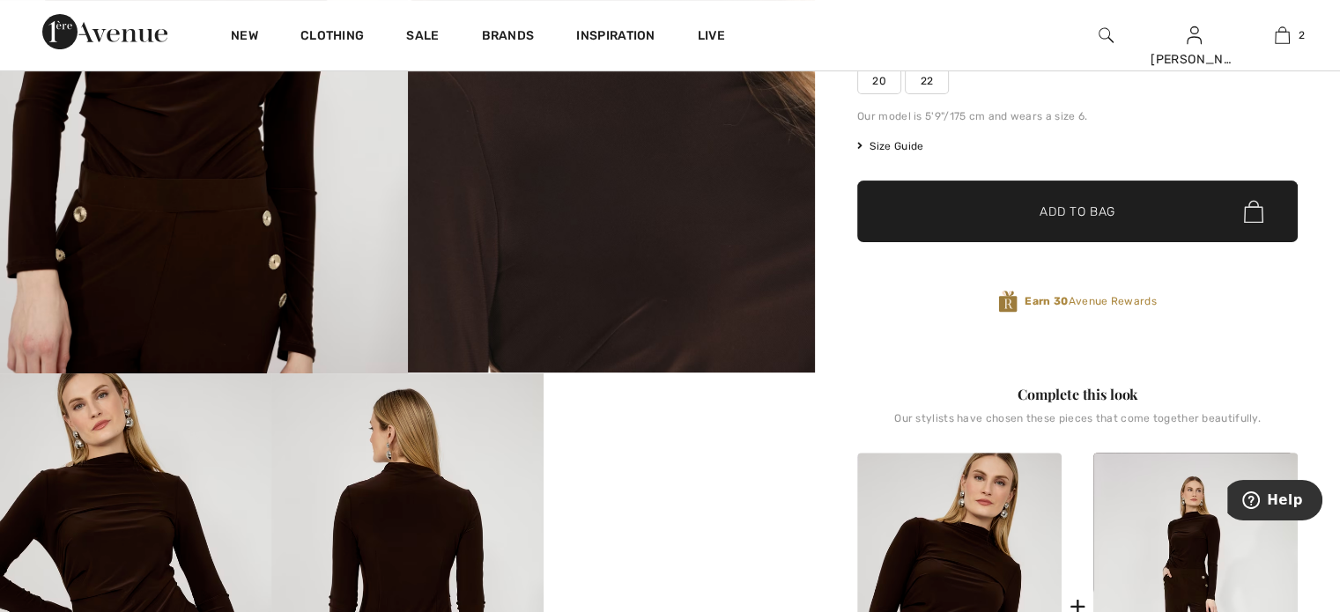
scroll to position [234, 0]
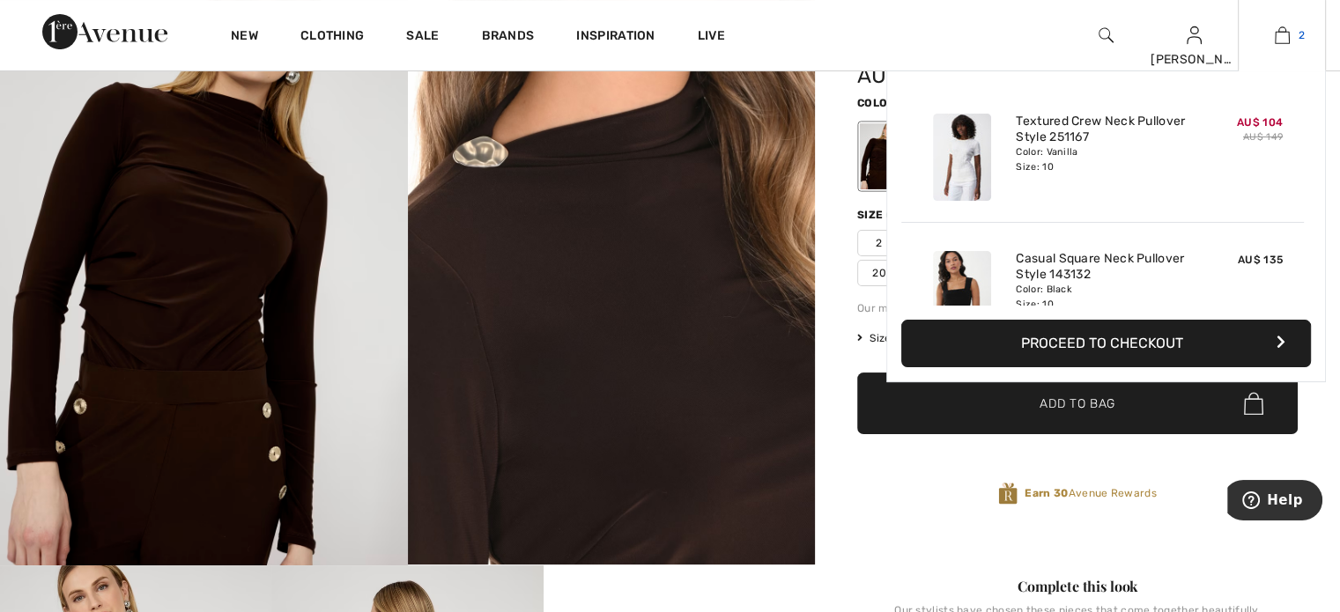
click at [1285, 31] on img at bounding box center [1282, 35] width 15 height 21
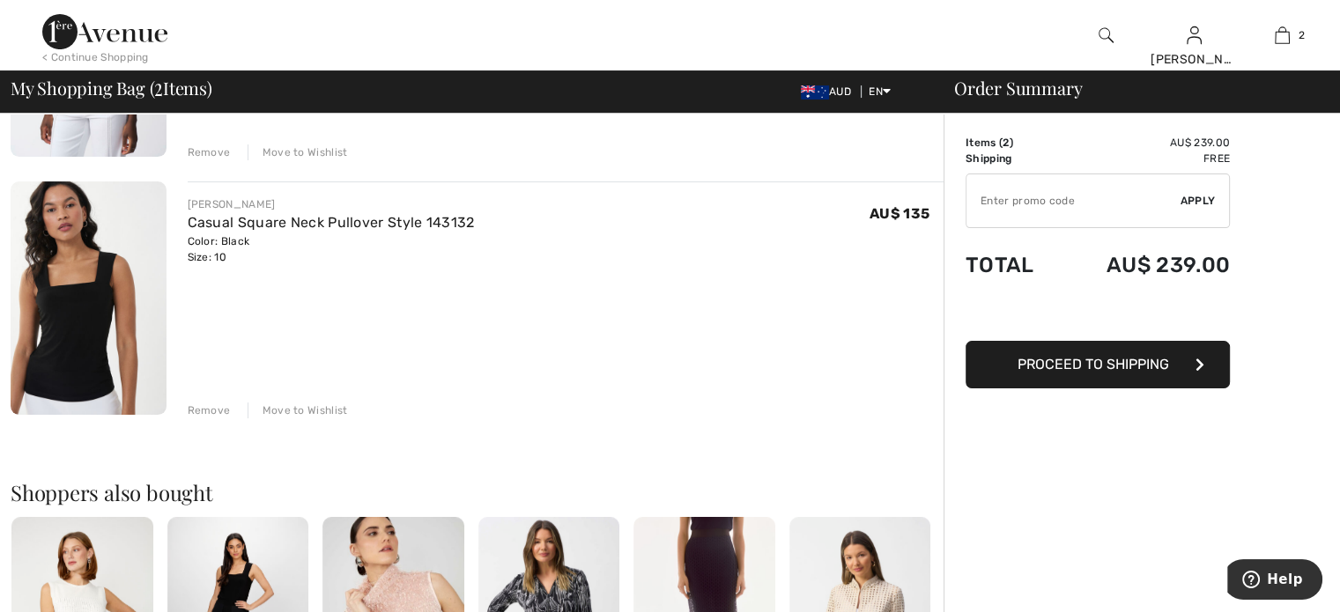
scroll to position [322, 0]
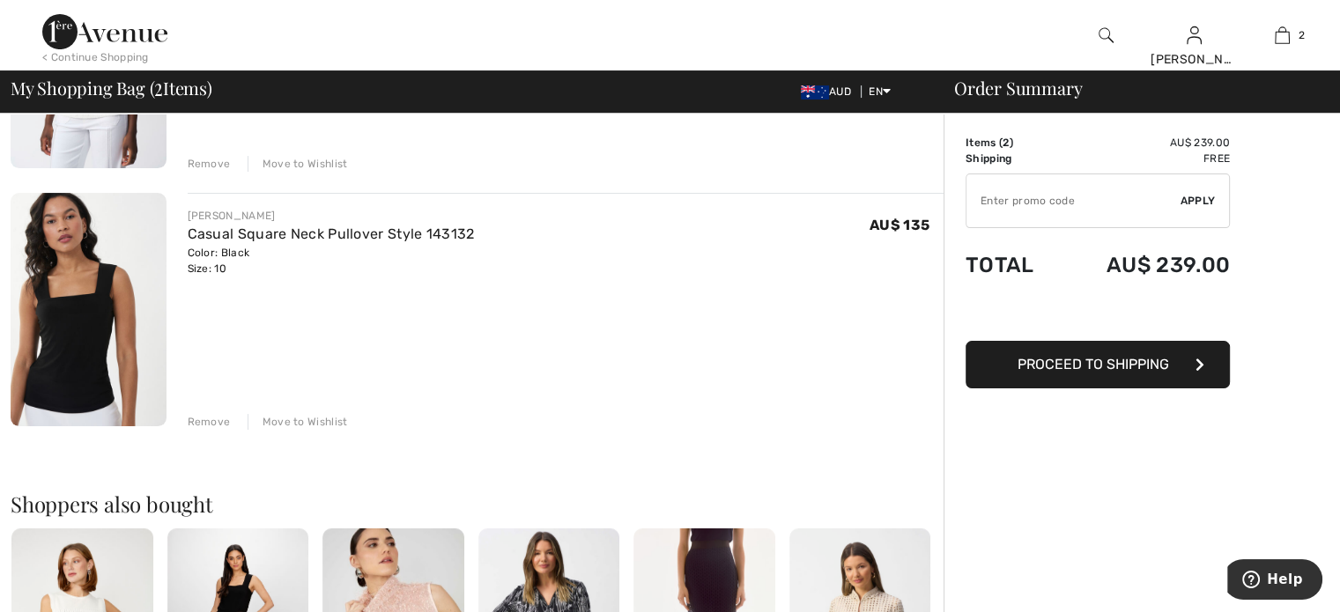
click at [68, 333] on img at bounding box center [89, 309] width 156 height 233
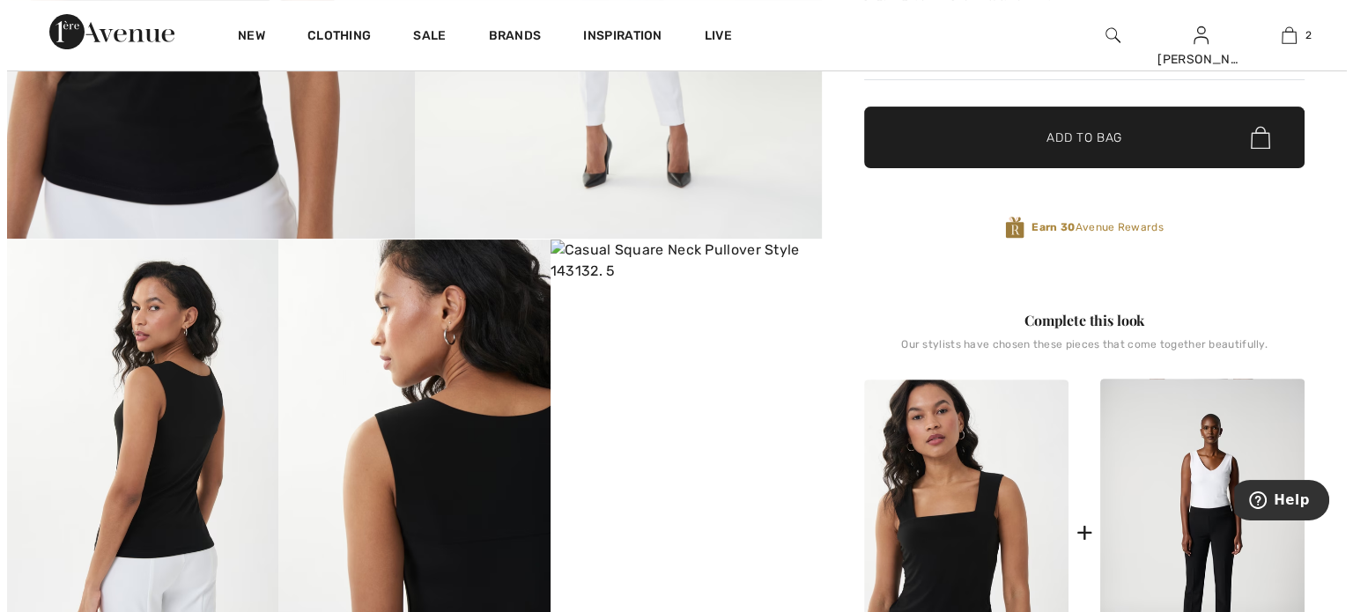
scroll to position [587, 0]
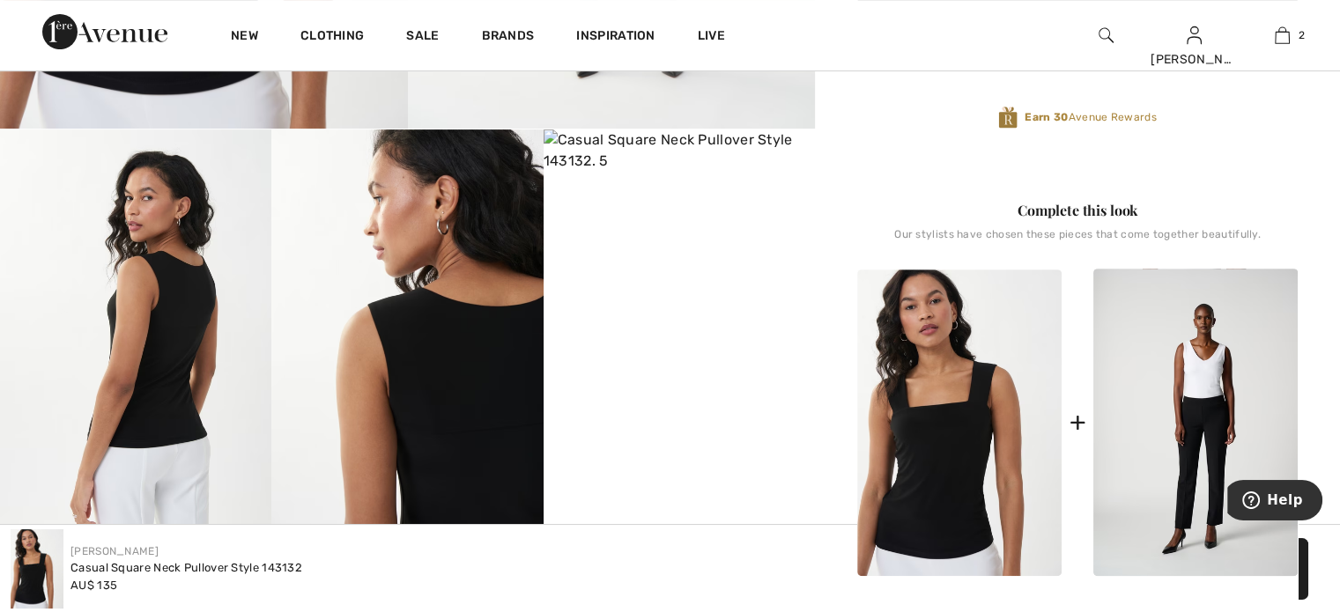
click at [451, 381] on img at bounding box center [406, 332] width 271 height 407
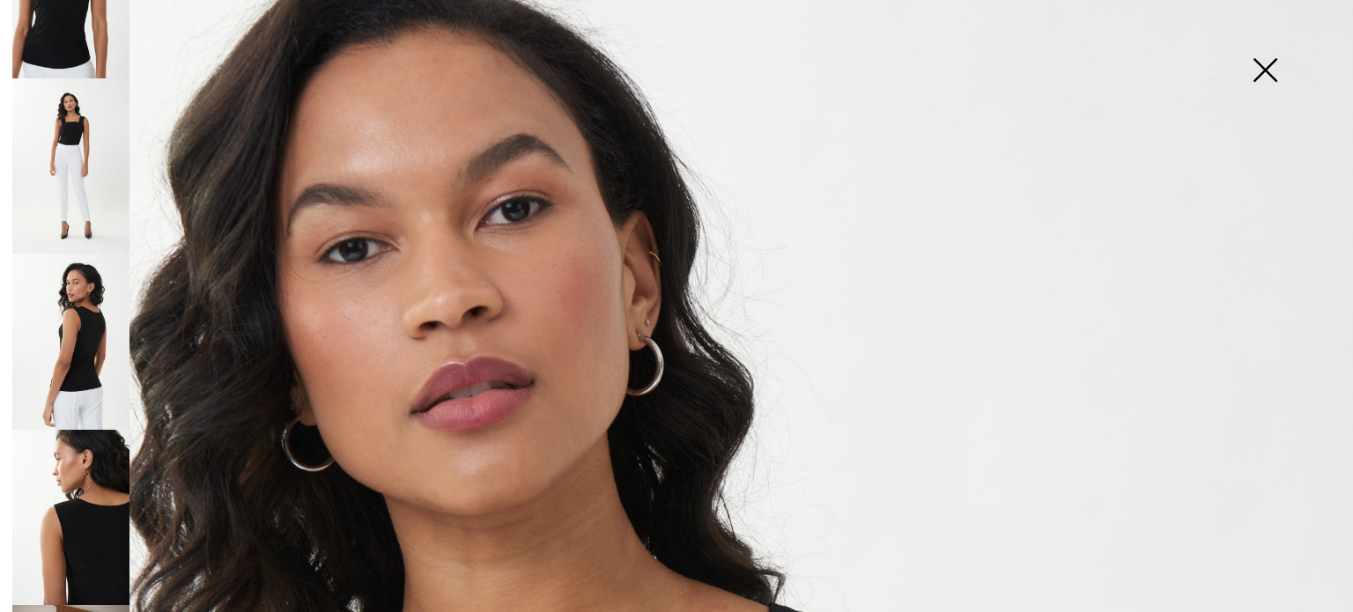
scroll to position [146, 0]
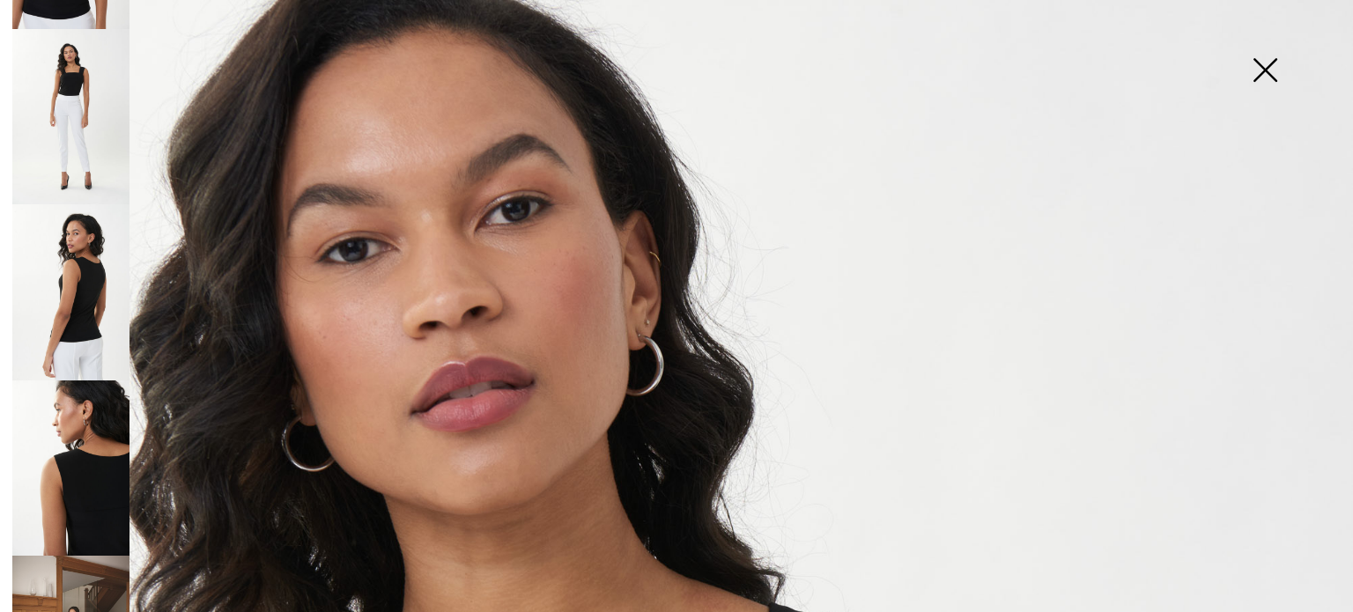
click at [99, 457] on img at bounding box center [70, 468] width 117 height 175
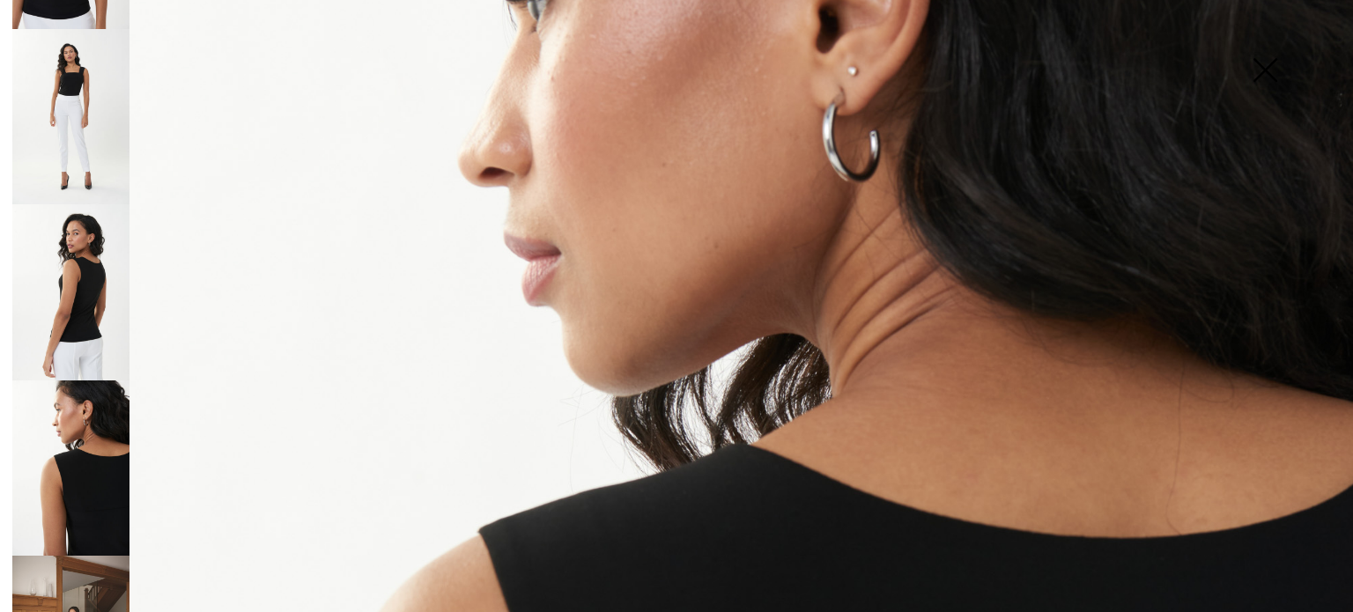
scroll to position [234, 0]
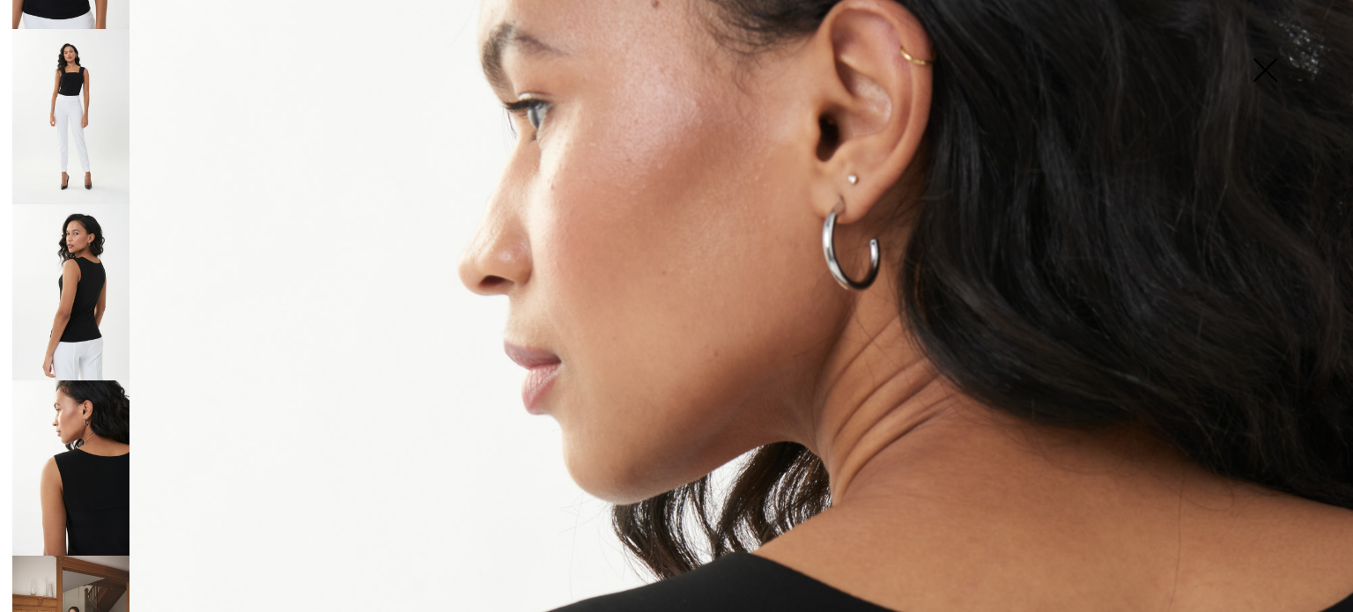
click at [87, 263] on img at bounding box center [70, 291] width 117 height 175
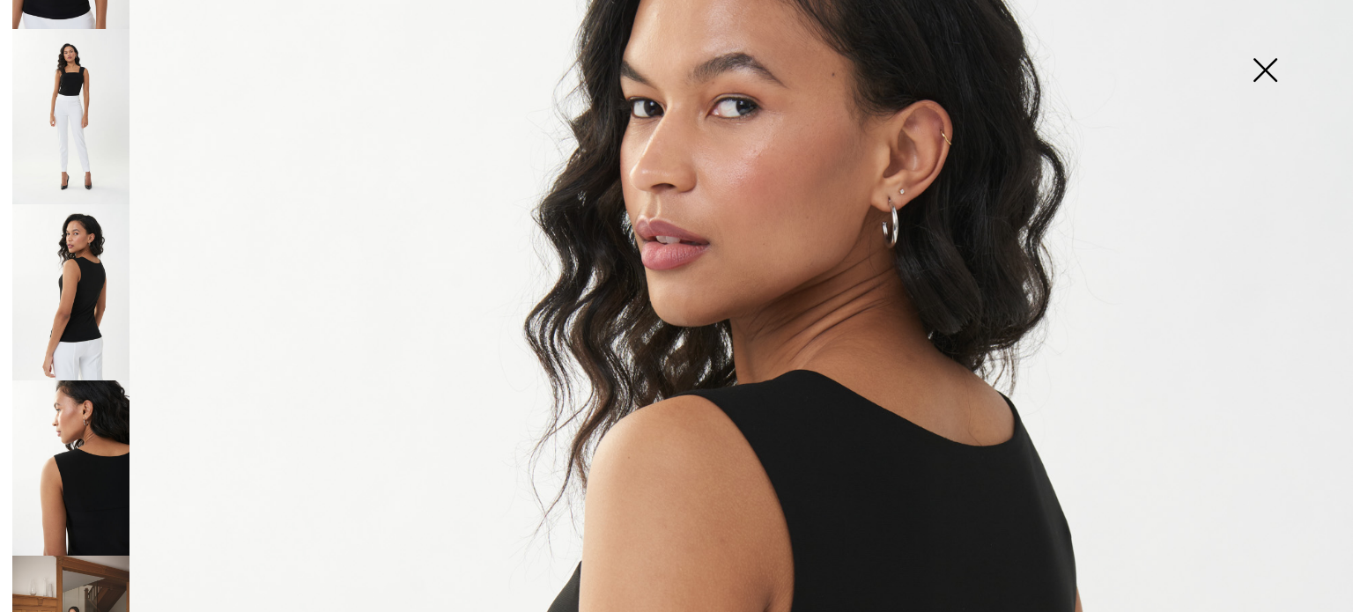
click at [90, 78] on img at bounding box center [70, 116] width 117 height 175
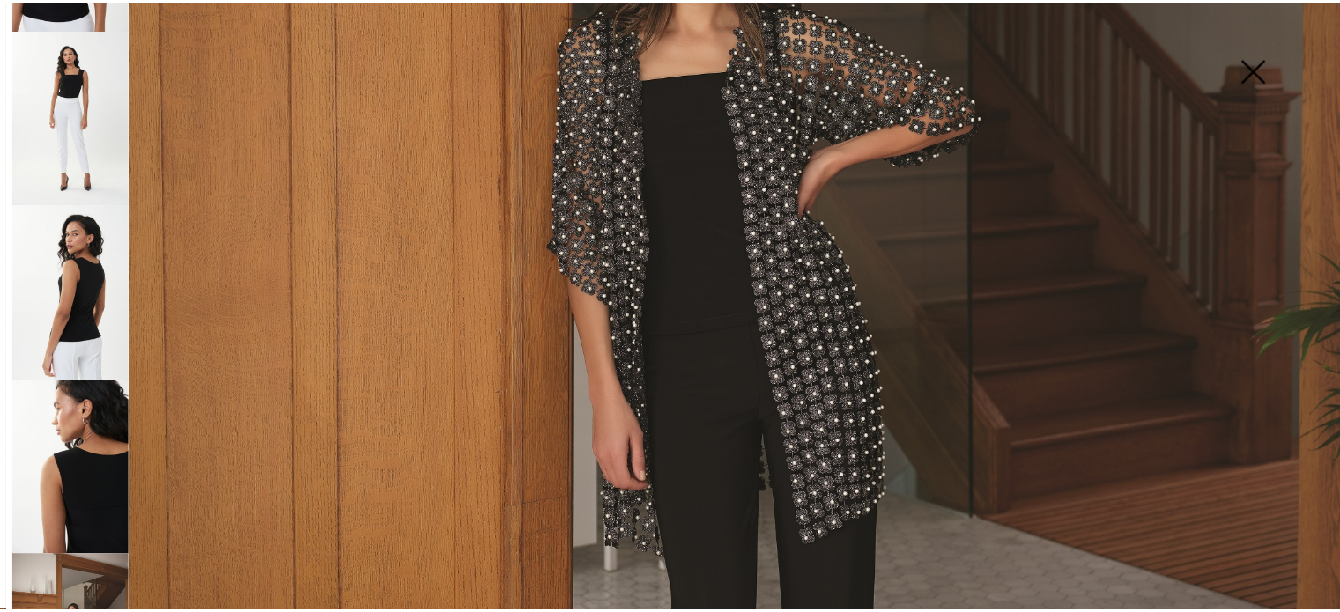
scroll to position [763, 0]
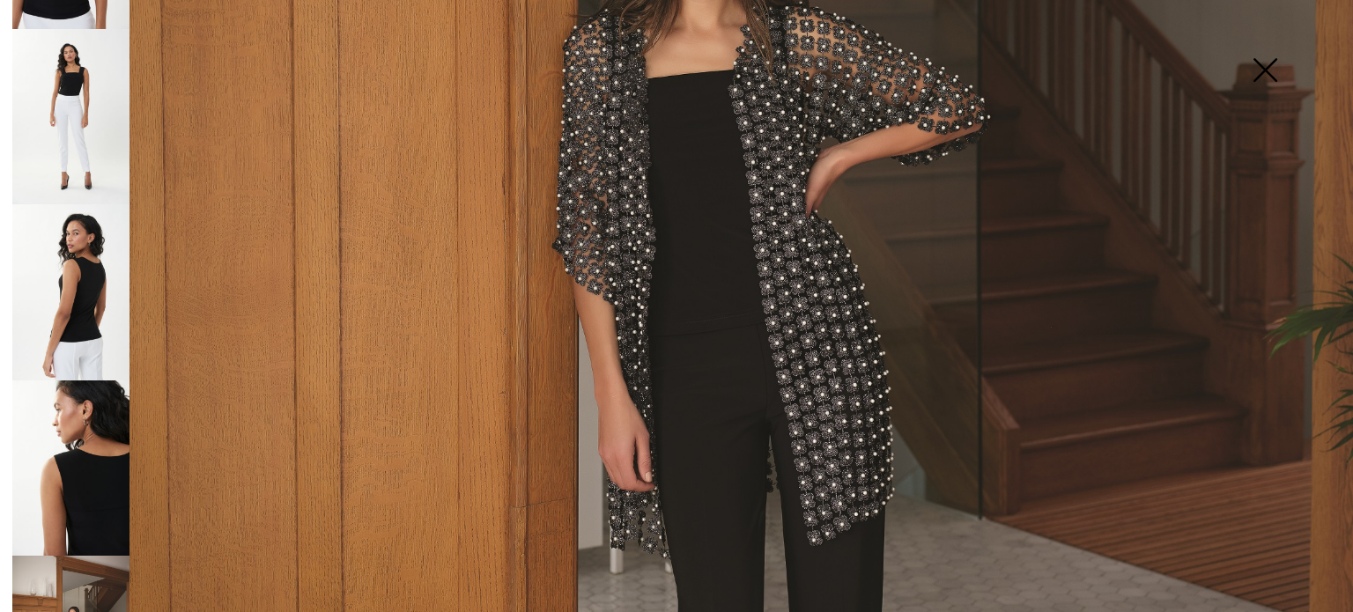
click at [794, 308] on img at bounding box center [676, 139] width 1353 height 1805
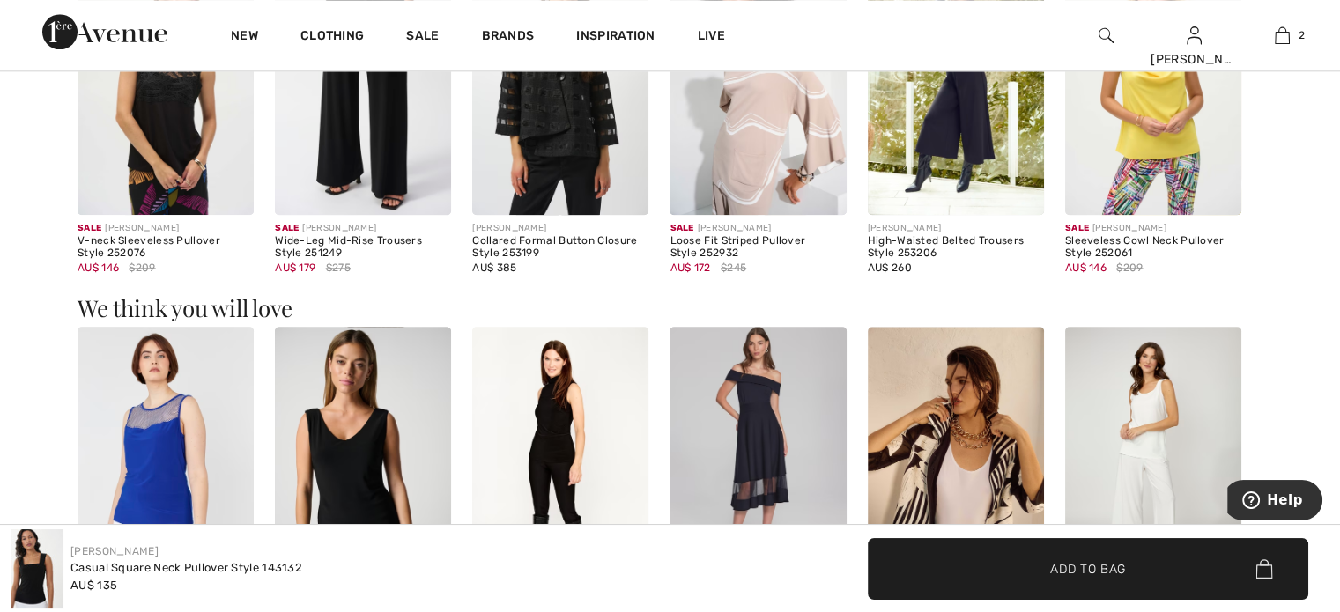
scroll to position [2172, 0]
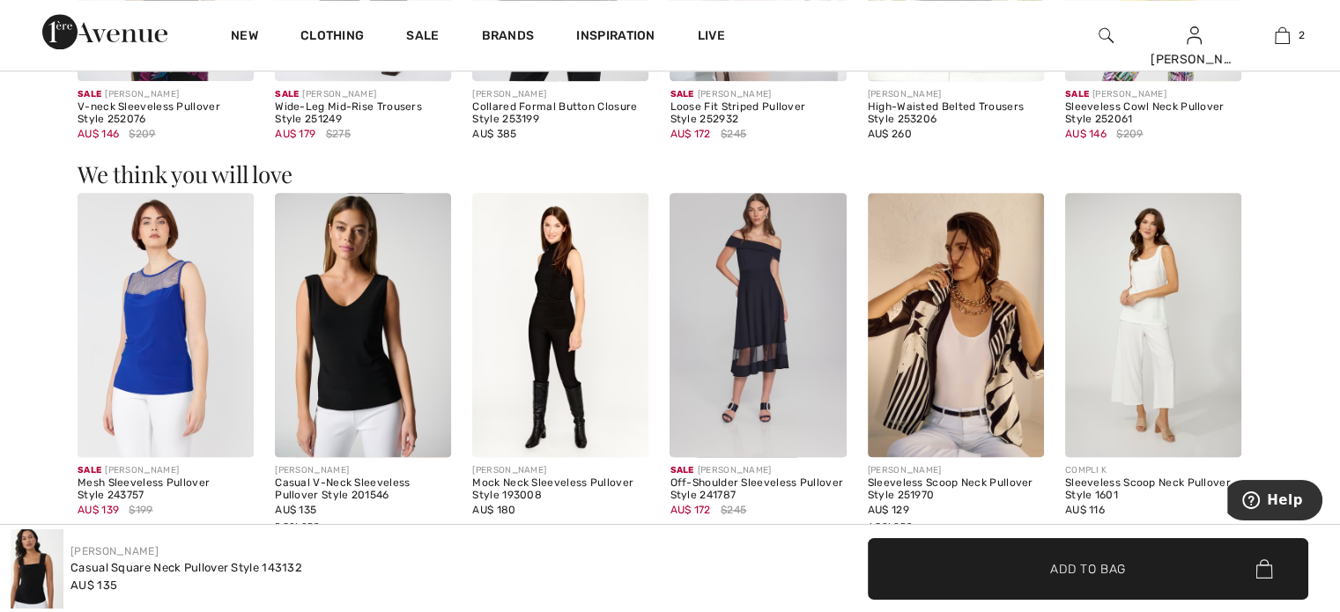
click at [550, 272] on img at bounding box center [560, 325] width 176 height 264
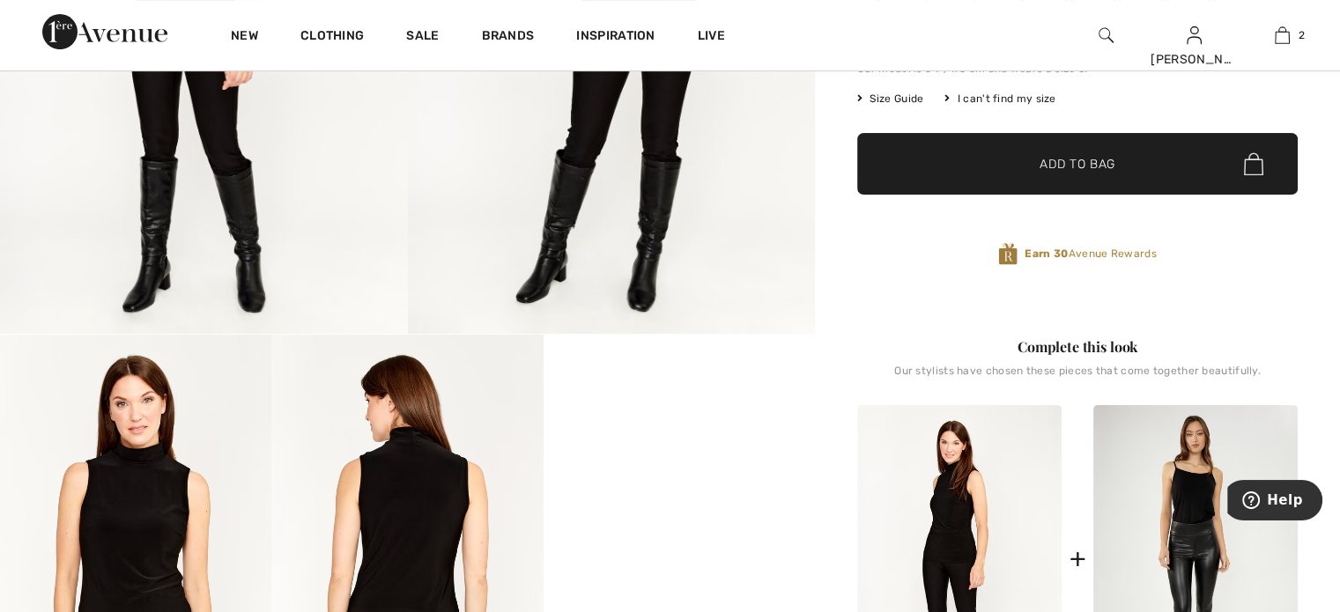
click at [451, 488] on img at bounding box center [406, 538] width 271 height 407
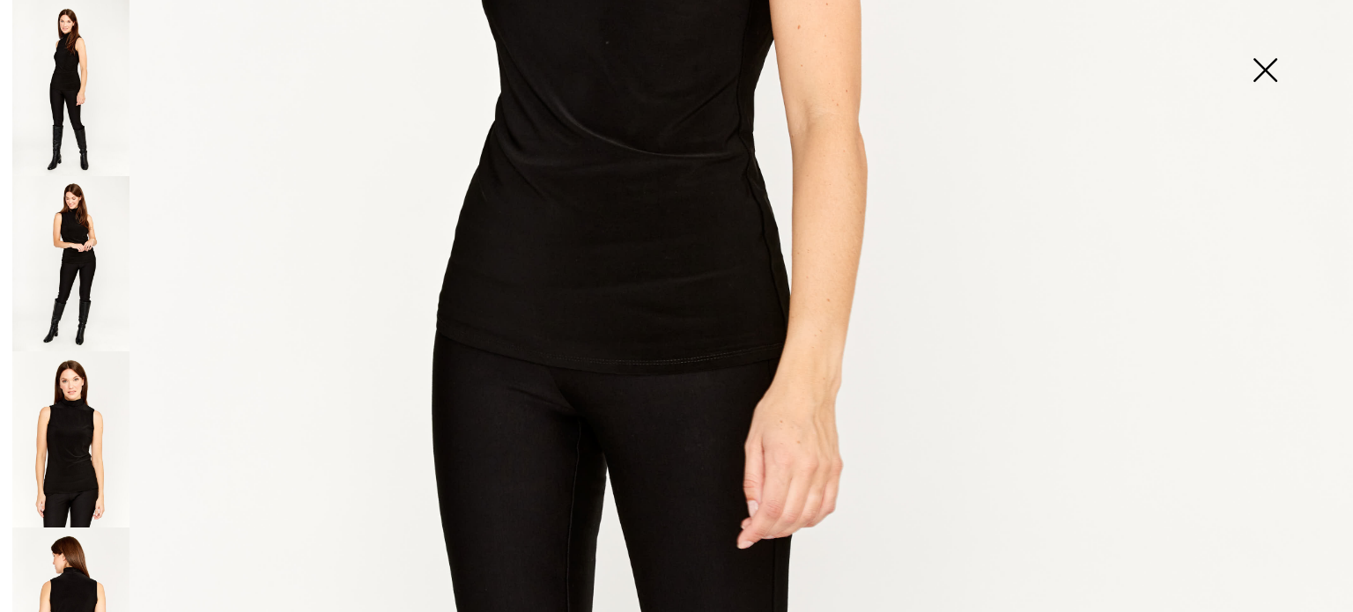
scroll to position [675, 0]
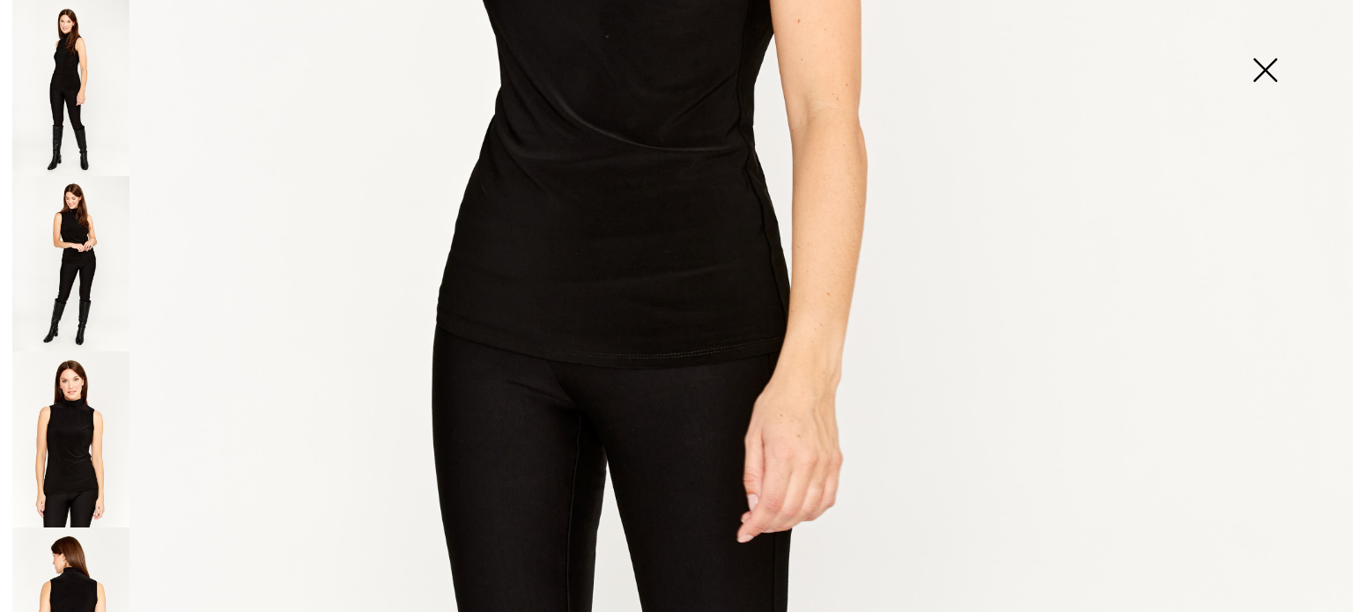
click at [67, 200] on img at bounding box center [70, 264] width 117 height 176
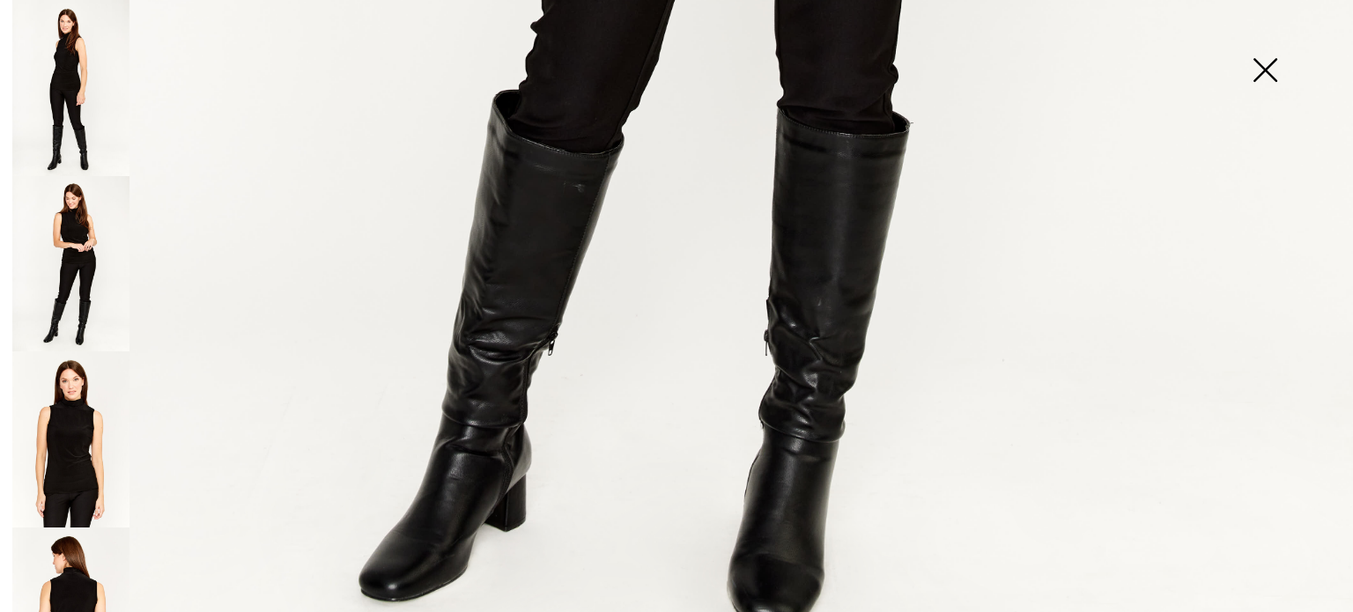
scroll to position [1395, 0]
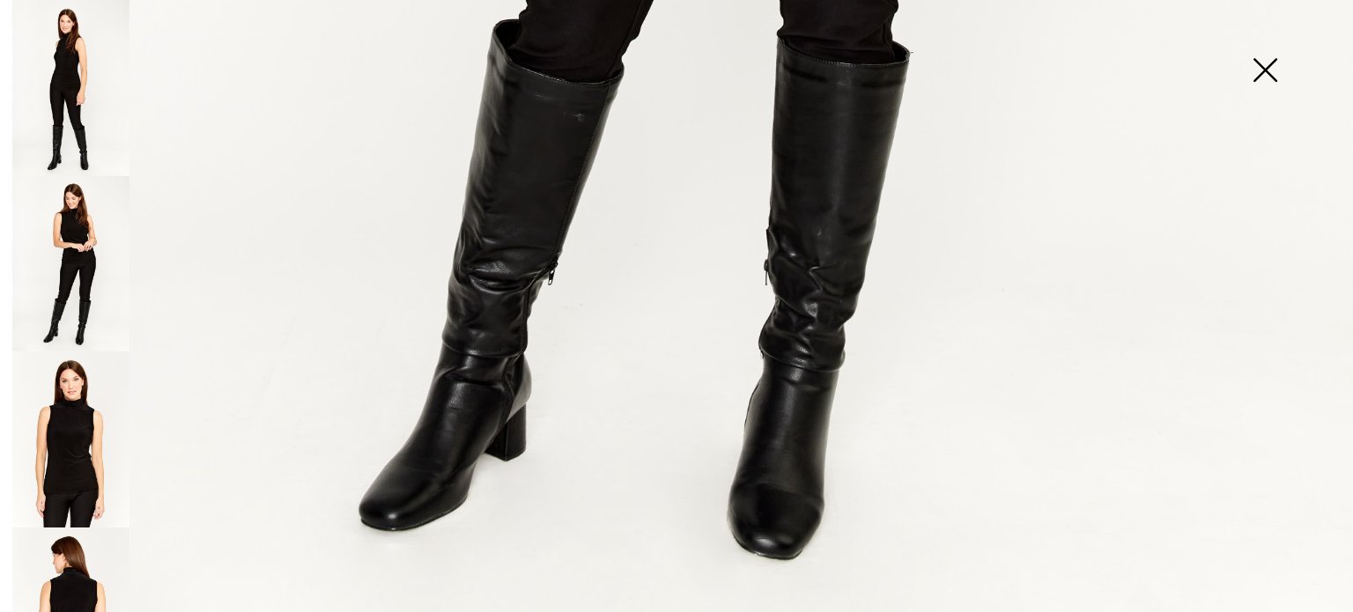
click at [67, 448] on img at bounding box center [70, 439] width 117 height 176
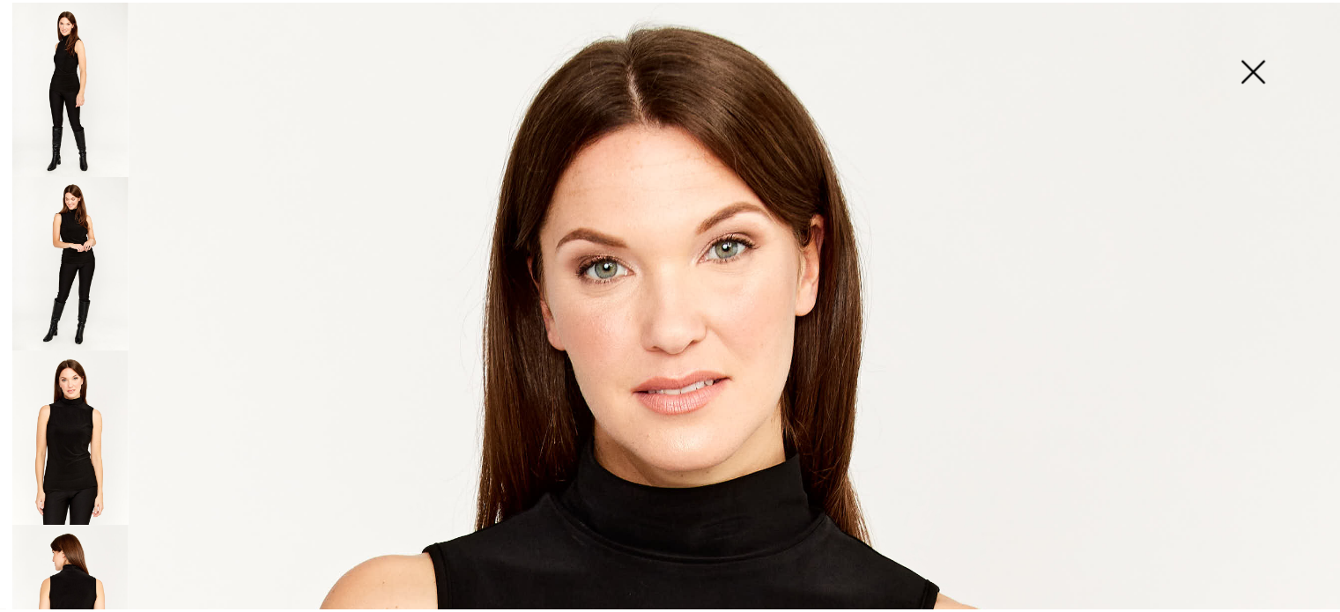
scroll to position [74, 0]
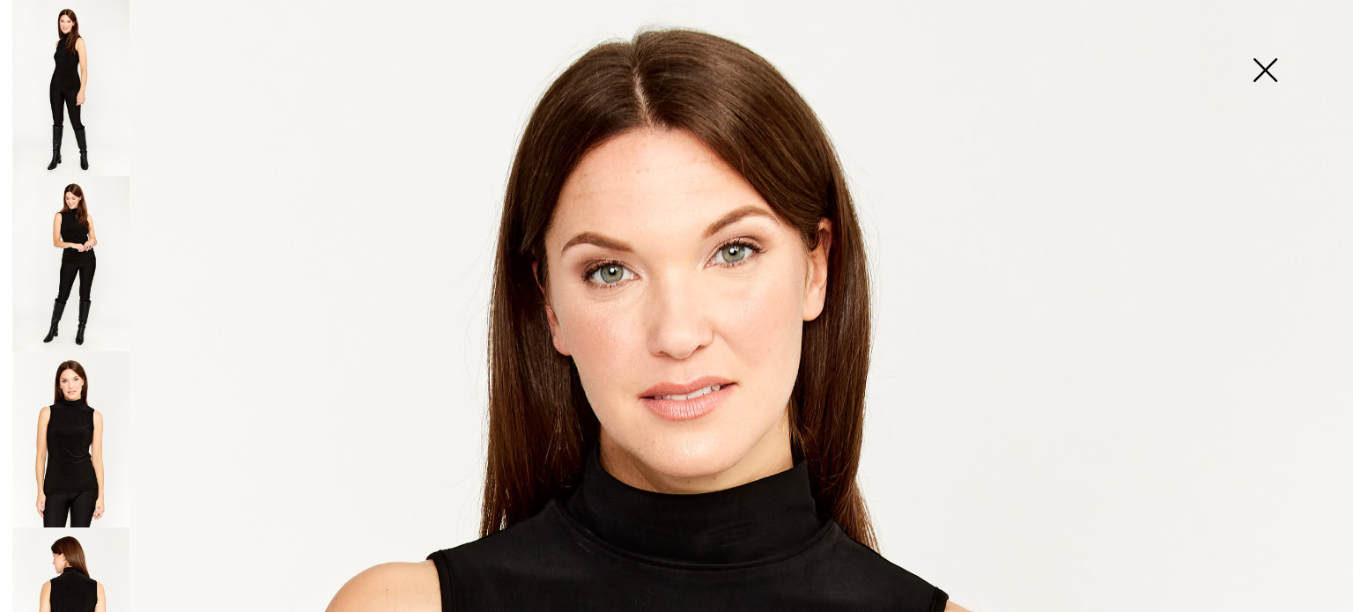
click at [1269, 67] on img at bounding box center [1265, 71] width 88 height 91
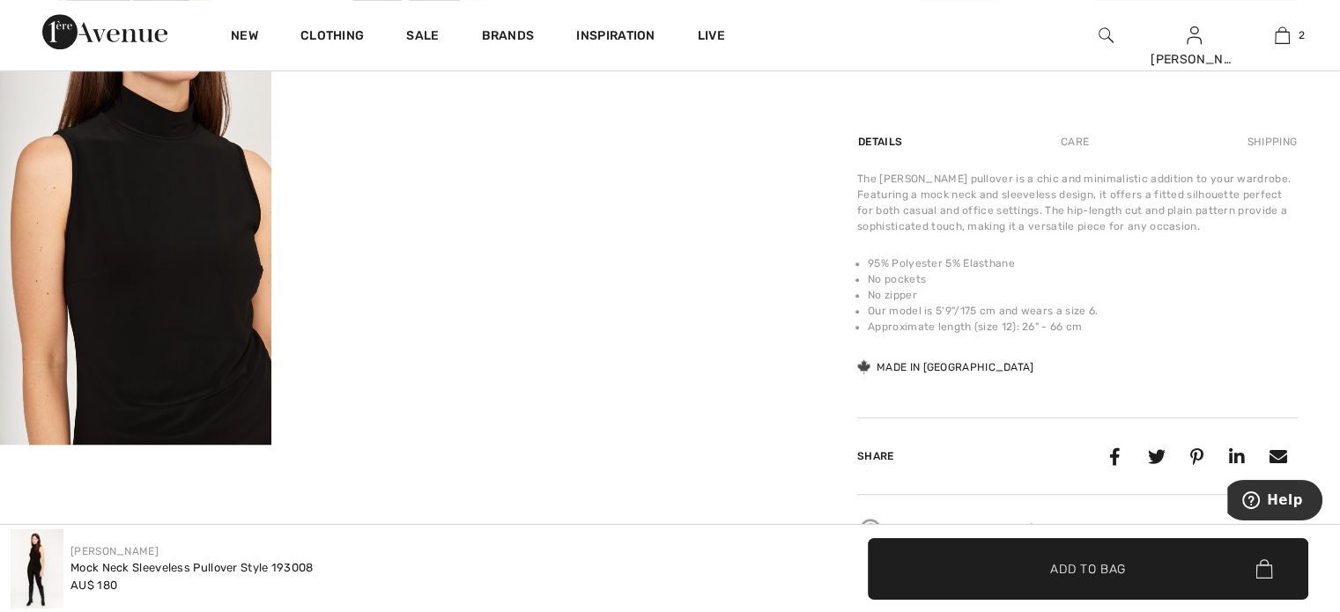
scroll to position [910, 0]
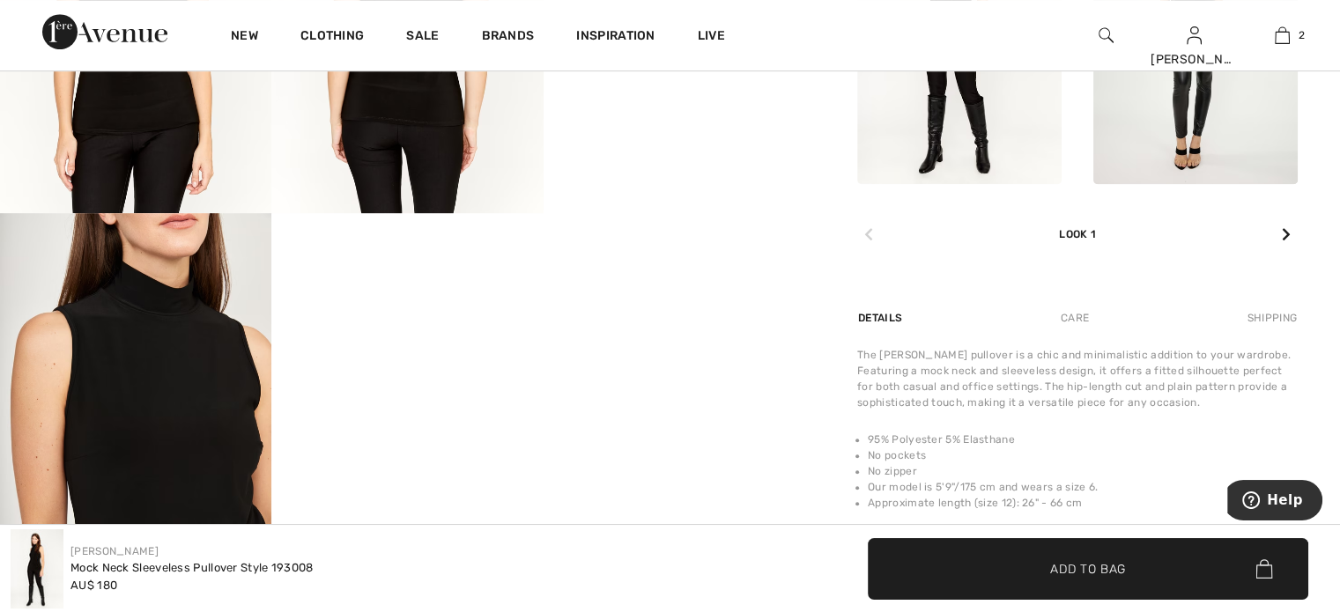
click at [418, 349] on video "Your browser does not support the video tag." at bounding box center [406, 281] width 271 height 136
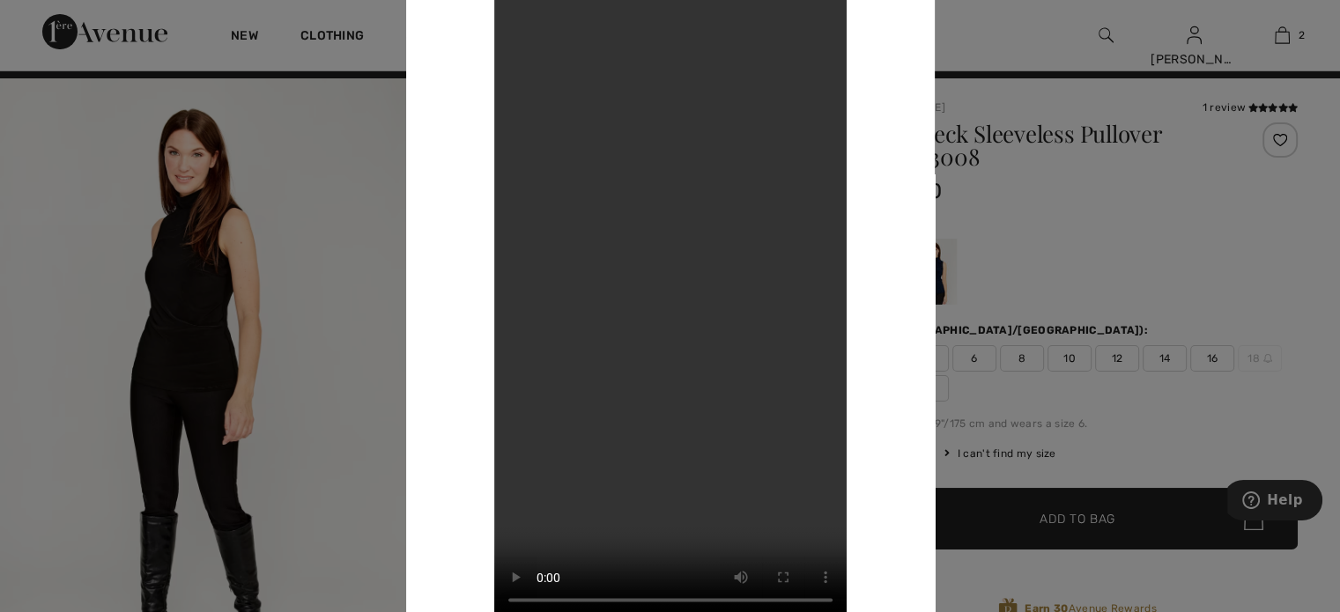
scroll to position [0, 0]
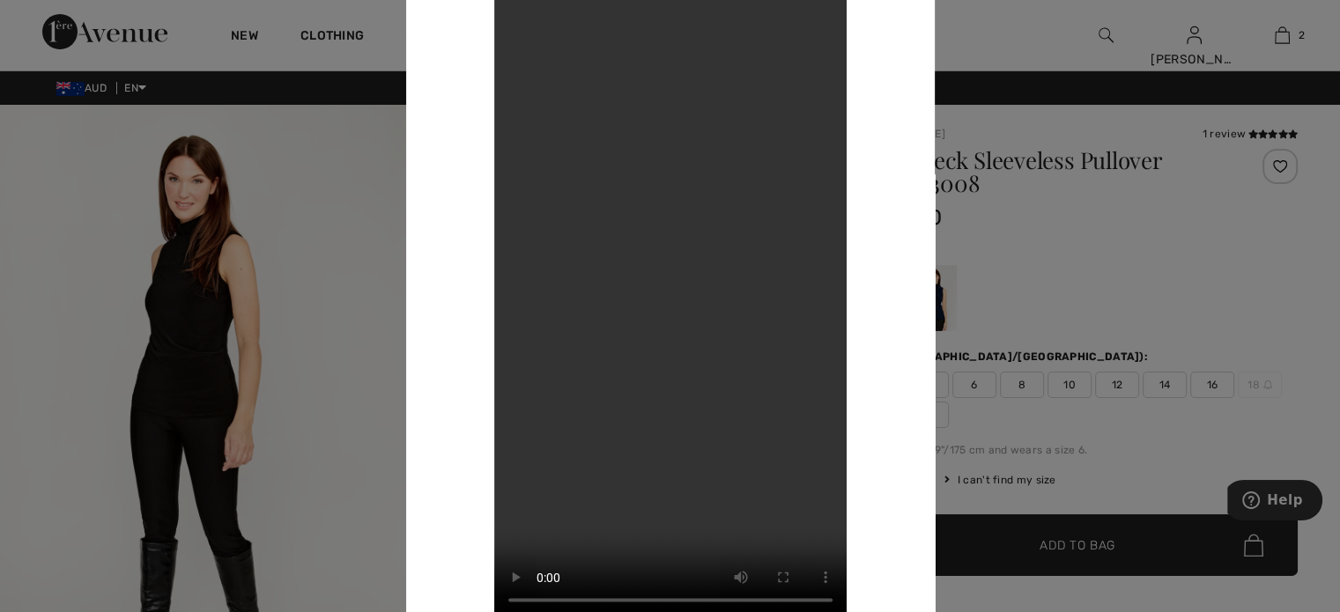
click at [194, 249] on div at bounding box center [670, 306] width 1340 height 612
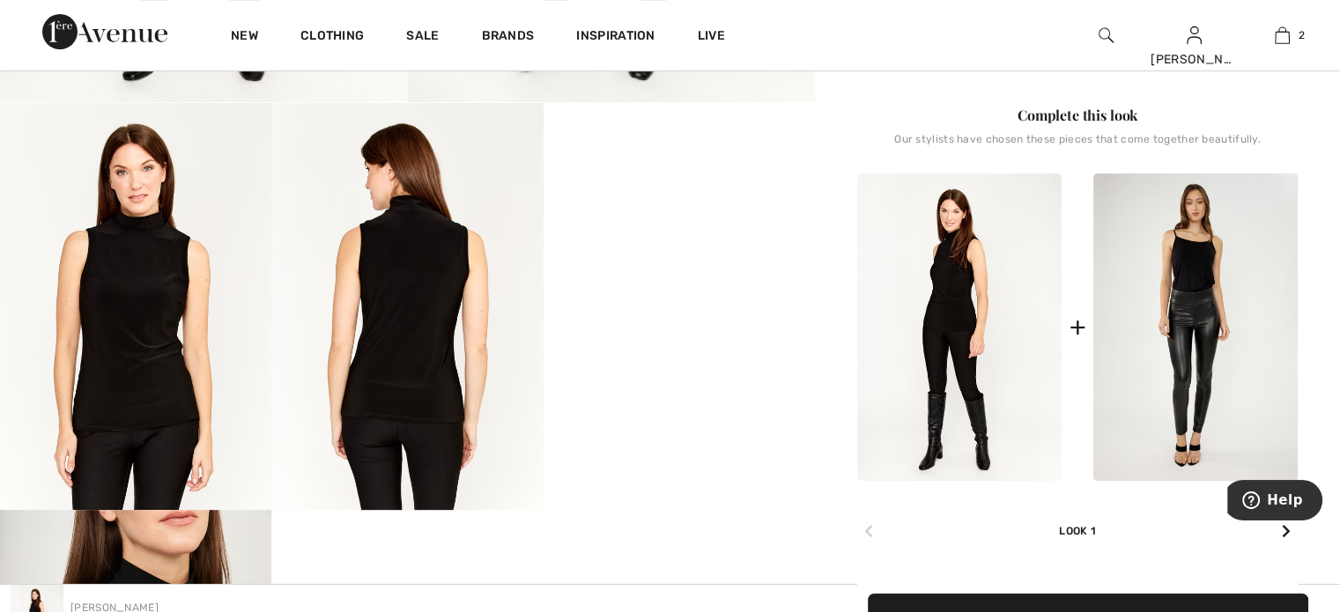
scroll to position [617, 0]
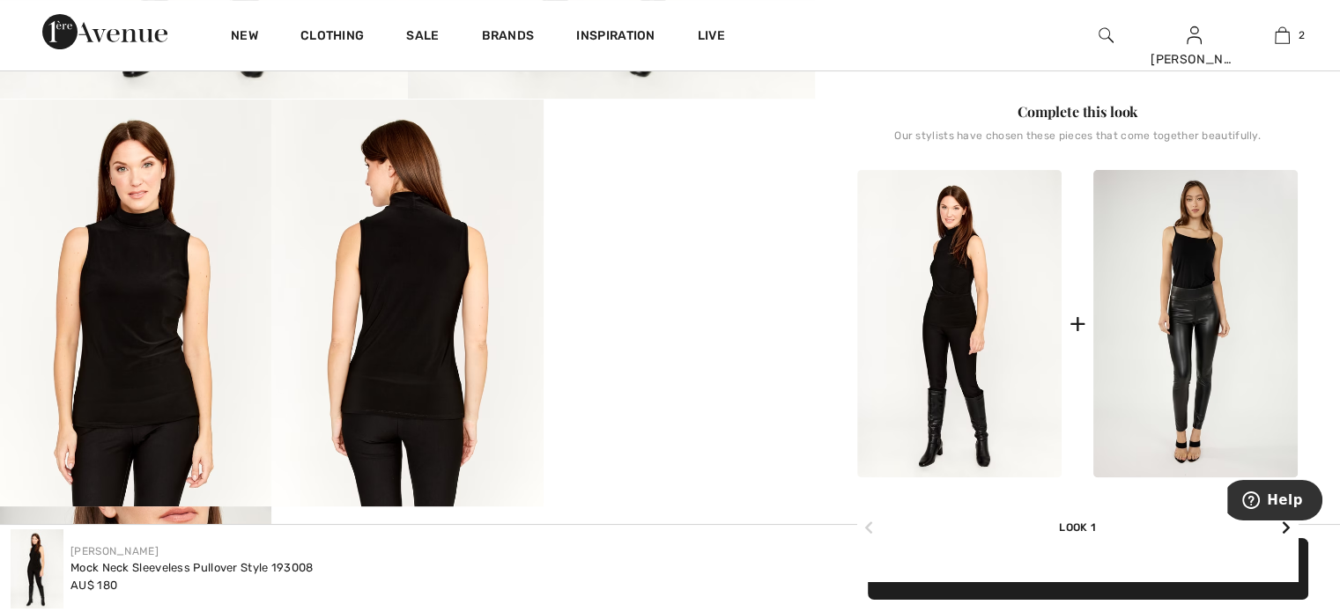
click at [1284, 528] on icon at bounding box center [1286, 528] width 9 height 14
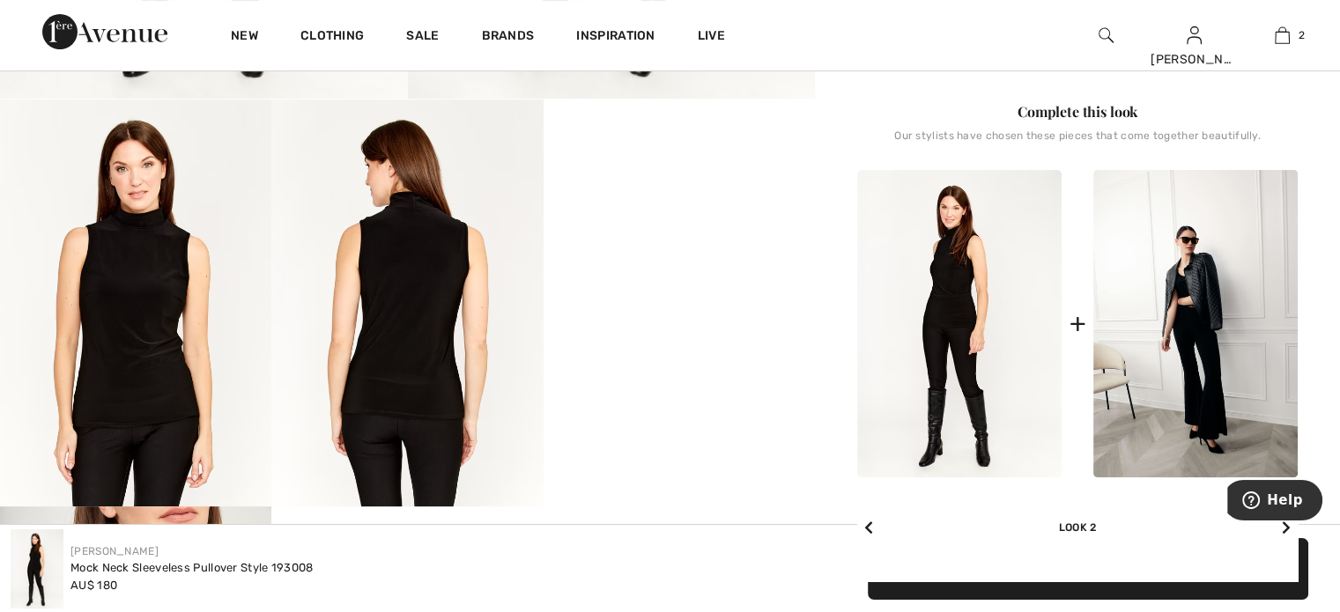
click at [1284, 528] on icon at bounding box center [1286, 528] width 9 height 14
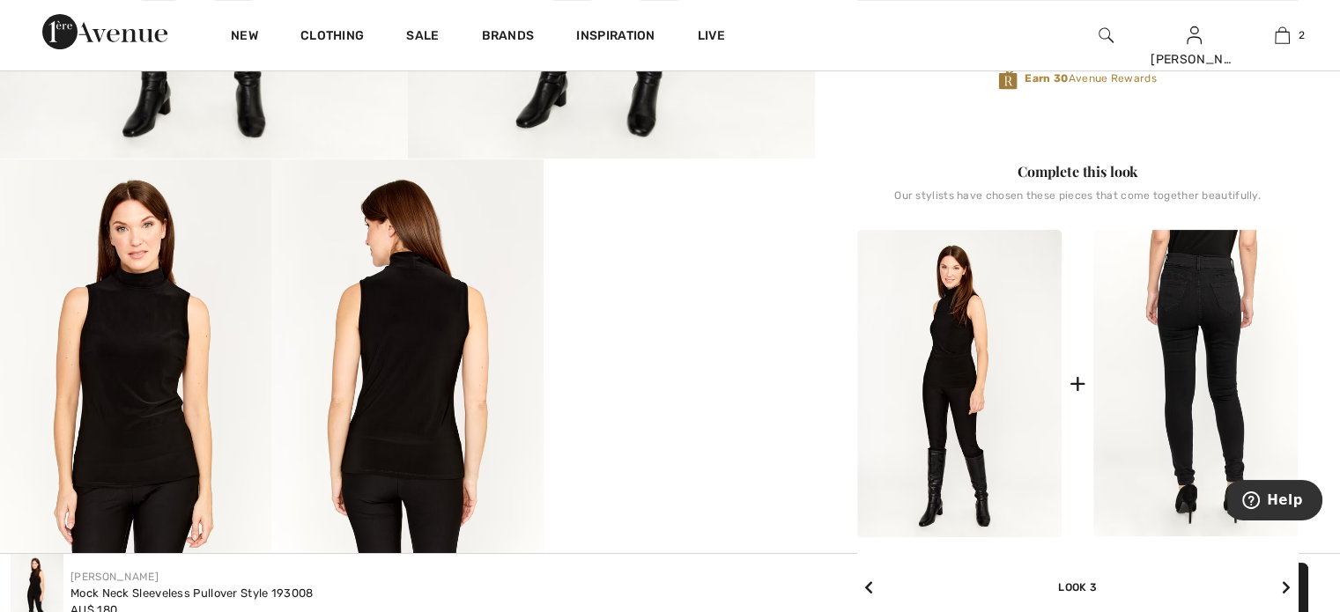
scroll to position [558, 0]
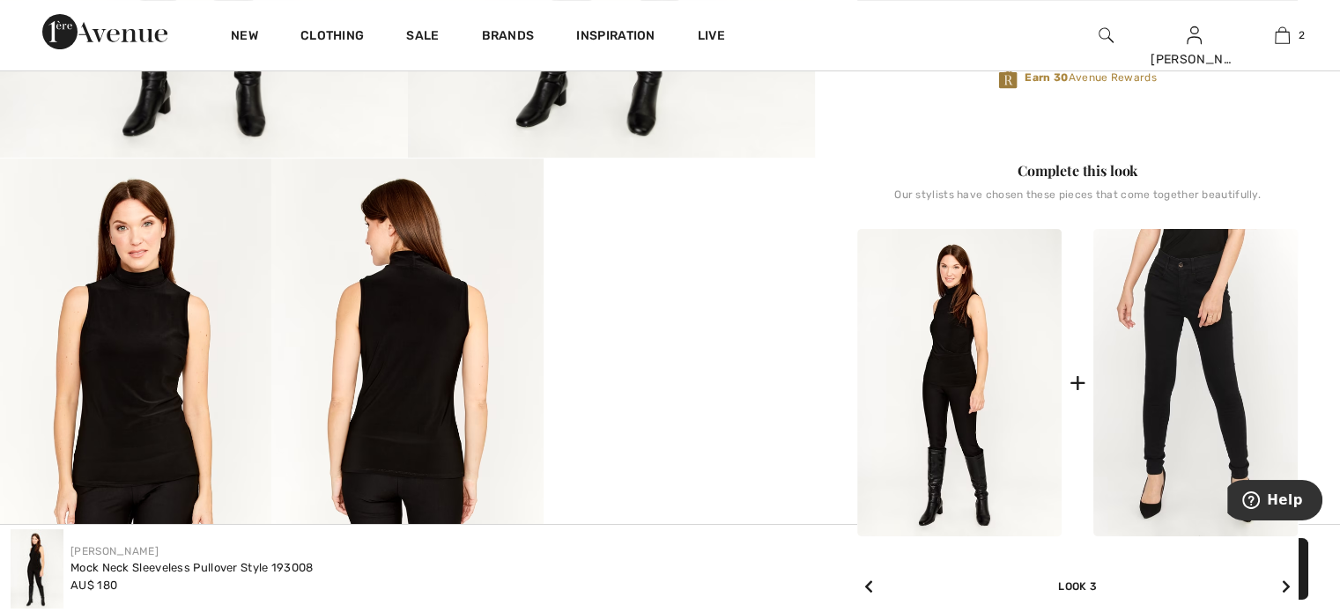
click at [1283, 581] on icon at bounding box center [1286, 587] width 9 height 14
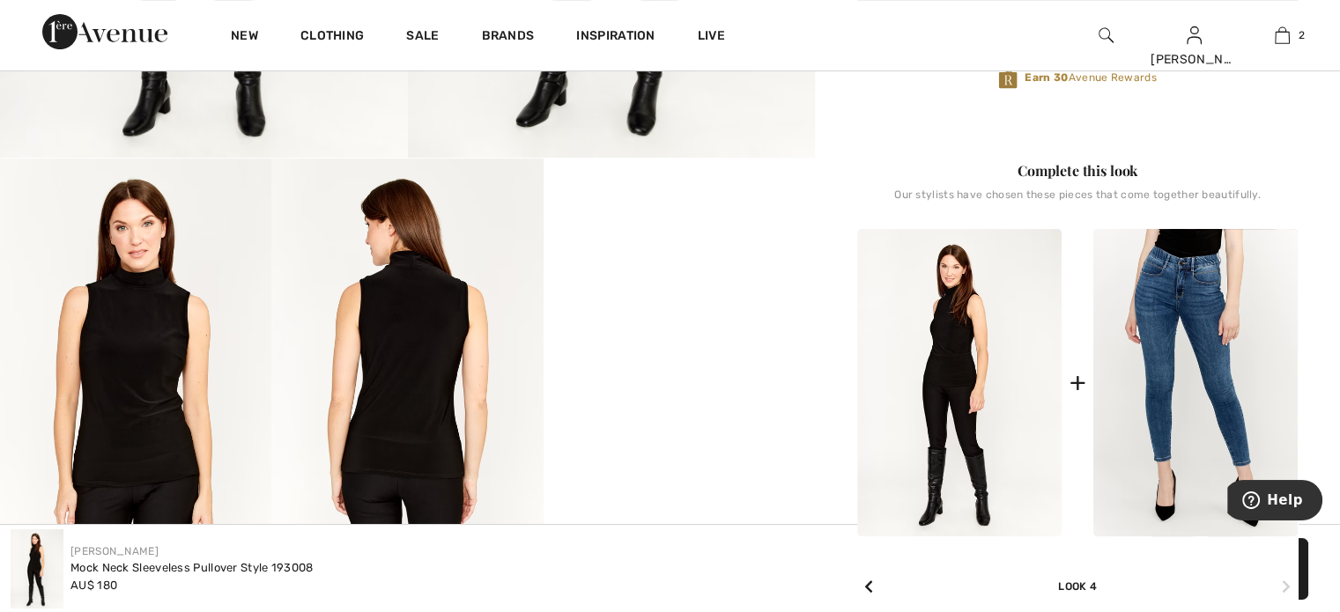
click at [1283, 581] on icon at bounding box center [1286, 587] width 9 height 14
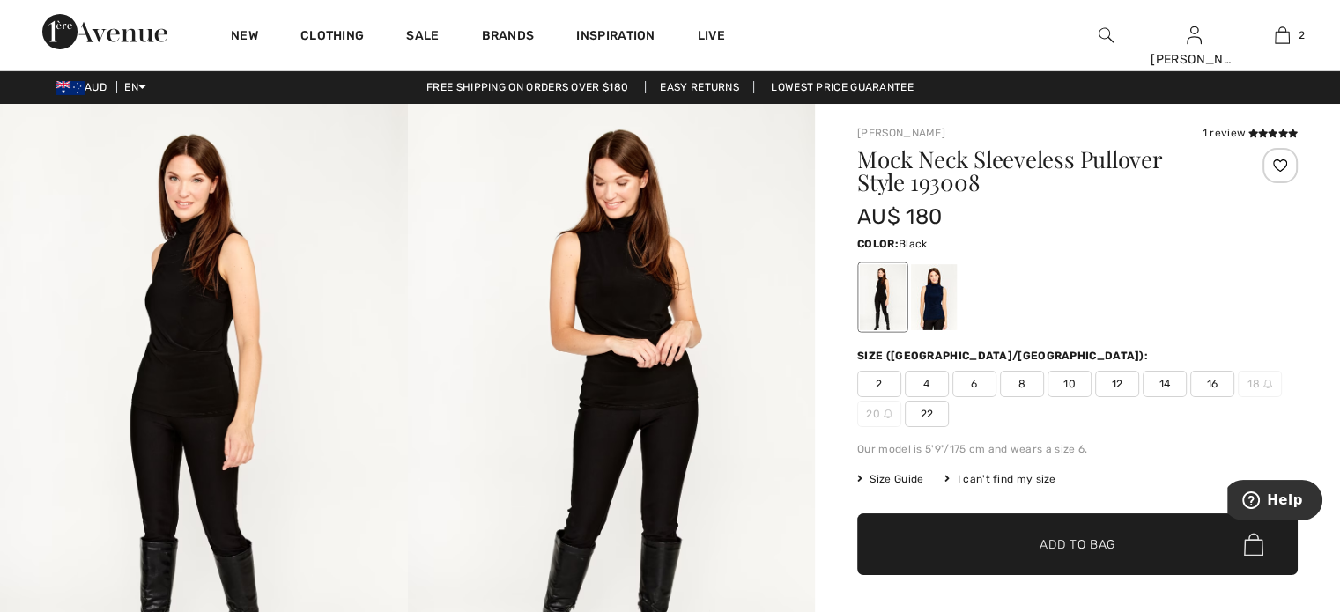
scroll to position [0, 0]
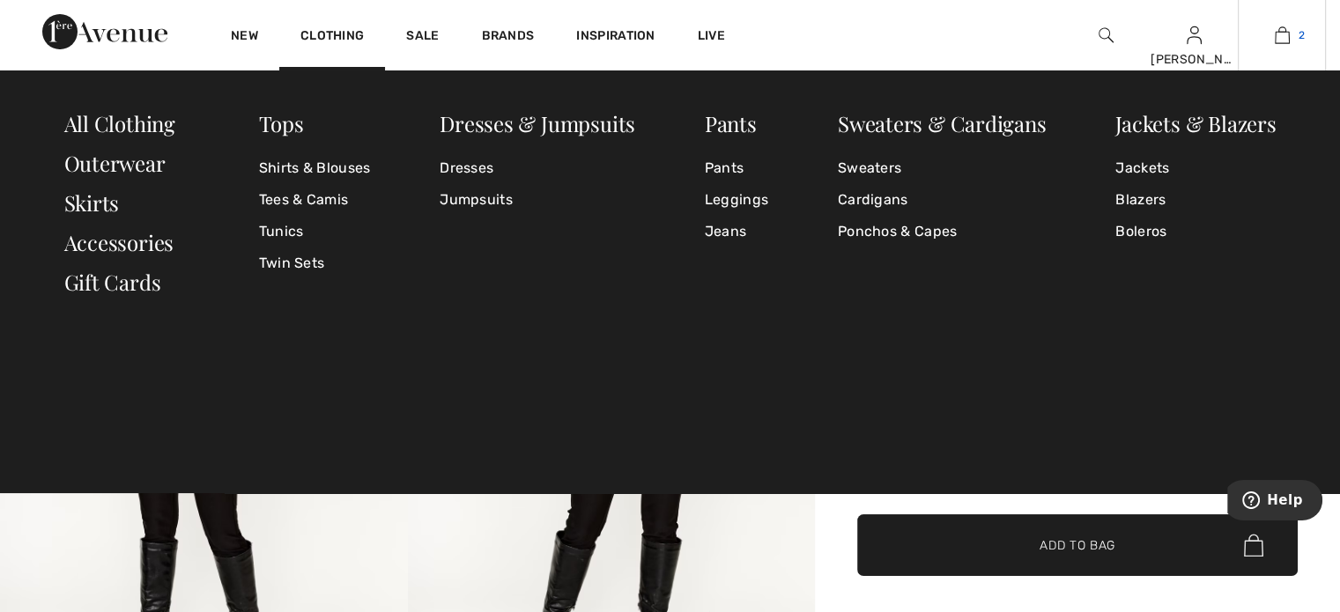
click at [1282, 36] on img at bounding box center [1282, 35] width 15 height 21
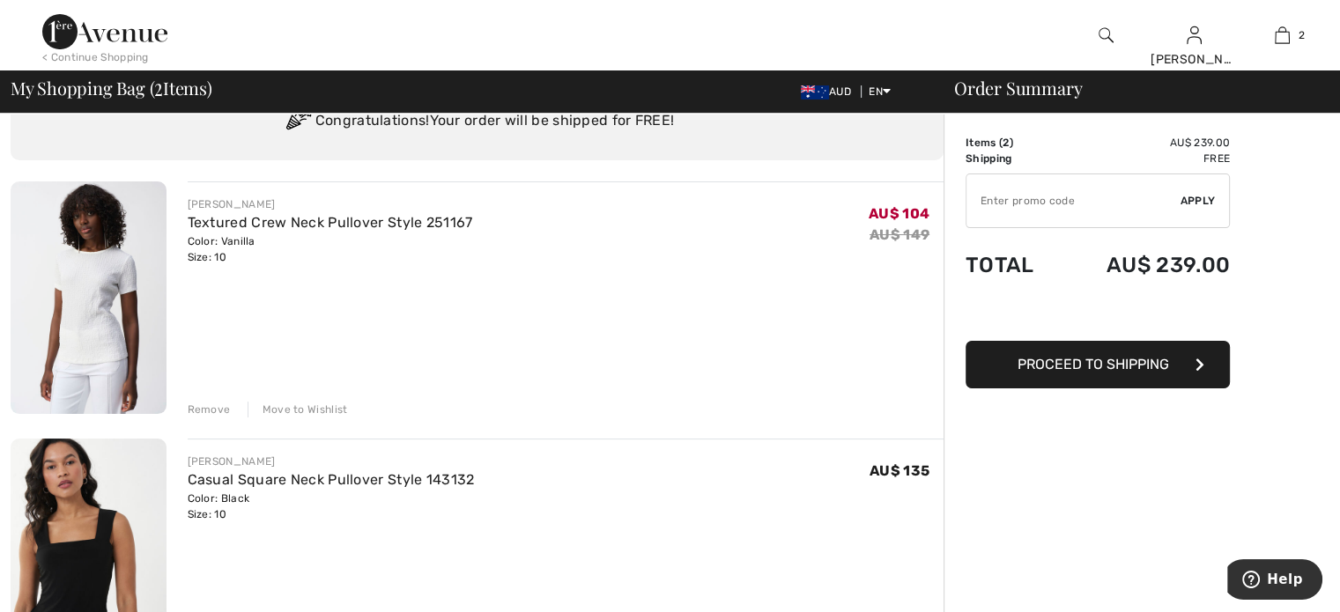
scroll to position [205, 0]
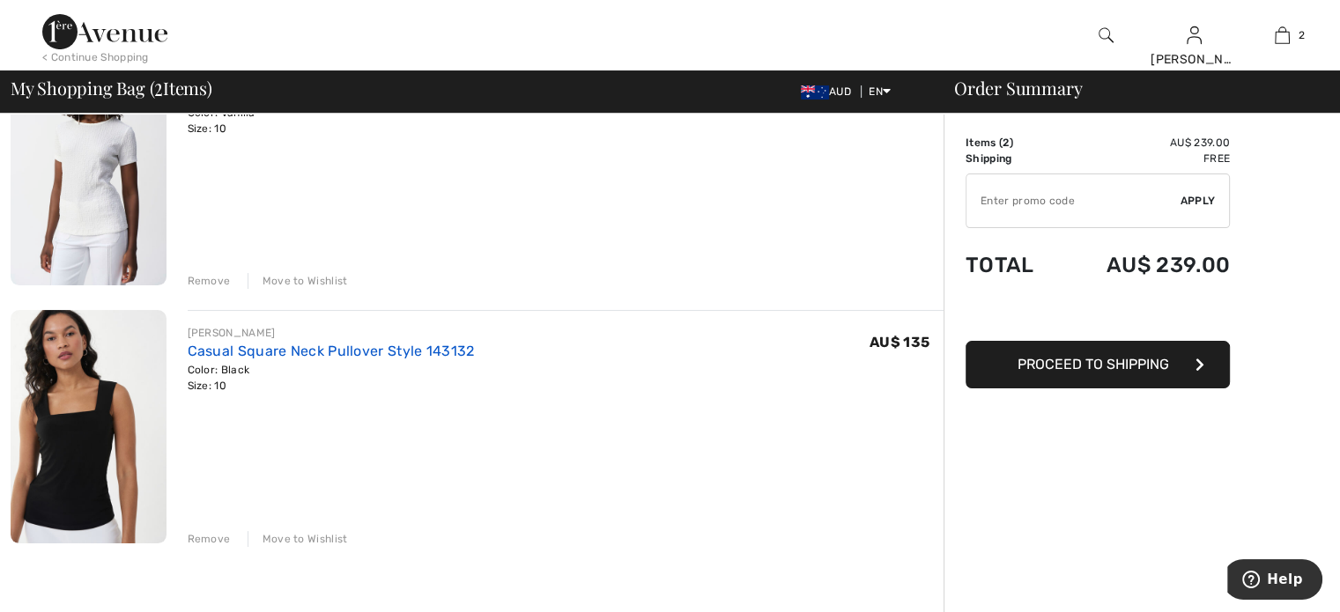
click at [335, 351] on link "Casual Square Neck Pullover Style 143132" at bounding box center [331, 351] width 287 height 17
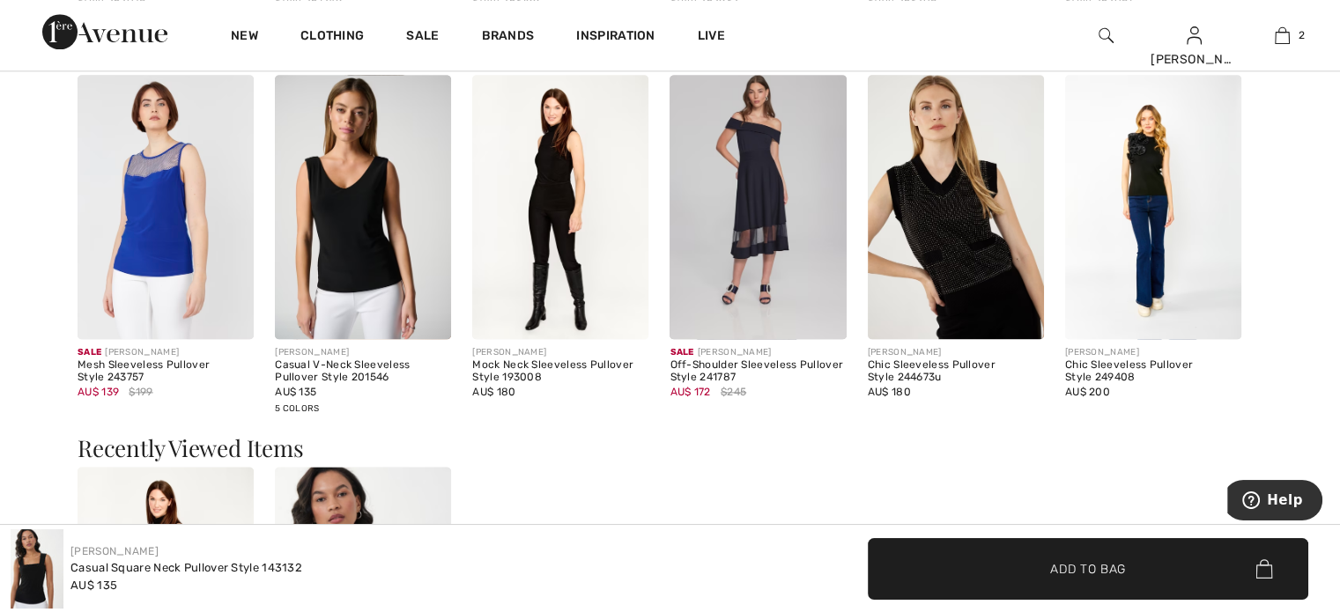
scroll to position [2496, 0]
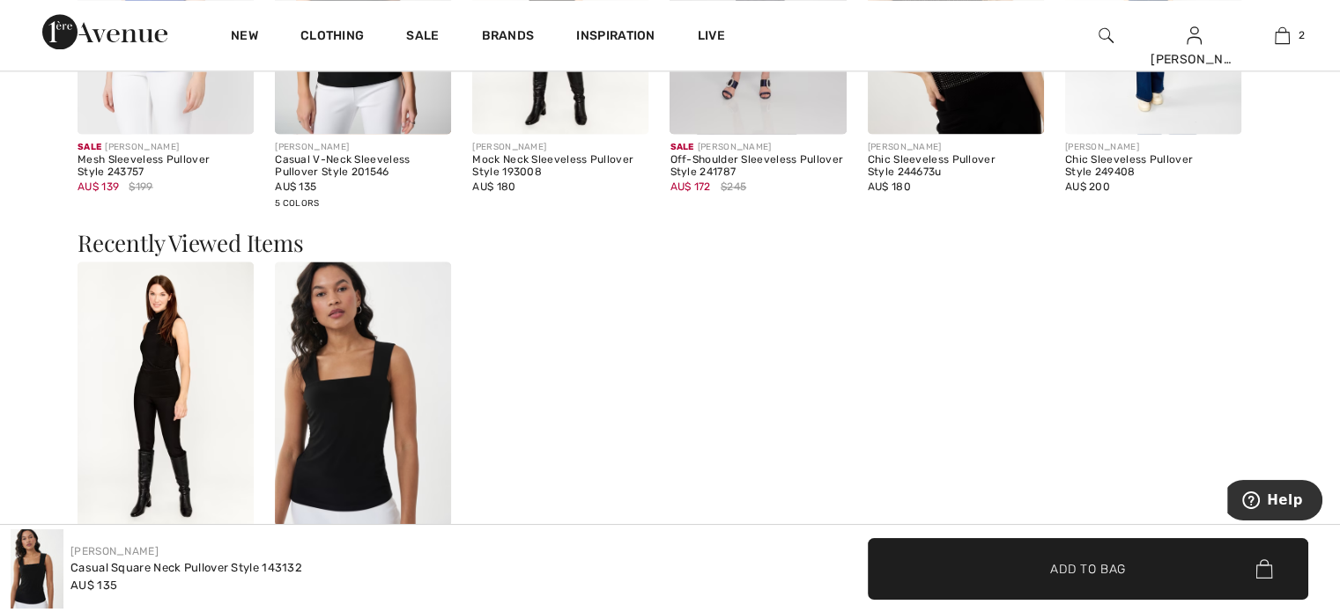
click at [317, 373] on img at bounding box center [363, 394] width 176 height 264
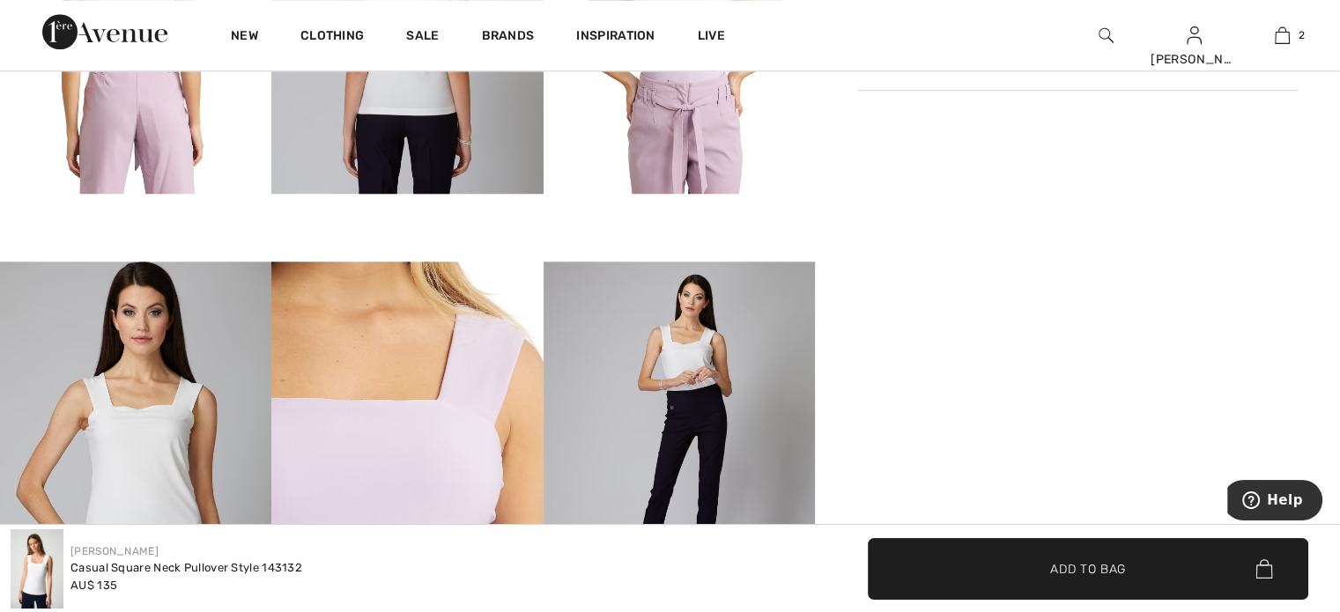
scroll to position [1791, 0]
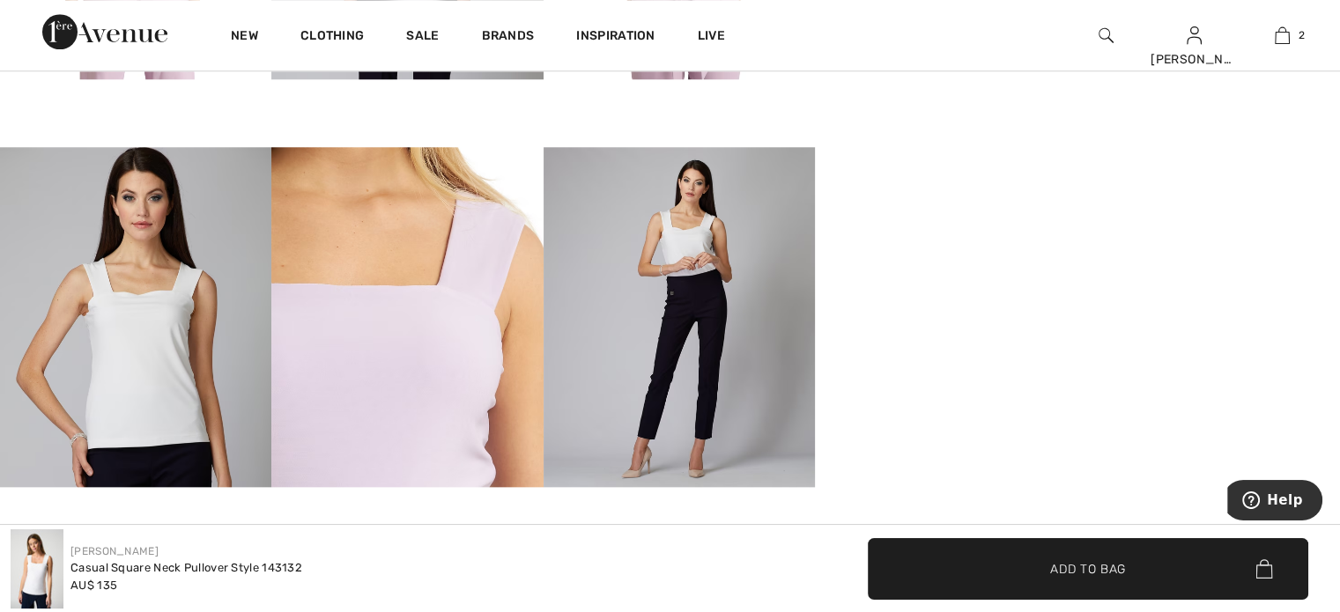
click at [403, 368] on img at bounding box center [406, 316] width 271 height 339
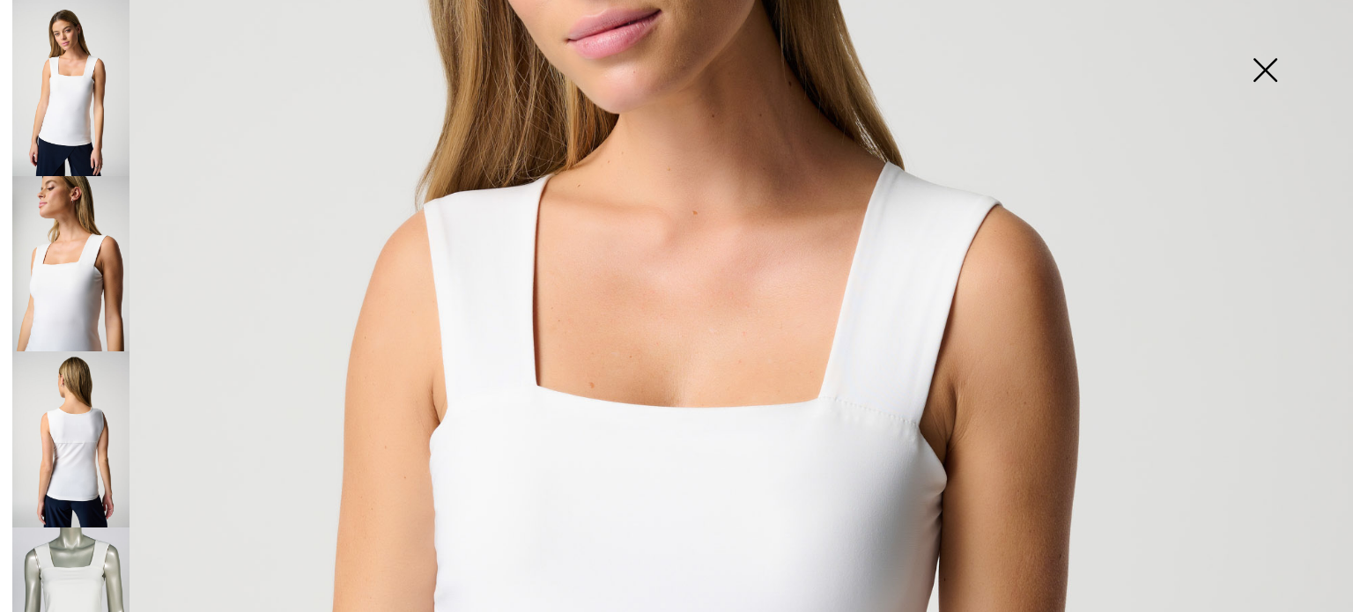
scroll to position [470, 0]
click at [783, 518] on img at bounding box center [676, 545] width 1353 height 2030
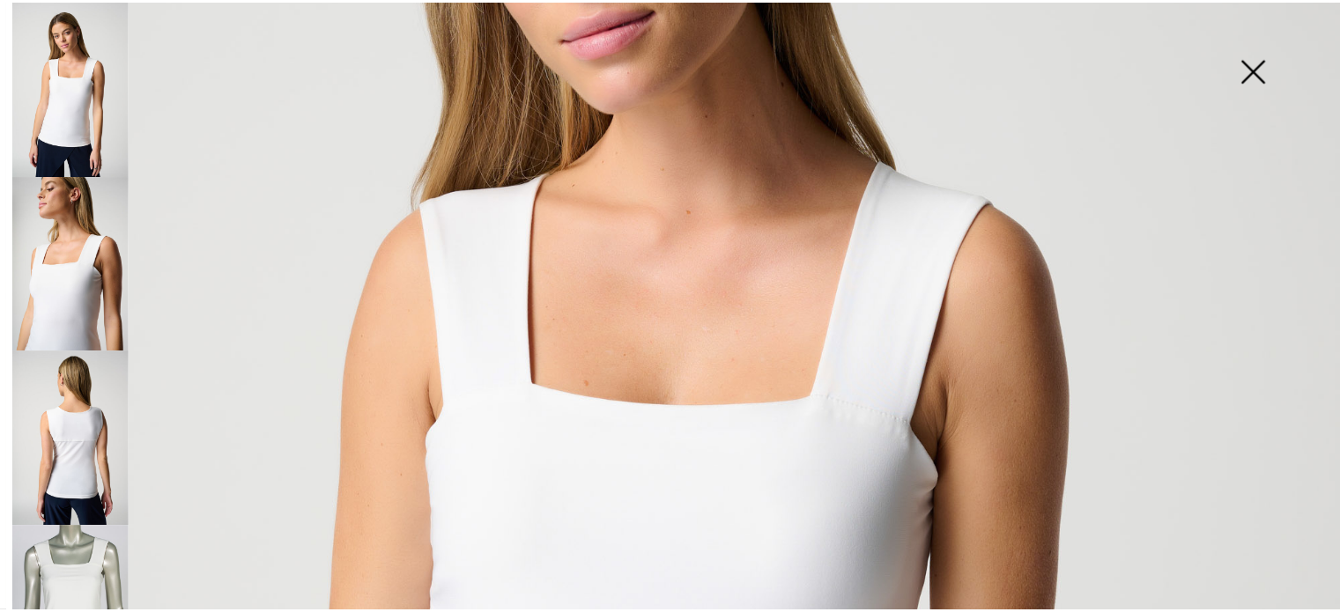
scroll to position [1791, 0]
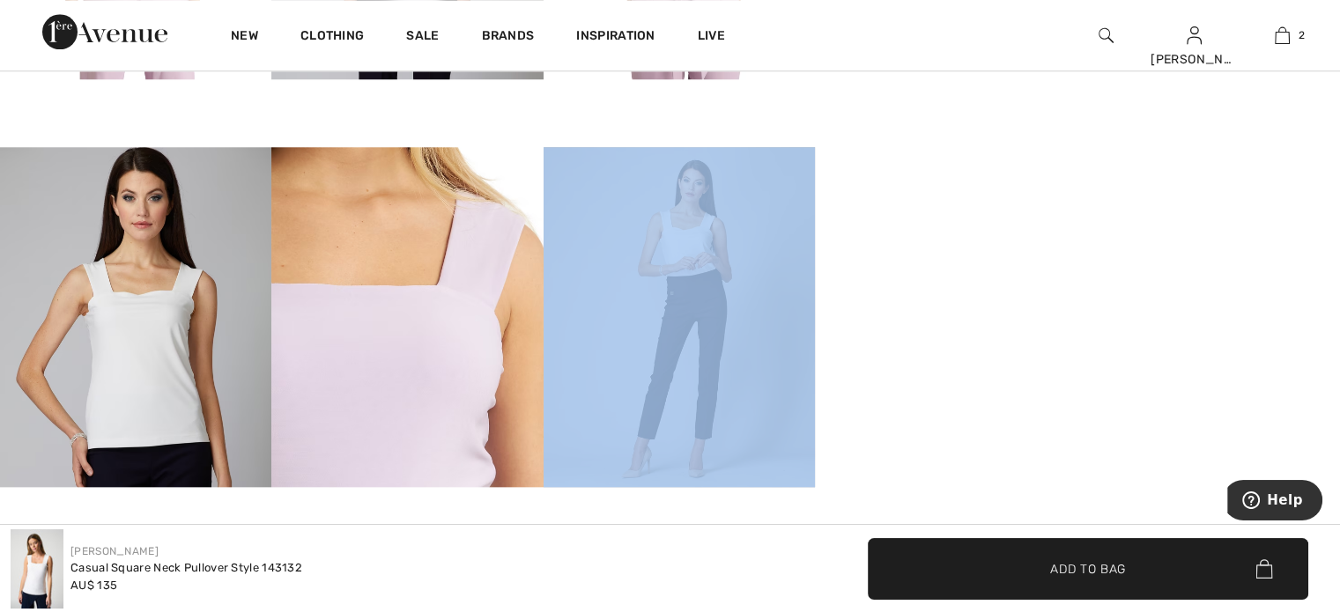
click at [783, 518] on div at bounding box center [679, 350] width 271 height 407
click at [159, 275] on img at bounding box center [135, 316] width 271 height 339
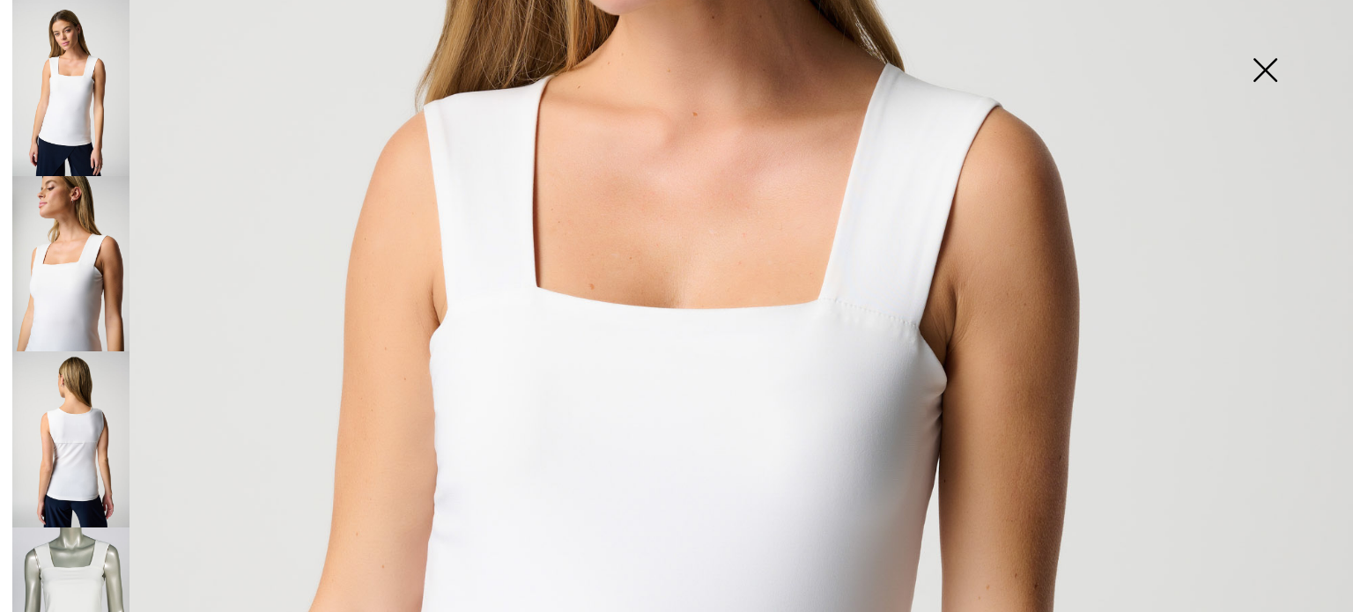
scroll to position [546, 0]
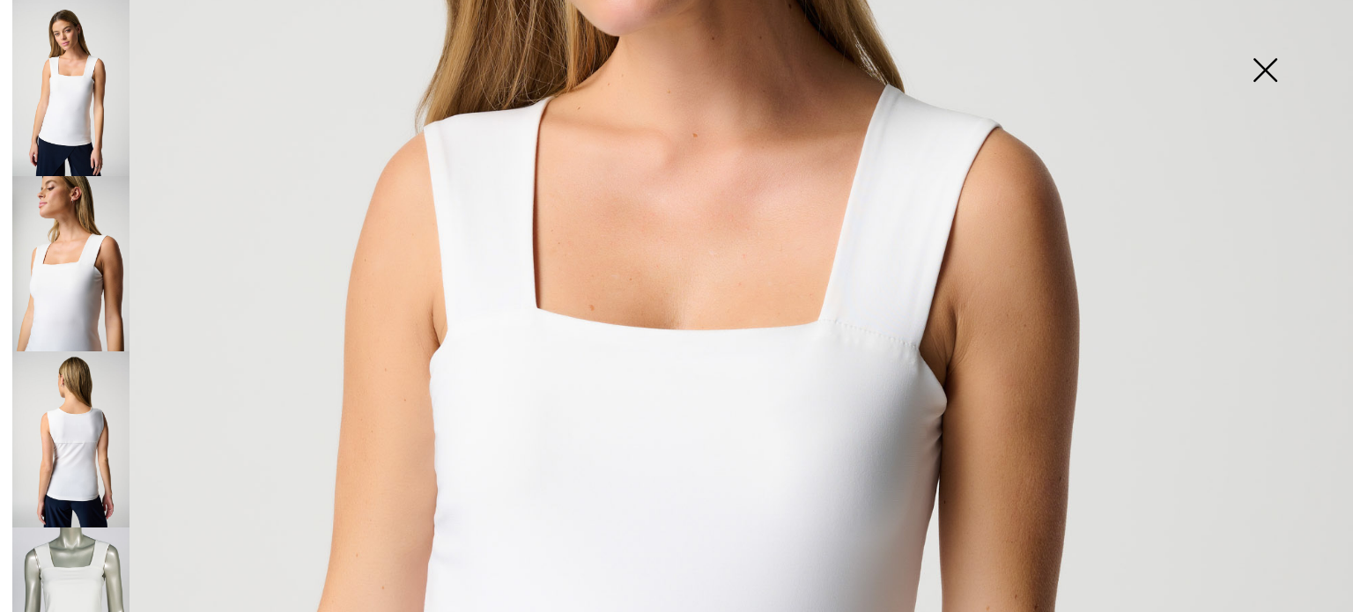
click at [1261, 61] on img at bounding box center [1265, 71] width 88 height 91
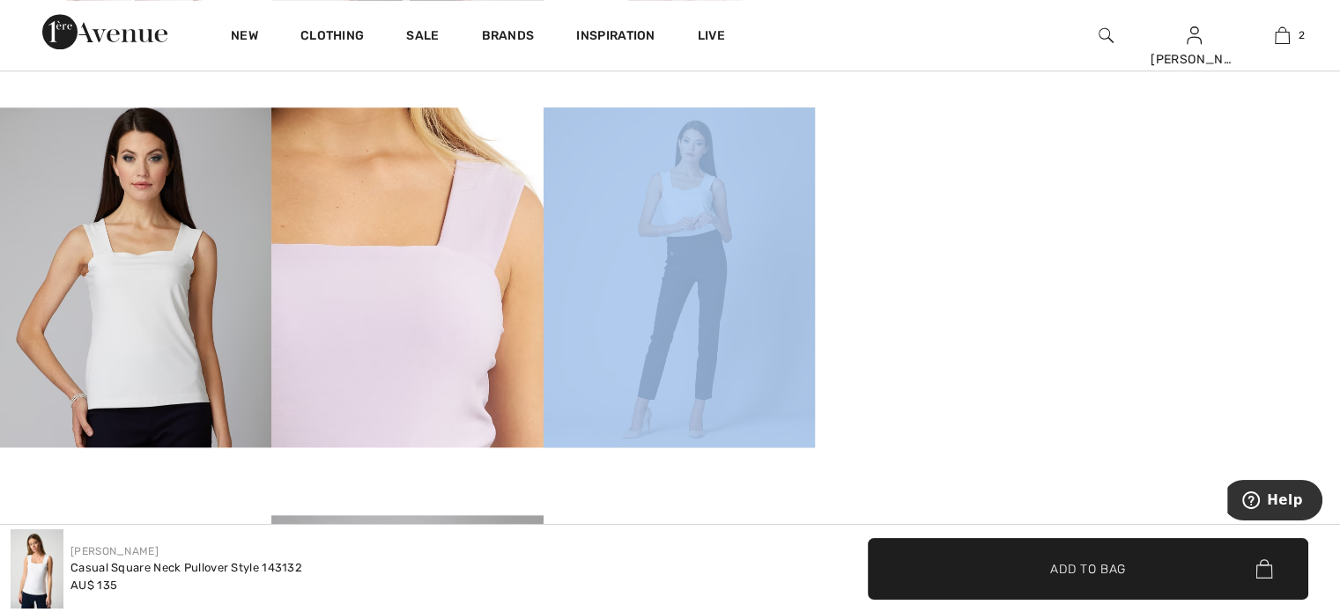
scroll to position [1820, 0]
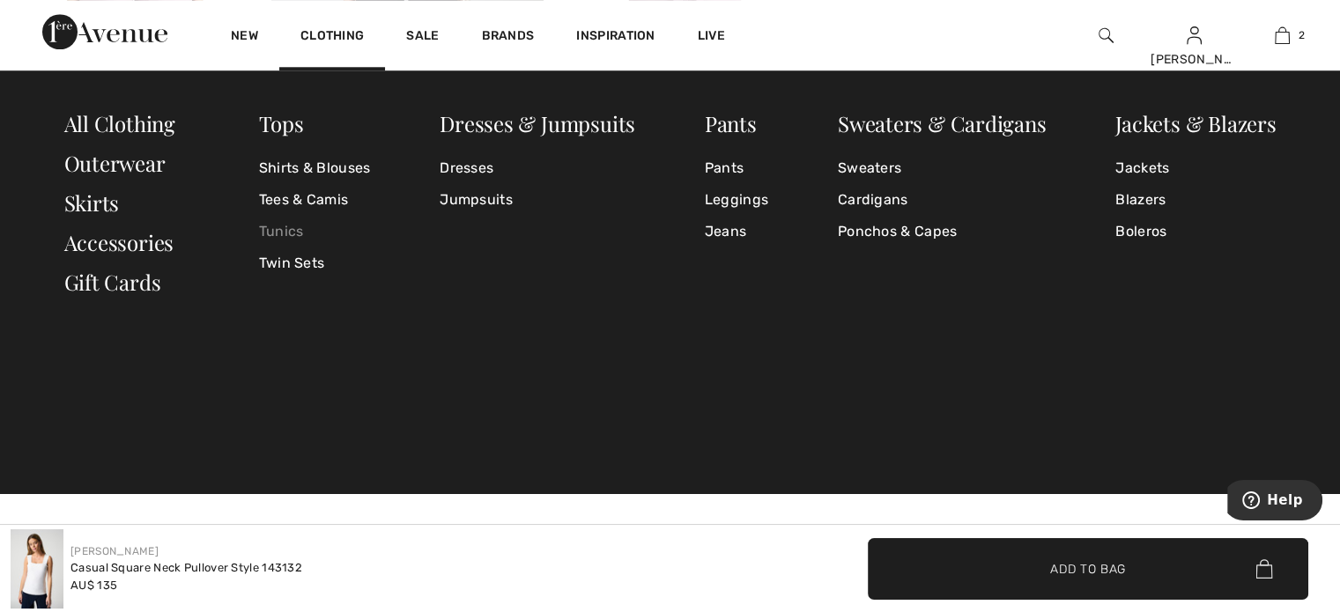
click at [282, 228] on link "Tunics" at bounding box center [315, 232] width 112 height 32
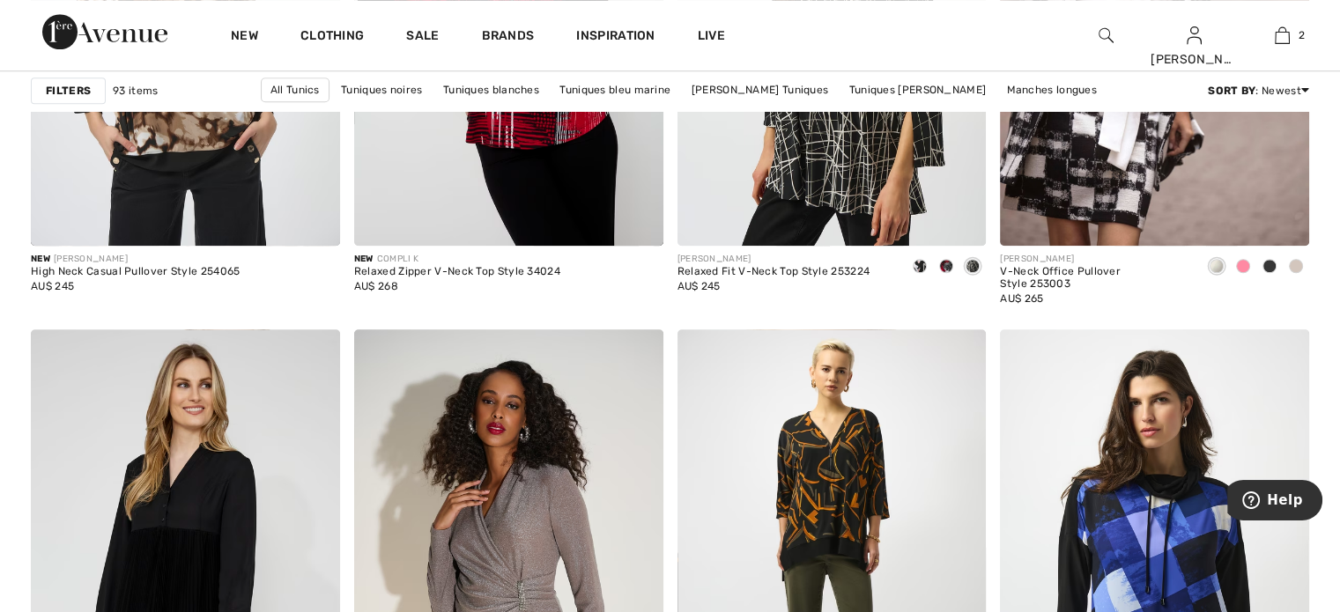
scroll to position [1498, 0]
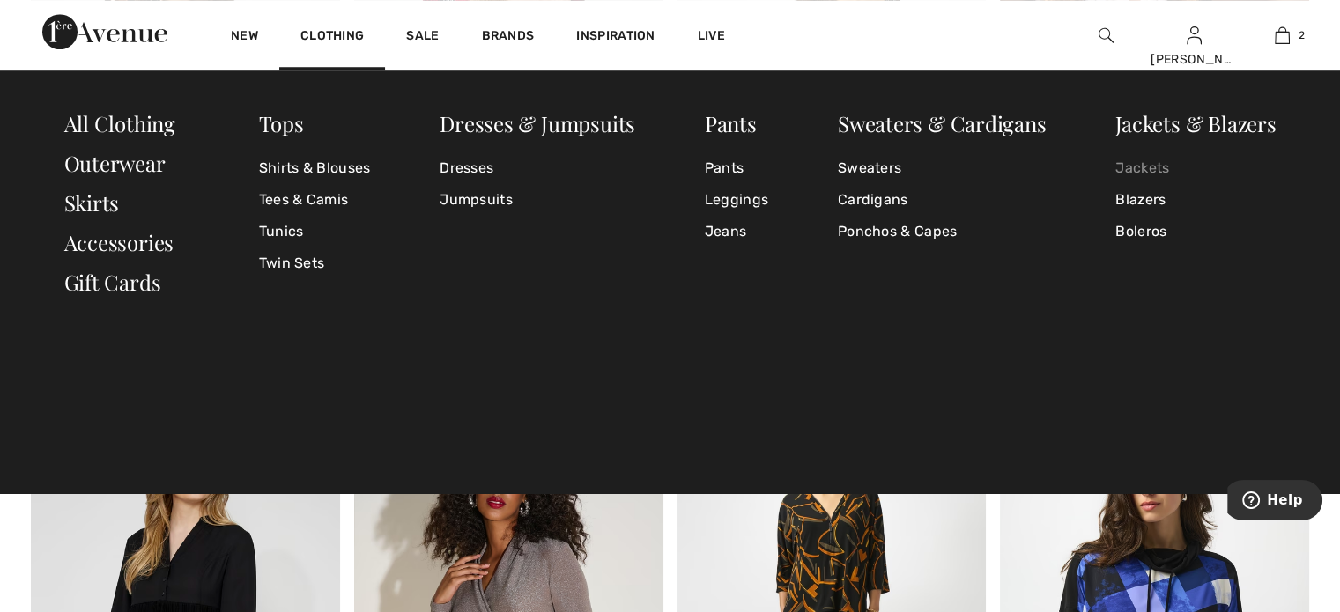
click at [1156, 170] on link "Jackets" at bounding box center [1195, 168] width 160 height 32
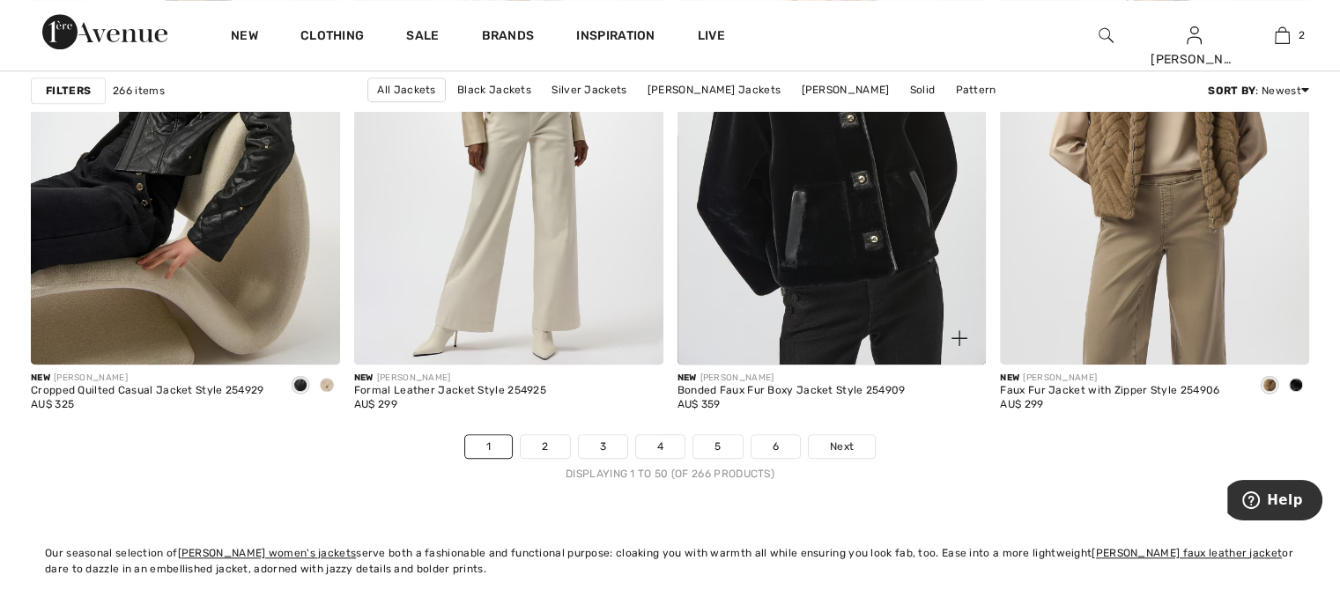
scroll to position [8045, 0]
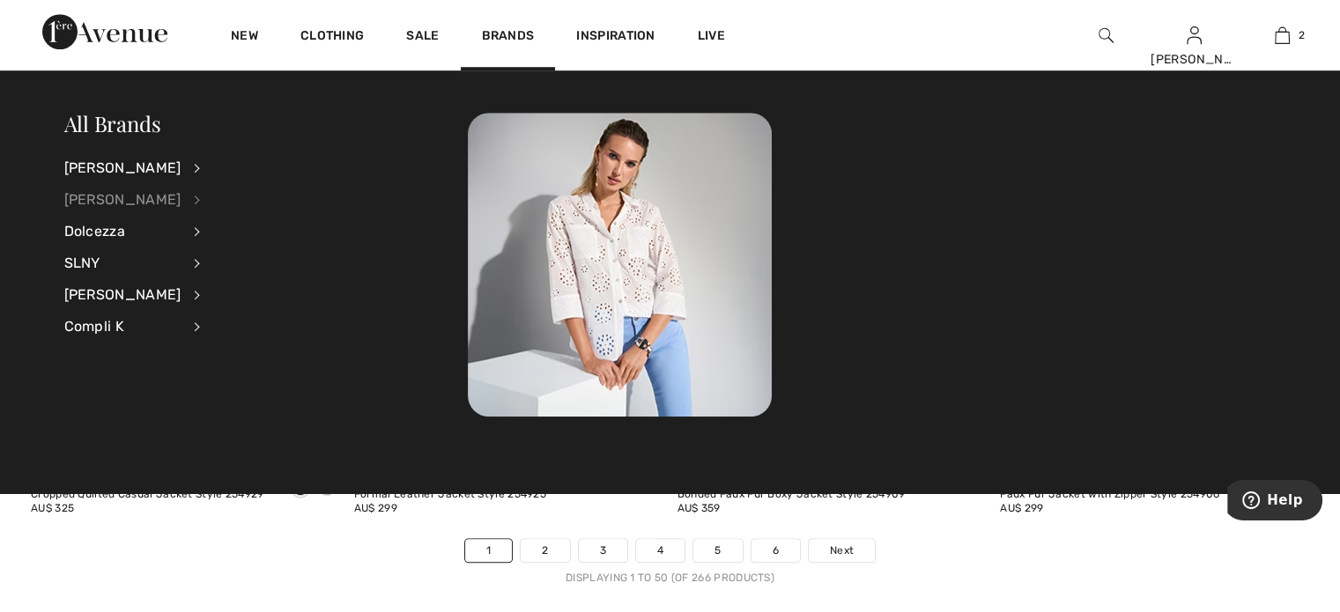
click at [143, 198] on div "[PERSON_NAME]" at bounding box center [122, 200] width 117 height 32
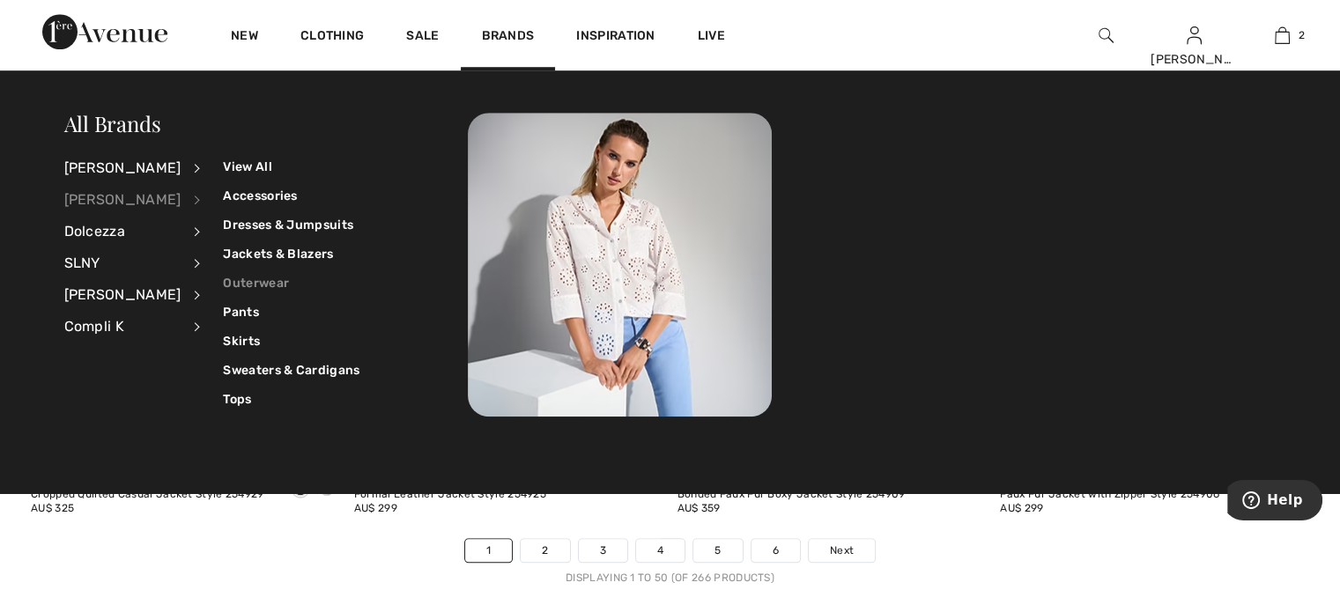
click at [252, 279] on link "Outerwear" at bounding box center [291, 283] width 137 height 29
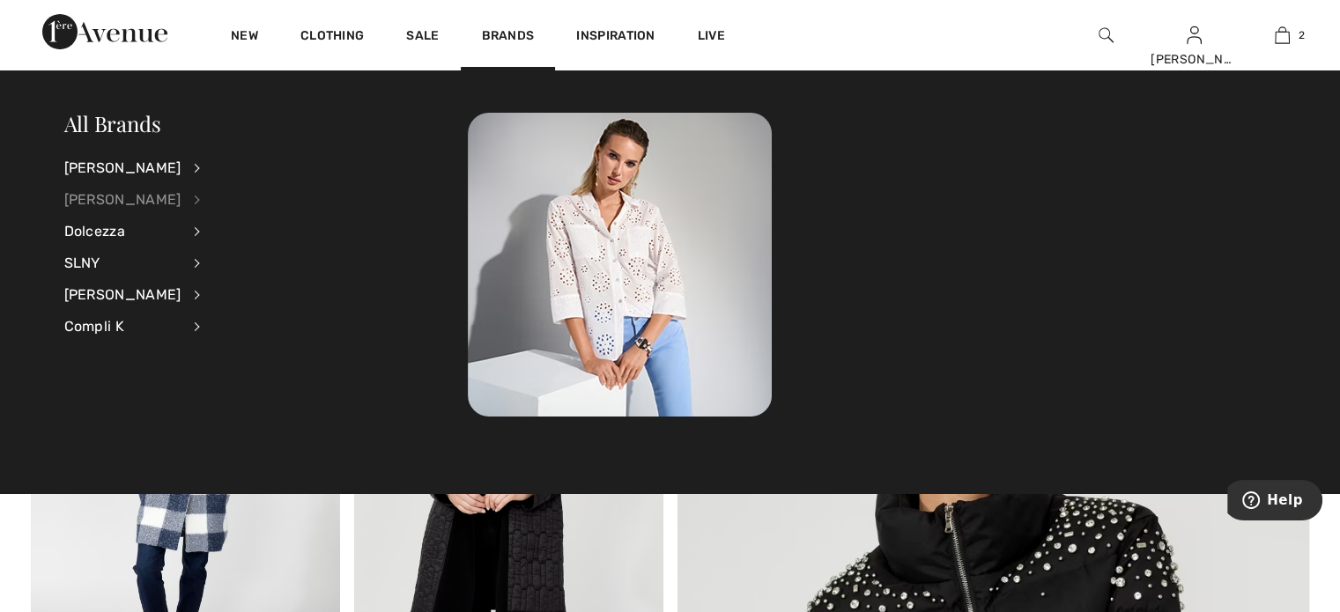
click at [121, 196] on div "[PERSON_NAME]" at bounding box center [122, 200] width 117 height 32
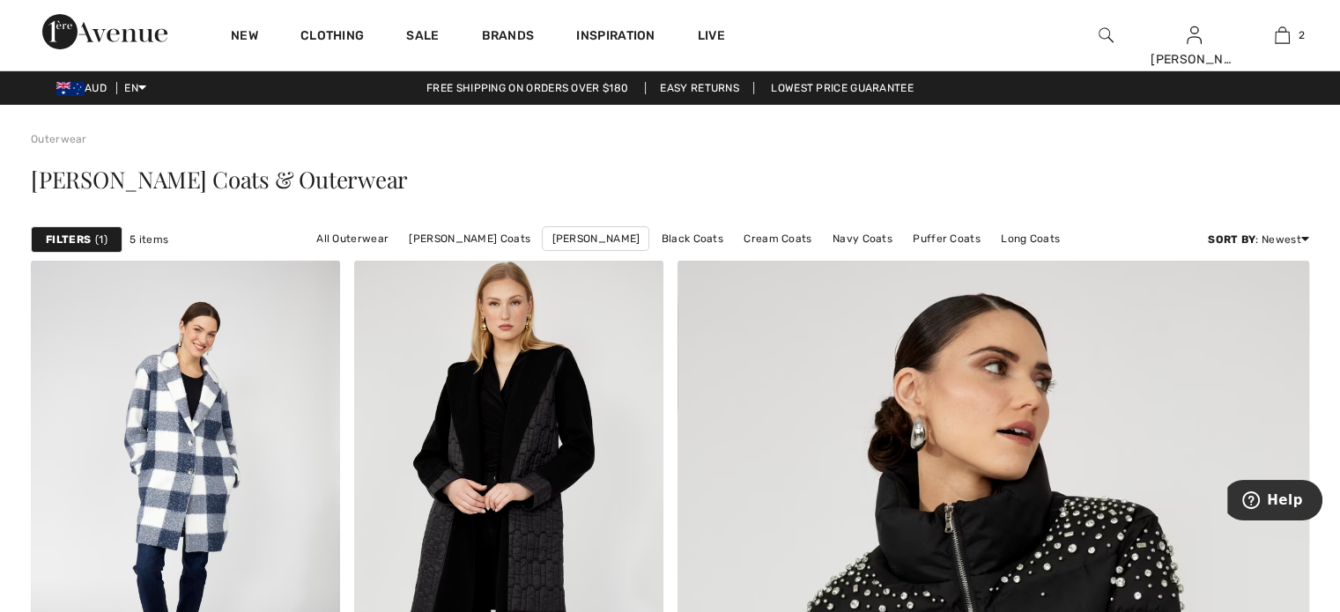
click at [1105, 33] on img at bounding box center [1106, 35] width 15 height 21
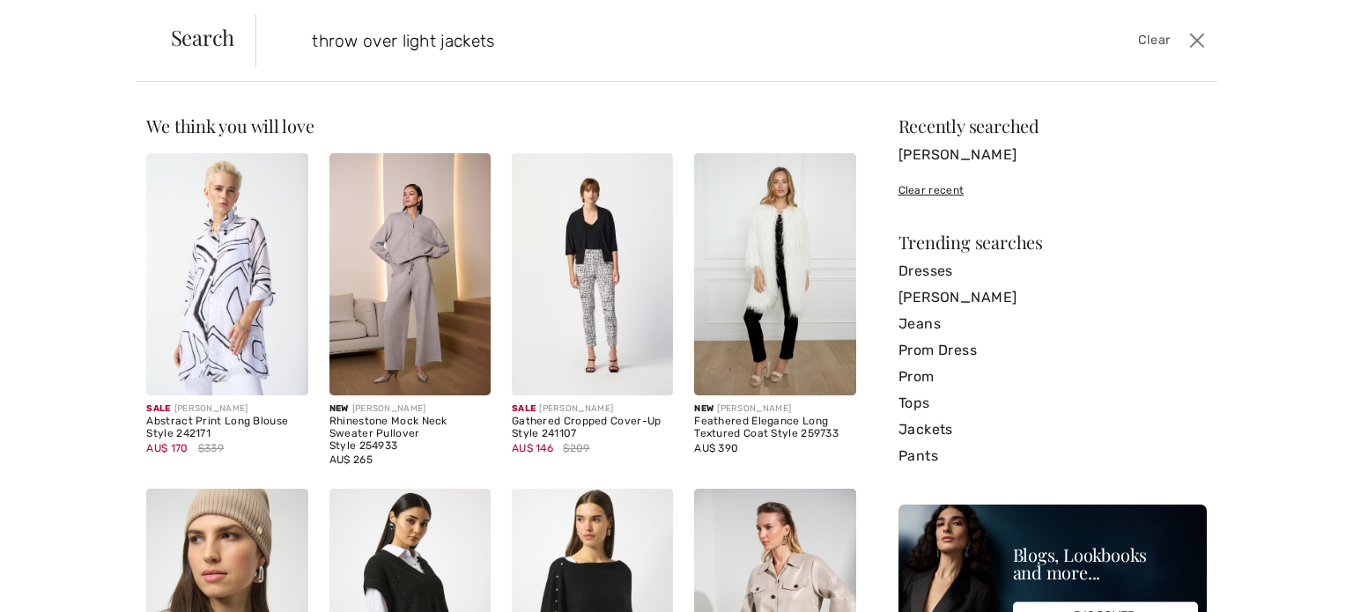
type input "throw over light jackets"
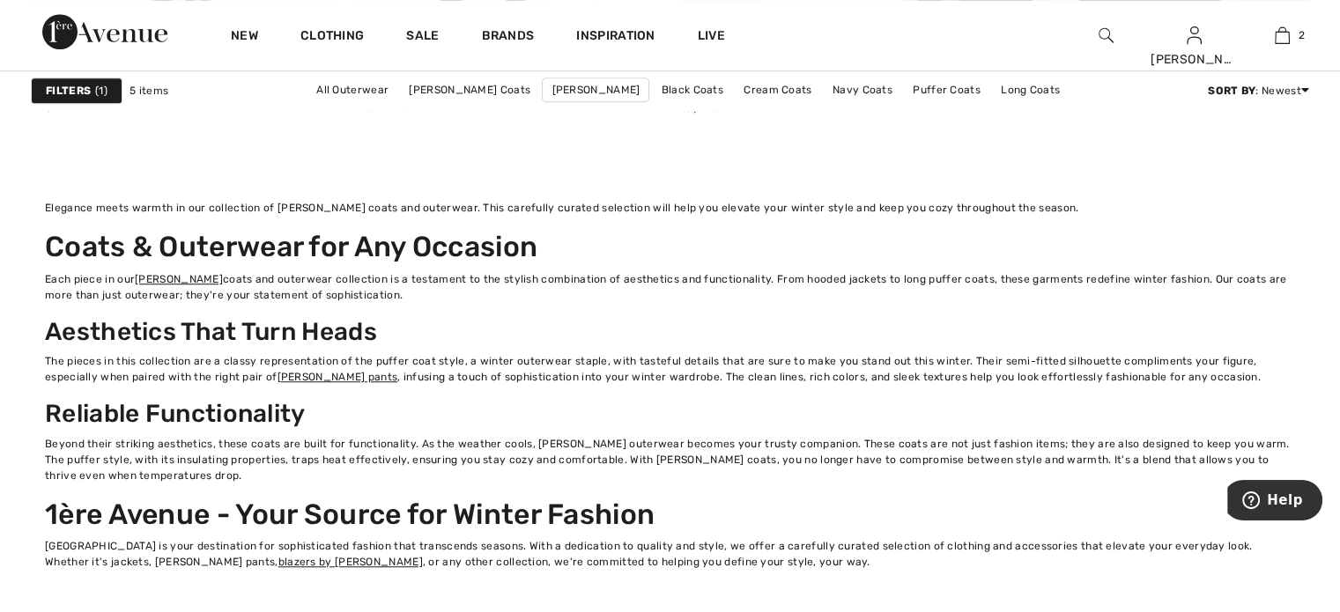
scroll to position [1380, 0]
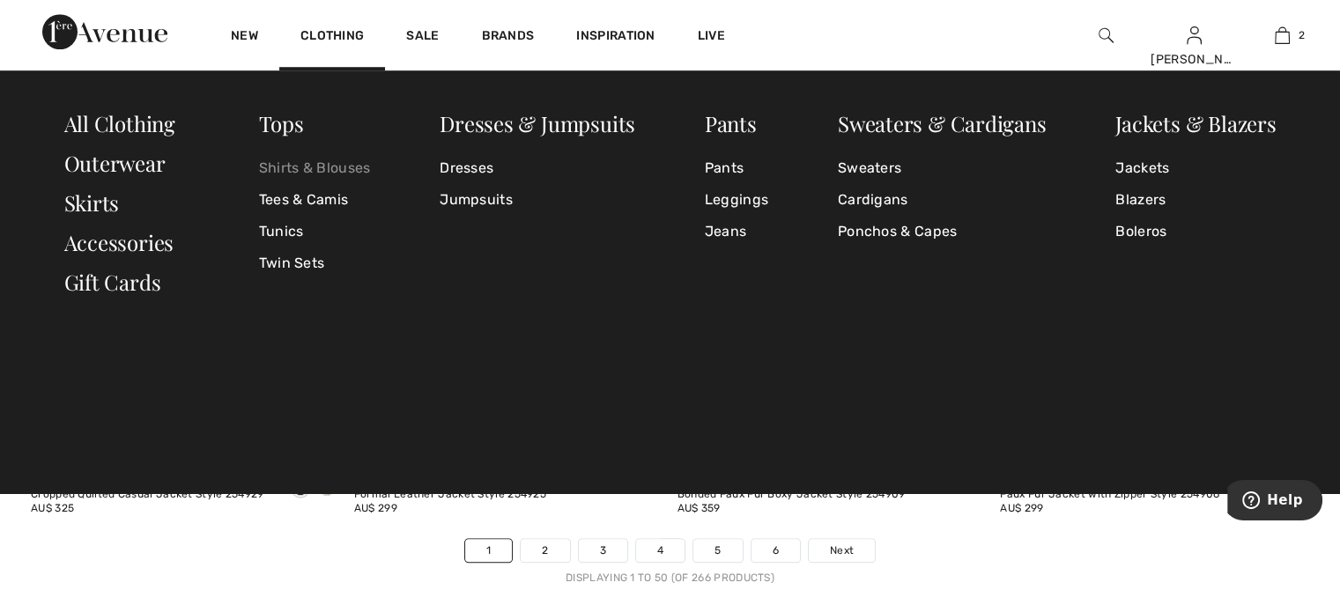
click at [321, 171] on link "Shirts & Blouses" at bounding box center [315, 168] width 112 height 32
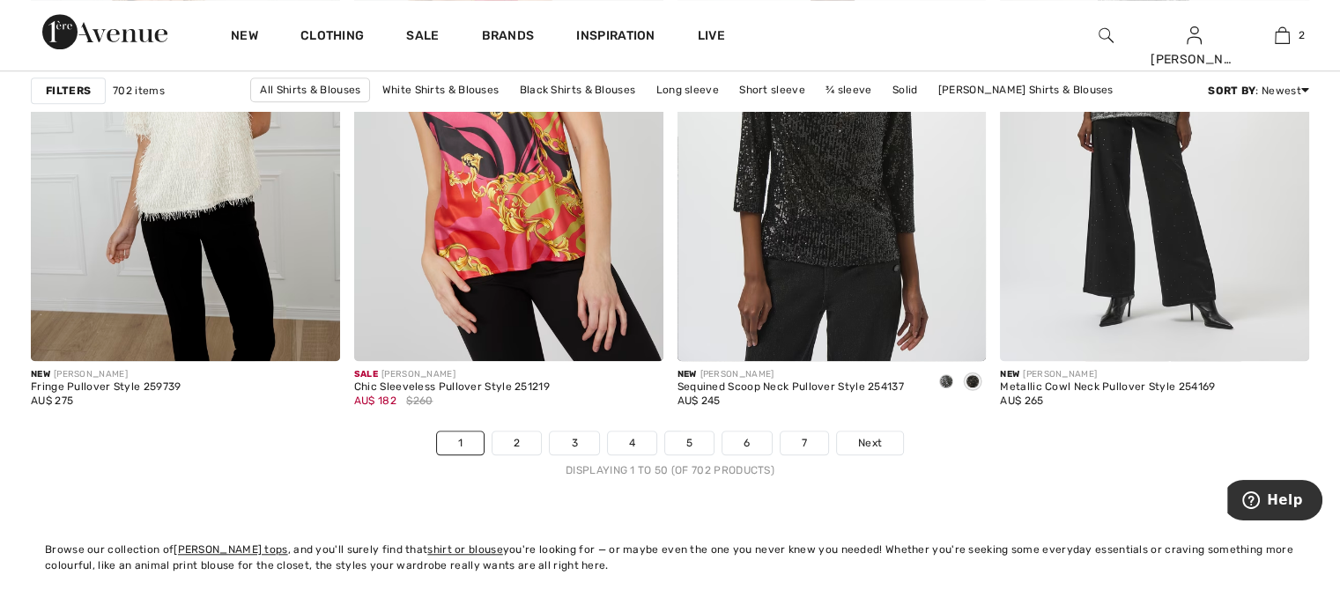
scroll to position [8251, 0]
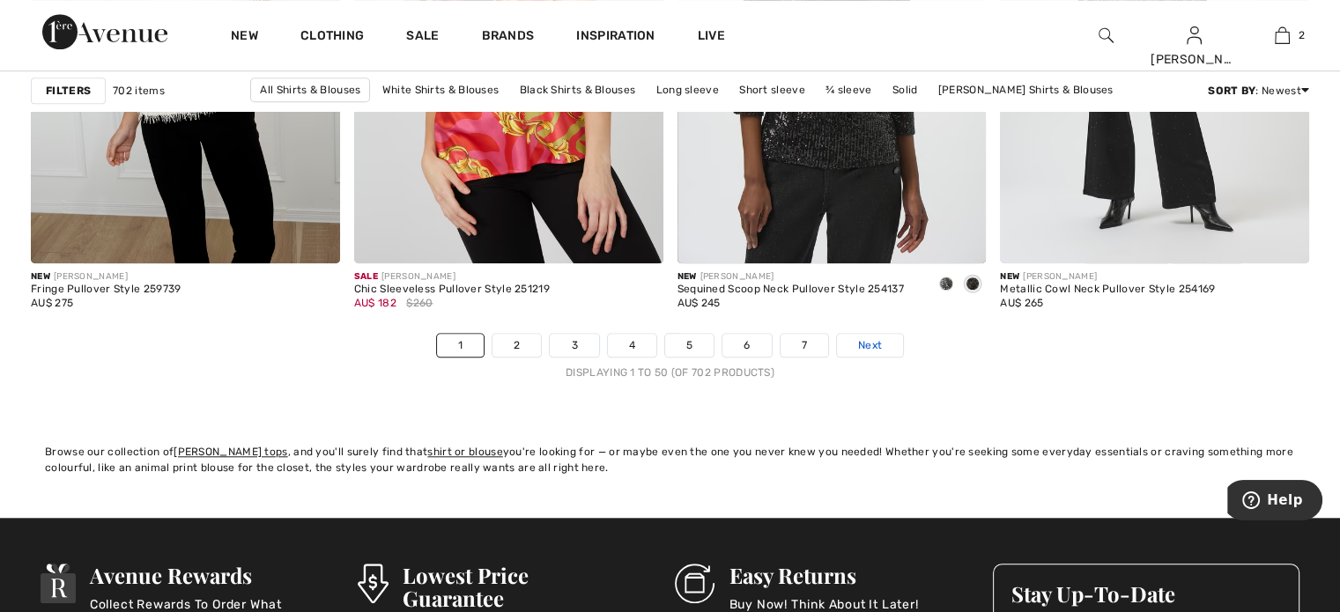
click at [868, 338] on span "Next" at bounding box center [870, 345] width 24 height 16
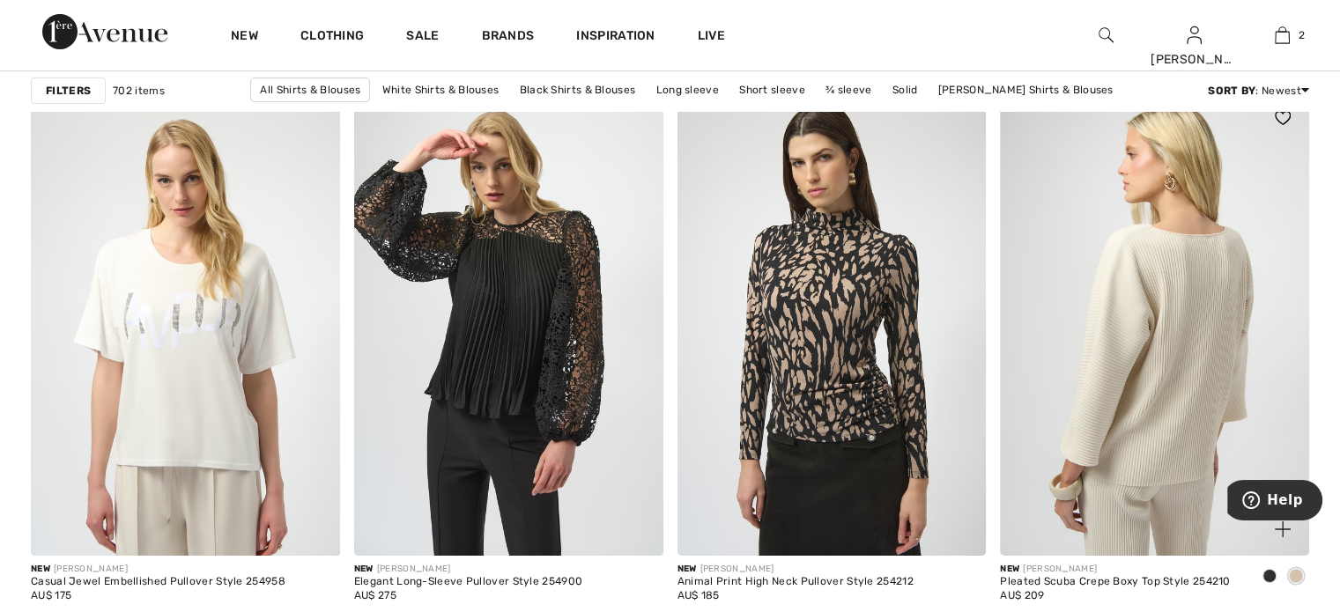
scroll to position [6107, 0]
click at [1222, 325] on img at bounding box center [1154, 322] width 309 height 463
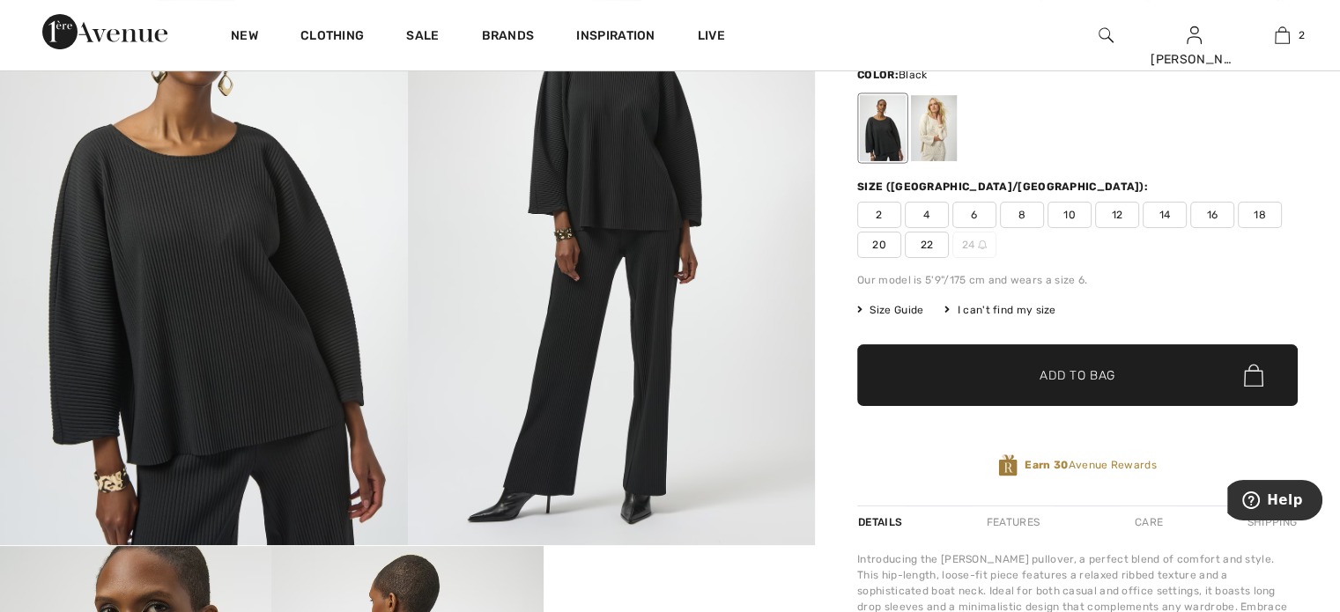
scroll to position [176, 0]
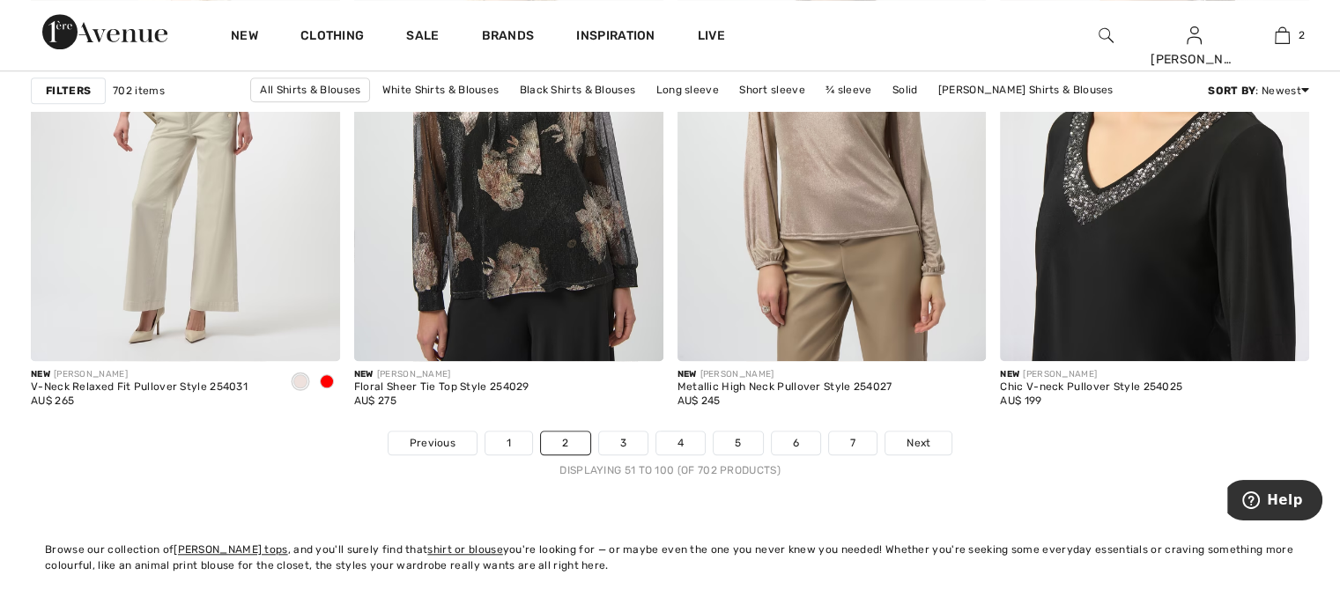
scroll to position [8310, 0]
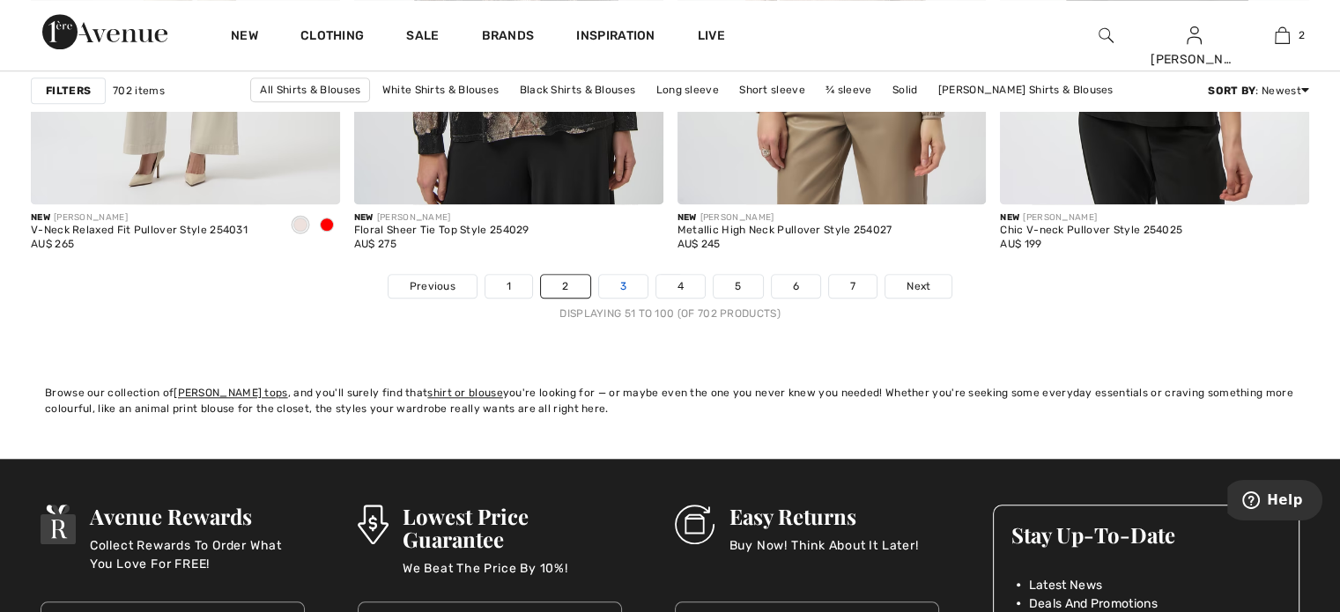
click at [631, 276] on link "3" at bounding box center [623, 286] width 48 height 23
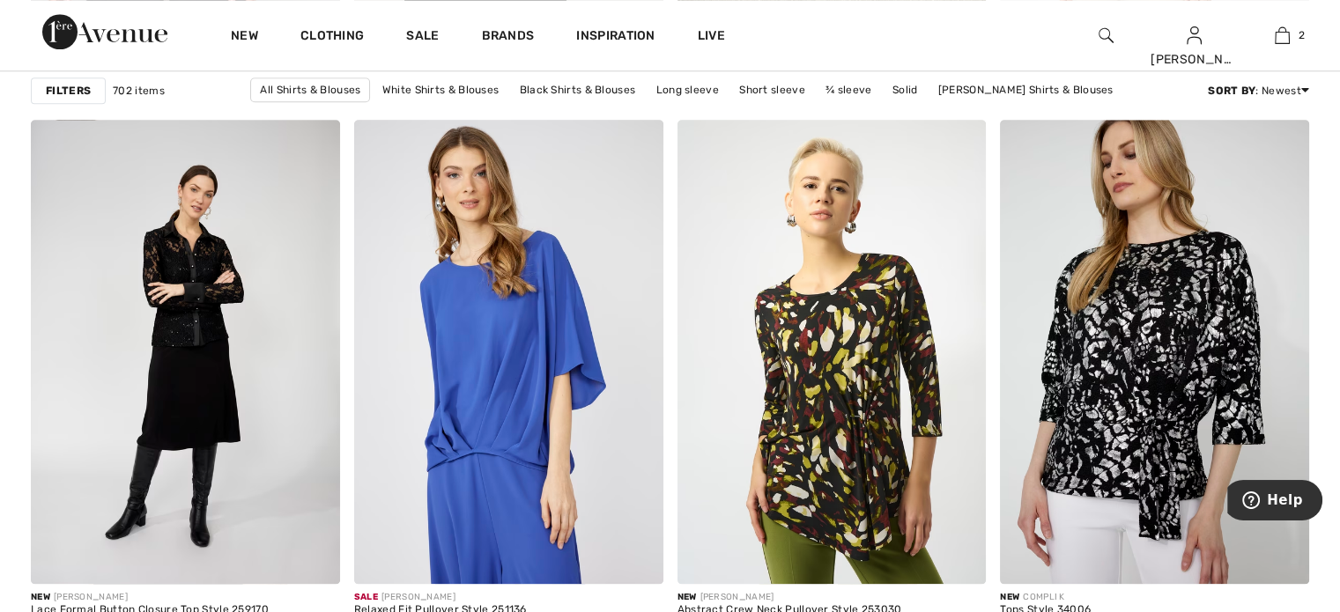
scroll to position [1850, 0]
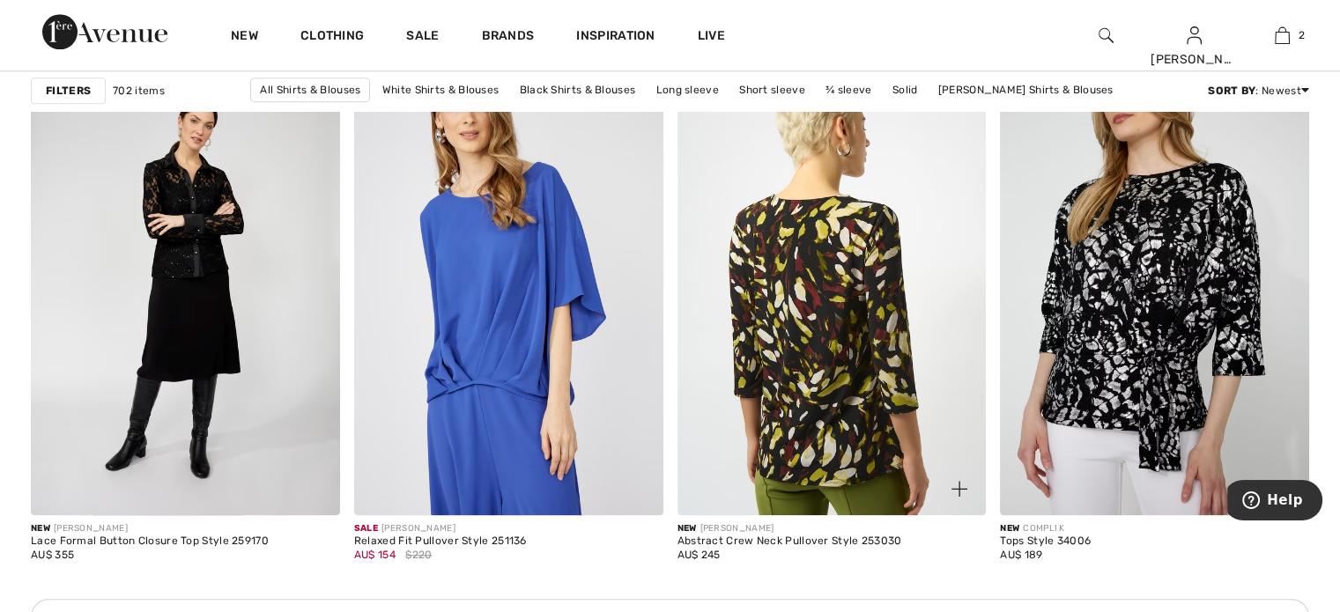
click at [803, 385] on img at bounding box center [831, 282] width 309 height 463
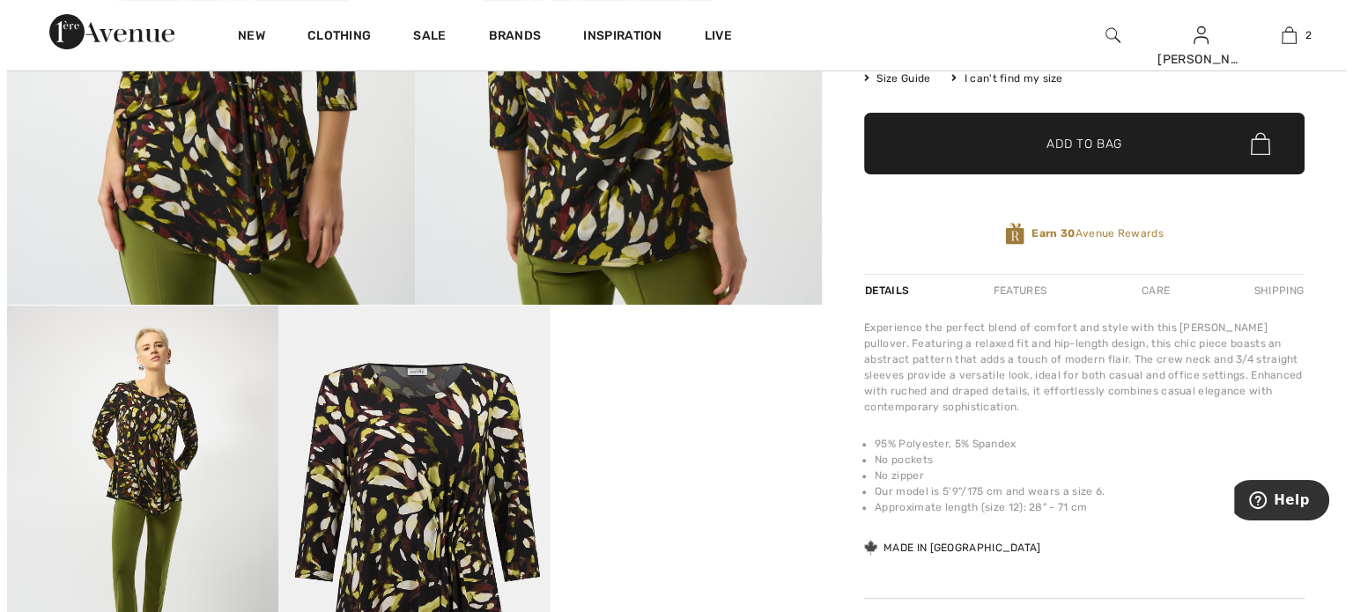
scroll to position [587, 0]
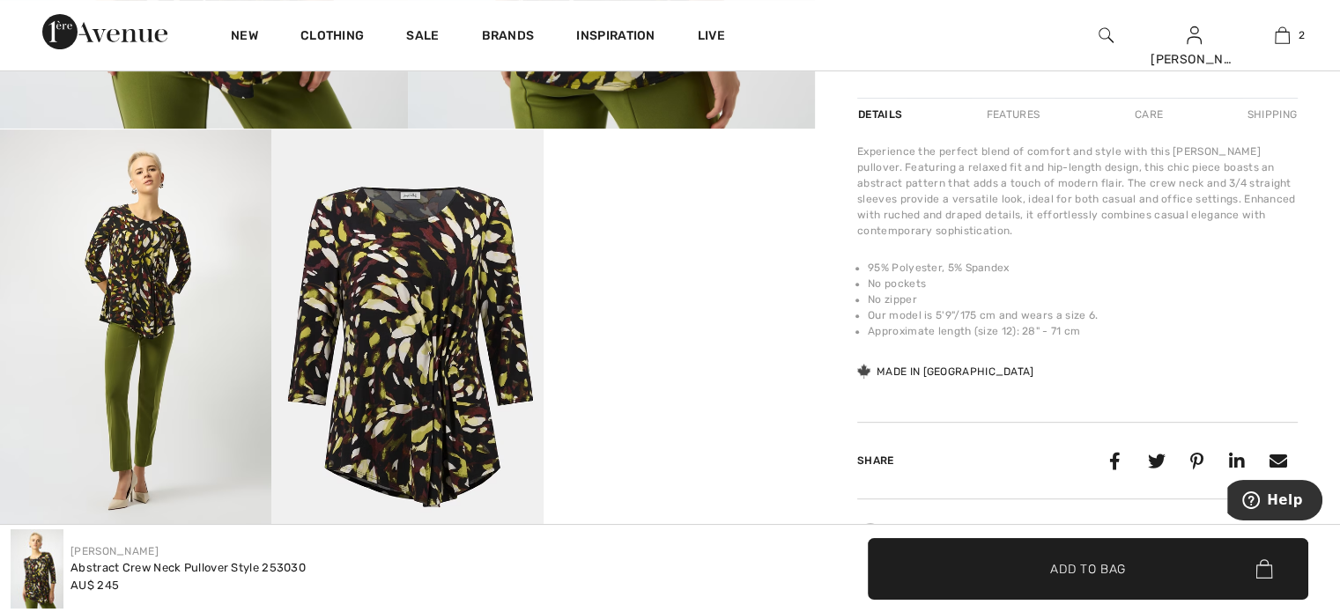
click at [429, 340] on img at bounding box center [406, 332] width 271 height 407
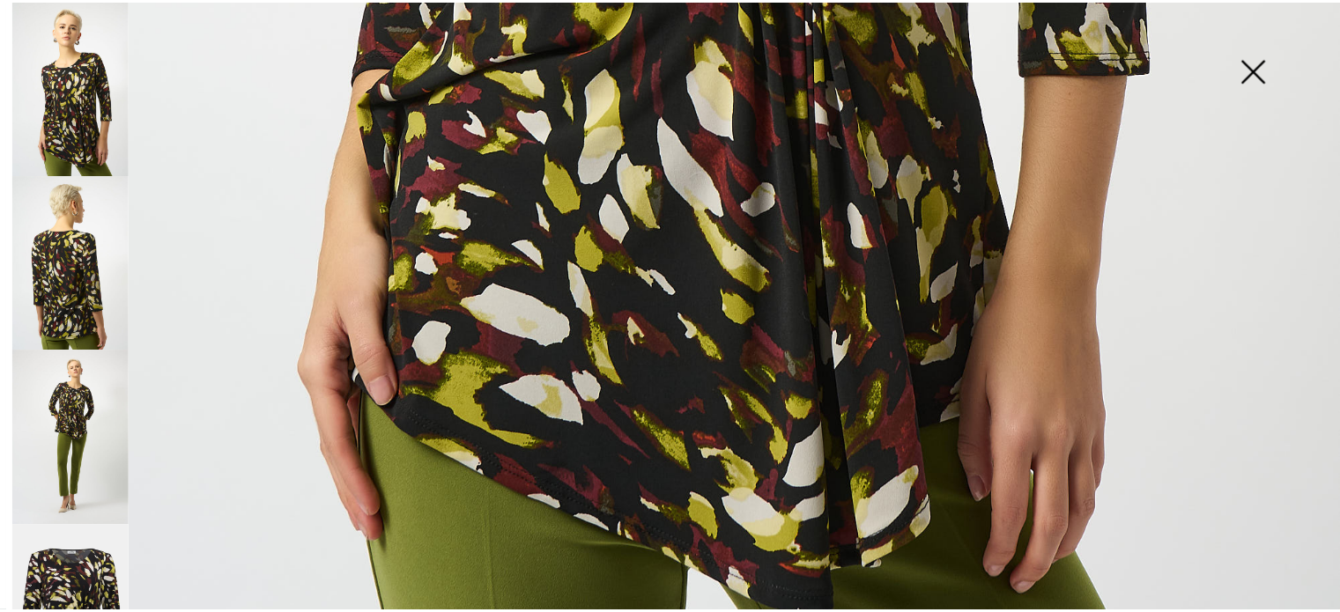
scroll to position [1307, 0]
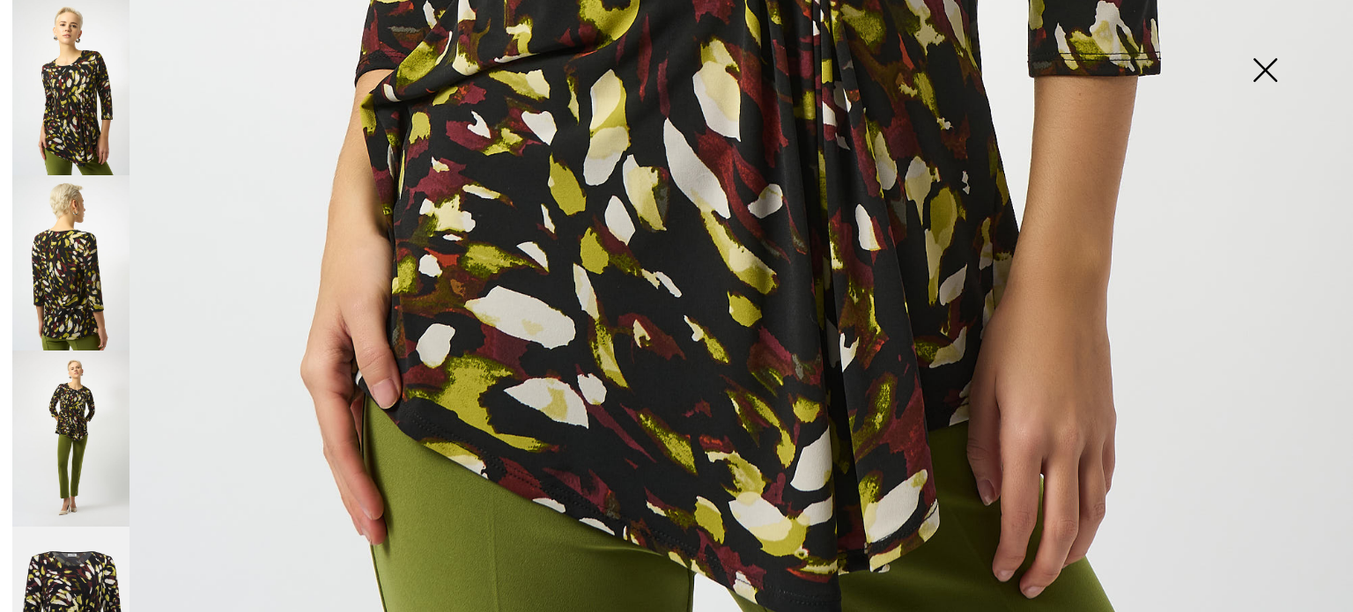
click at [1263, 63] on img at bounding box center [1265, 71] width 88 height 91
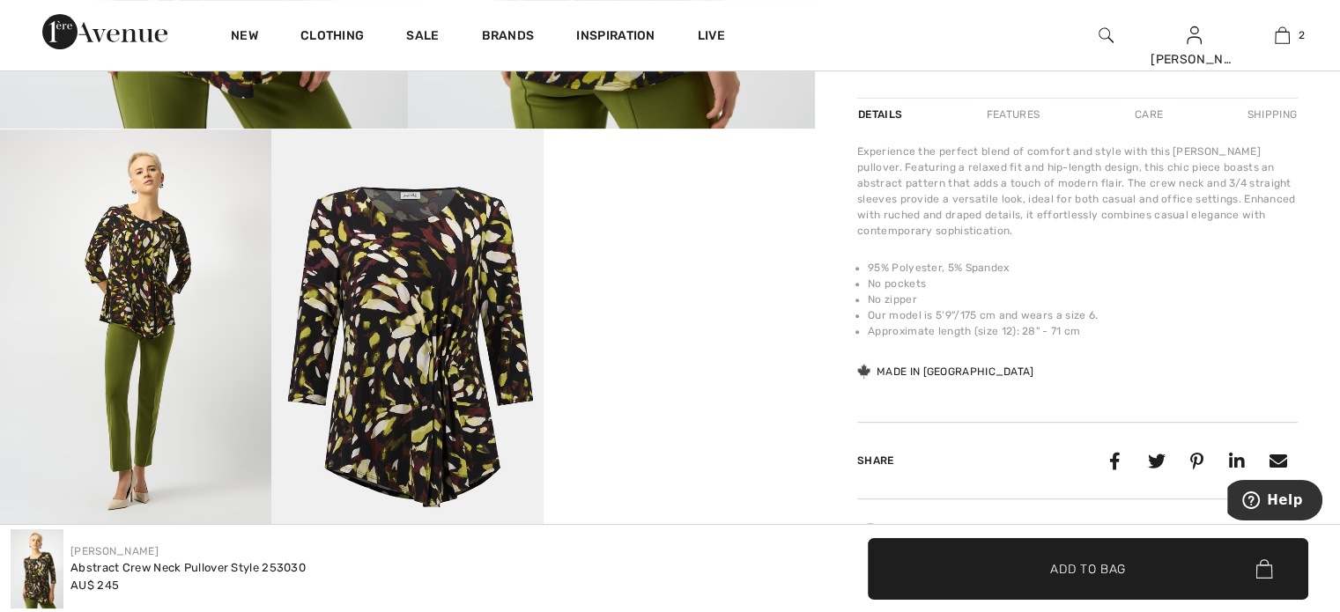
drag, startPoint x: 482, startPoint y: 558, endPoint x: 560, endPoint y: 525, distance: 84.9
click at [482, 559] on div "Joseph Ribkoff Abstract Crew Neck Pullover Style 253030 AU$ 245" at bounding box center [335, 568] width 649 height 79
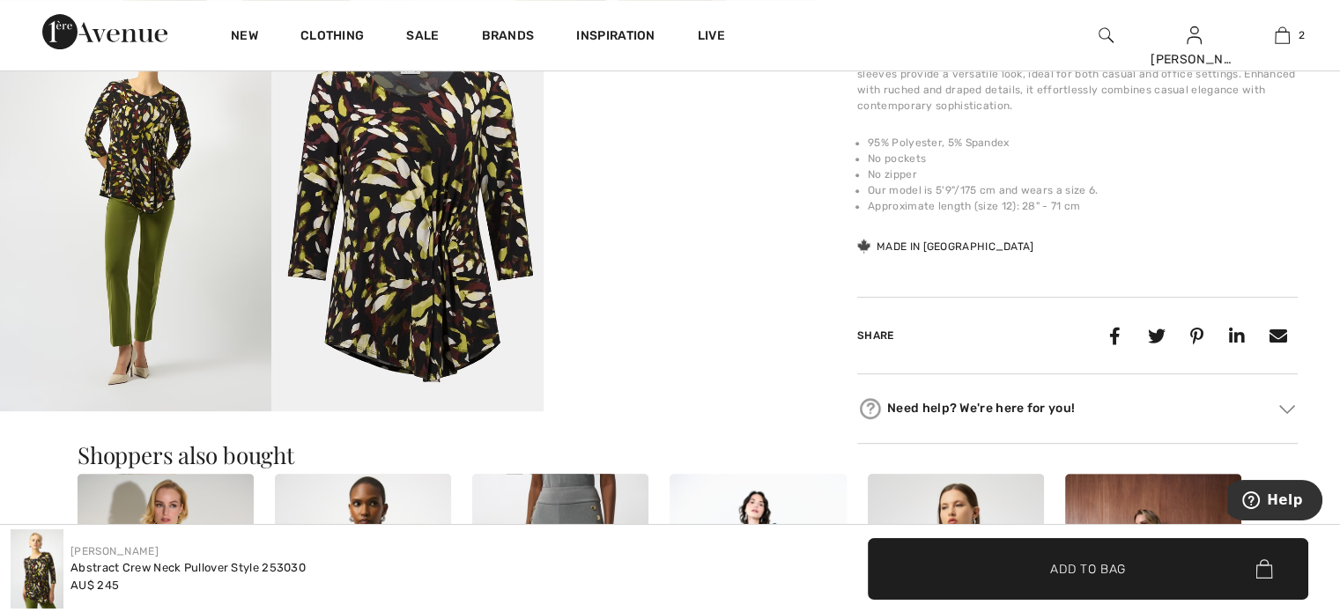
scroll to position [793, 0]
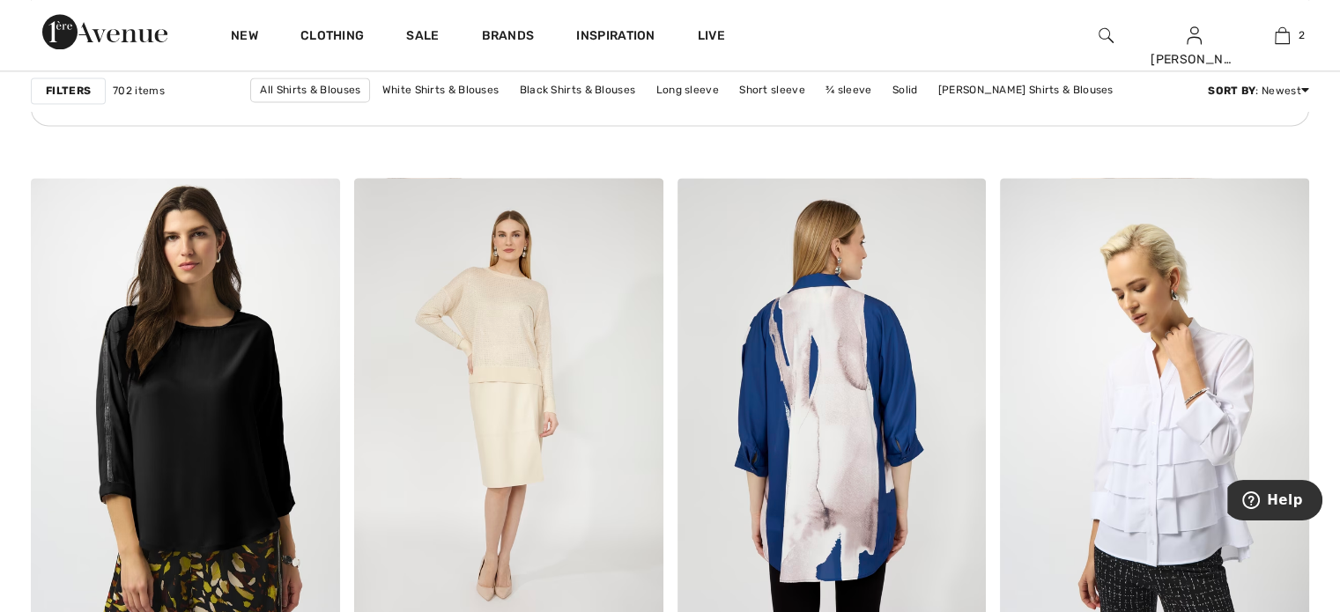
scroll to position [2584, 0]
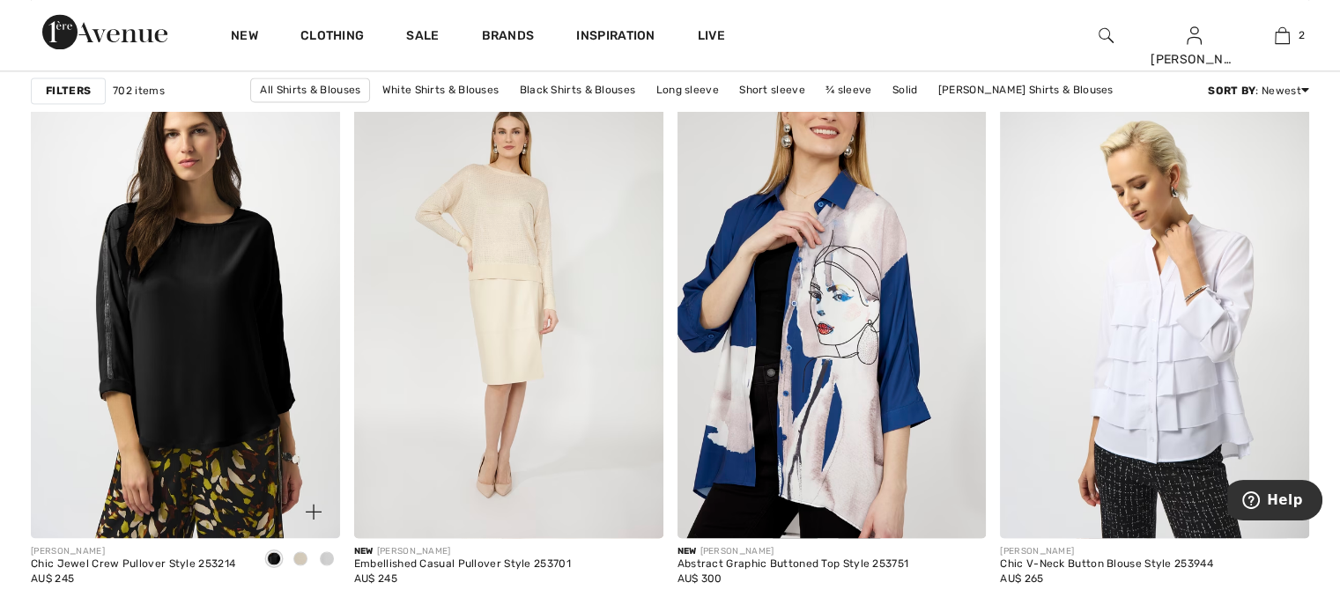
click at [233, 321] on img at bounding box center [185, 306] width 309 height 463
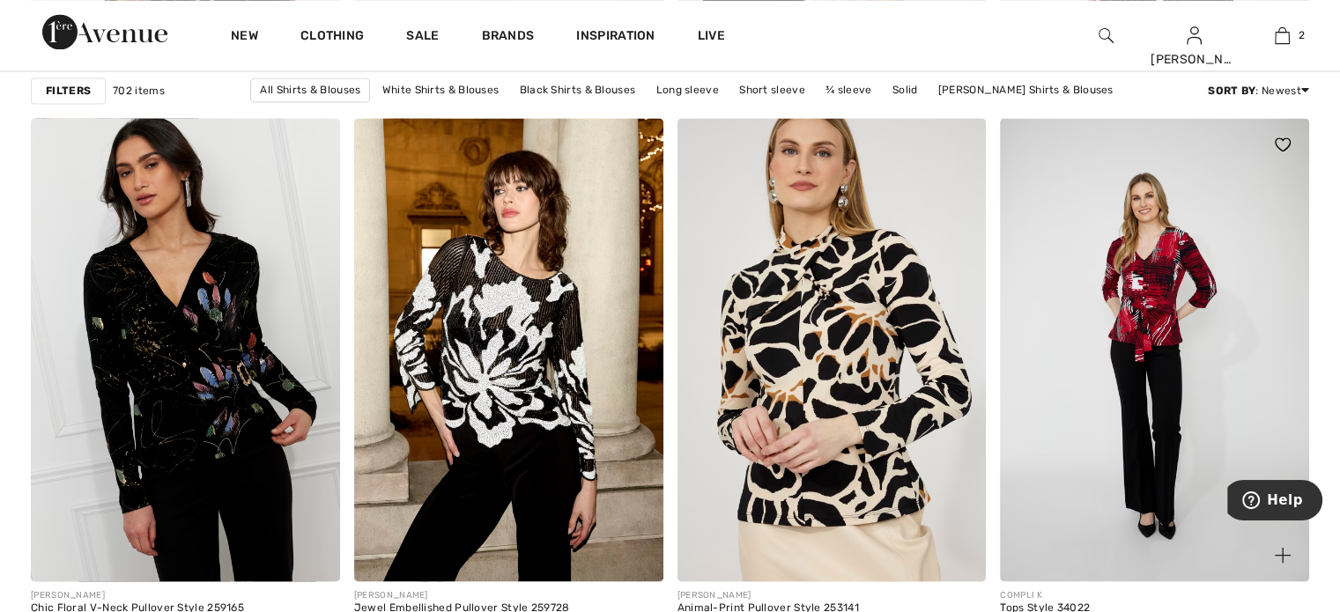
scroll to position [3054, 0]
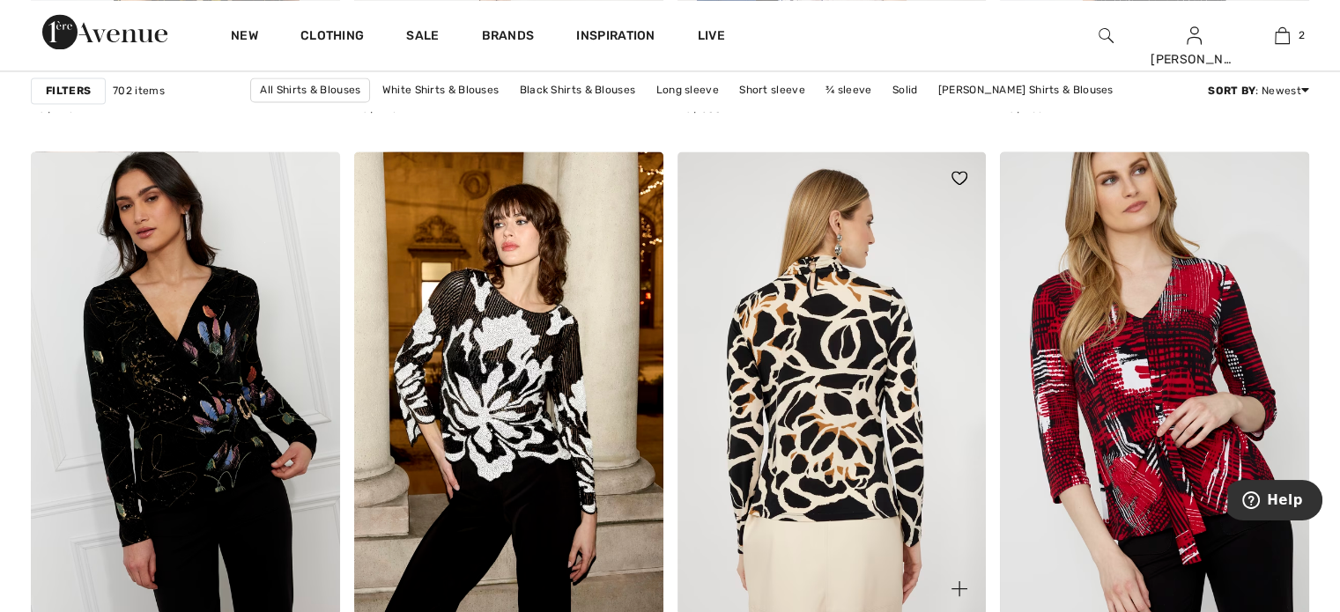
click at [858, 352] on img at bounding box center [831, 383] width 309 height 463
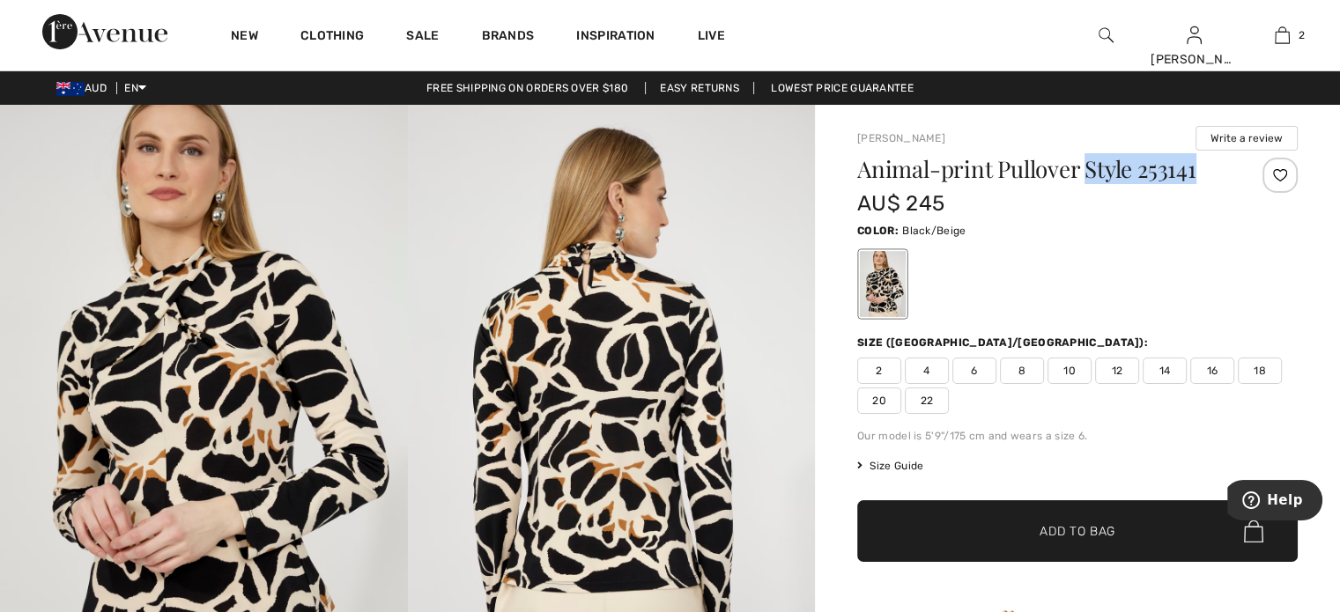
drag, startPoint x: 1086, startPoint y: 163, endPoint x: 1193, endPoint y: 178, distance: 107.6
click at [1193, 178] on h1 "Animal-print Pullover Style 253141" at bounding box center [1040, 169] width 367 height 23
copy h1 "Style 253141"
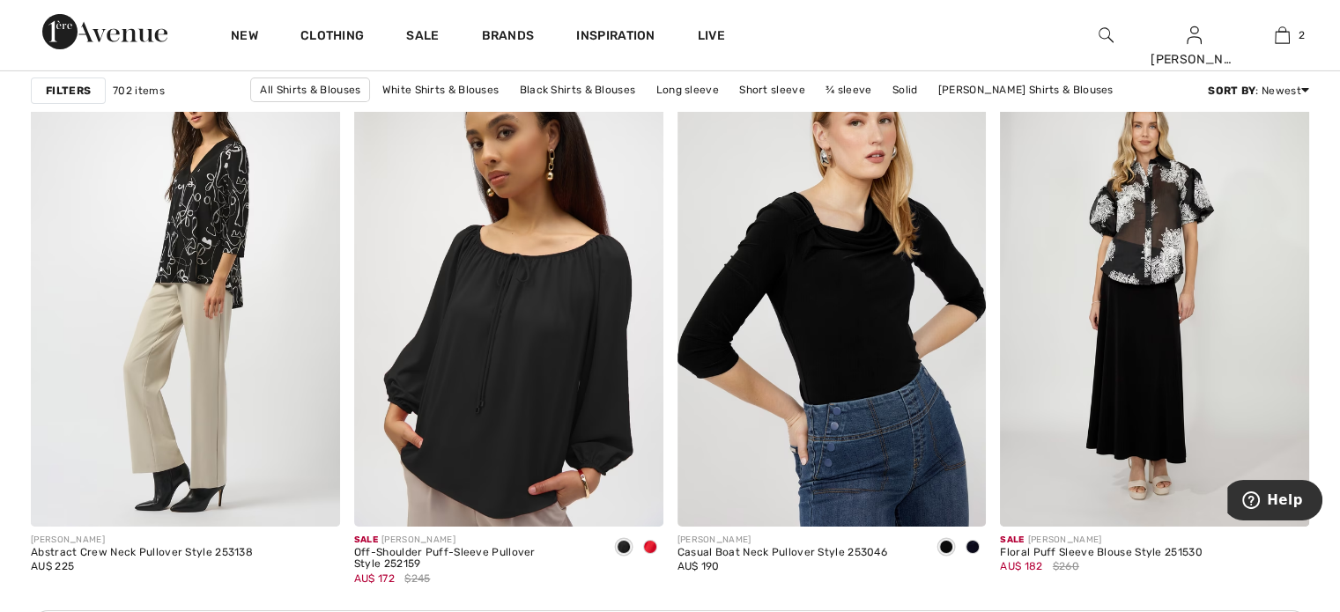
scroll to position [6137, 0]
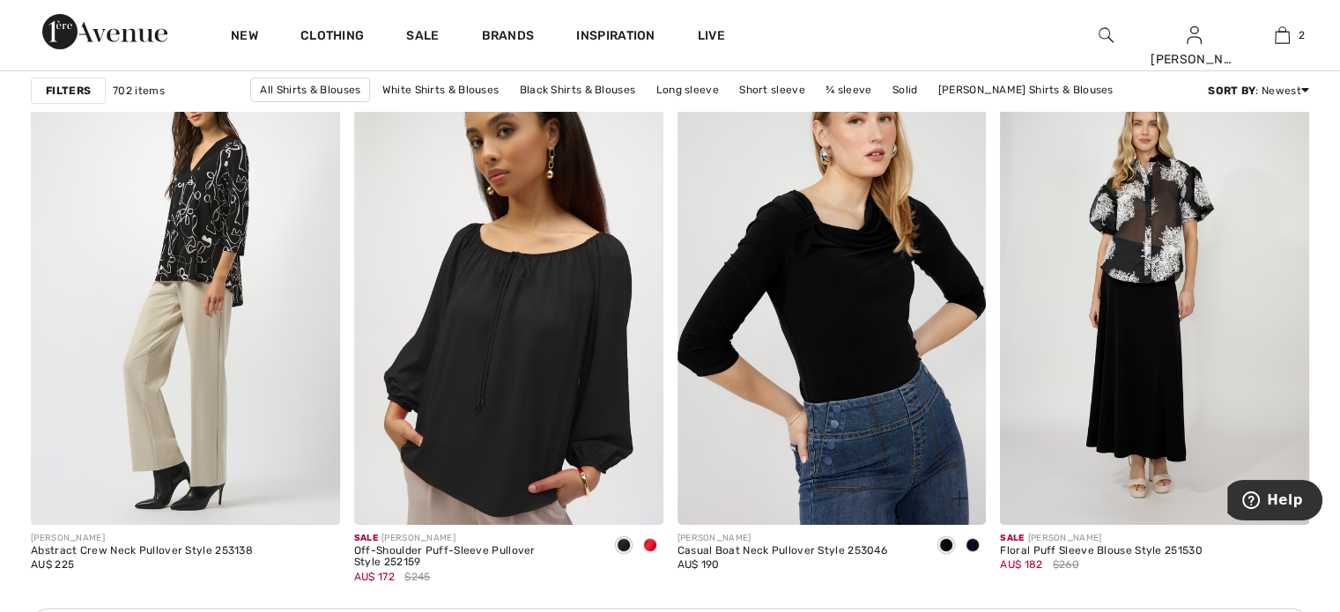
click at [870, 313] on img at bounding box center [831, 292] width 309 height 463
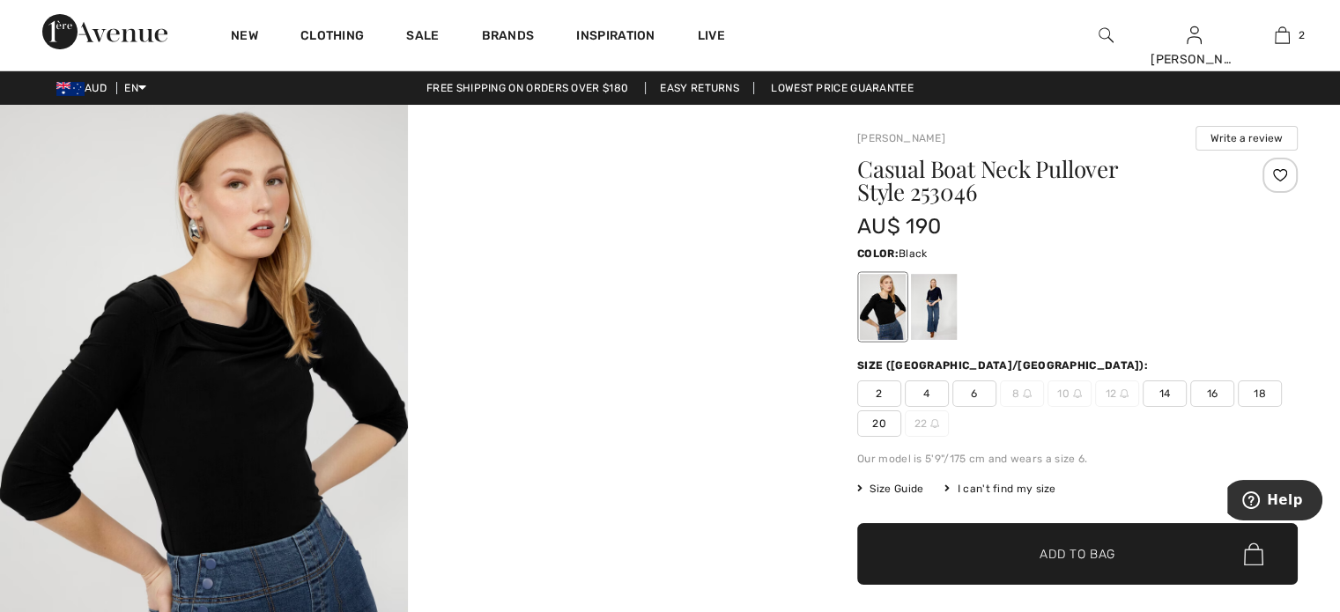
click at [285, 243] on img at bounding box center [204, 410] width 408 height 611
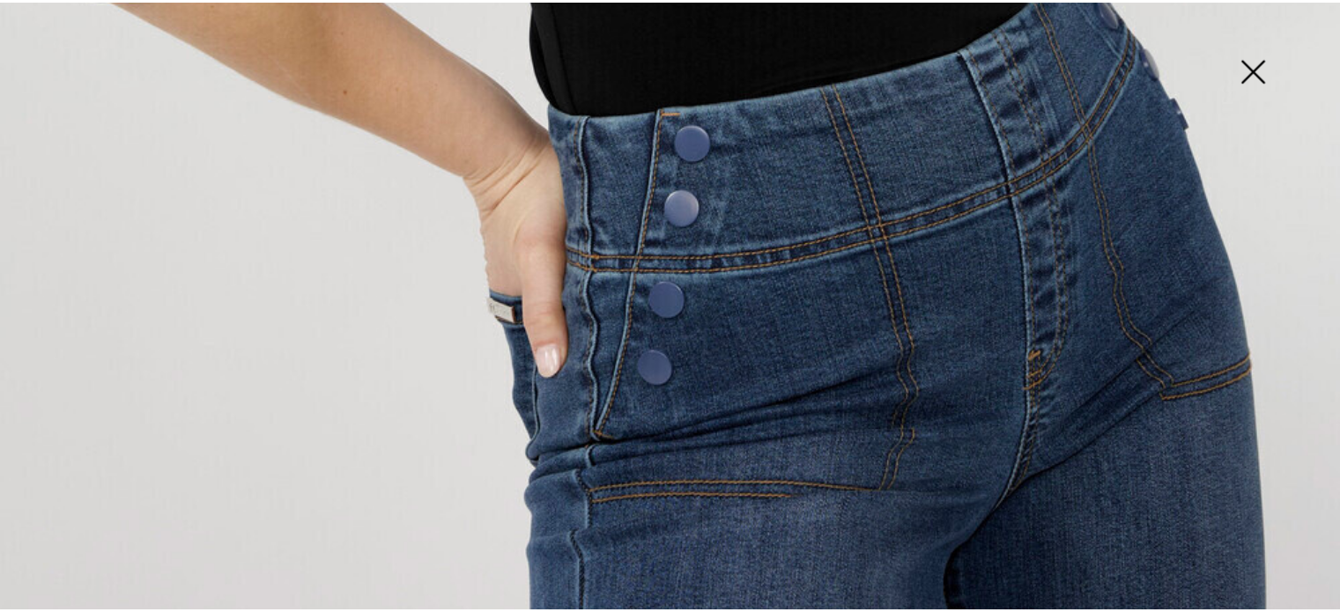
scroll to position [1397, 0]
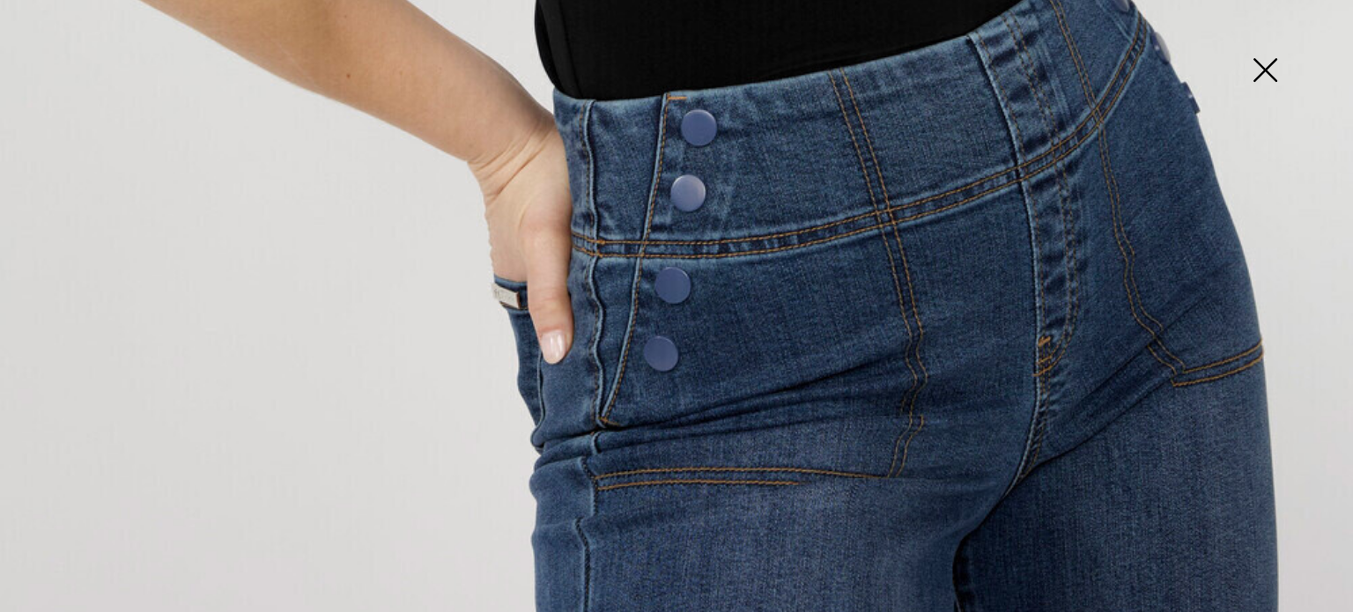
click at [1279, 66] on img at bounding box center [1265, 71] width 88 height 91
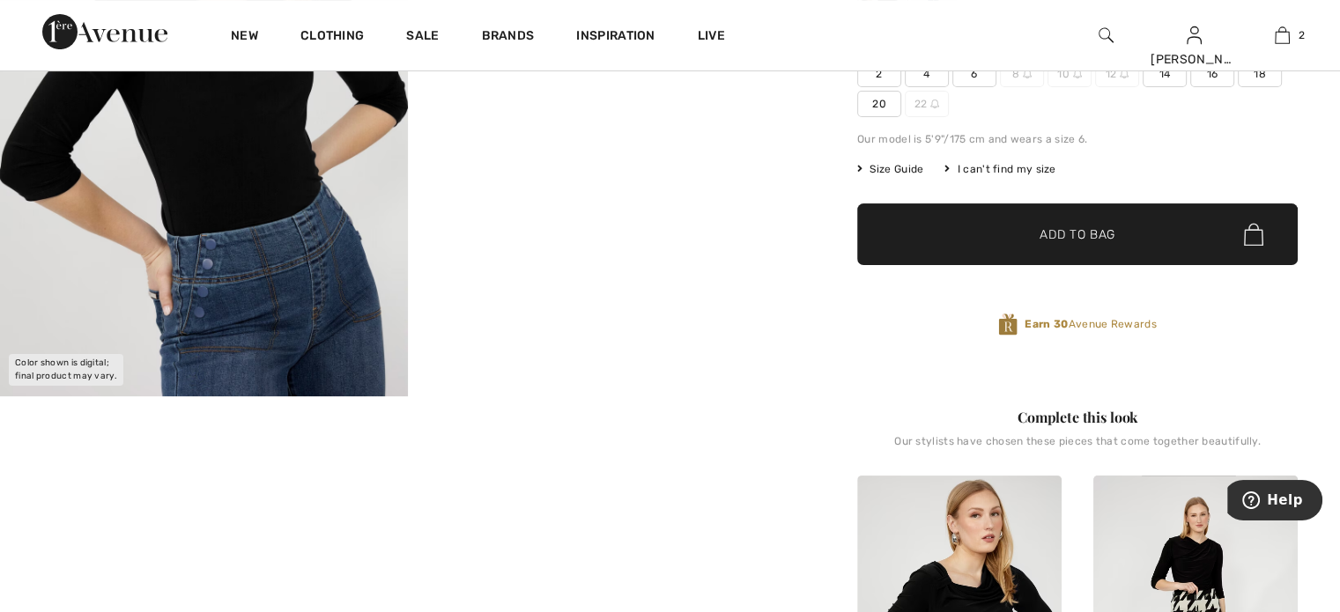
scroll to position [322, 0]
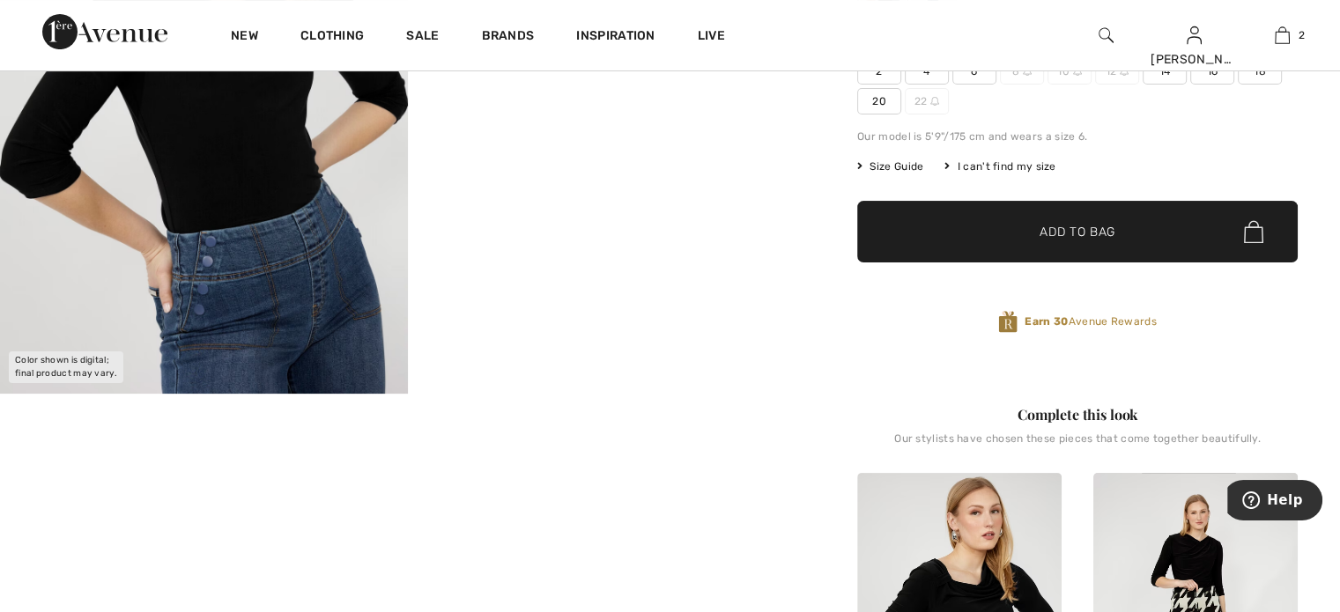
click at [240, 255] on img at bounding box center [204, 87] width 408 height 611
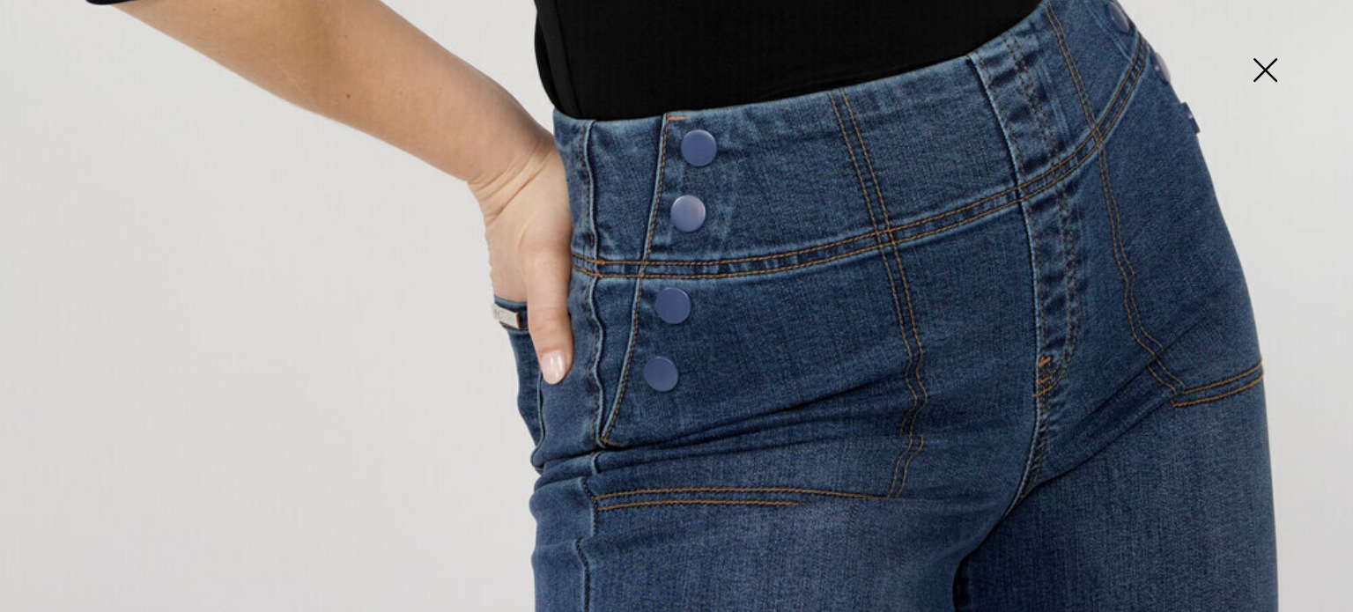
click at [1271, 62] on img at bounding box center [1265, 71] width 88 height 91
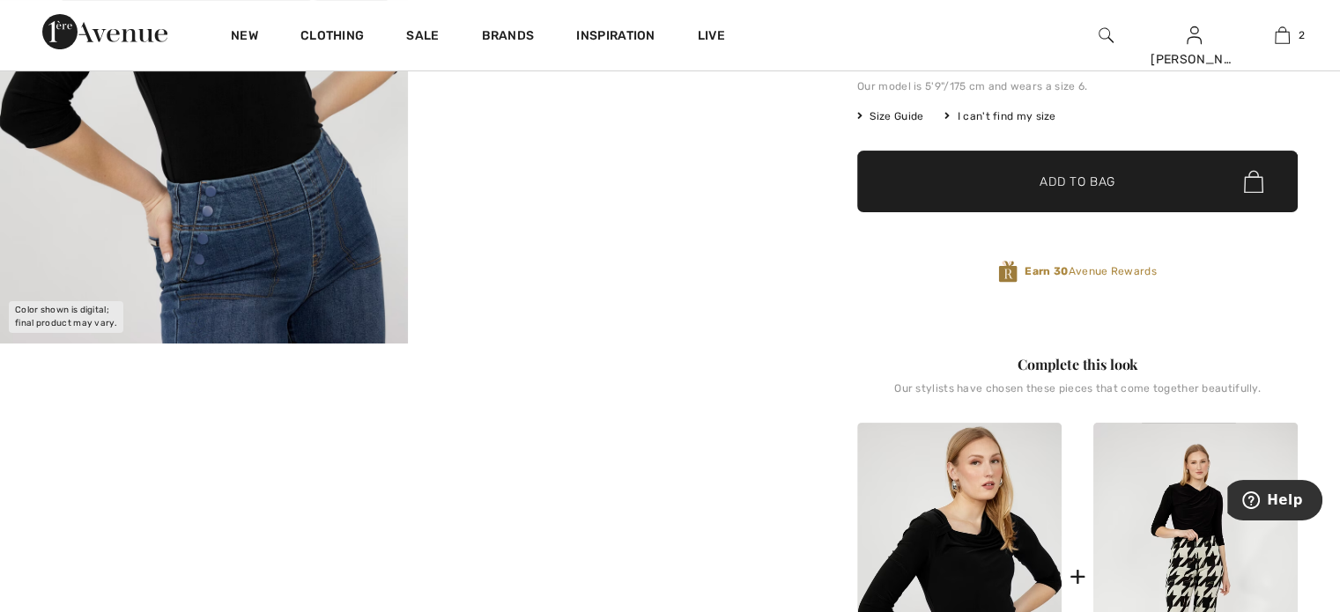
scroll to position [440, 0]
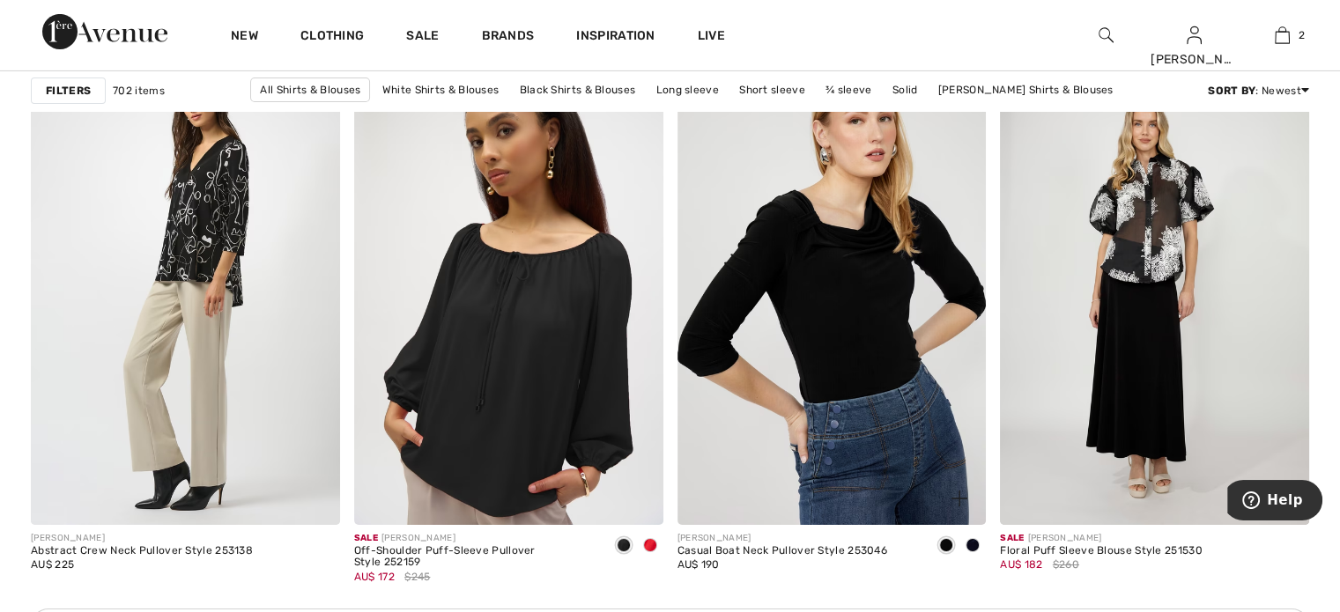
click at [893, 344] on img at bounding box center [831, 292] width 309 height 463
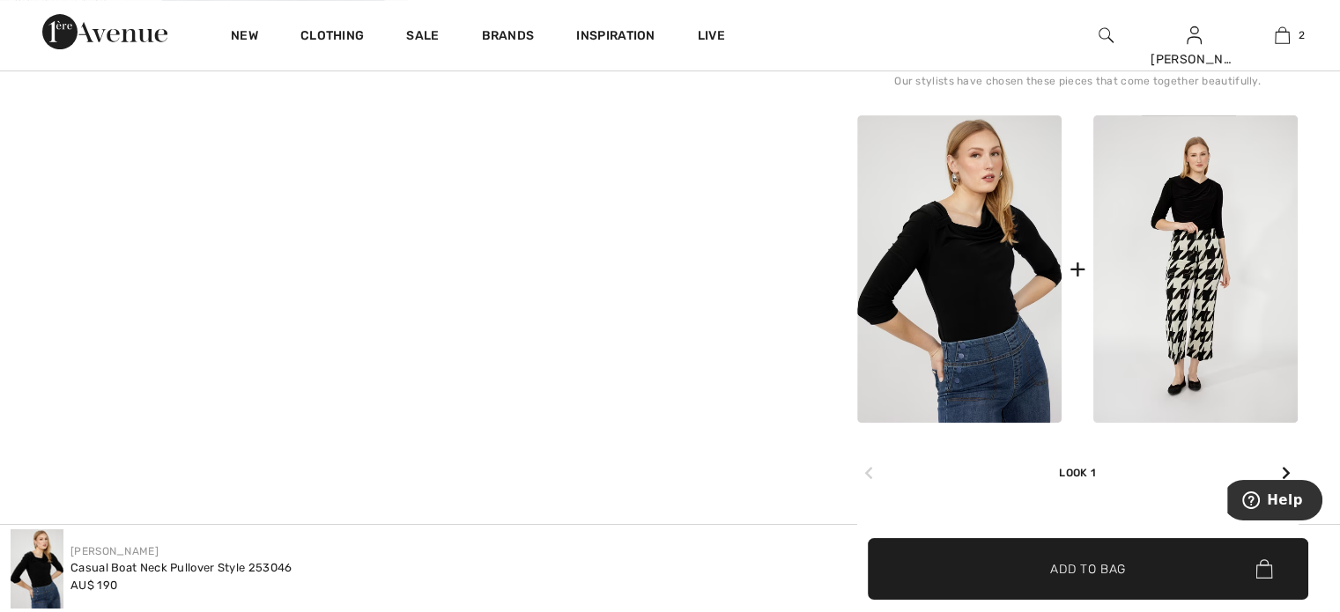
scroll to position [763, 0]
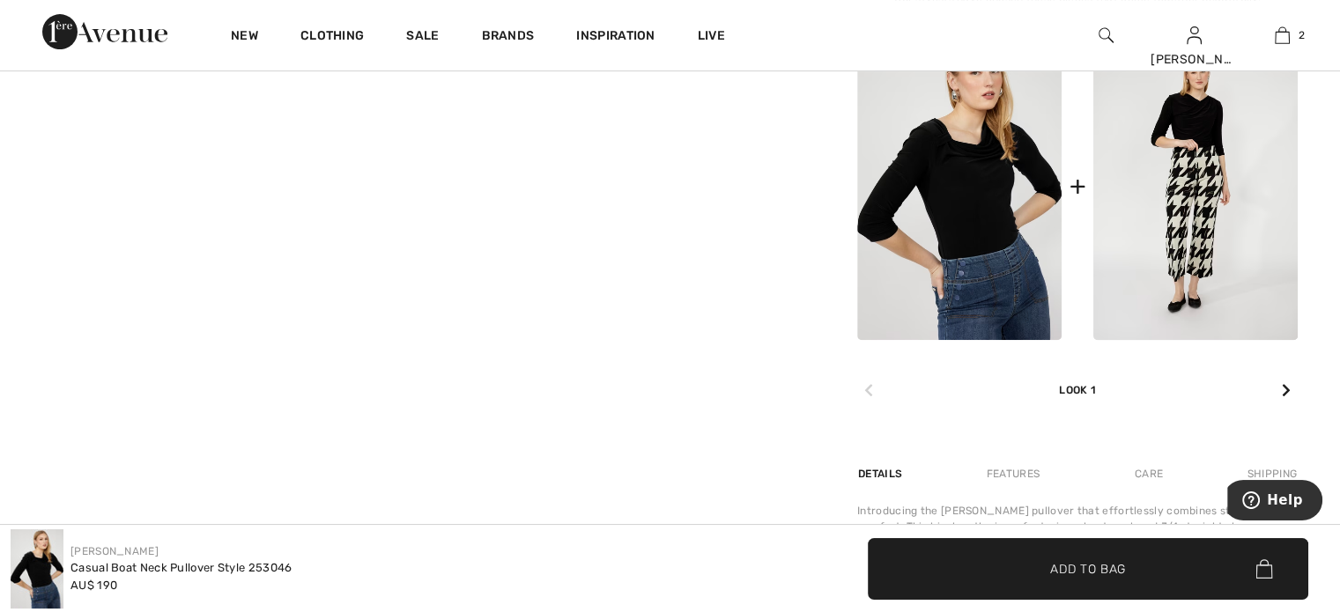
click at [1285, 385] on icon at bounding box center [1286, 390] width 9 height 14
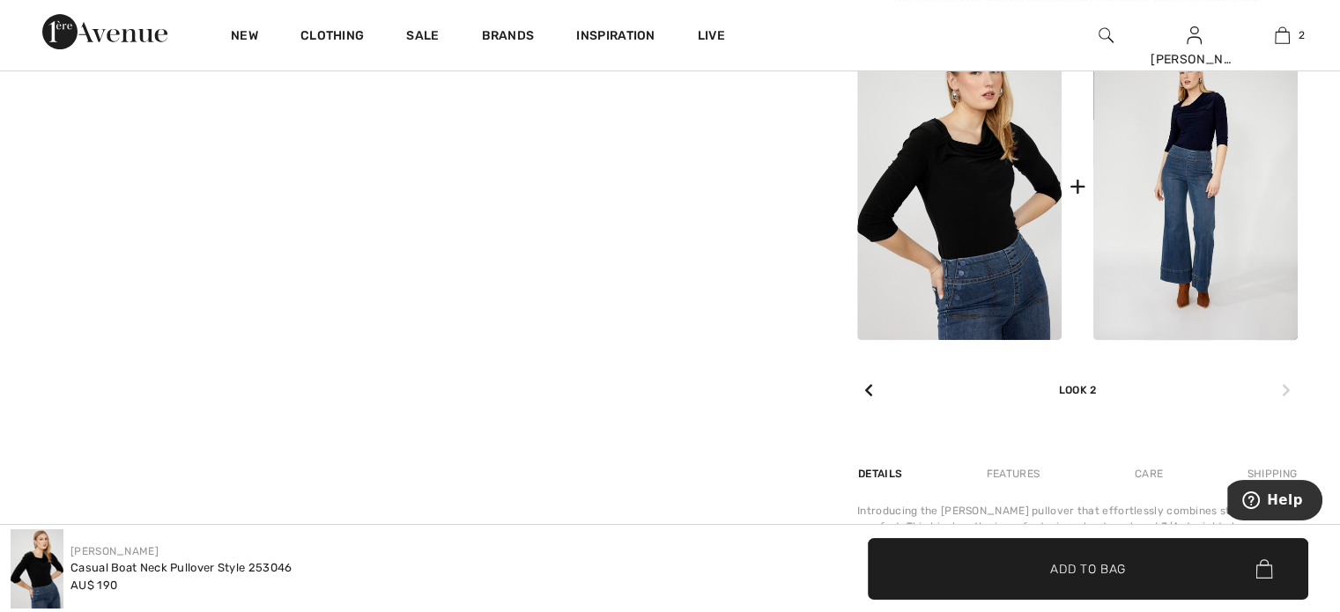
click at [1285, 385] on icon at bounding box center [1286, 390] width 9 height 14
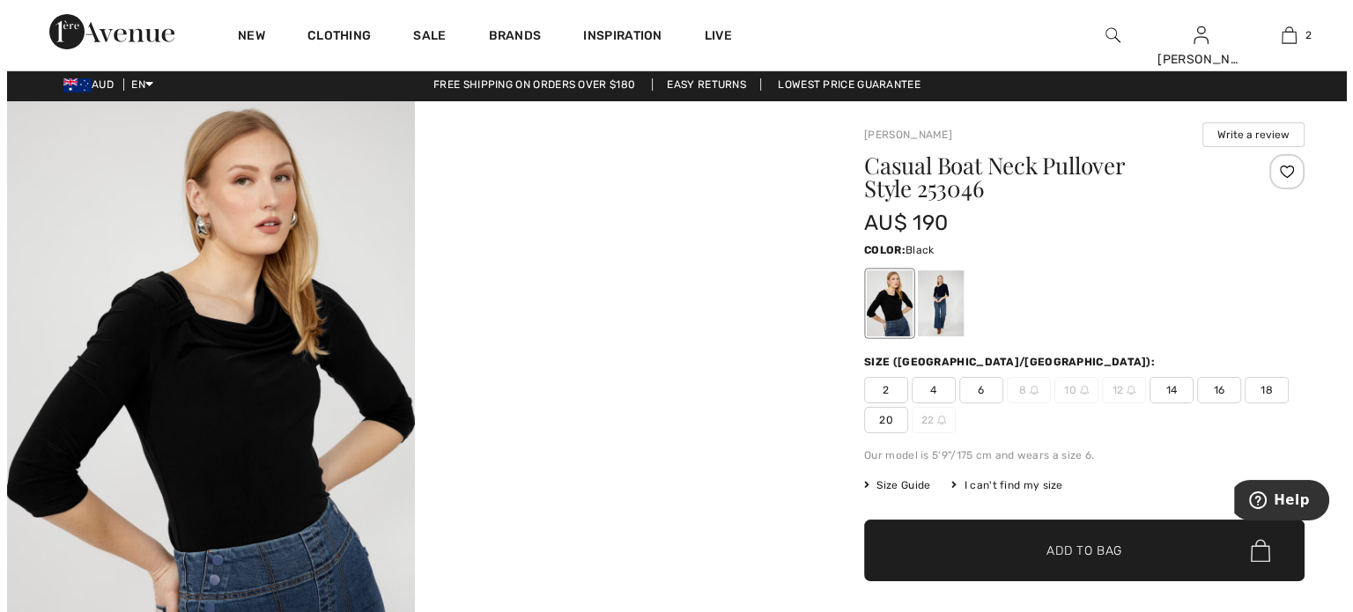
scroll to position [0, 0]
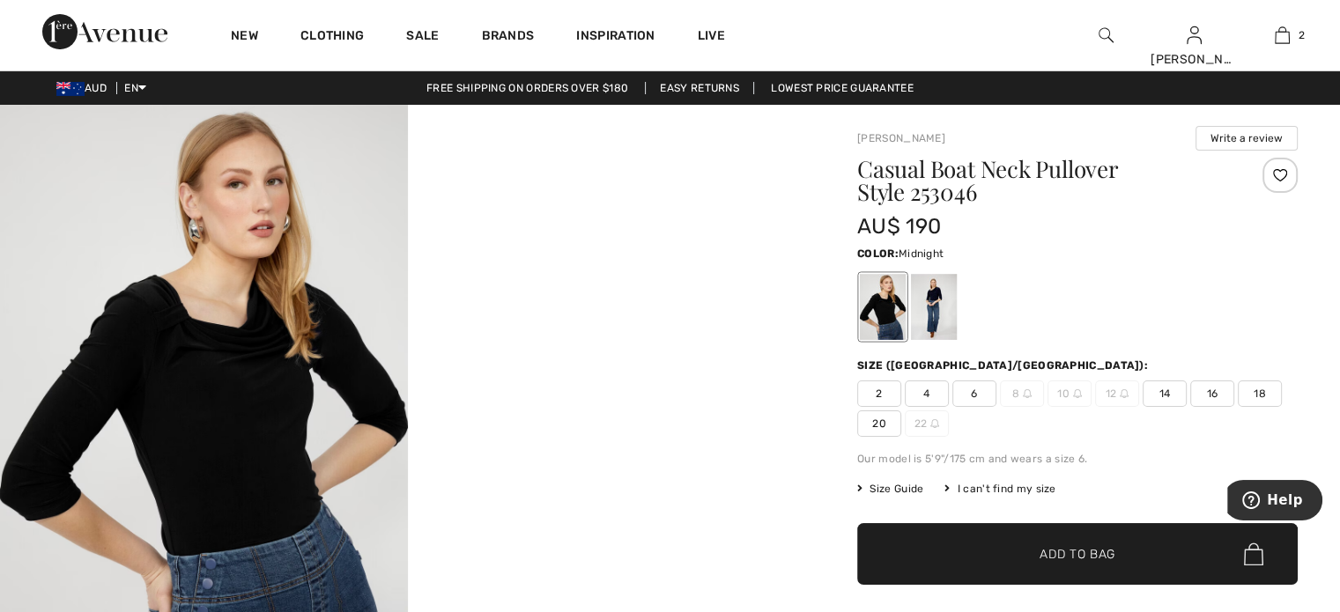
click at [936, 302] on div at bounding box center [934, 307] width 46 height 66
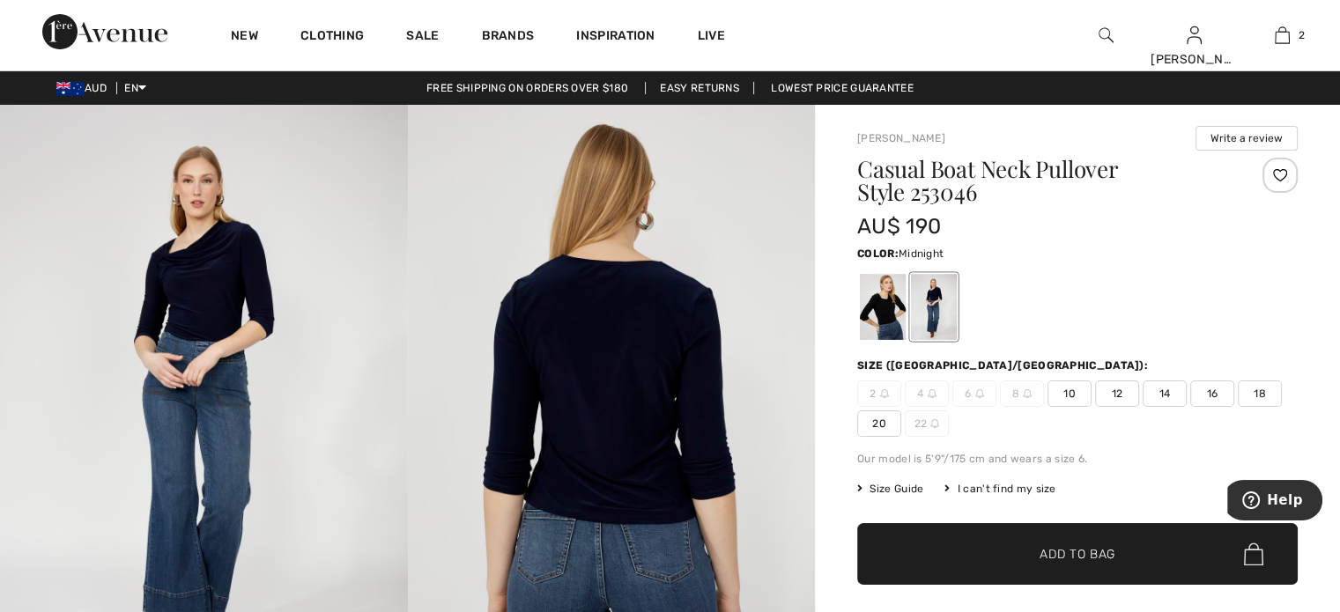
click at [618, 405] on img at bounding box center [612, 410] width 408 height 611
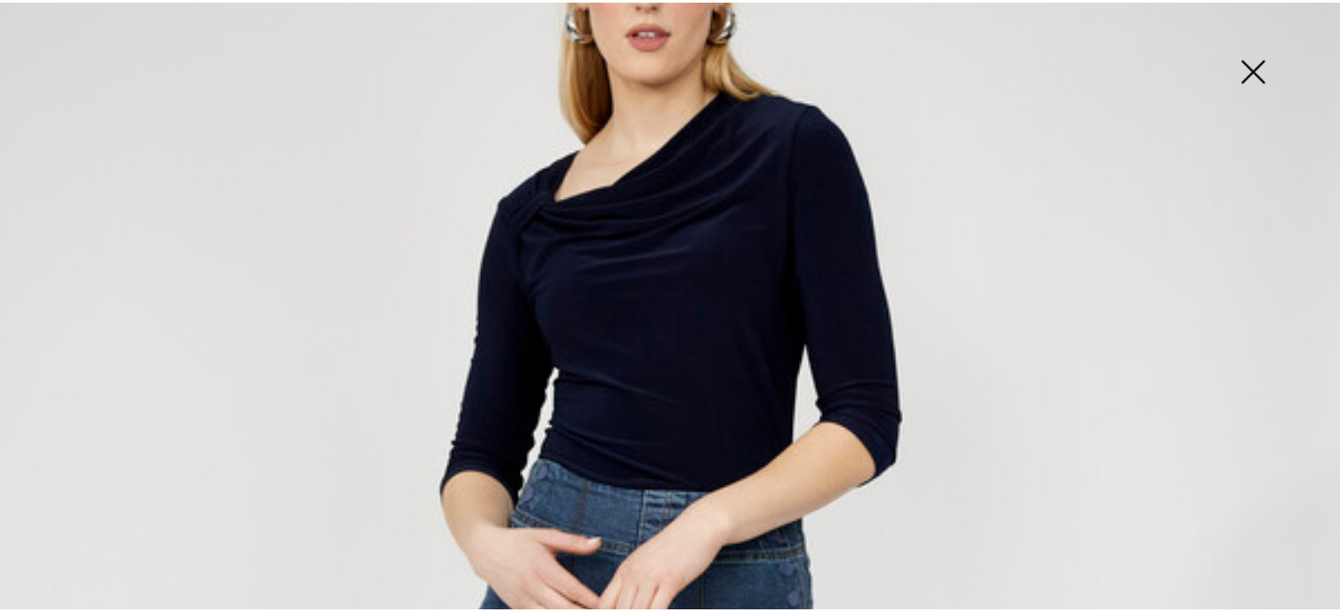
scroll to position [293, 0]
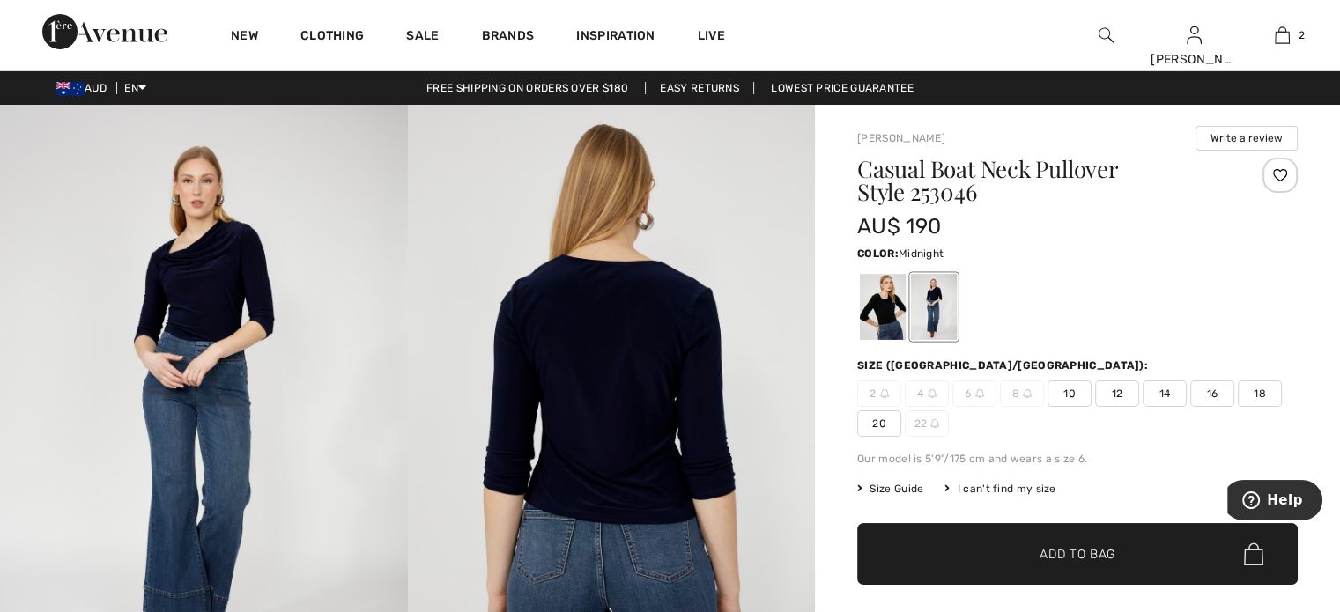
click at [211, 246] on img at bounding box center [204, 410] width 408 height 611
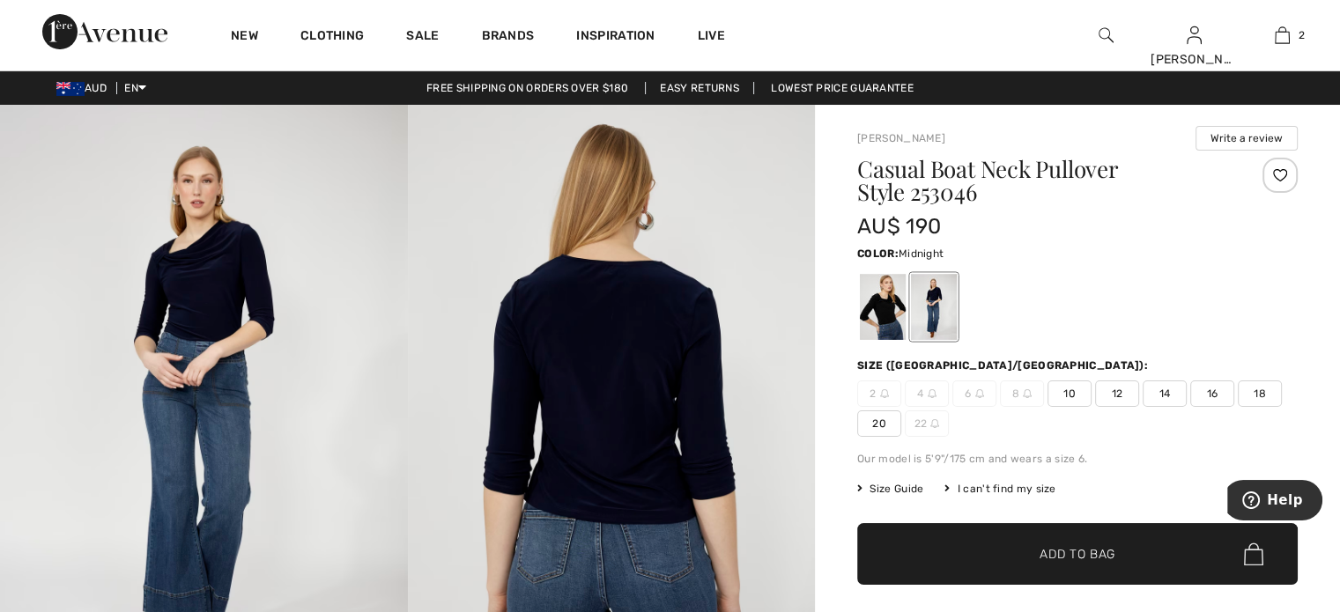
click at [211, 277] on img at bounding box center [204, 410] width 408 height 611
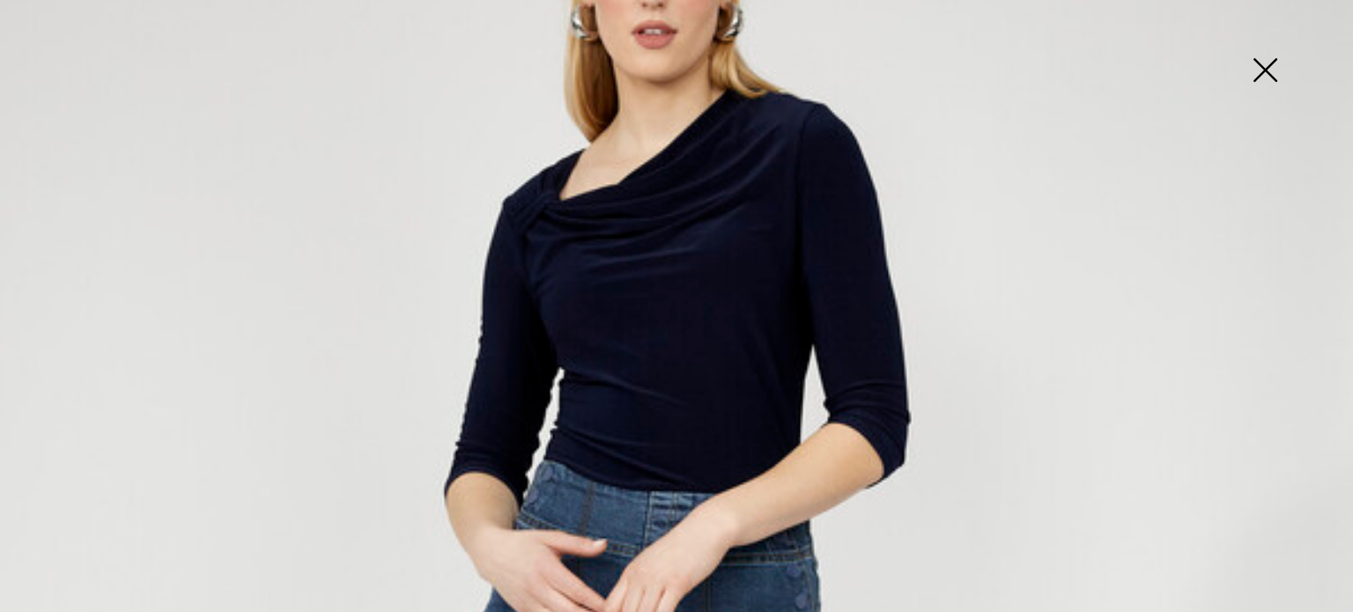
click at [1264, 63] on img at bounding box center [1265, 71] width 88 height 91
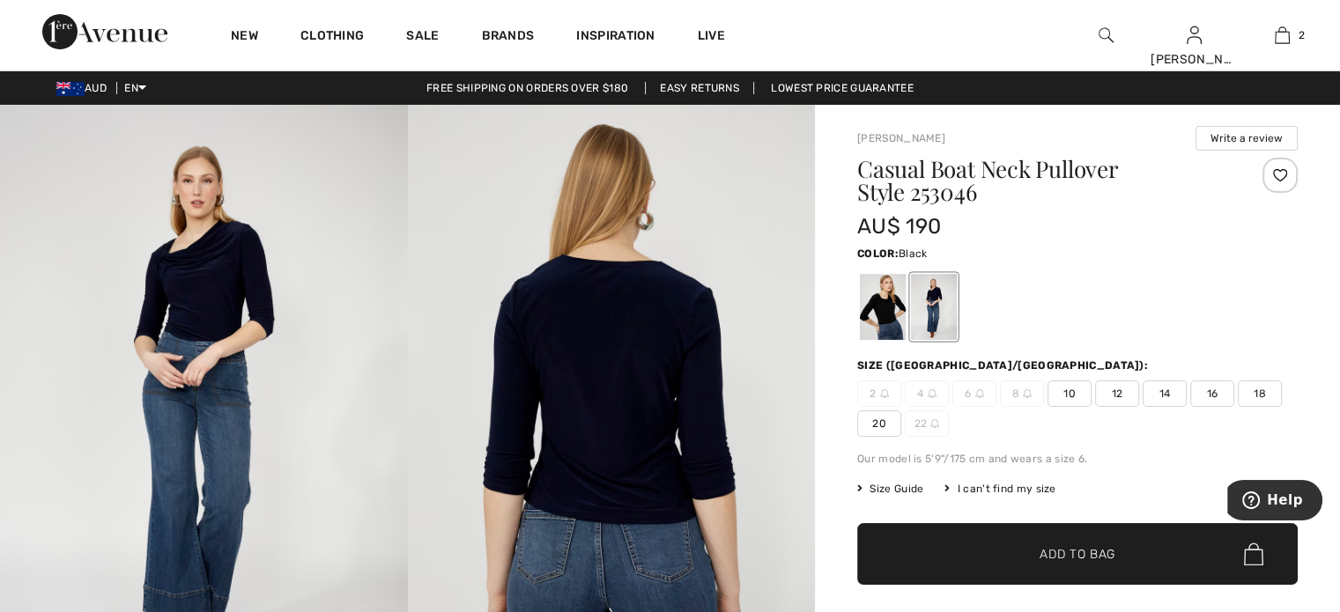
click at [888, 303] on div at bounding box center [883, 307] width 46 height 66
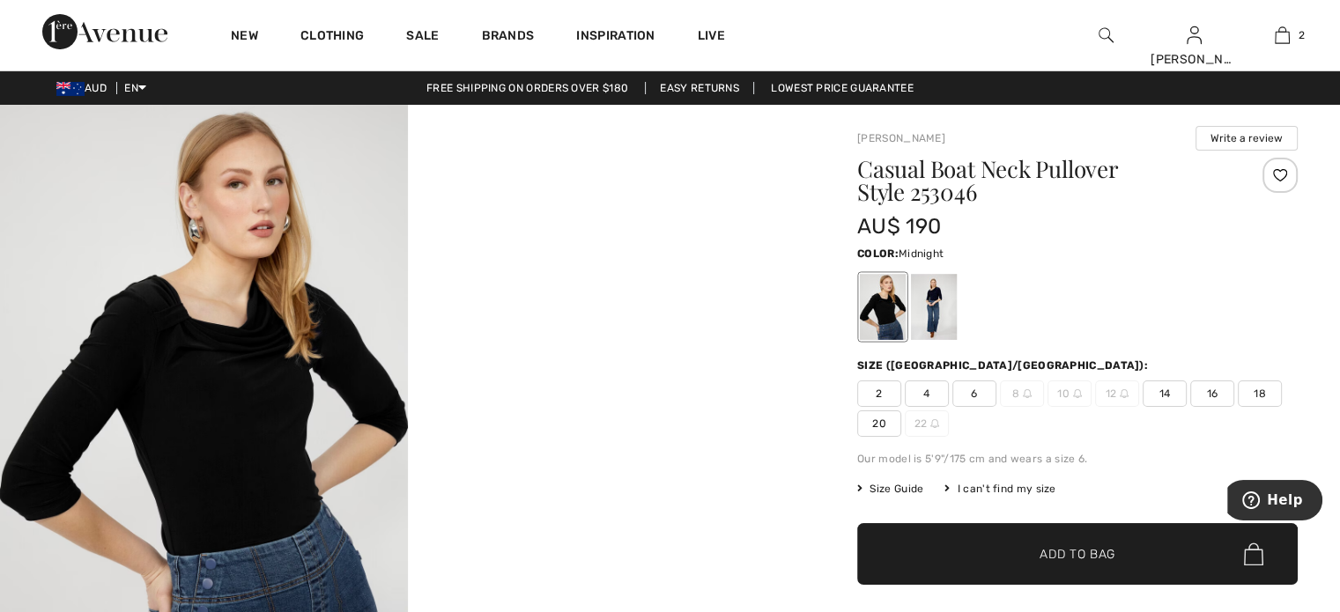
click at [937, 303] on div at bounding box center [934, 307] width 46 height 66
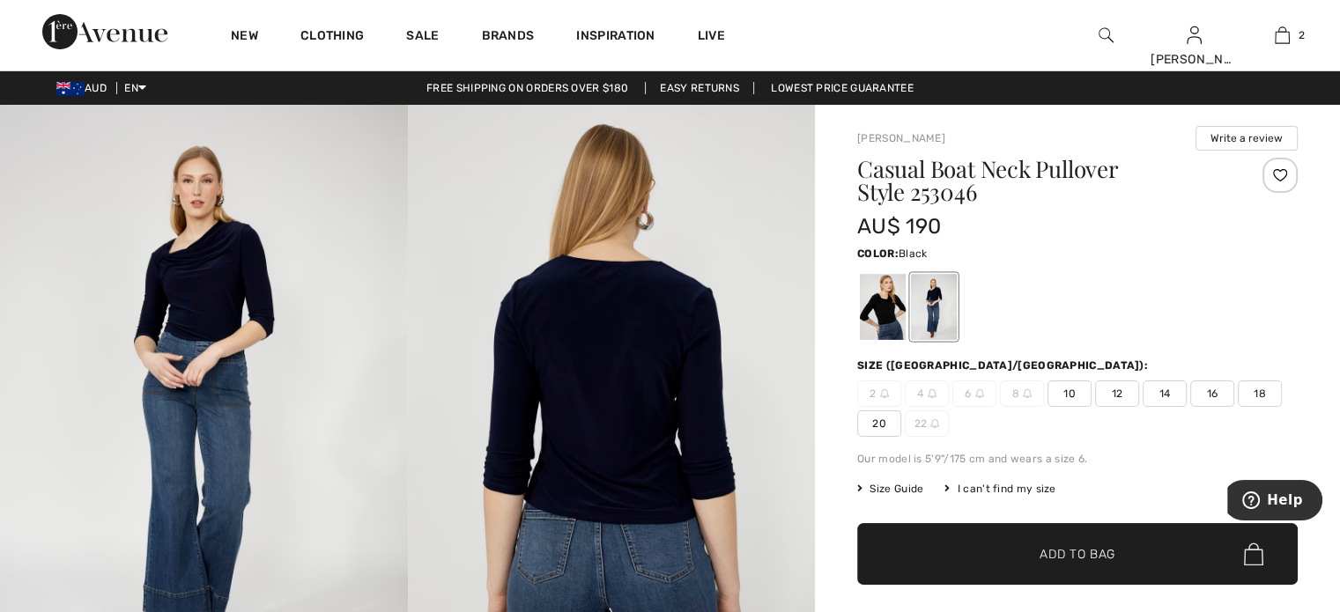
click at [889, 297] on div at bounding box center [883, 307] width 46 height 66
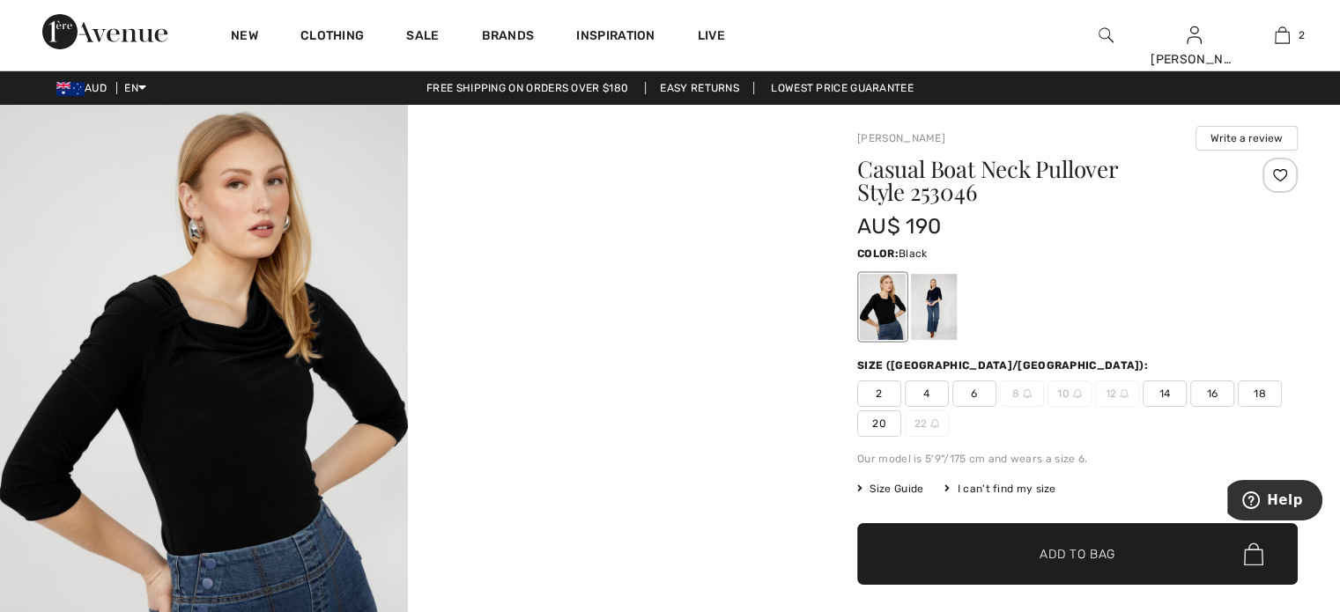
click at [631, 308] on video "Your browser does not support the video tag." at bounding box center [612, 206] width 408 height 203
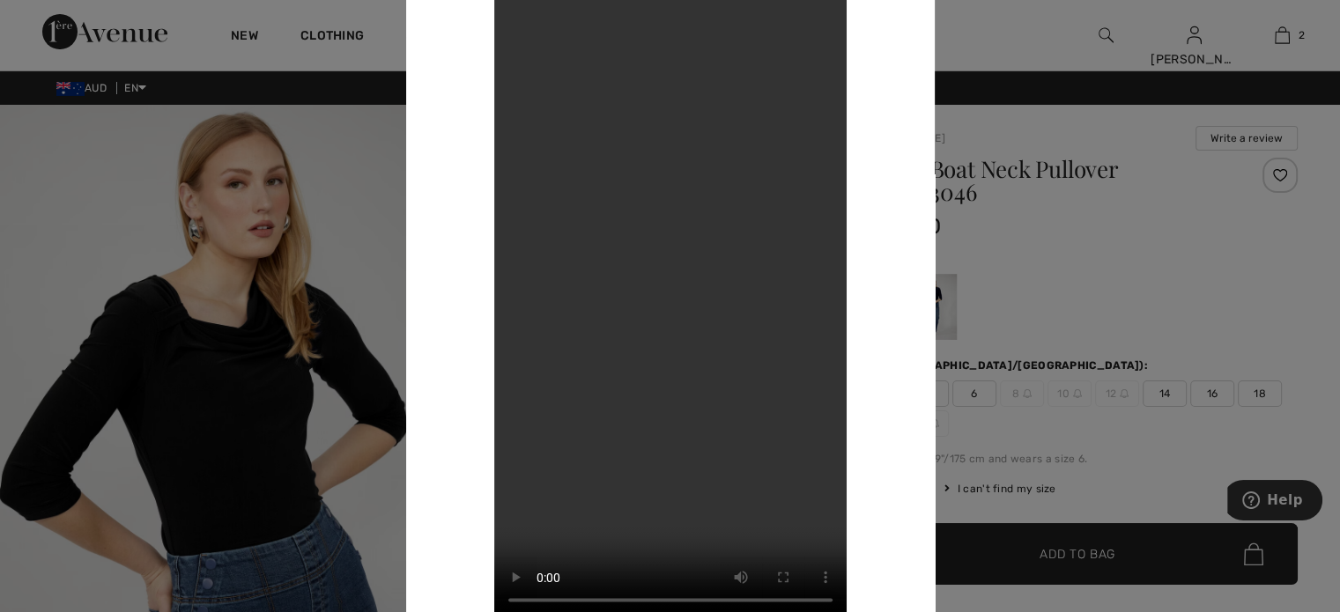
click at [677, 322] on video "Your browser does not support the video tag." at bounding box center [670, 306] width 352 height 626
click at [746, 344] on video "Your browser does not support the video tag." at bounding box center [670, 306] width 352 height 626
click at [719, 390] on video "Your browser does not support the video tag." at bounding box center [670, 306] width 352 height 626
click at [736, 433] on video "Your browser does not support the video tag." at bounding box center [670, 306] width 352 height 626
click at [388, 226] on div at bounding box center [670, 306] width 1340 height 612
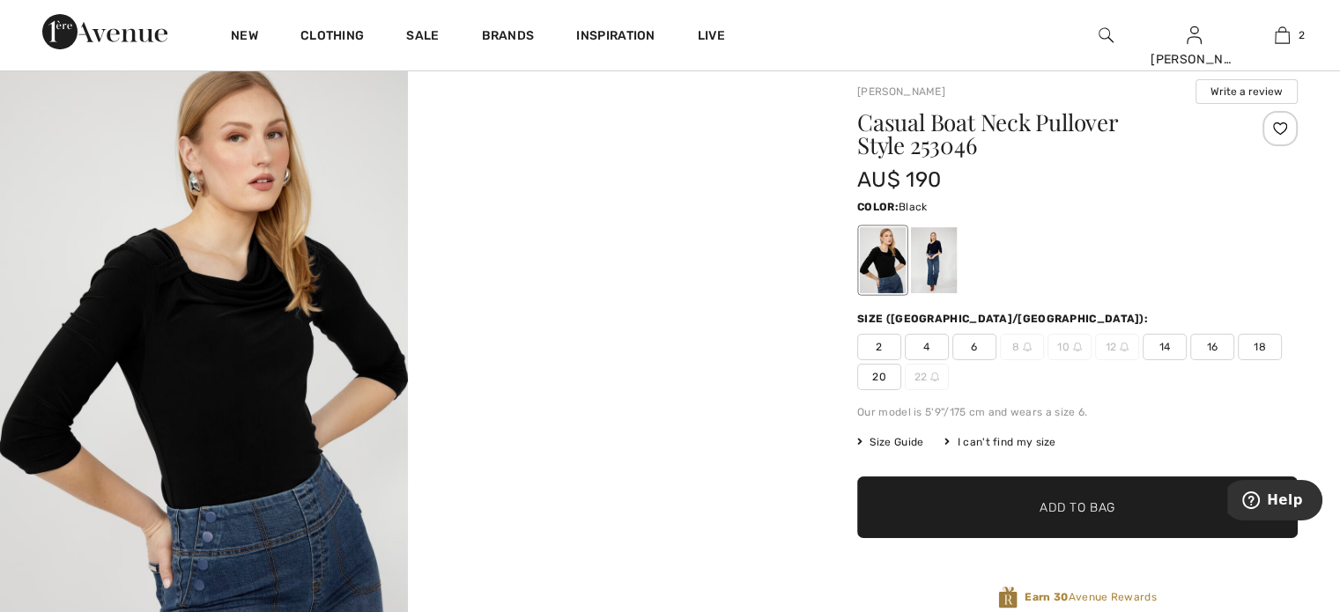
scroll to position [146, 0]
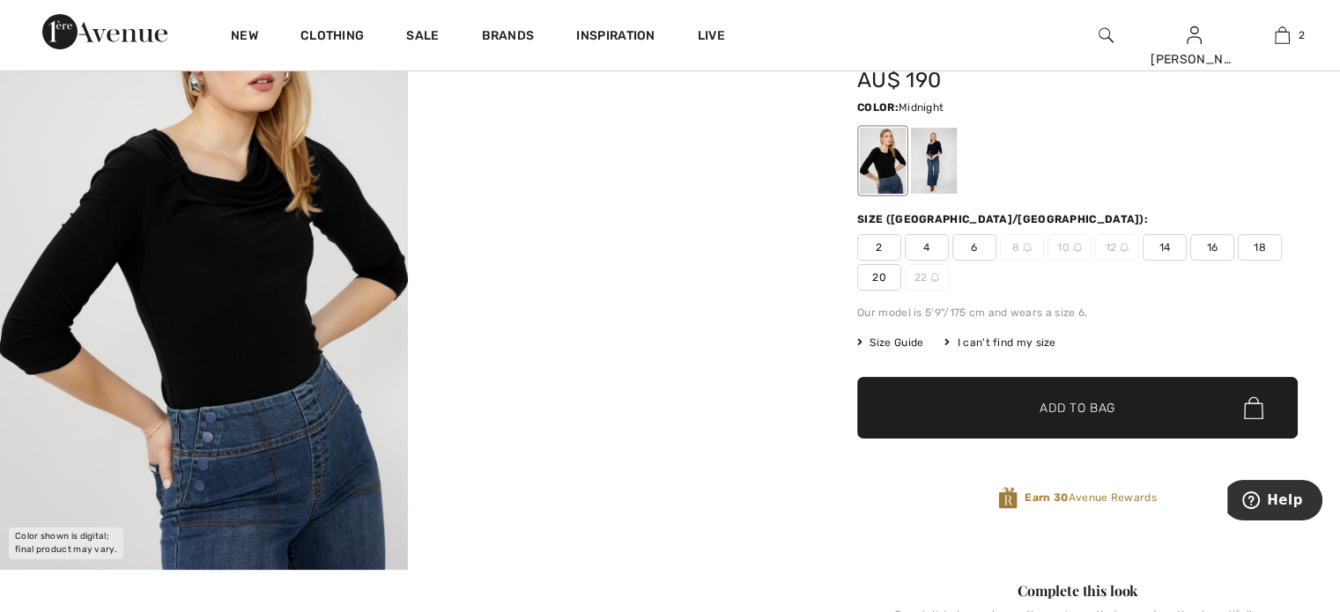
click at [942, 172] on div at bounding box center [934, 161] width 46 height 66
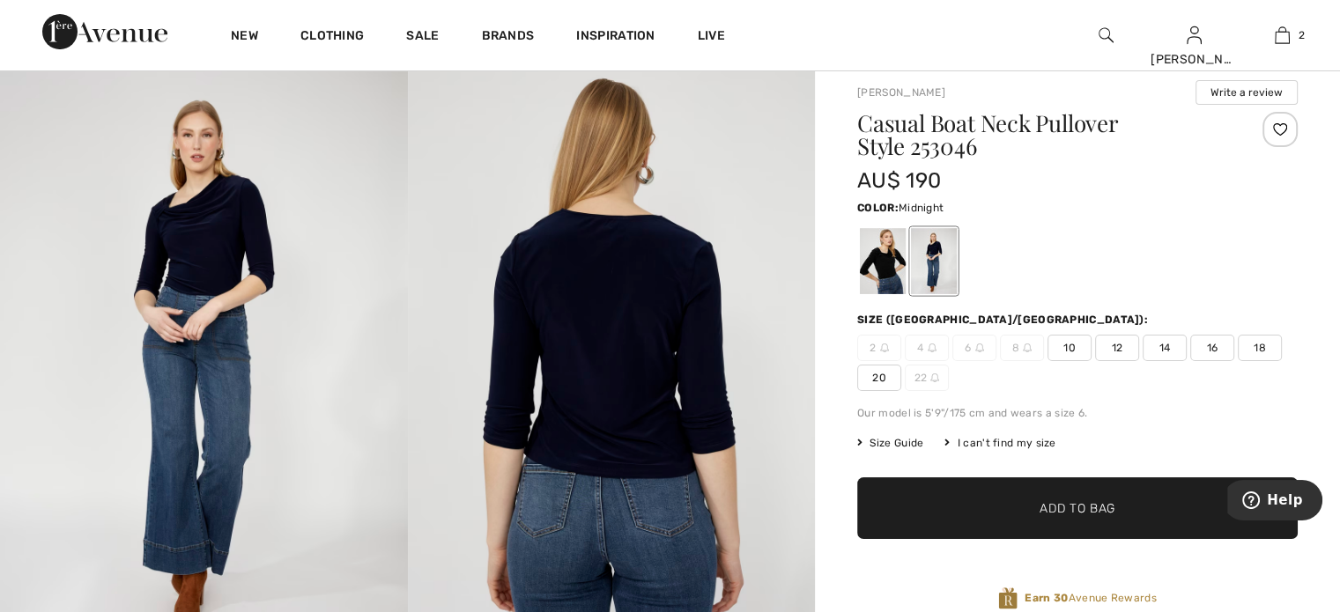
scroll to position [0, 0]
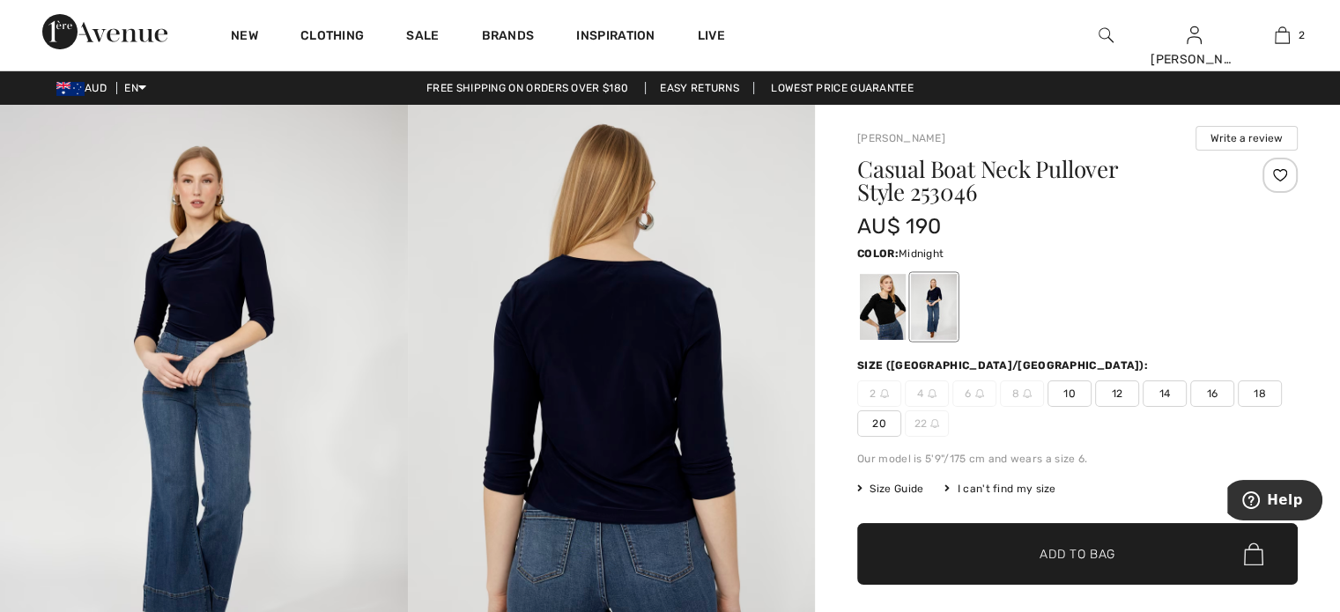
click at [1072, 392] on span "10" at bounding box center [1069, 394] width 44 height 26
click at [1099, 558] on span "Add to Bag" at bounding box center [1077, 554] width 76 height 18
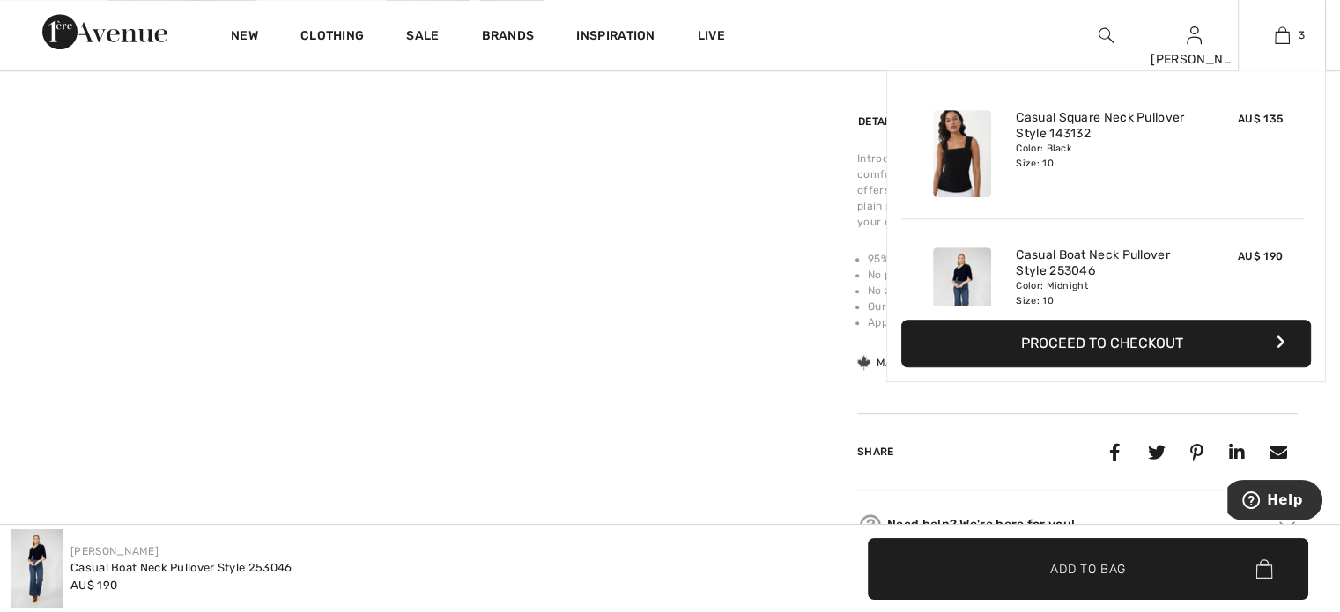
scroll to position [44, 0]
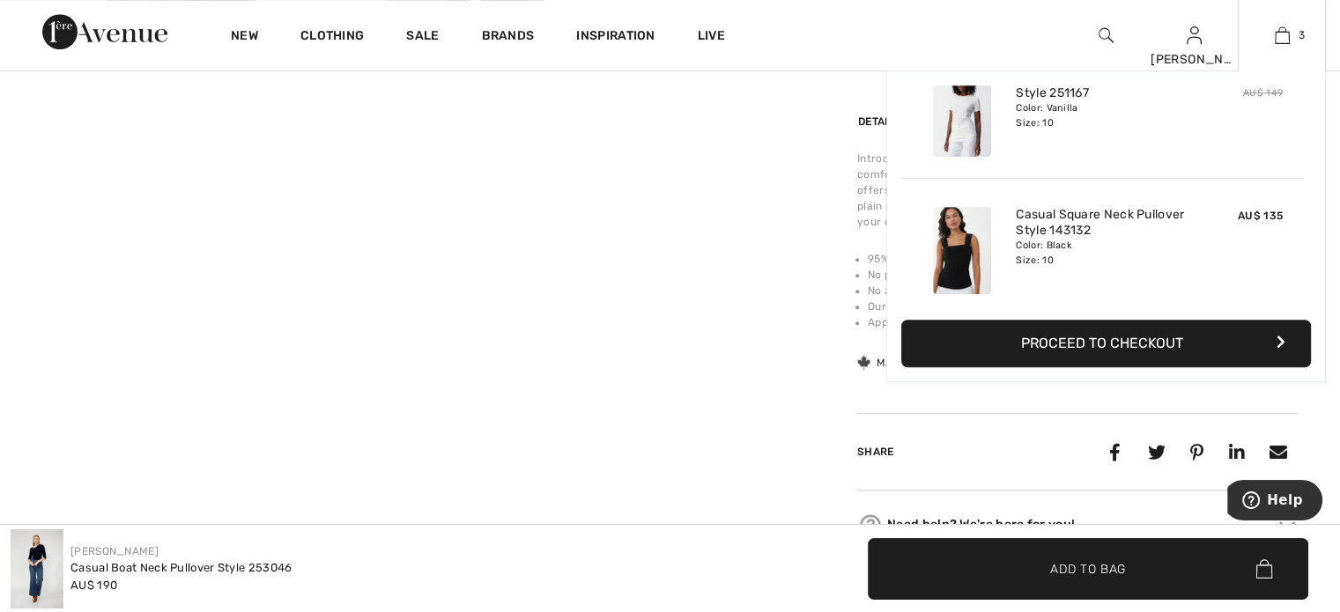
click at [951, 248] on img at bounding box center [962, 250] width 58 height 87
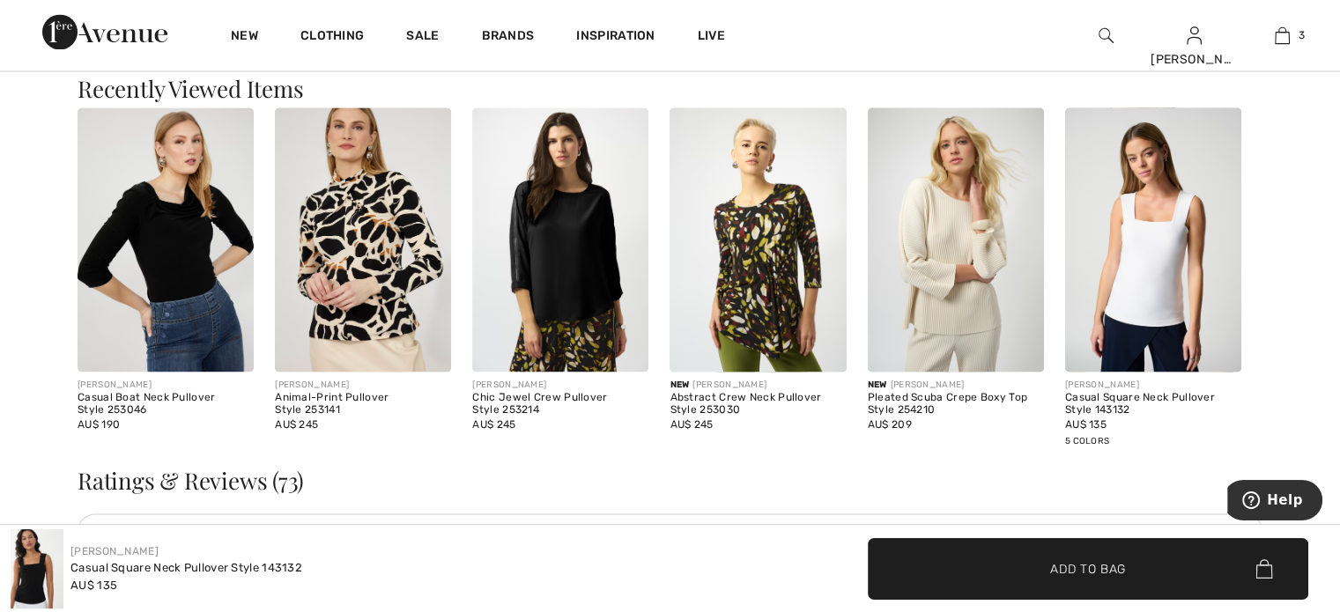
scroll to position [2731, 0]
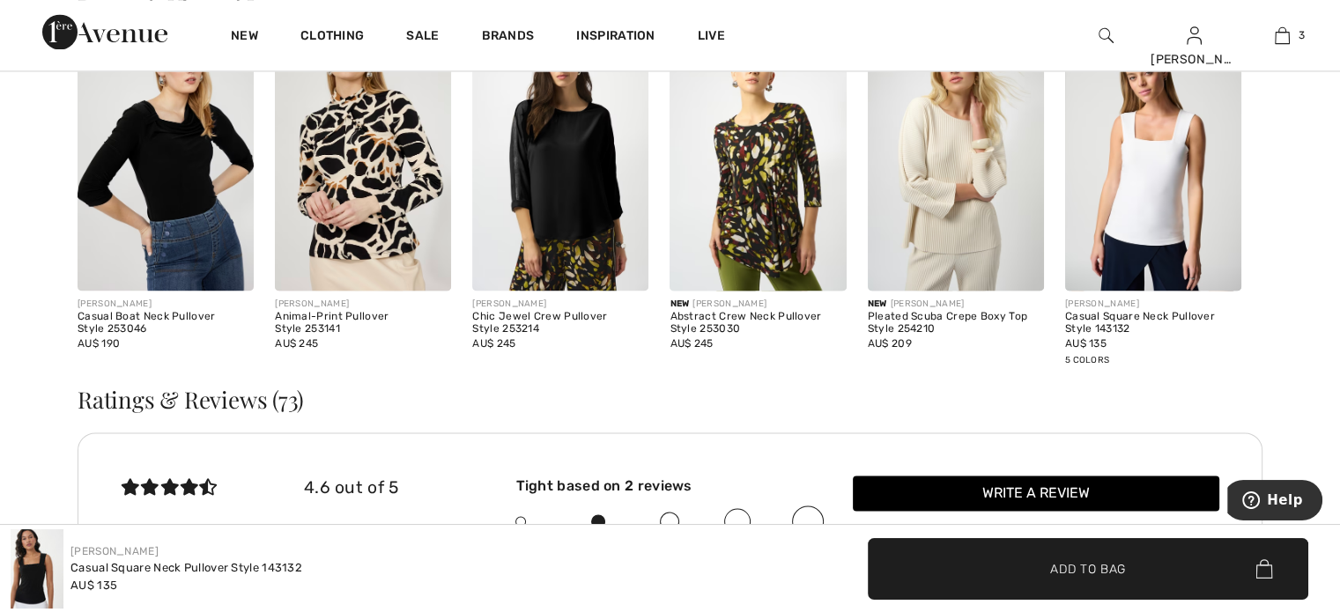
click at [1143, 200] on img at bounding box center [1153, 158] width 176 height 264
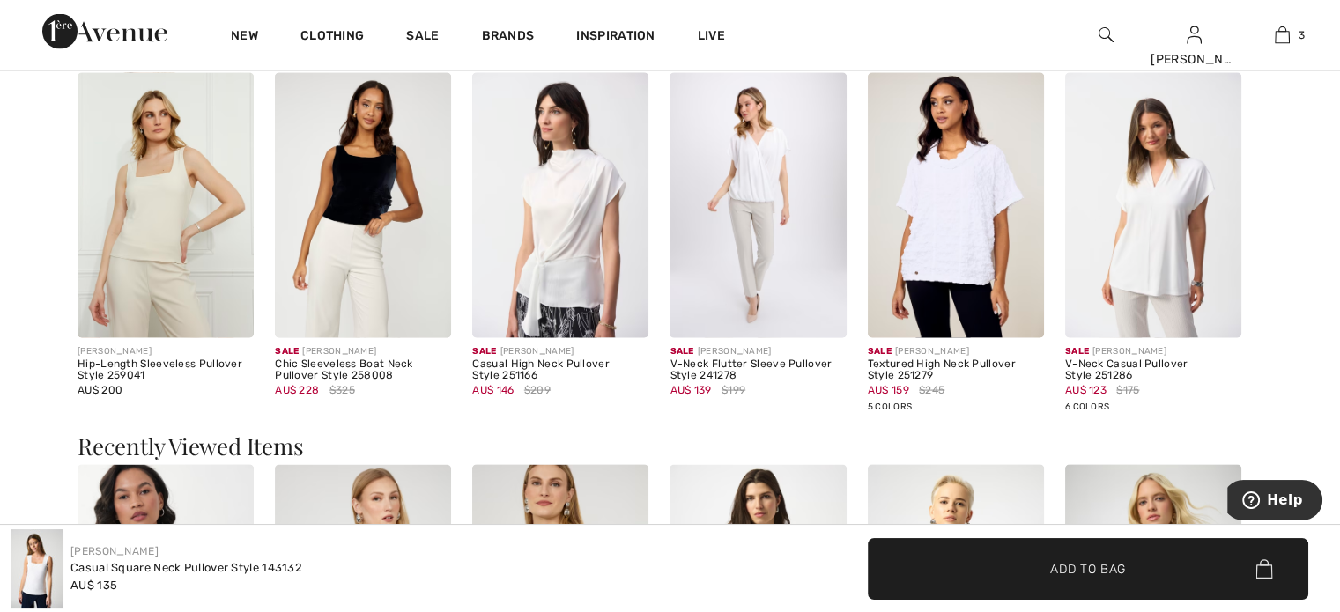
scroll to position [3281, 0]
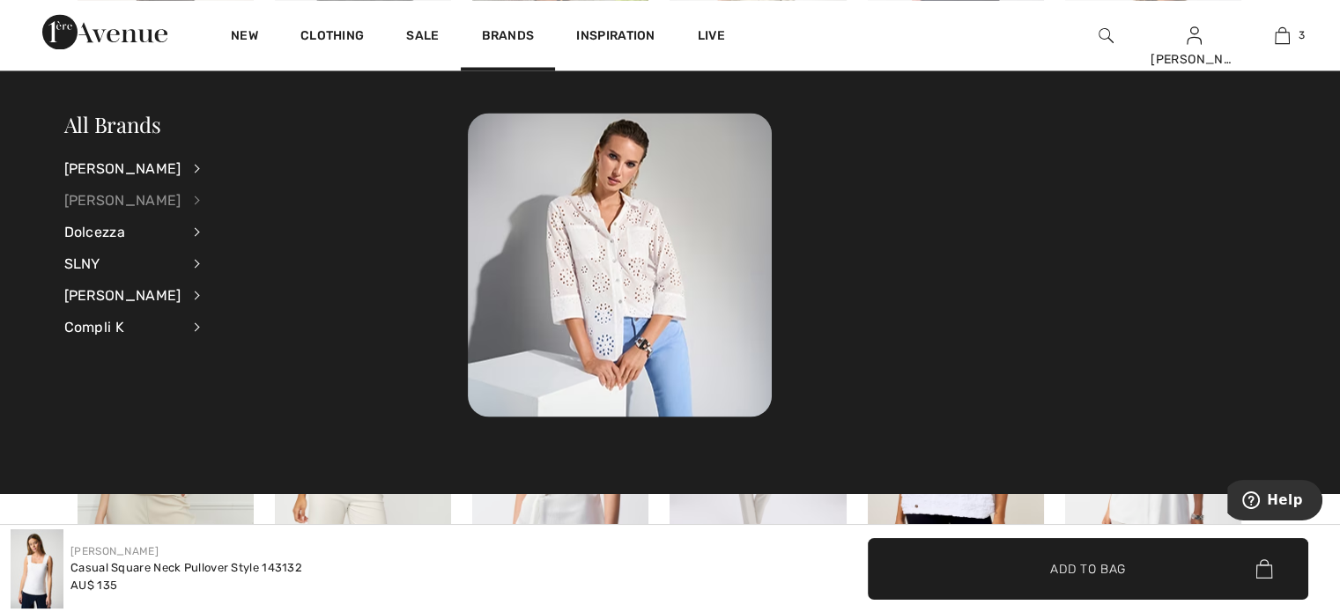
click at [123, 196] on div "[PERSON_NAME]" at bounding box center [122, 200] width 117 height 32
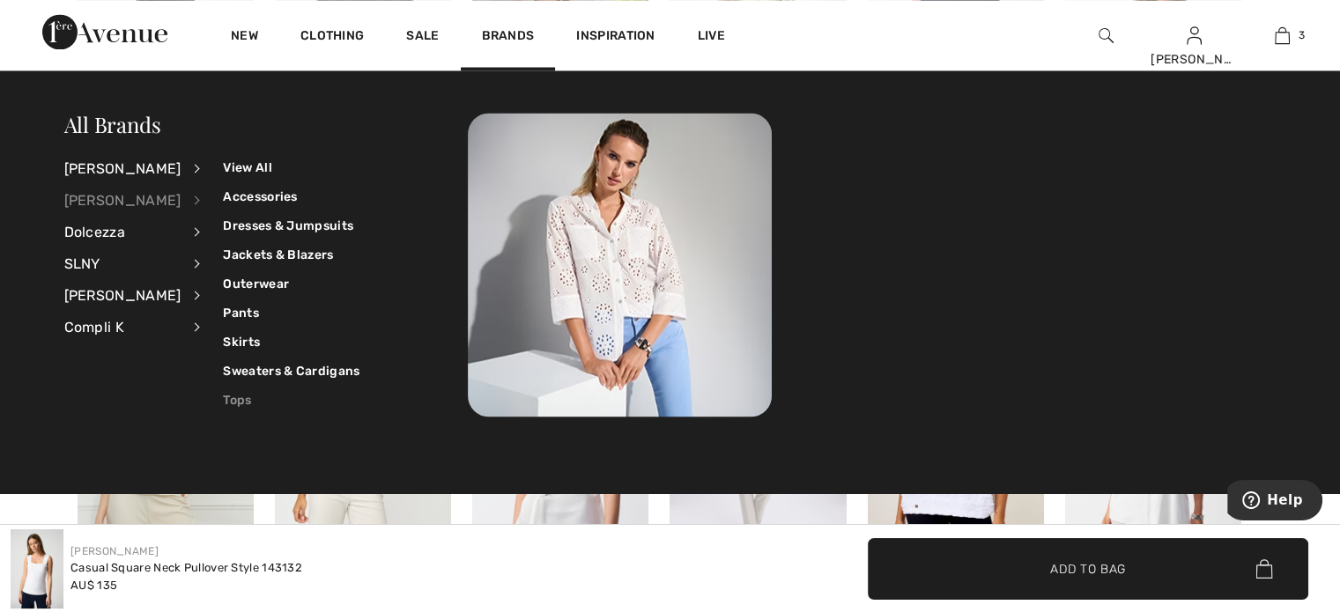
click at [224, 404] on link "Tops" at bounding box center [291, 399] width 137 height 29
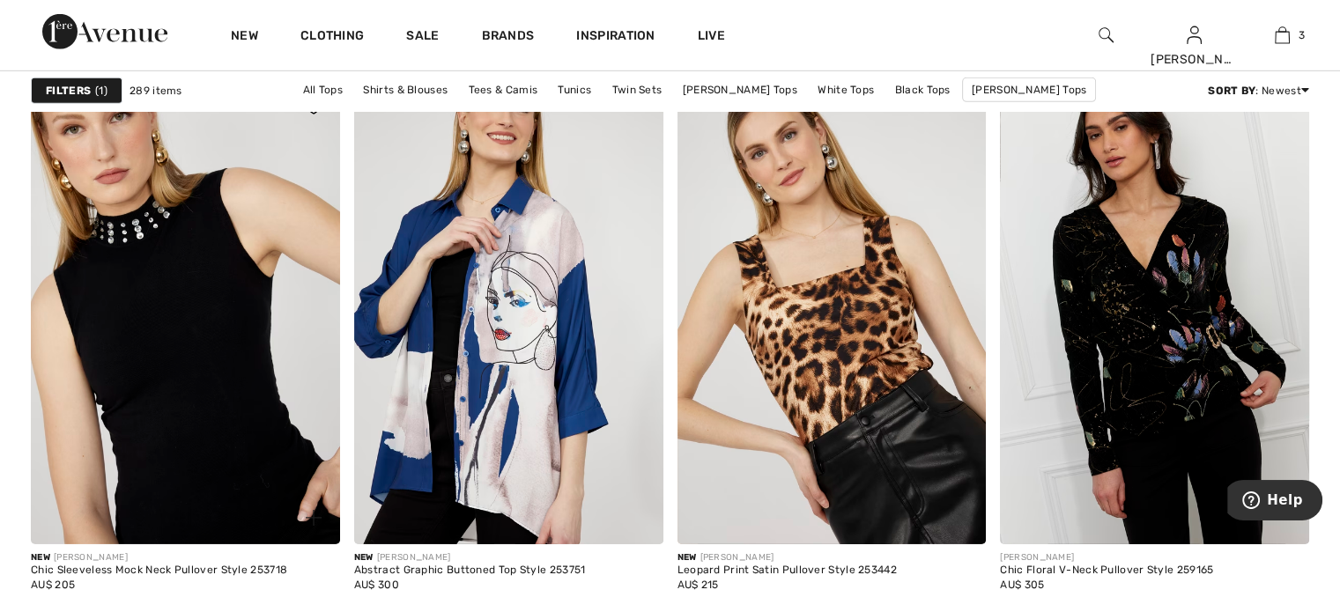
scroll to position [5579, 0]
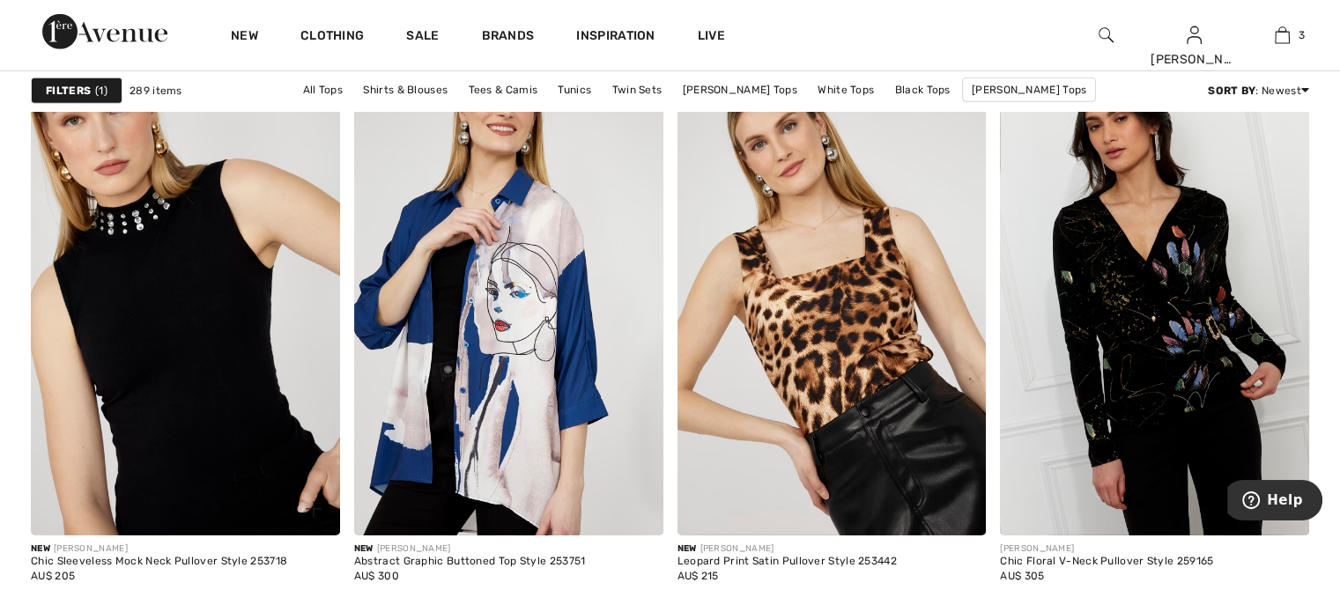
click at [211, 279] on img at bounding box center [185, 303] width 309 height 463
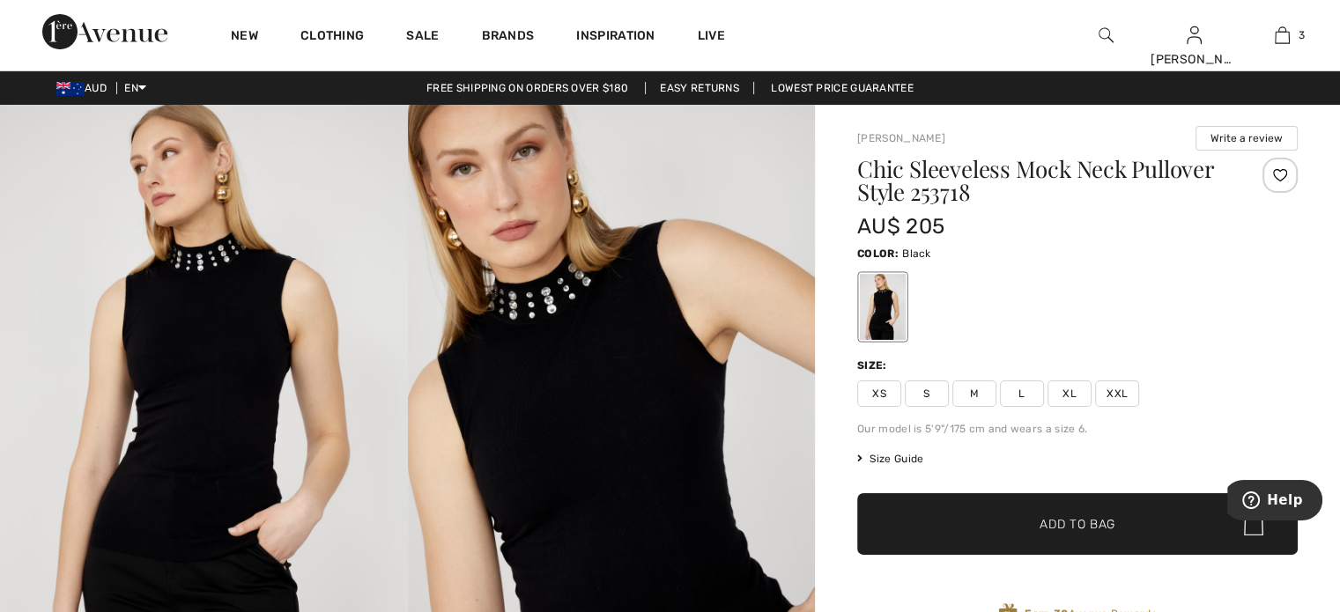
click at [564, 315] on img at bounding box center [612, 410] width 408 height 611
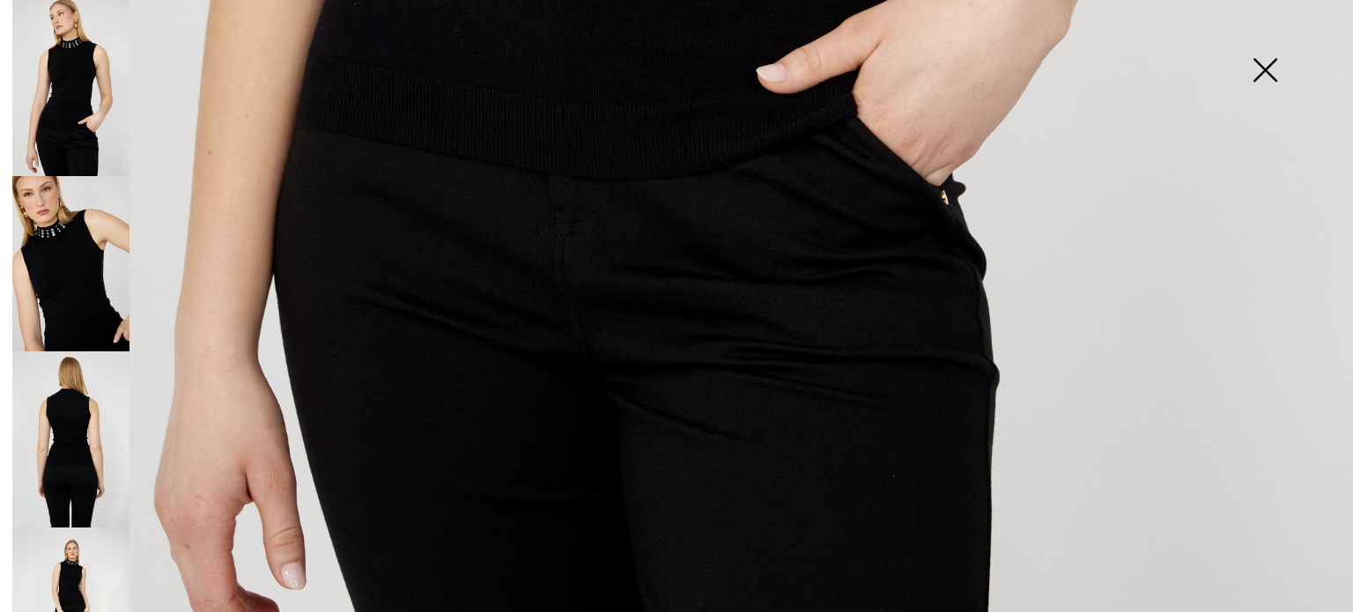
scroll to position [1397, 0]
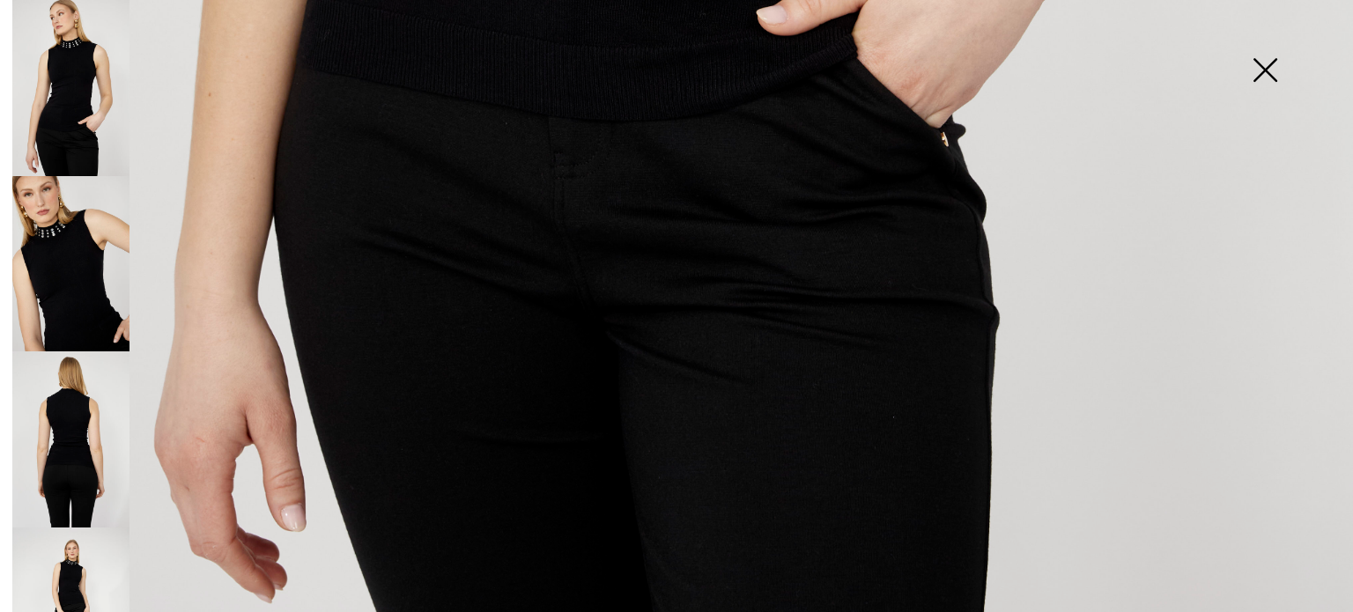
drag, startPoint x: 63, startPoint y: 449, endPoint x: 104, endPoint y: 424, distance: 48.7
click at [63, 448] on img at bounding box center [70, 439] width 117 height 176
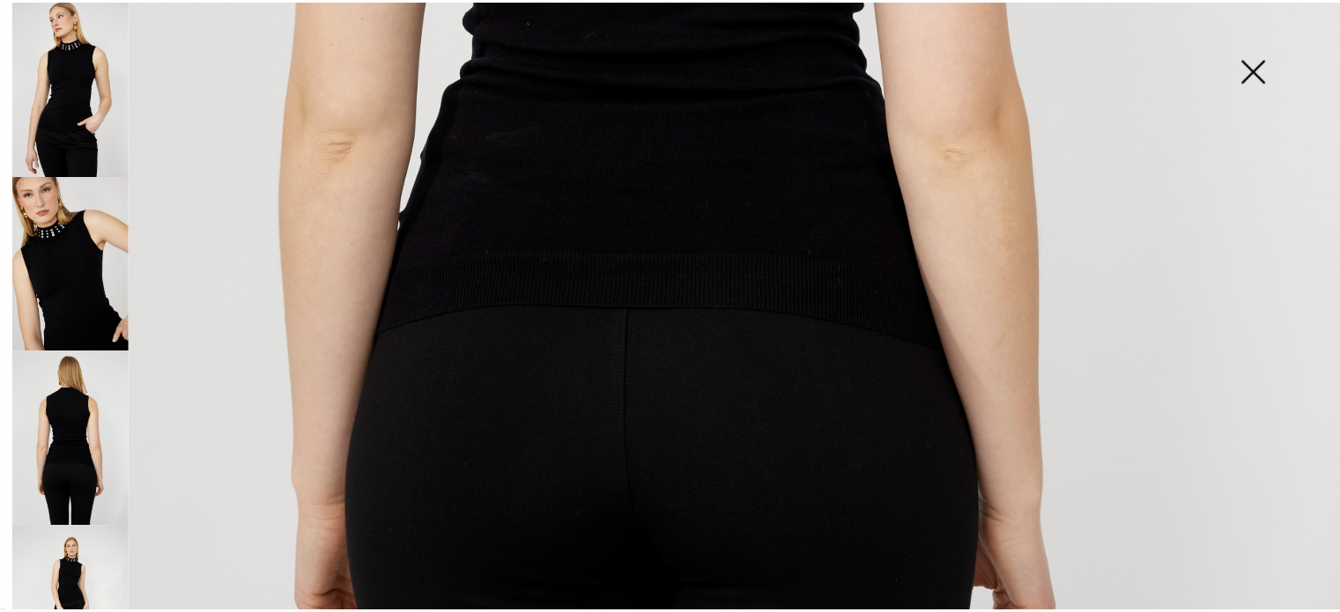
scroll to position [957, 0]
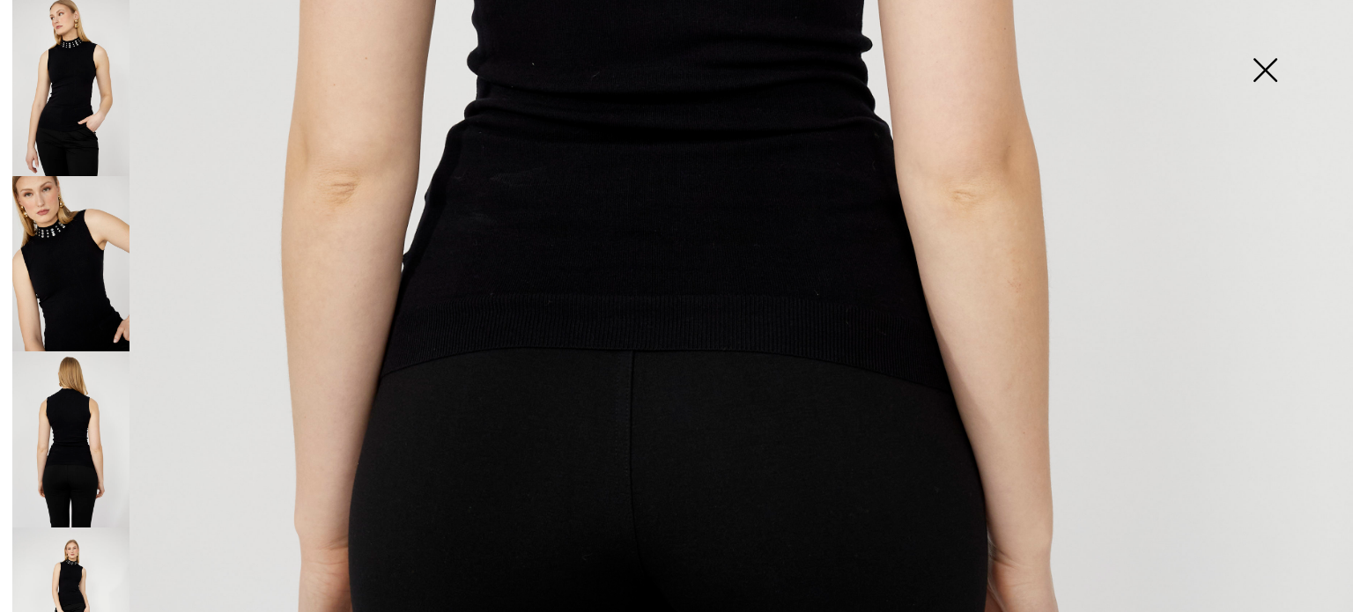
click at [1275, 63] on img at bounding box center [1265, 71] width 88 height 91
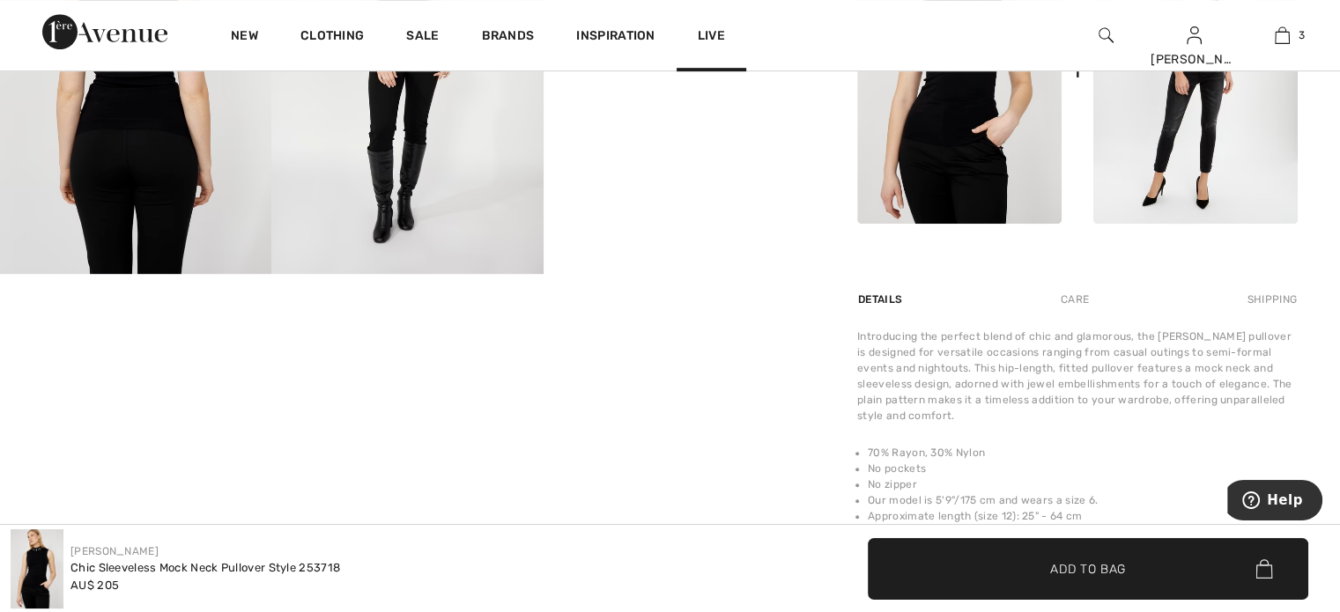
scroll to position [734, 0]
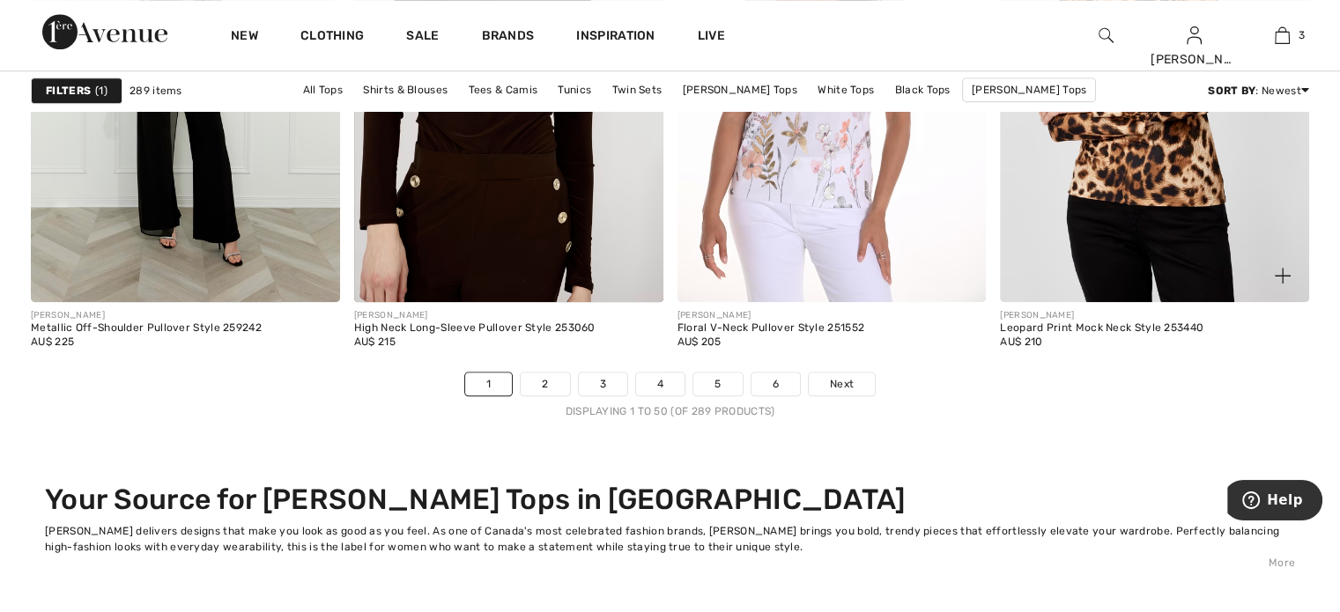
scroll to position [8222, 0]
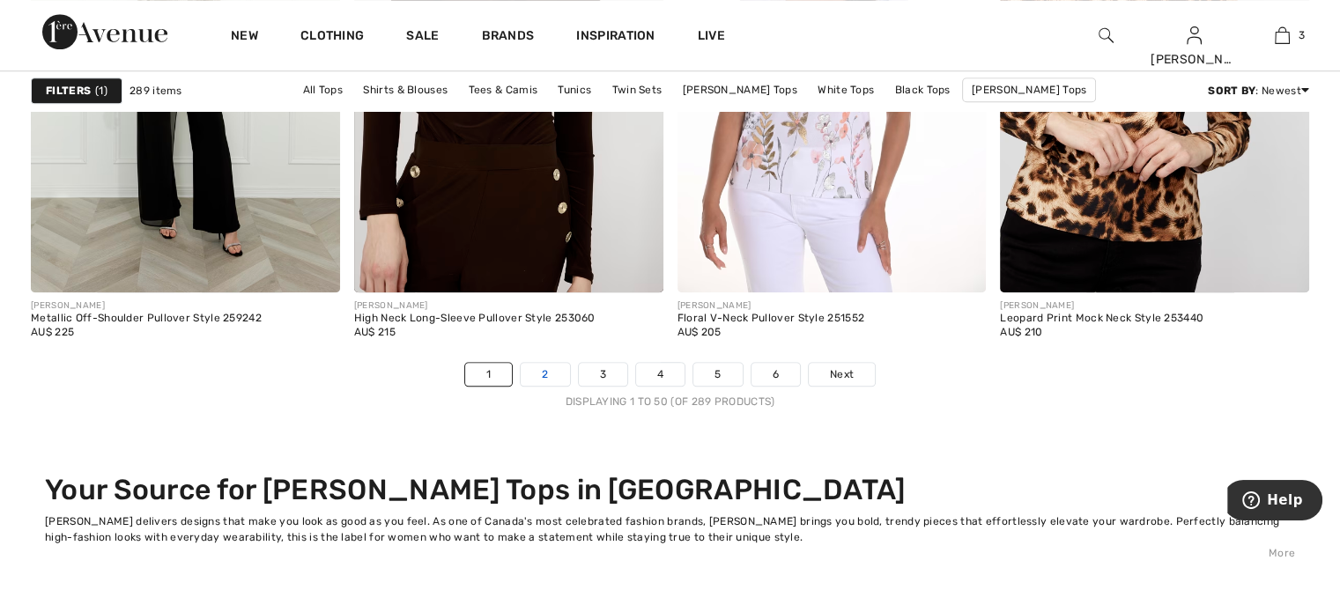
click at [541, 370] on link "2" at bounding box center [545, 374] width 48 height 23
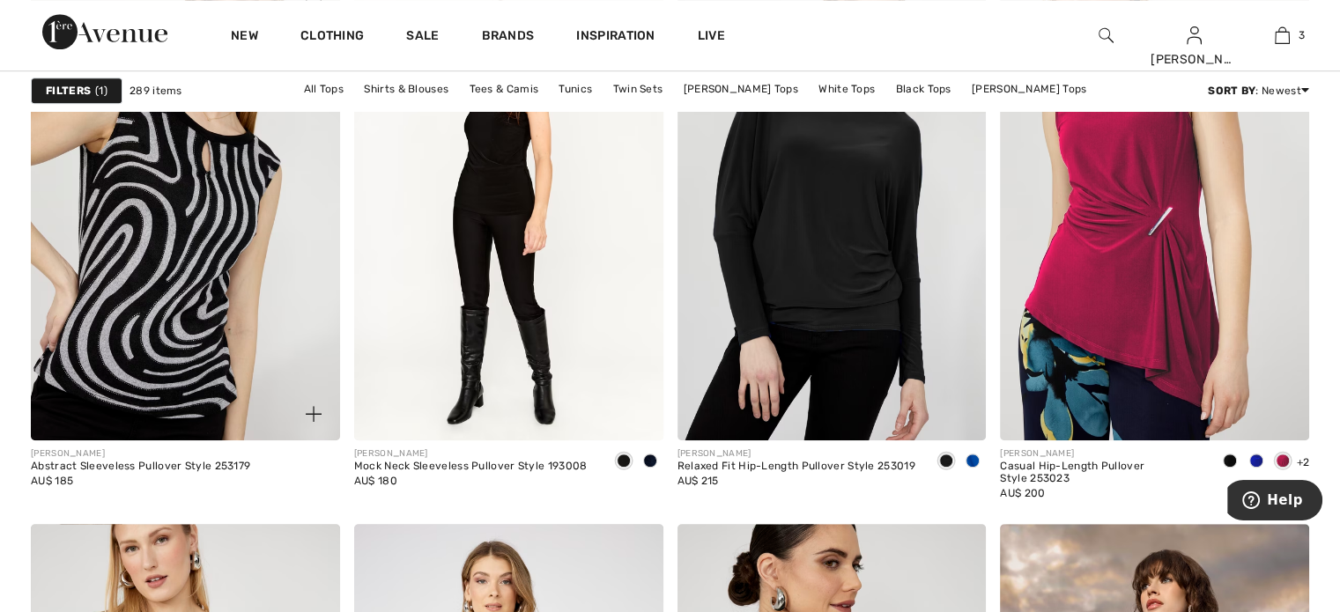
scroll to position [1380, 0]
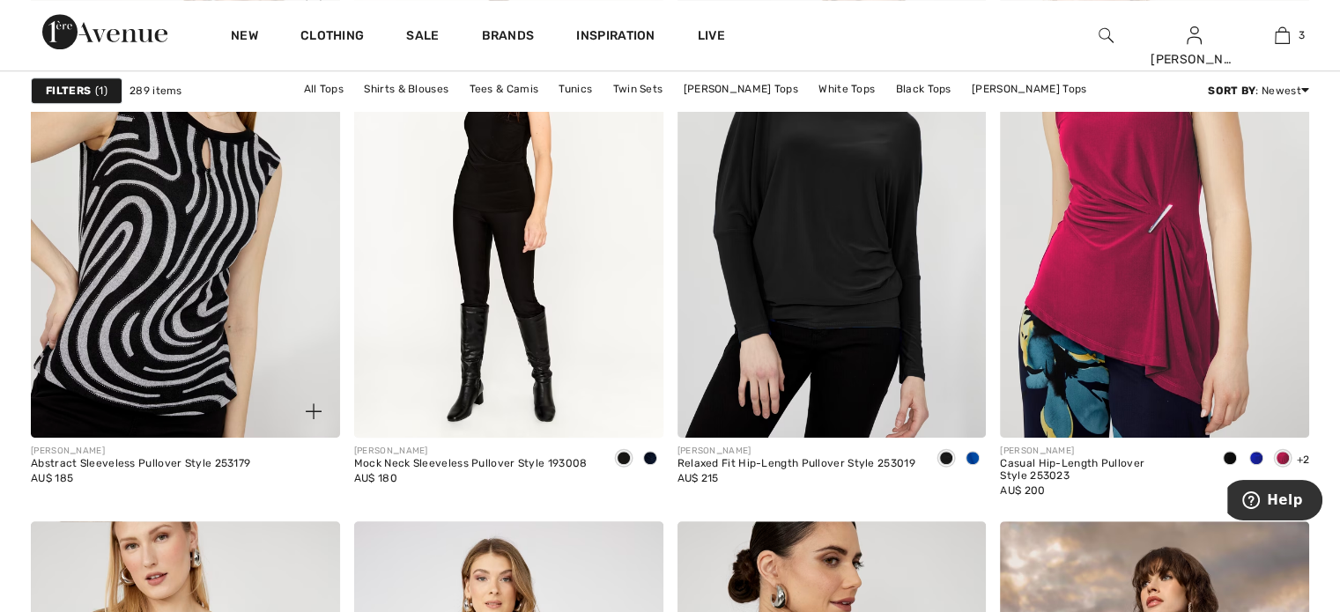
click at [190, 261] on img at bounding box center [185, 205] width 309 height 463
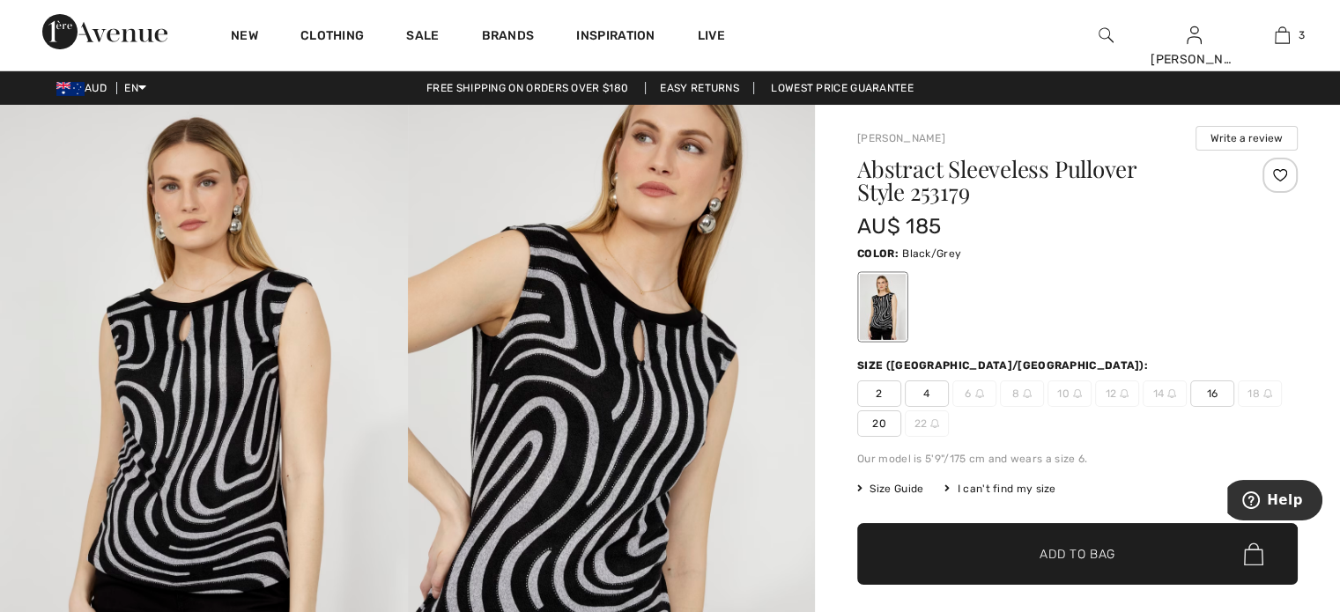
click at [1039, 270] on div at bounding box center [1077, 306] width 440 height 73
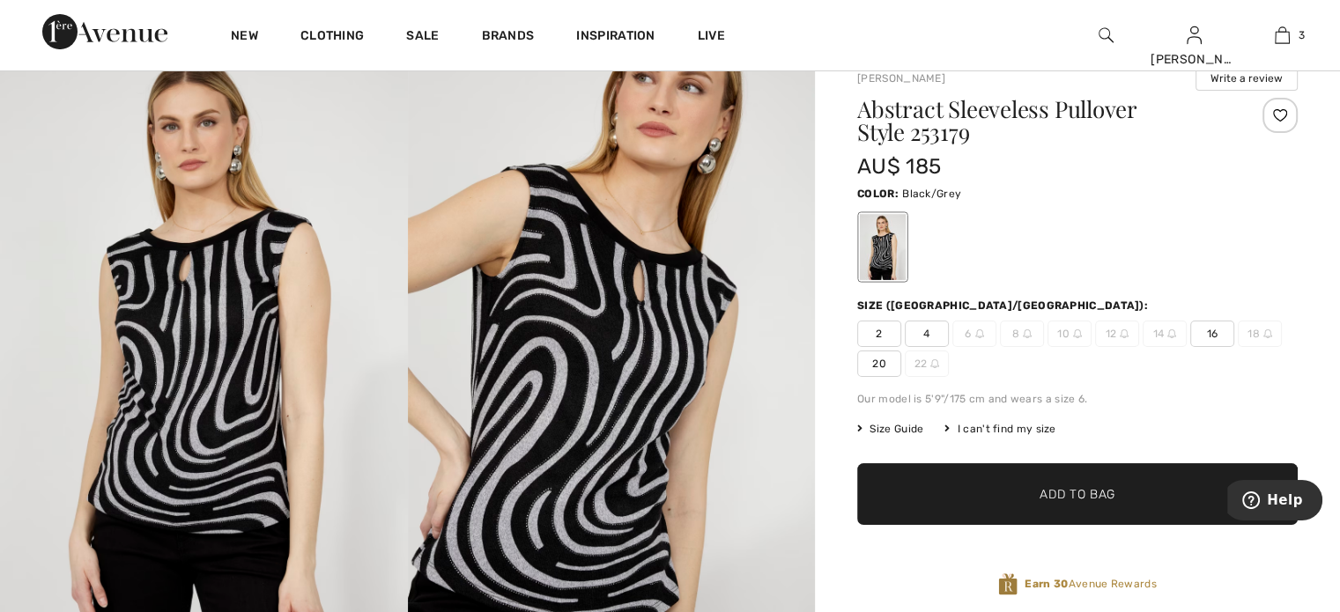
scroll to position [58, 0]
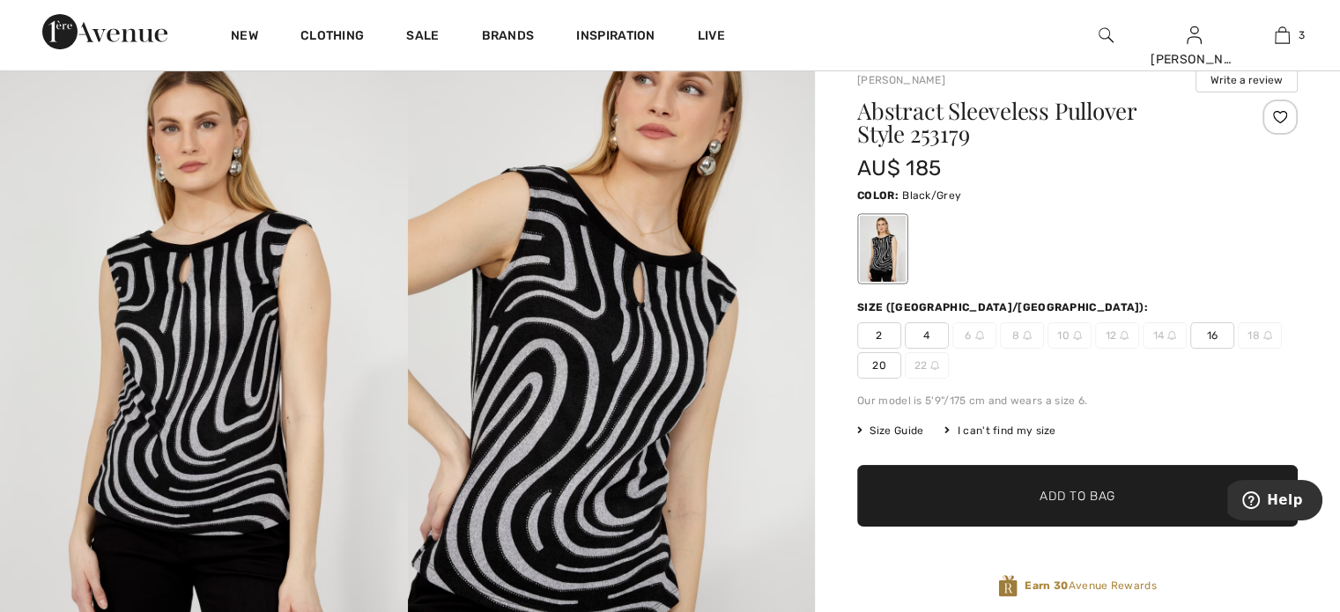
click at [1281, 108] on div at bounding box center [1279, 117] width 35 height 35
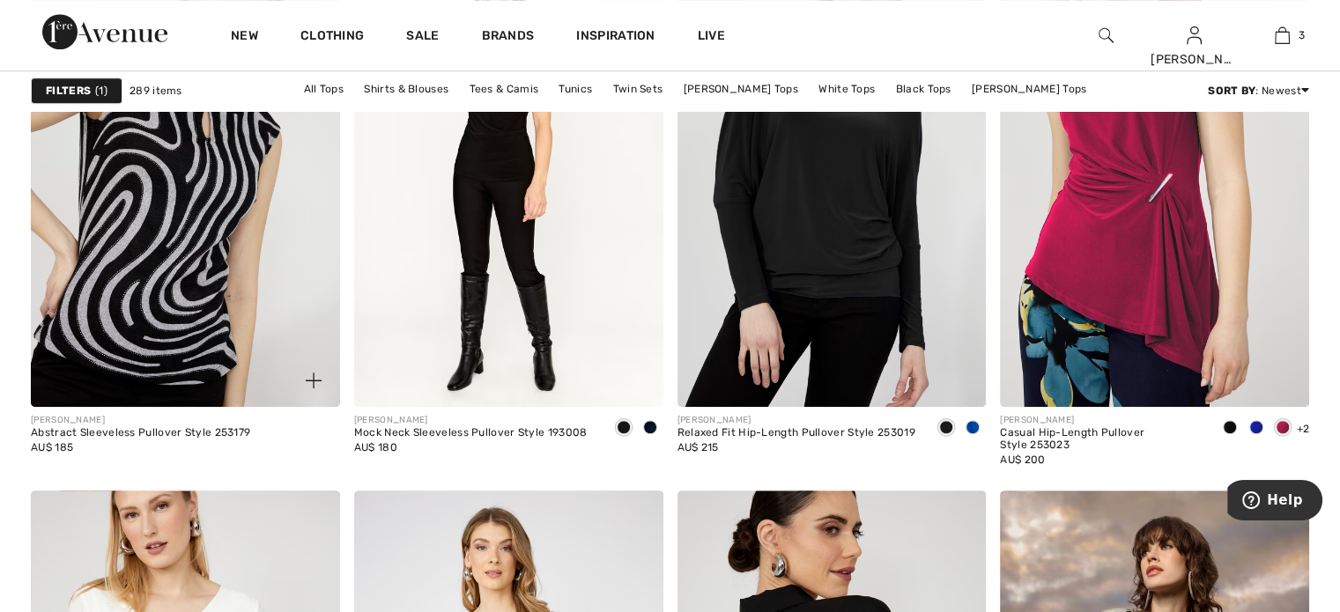
scroll to position [1556, 0]
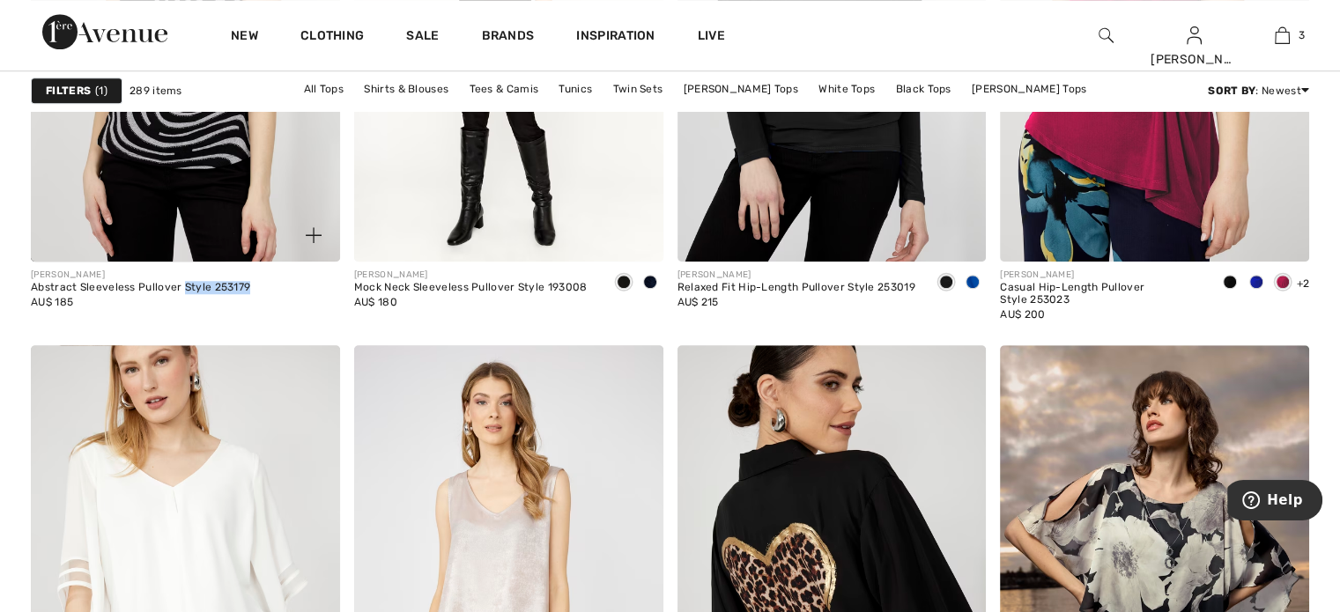
drag, startPoint x: 180, startPoint y: 284, endPoint x: 243, endPoint y: 285, distance: 63.5
click at [243, 285] on div "Abstract Sleeveless Pullover Style 253179" at bounding box center [140, 288] width 219 height 12
copy div "Style 253179"
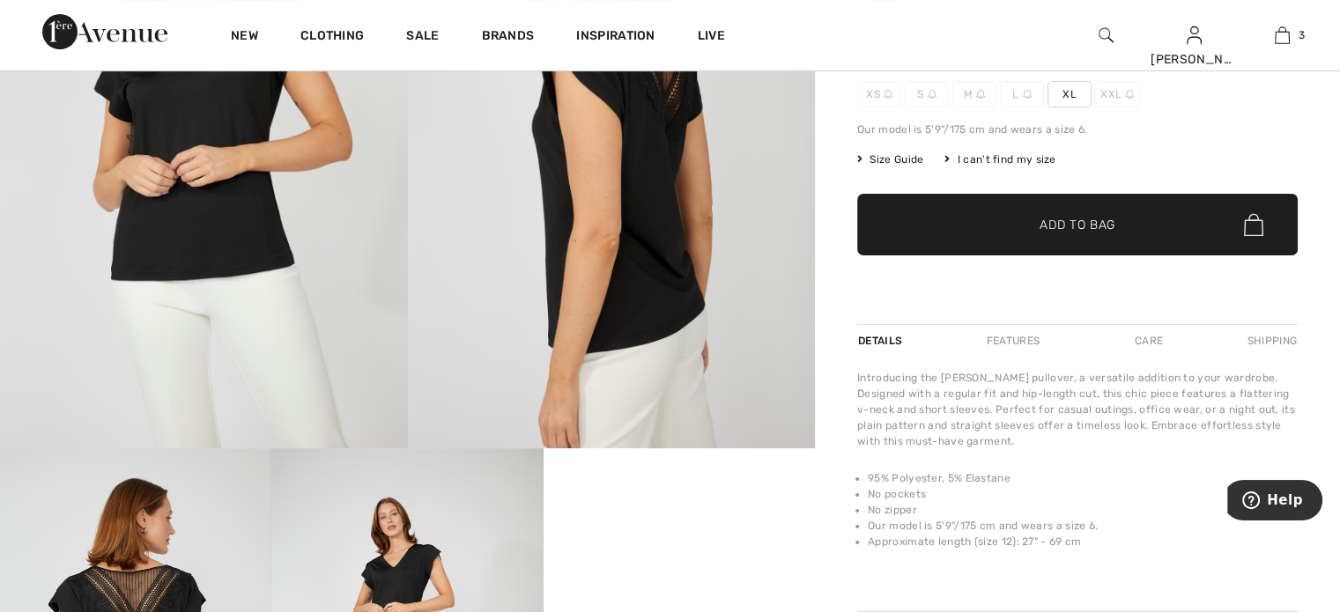
scroll to position [381, 0]
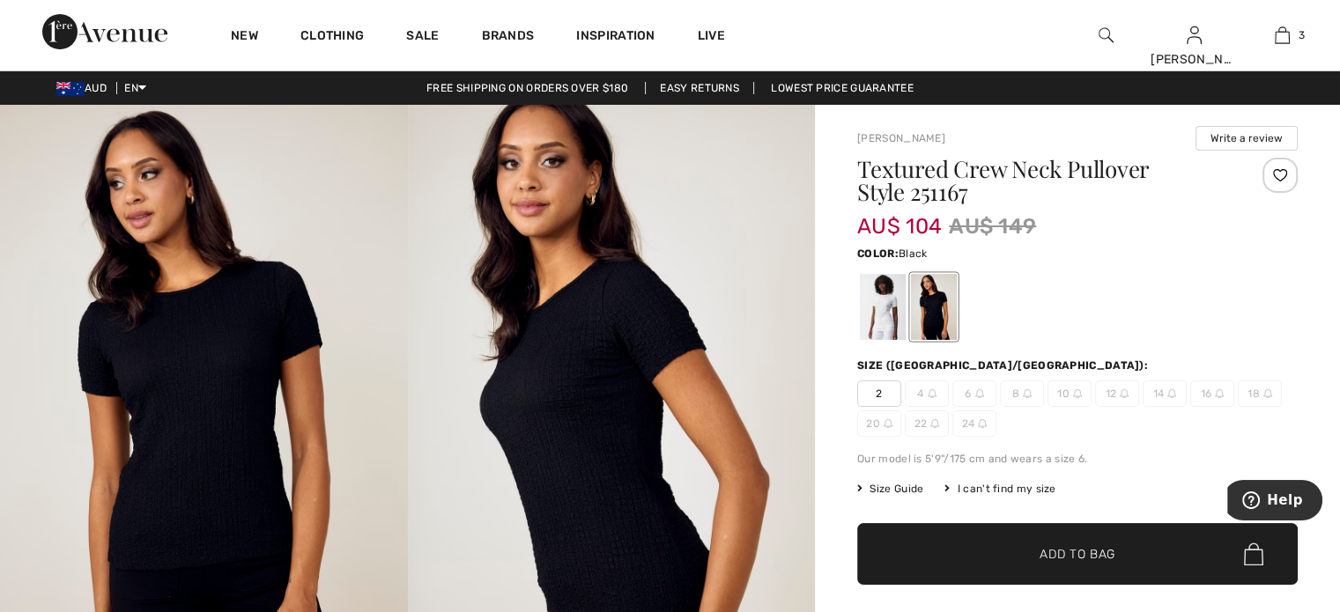
click at [936, 302] on div at bounding box center [934, 307] width 46 height 66
click at [884, 301] on div at bounding box center [883, 307] width 46 height 66
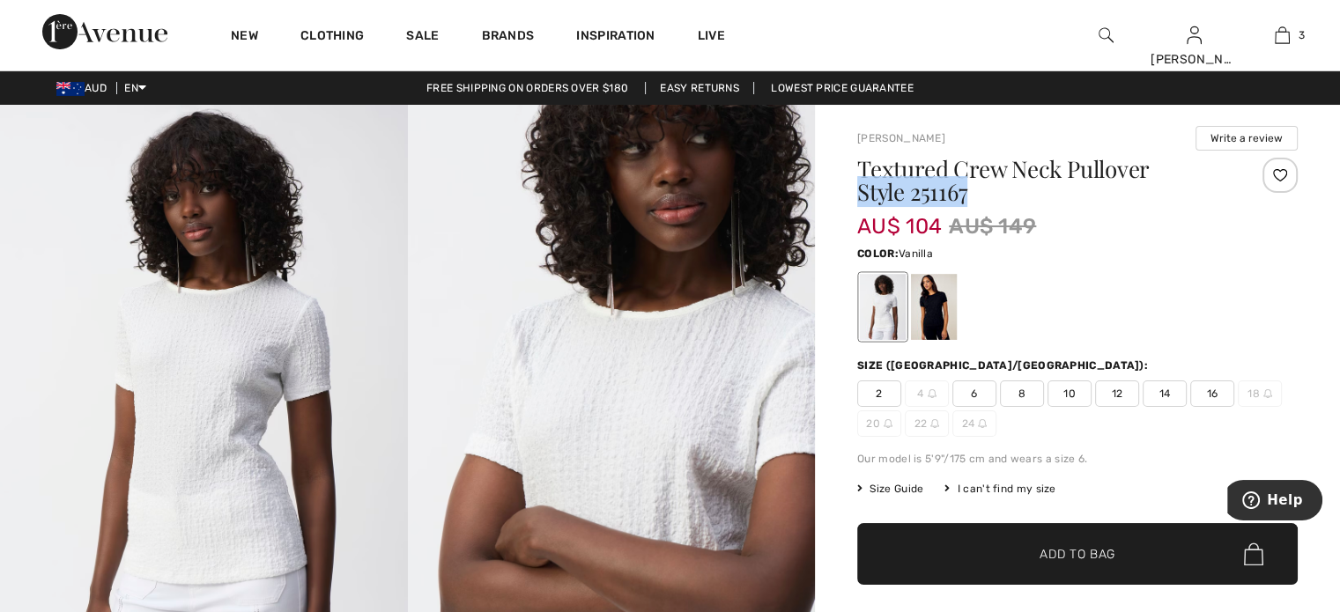
drag, startPoint x: 858, startPoint y: 188, endPoint x: 973, endPoint y: 189, distance: 114.5
click at [973, 189] on h1 "Textured Crew Neck Pullover Style 251167" at bounding box center [1040, 181] width 367 height 46
copy h1 "Style 251167"
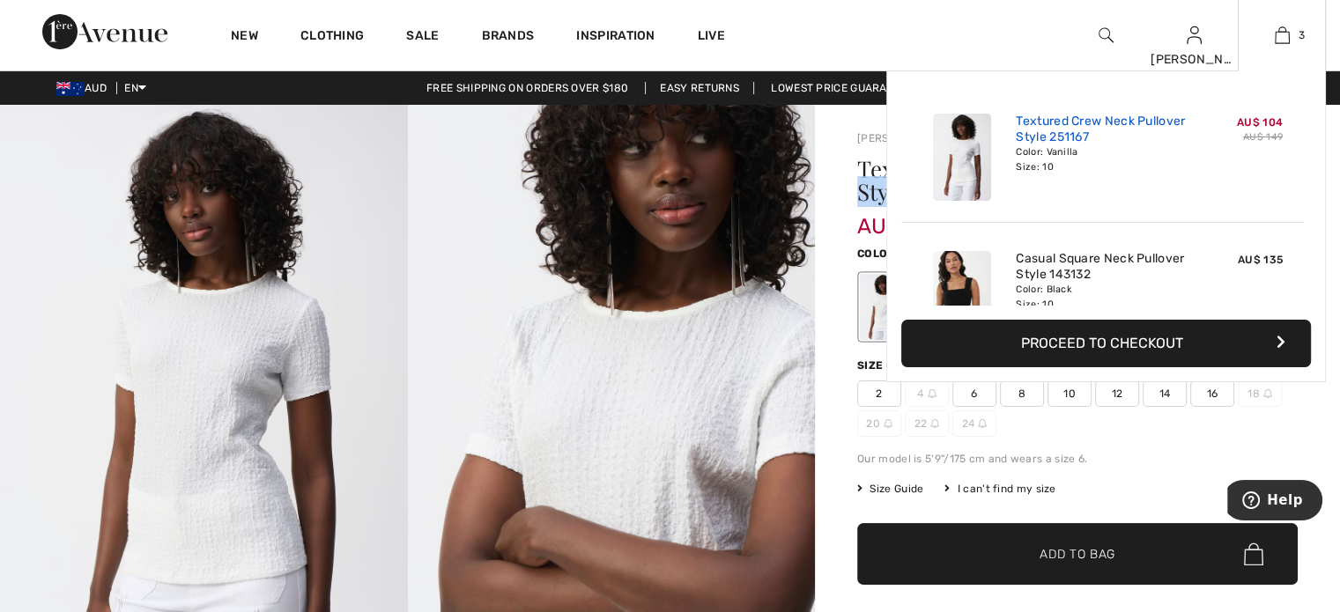
click at [1053, 134] on link "Textured Crew Neck Pullover Style 251167" at bounding box center [1103, 130] width 174 height 32
click at [1055, 274] on link "Casual Square Neck Pullover Style 143132" at bounding box center [1103, 267] width 174 height 32
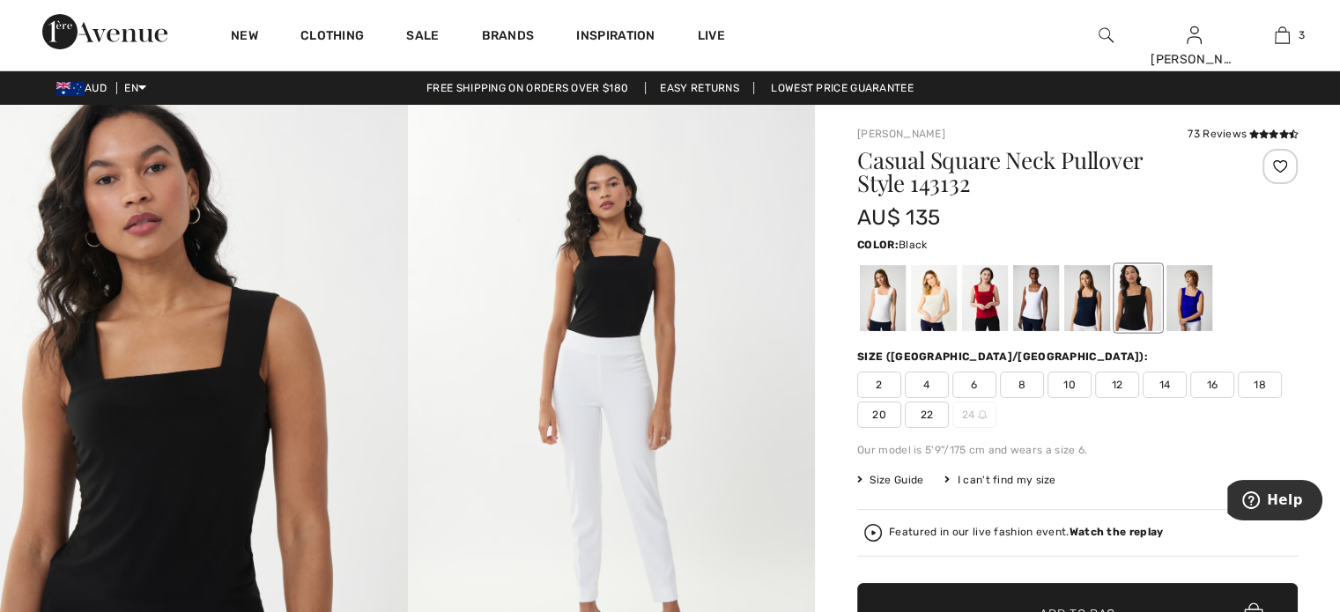
click at [350, 200] on img at bounding box center [204, 410] width 408 height 610
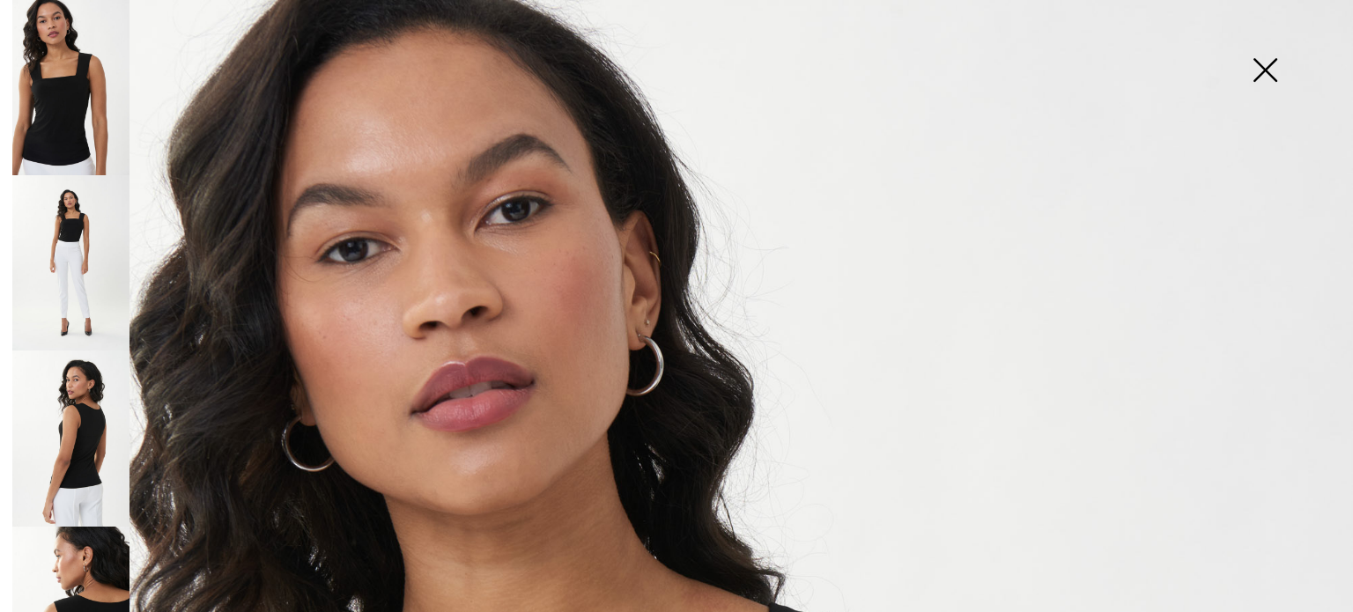
click at [1273, 61] on img at bounding box center [1265, 71] width 88 height 91
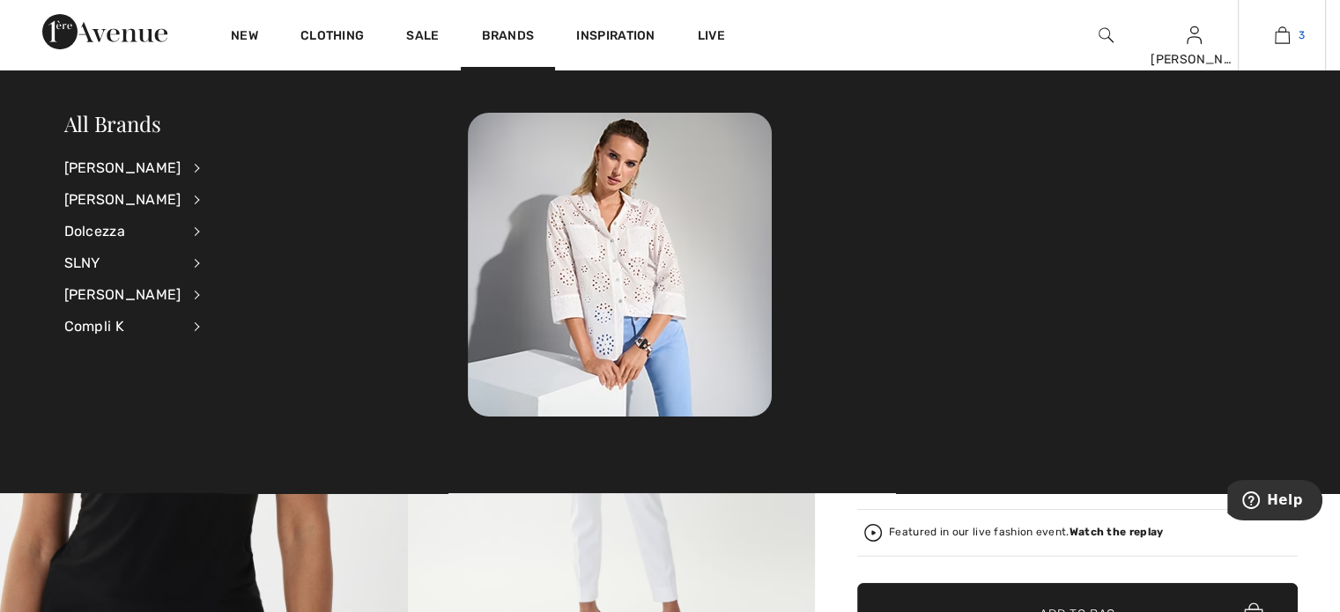
click at [1278, 34] on img at bounding box center [1282, 35] width 15 height 21
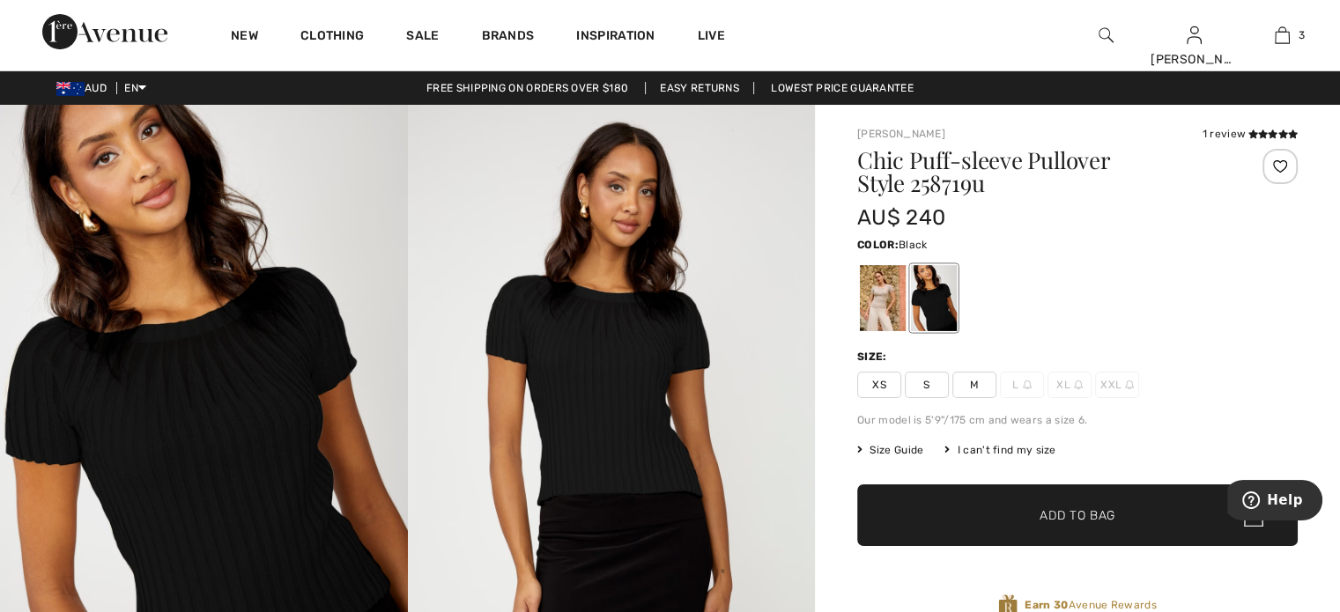
click at [603, 422] on img at bounding box center [612, 410] width 408 height 611
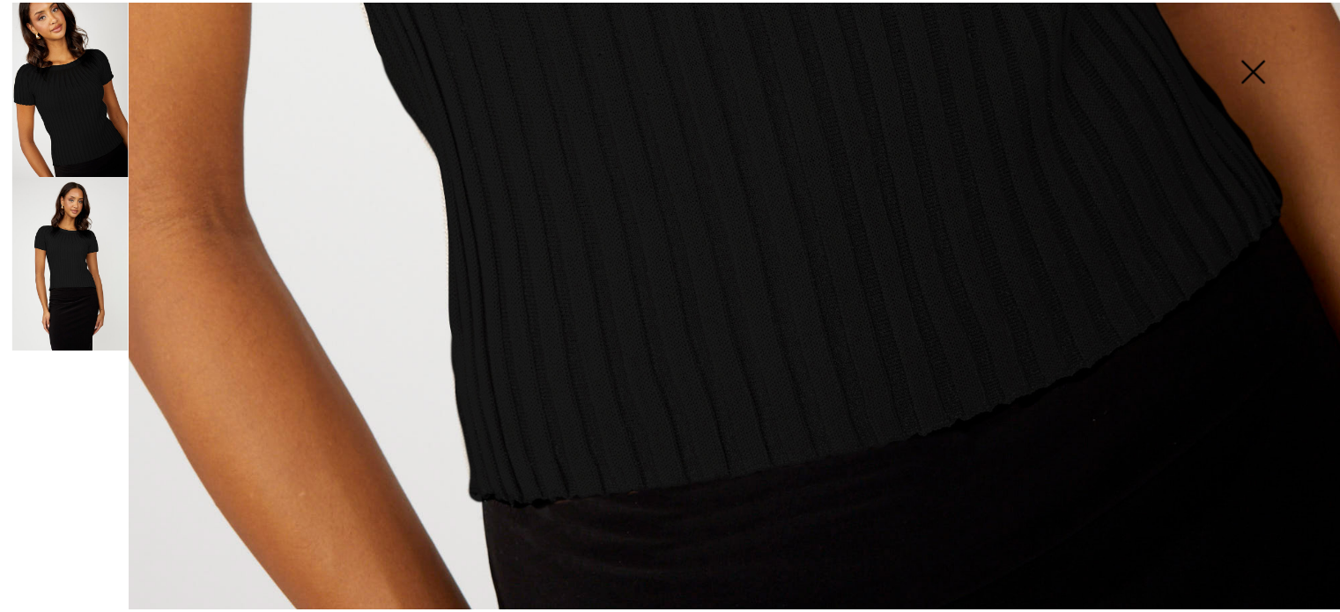
scroll to position [1397, 0]
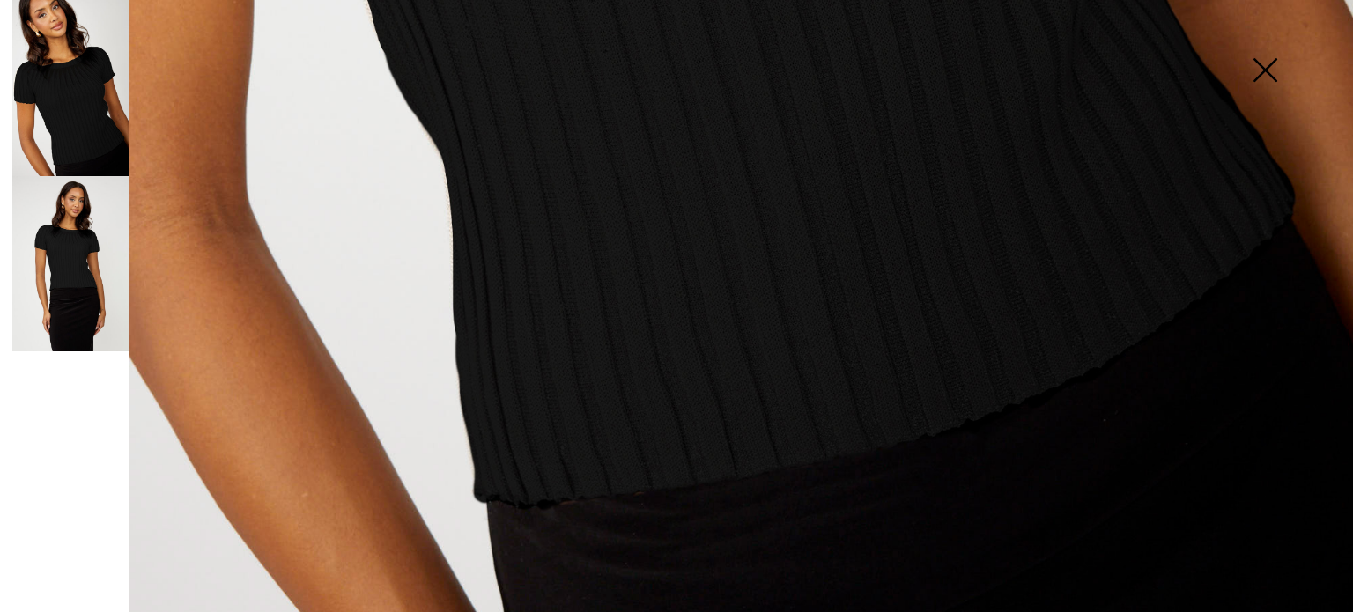
click at [1265, 69] on img at bounding box center [1265, 71] width 88 height 91
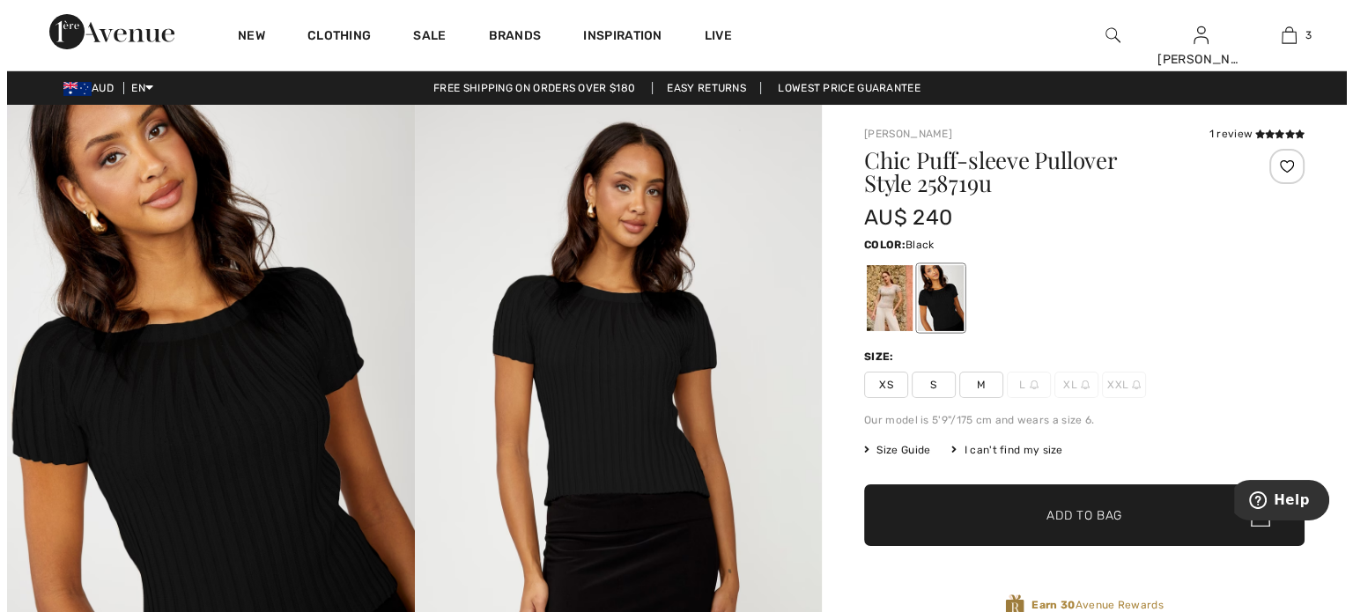
scroll to position [1377, 0]
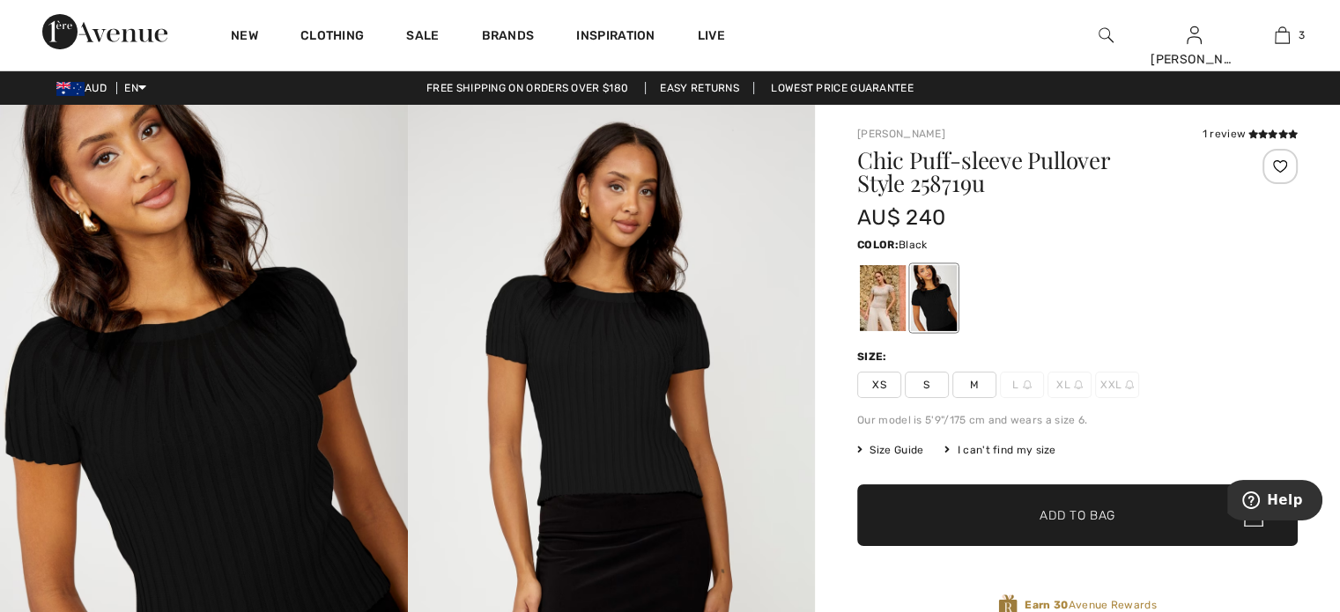
click at [218, 364] on img at bounding box center [204, 410] width 408 height 611
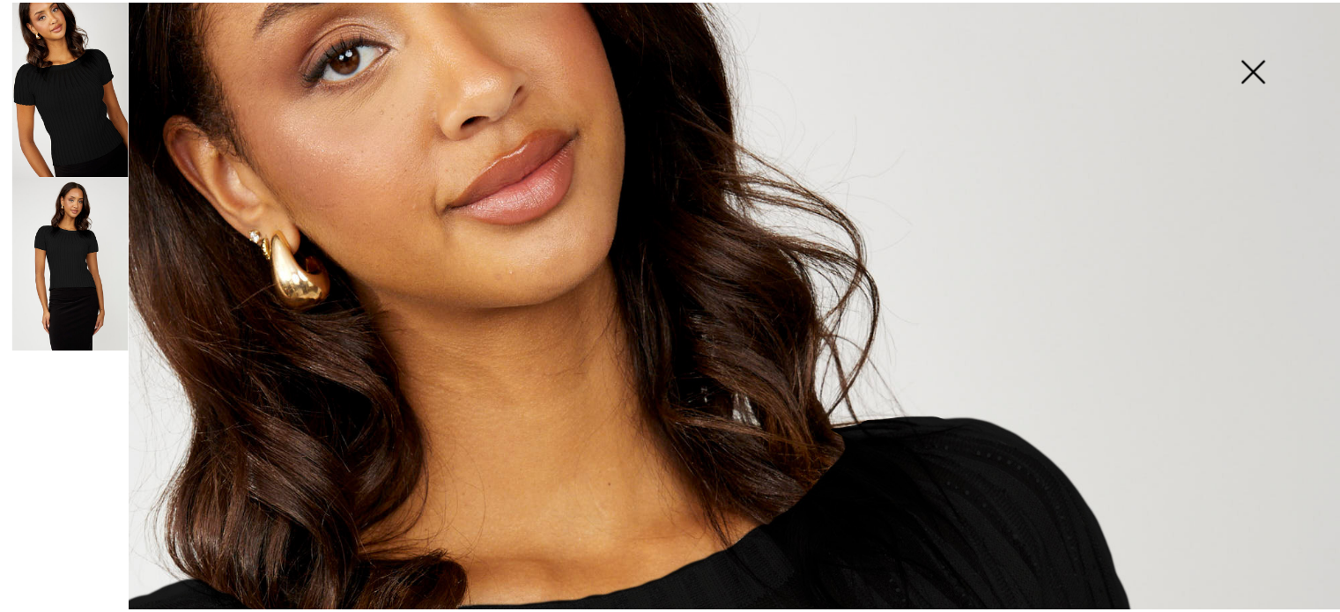
scroll to position [114, 0]
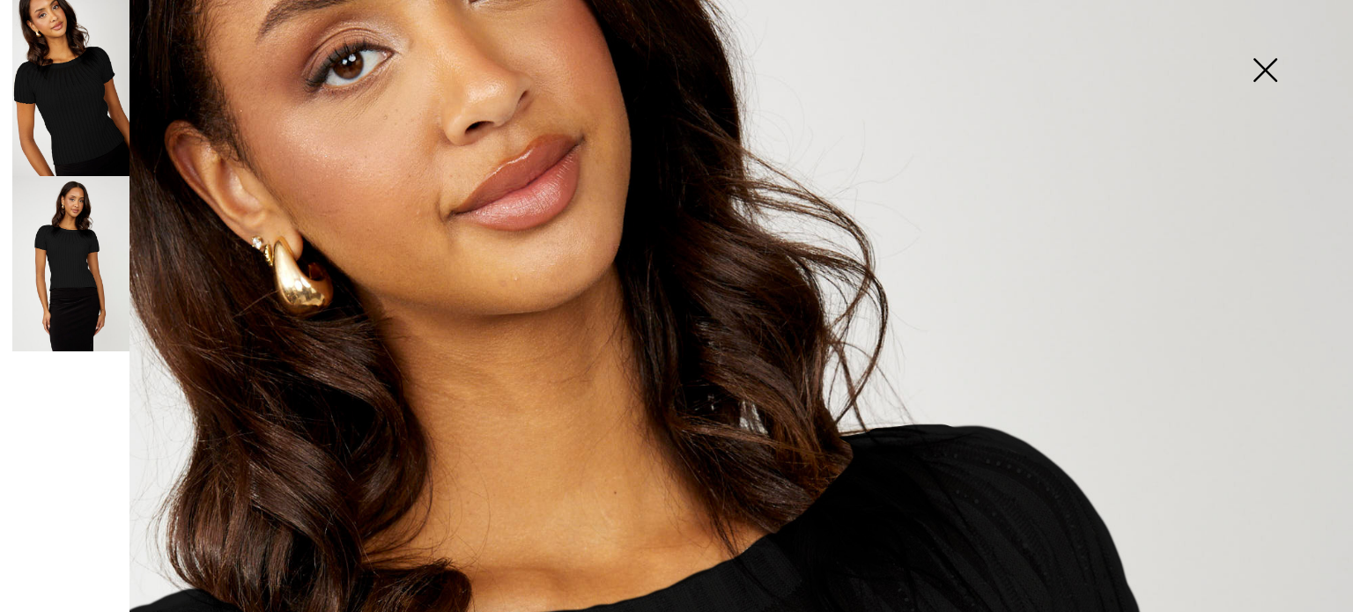
click at [1269, 63] on img at bounding box center [1265, 71] width 88 height 91
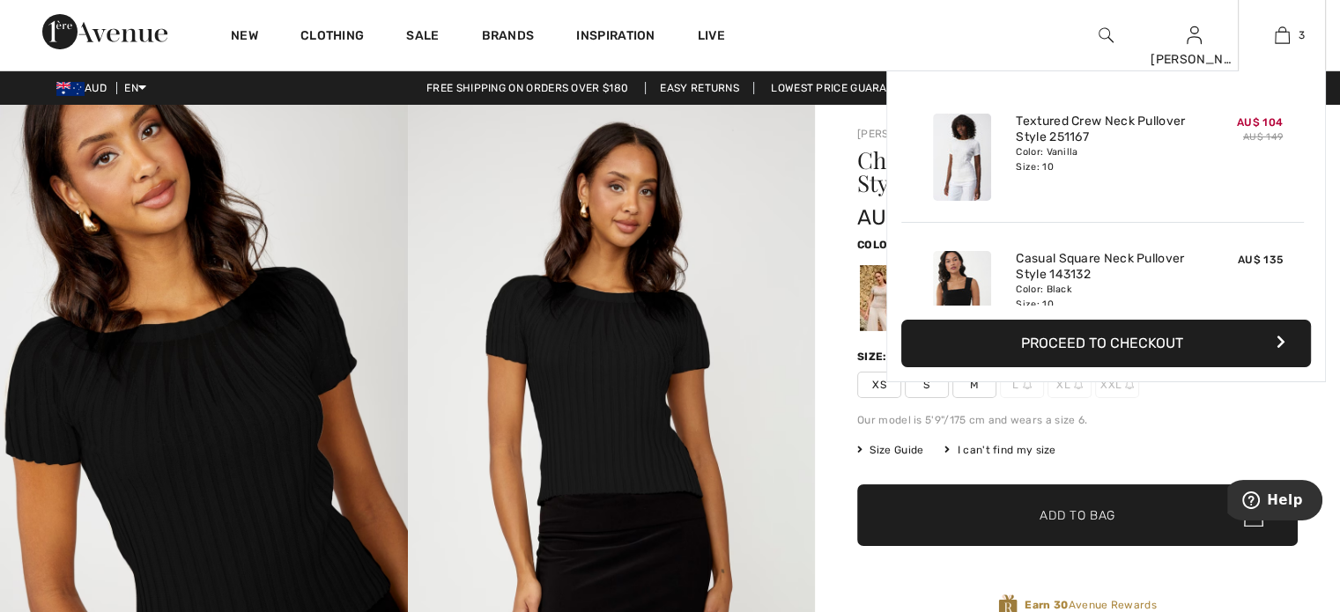
scroll to position [190, 0]
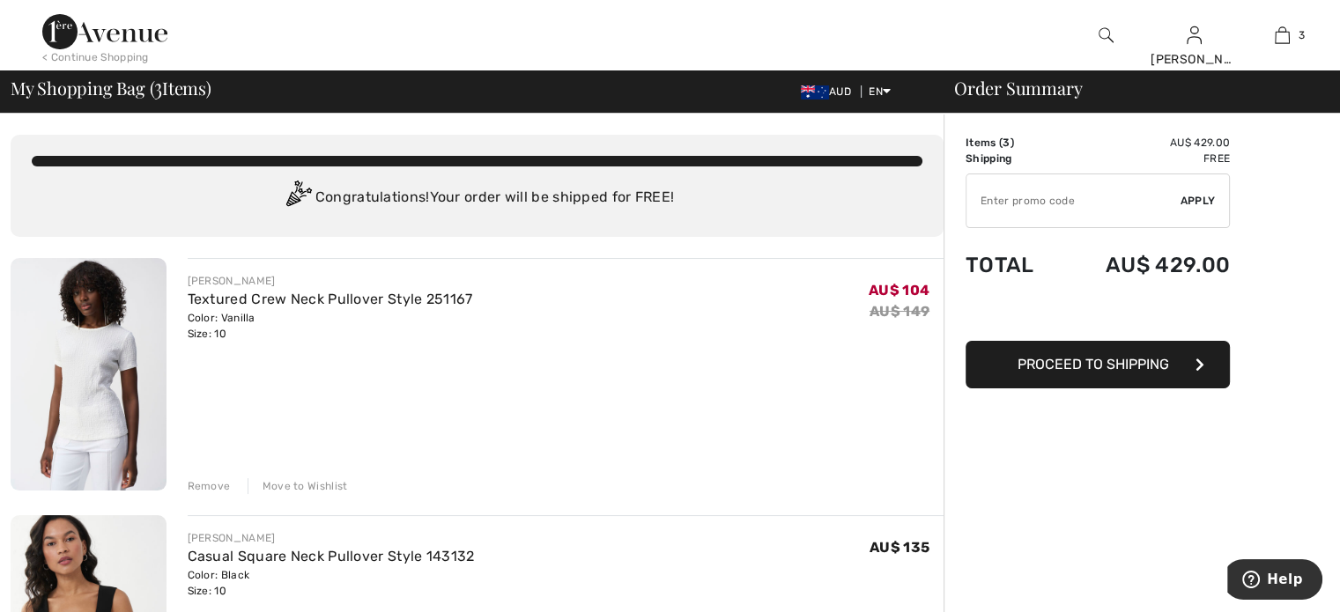
click at [114, 27] on img at bounding box center [104, 31] width 125 height 35
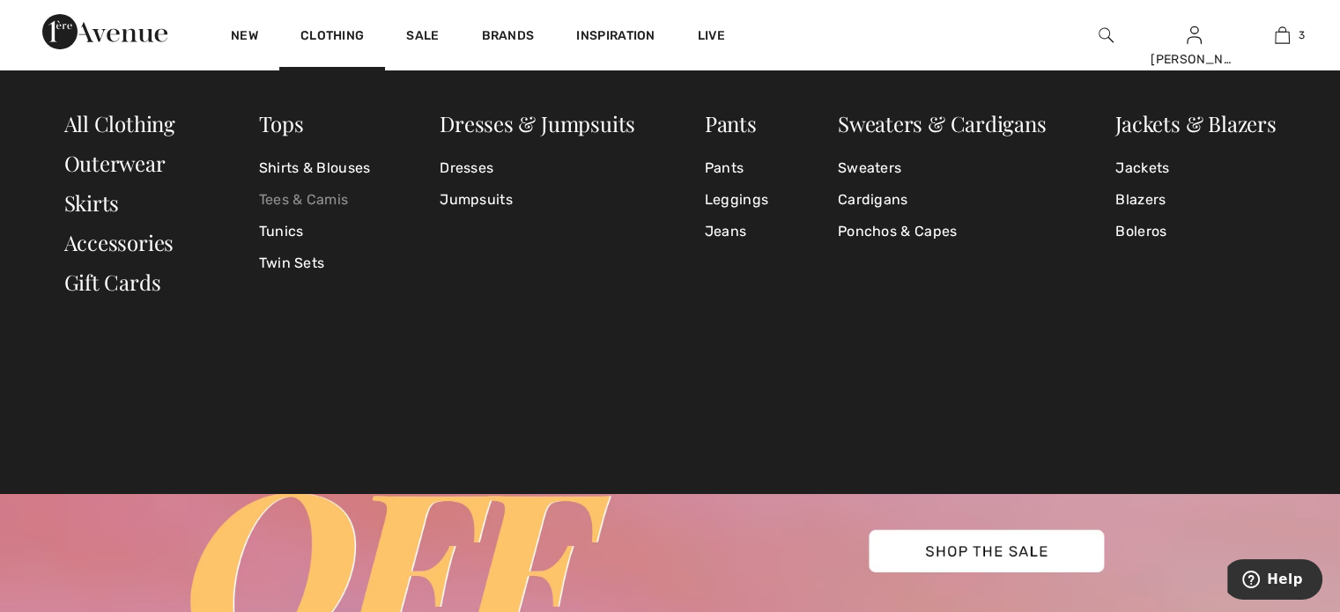
click at [298, 200] on link "Tees & Camis" at bounding box center [315, 200] width 112 height 32
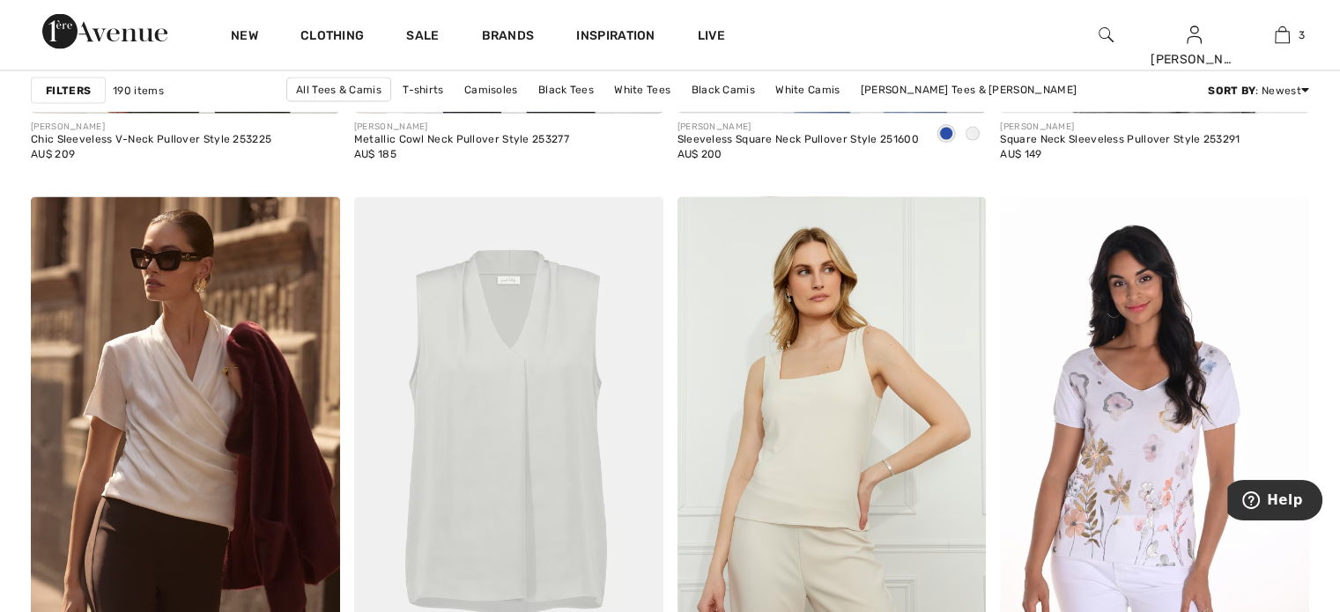
scroll to position [3700, 0]
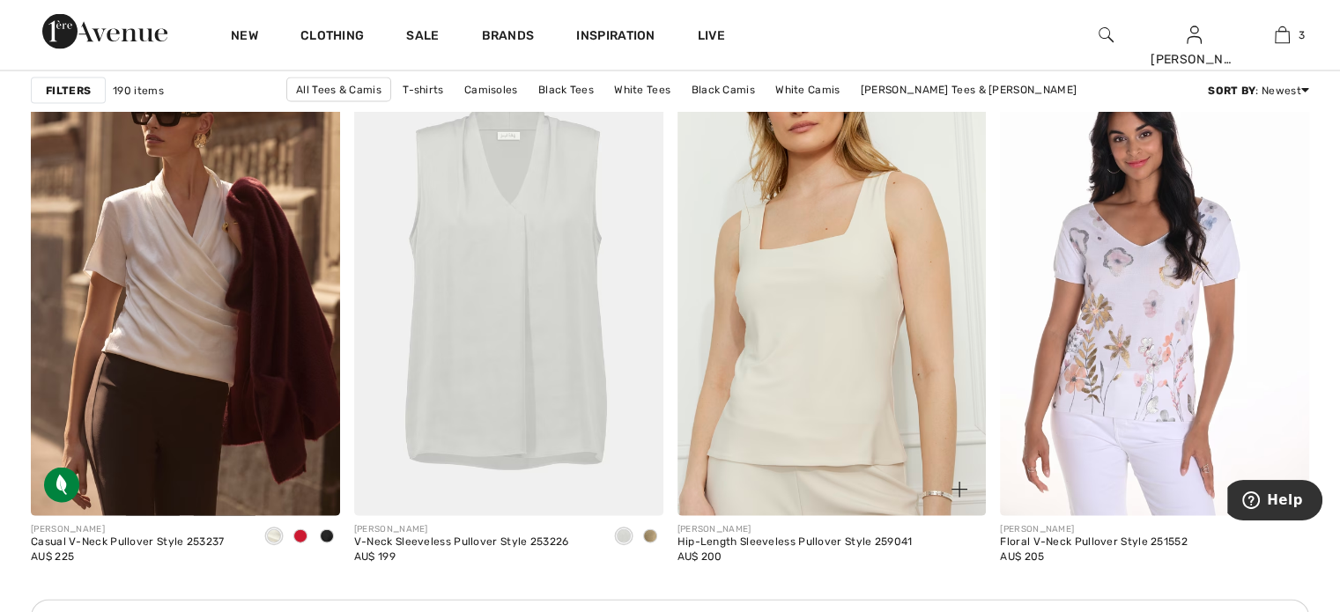
click at [863, 287] on img at bounding box center [831, 284] width 309 height 463
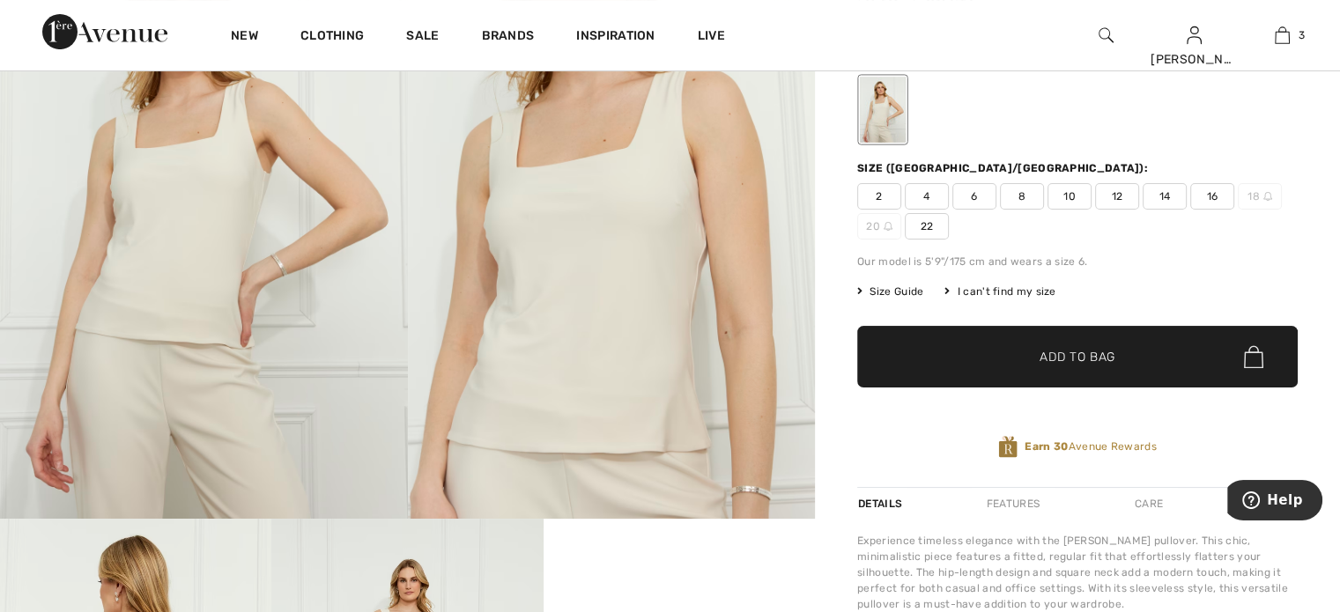
scroll to position [146, 0]
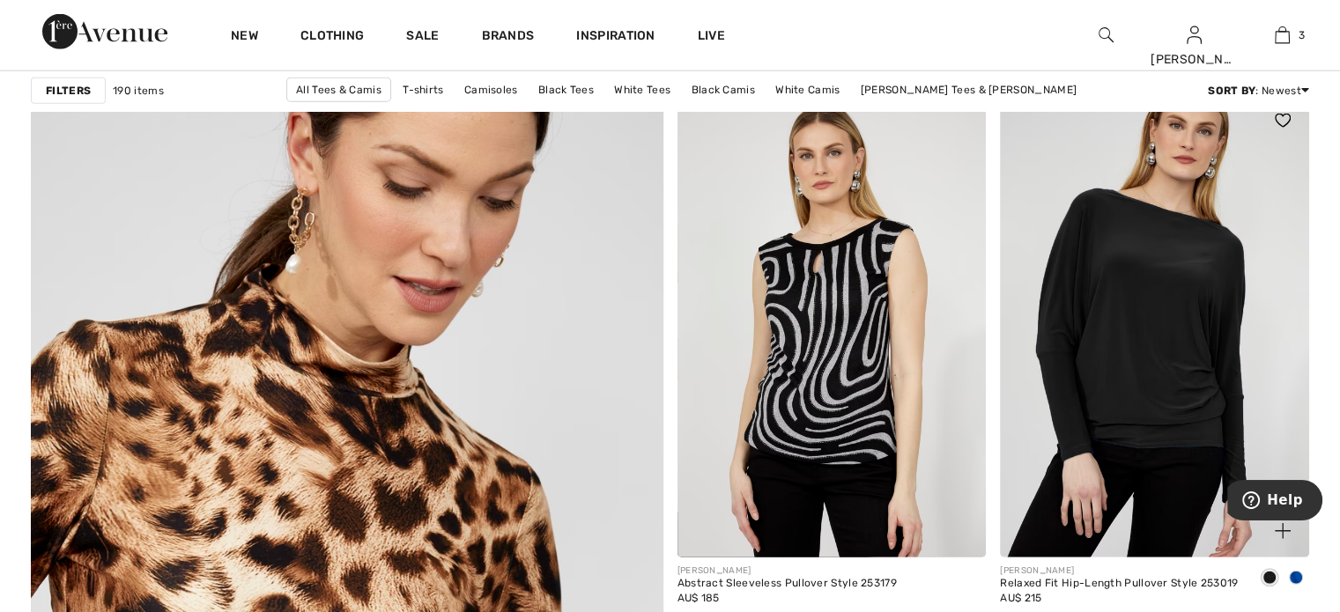
click at [1138, 308] on img at bounding box center [1154, 325] width 309 height 463
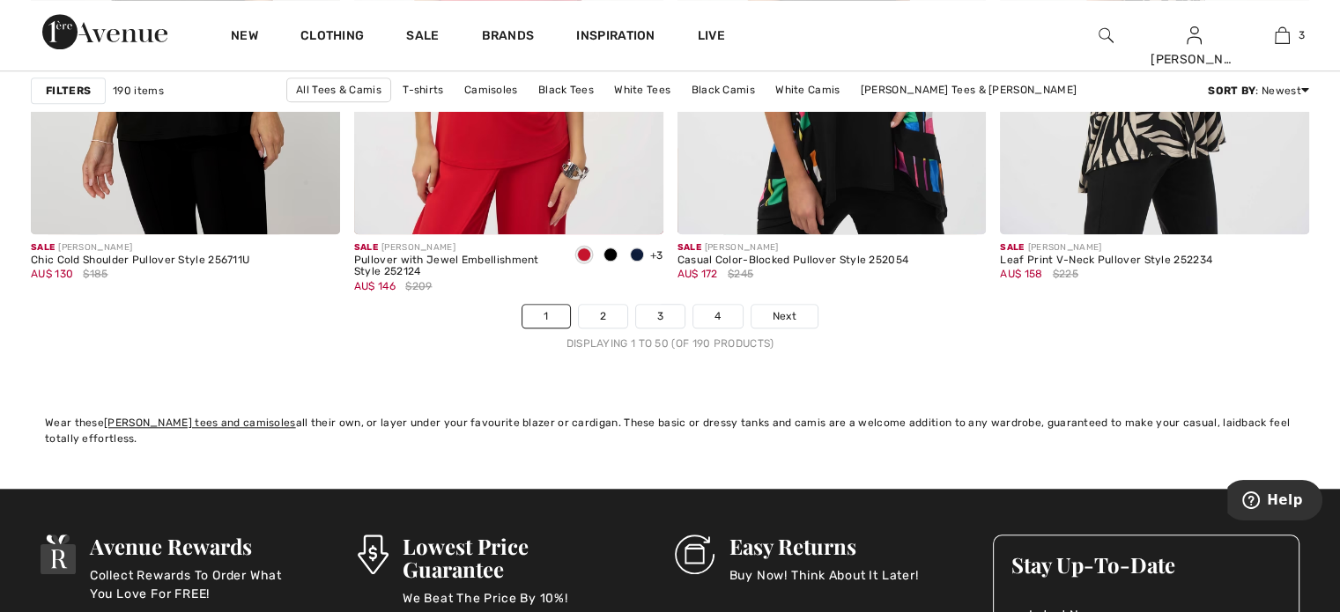
scroll to position [8309, 0]
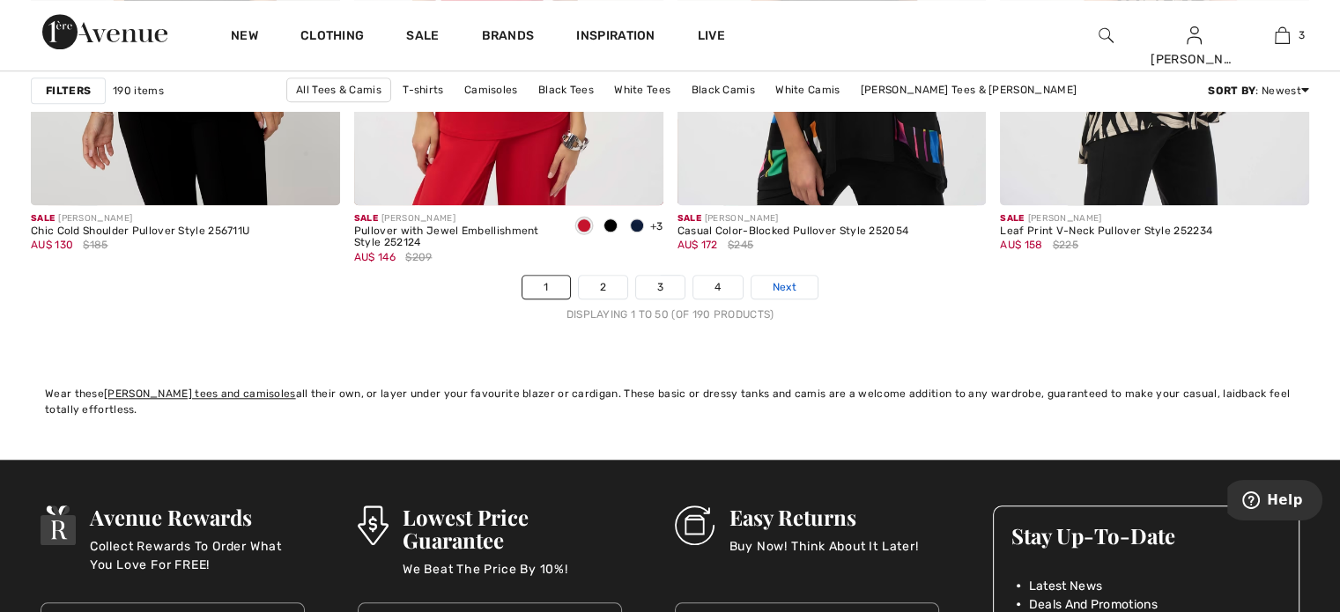
click at [780, 285] on span "Next" at bounding box center [785, 287] width 24 height 16
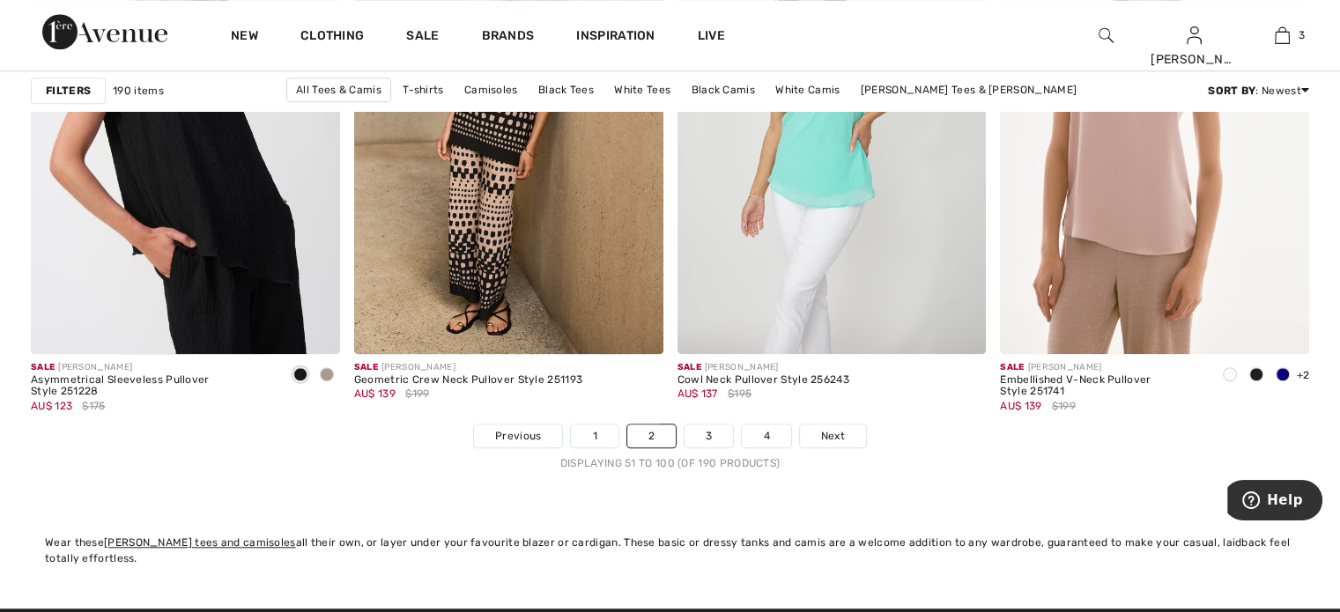
scroll to position [8163, 0]
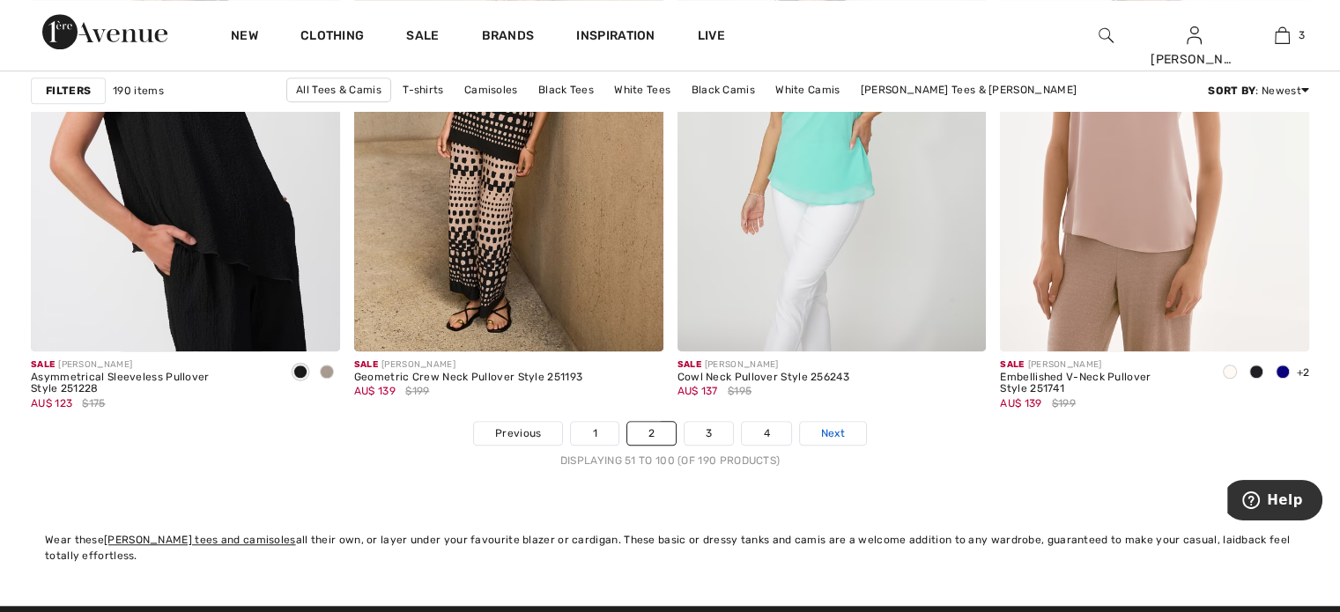
click at [832, 426] on span "Next" at bounding box center [833, 433] width 24 height 16
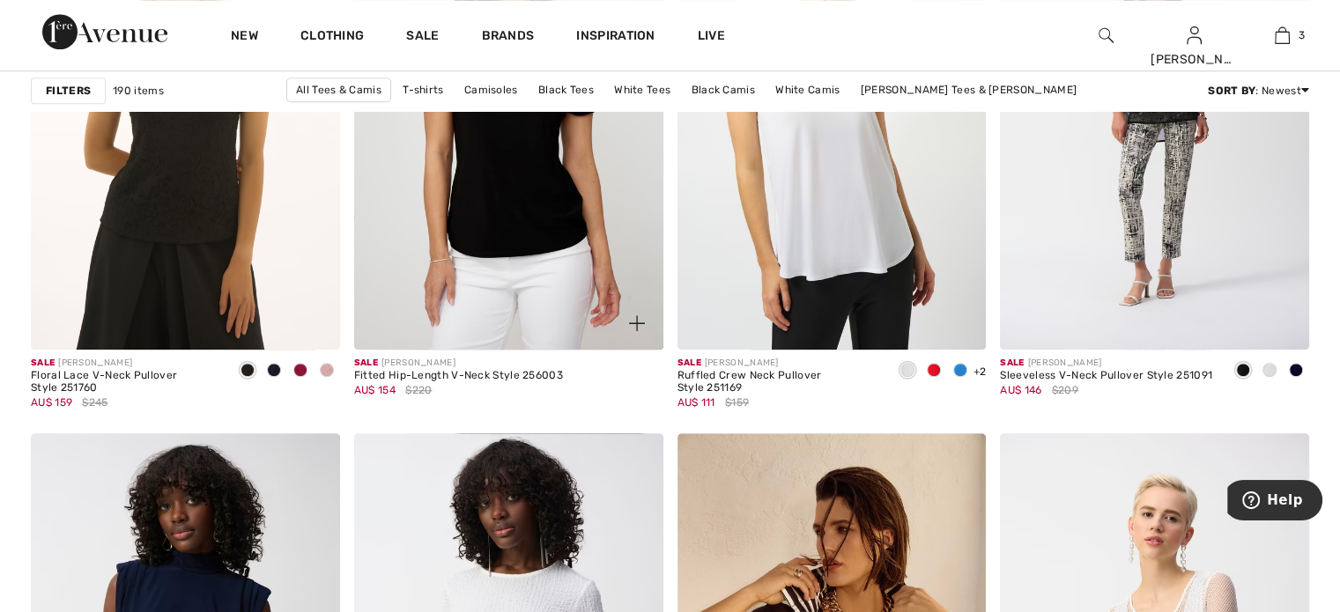
scroll to position [1233, 0]
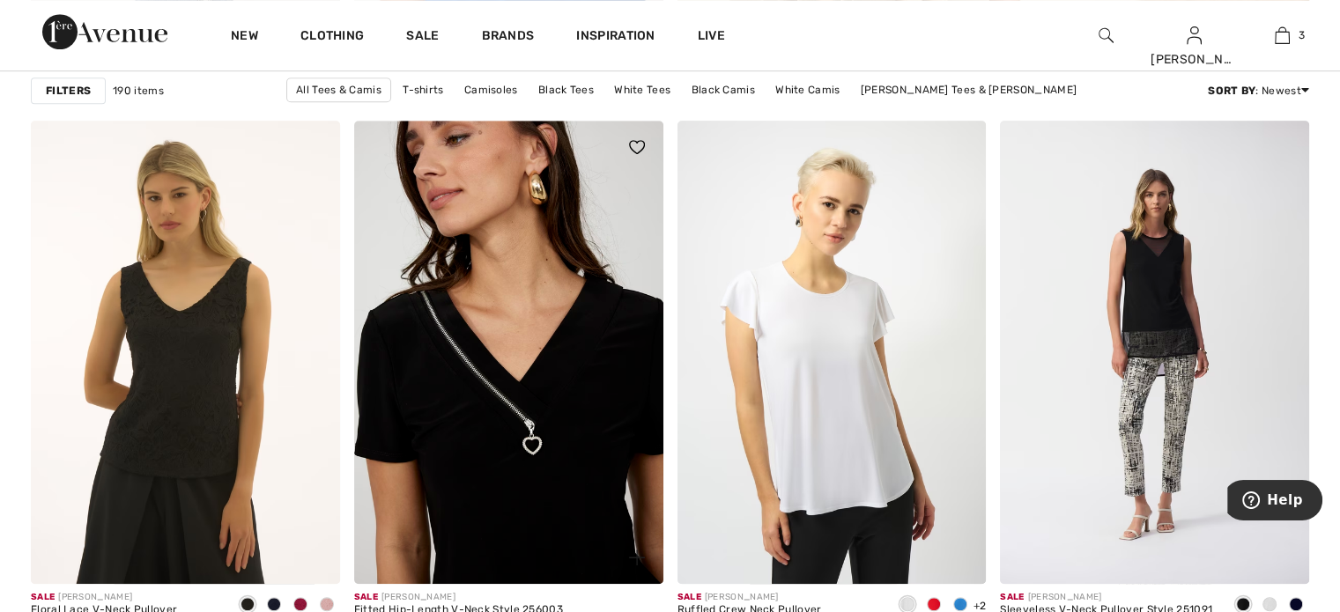
click at [588, 350] on img at bounding box center [508, 352] width 309 height 463
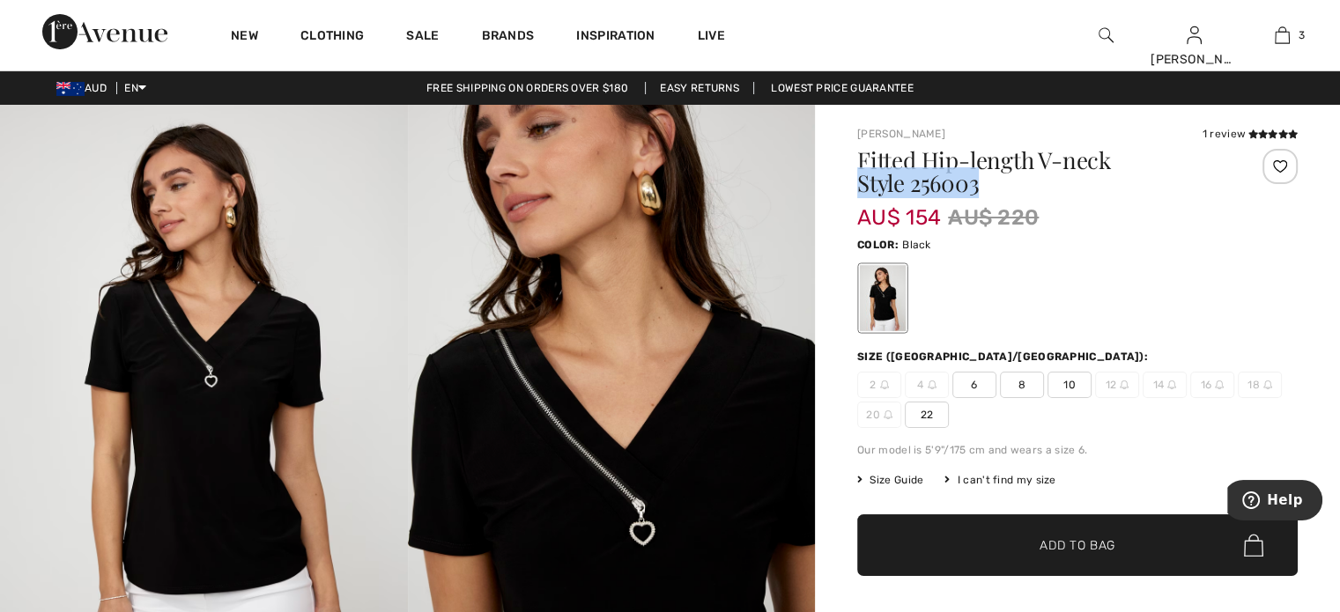
drag, startPoint x: 859, startPoint y: 181, endPoint x: 1009, endPoint y: 179, distance: 149.8
click at [1009, 179] on h1 "Fitted Hip-length V-neck Style 256003" at bounding box center [1040, 172] width 367 height 46
copy h1 "Style 256003"
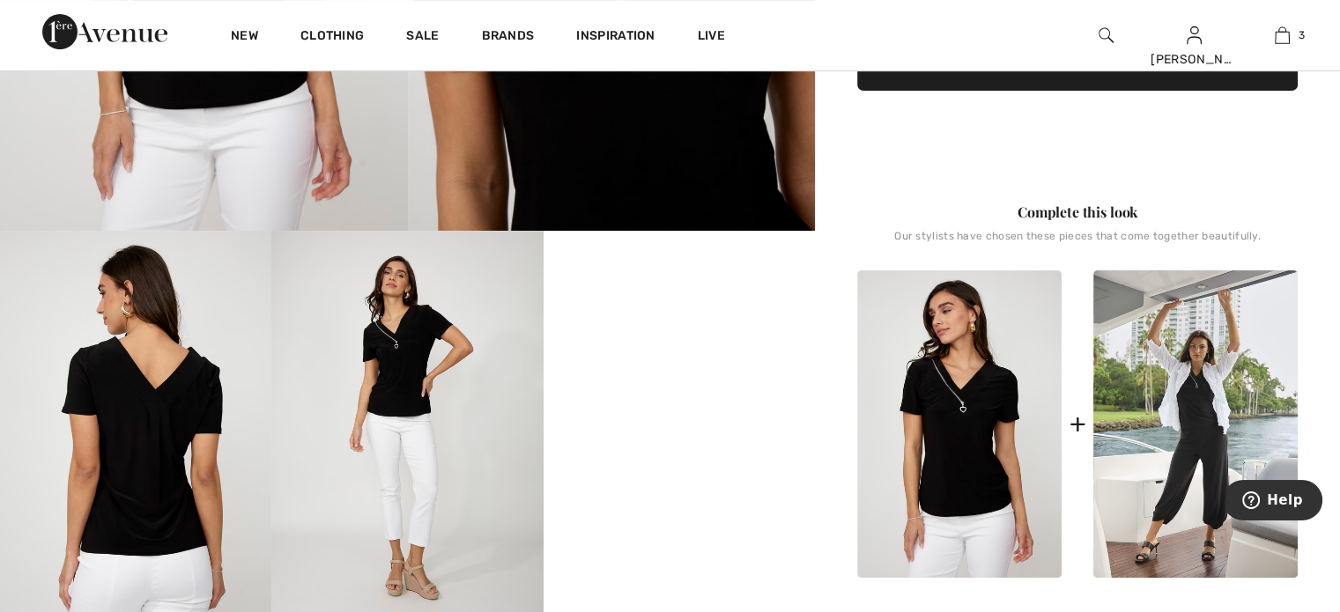
scroll to position [499, 0]
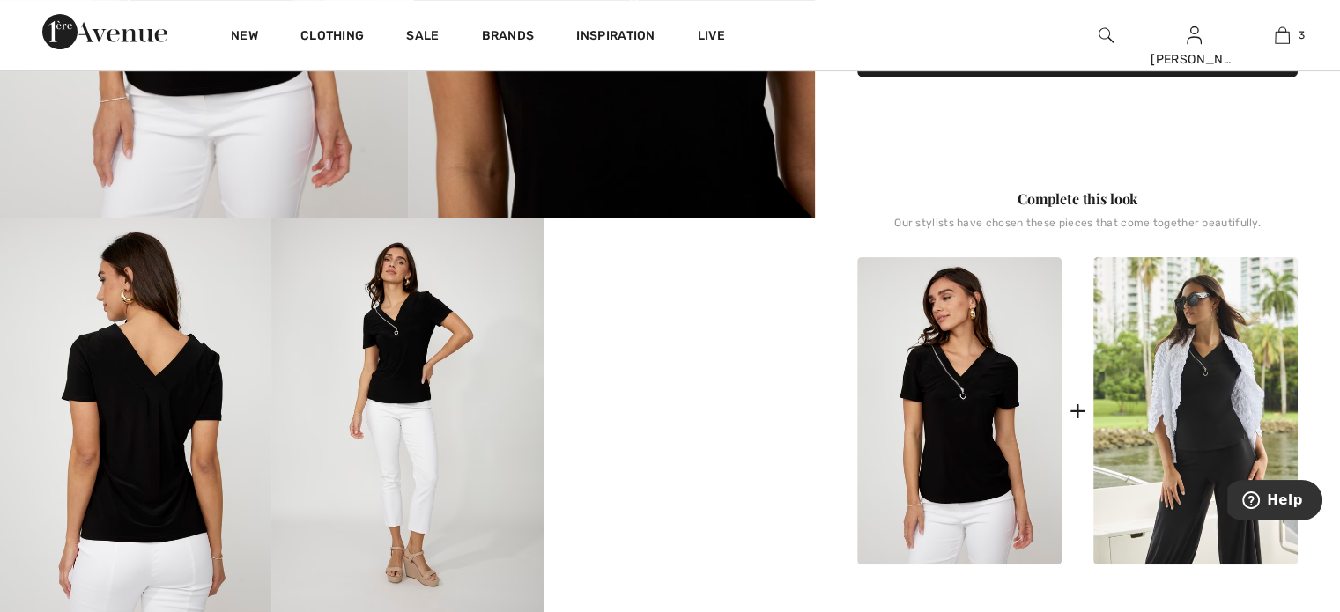
click at [1198, 402] on img at bounding box center [1195, 410] width 204 height 307
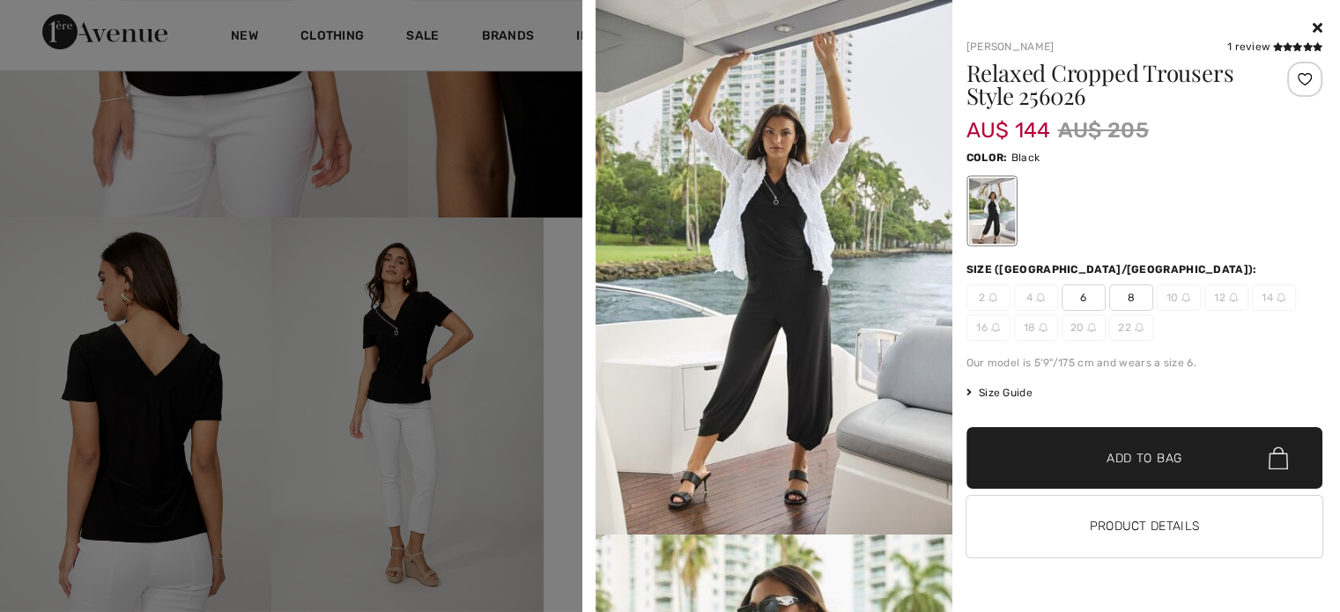
click at [815, 175] on img at bounding box center [774, 267] width 357 height 535
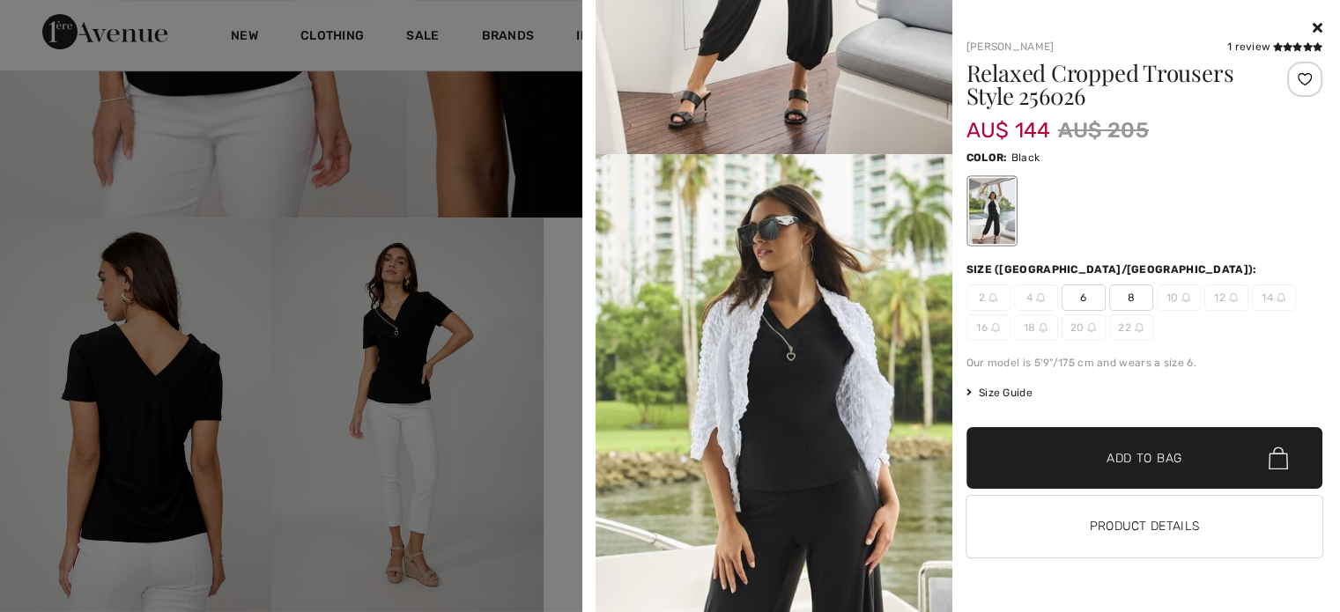
scroll to position [381, 0]
click at [1317, 31] on icon at bounding box center [1318, 27] width 10 height 14
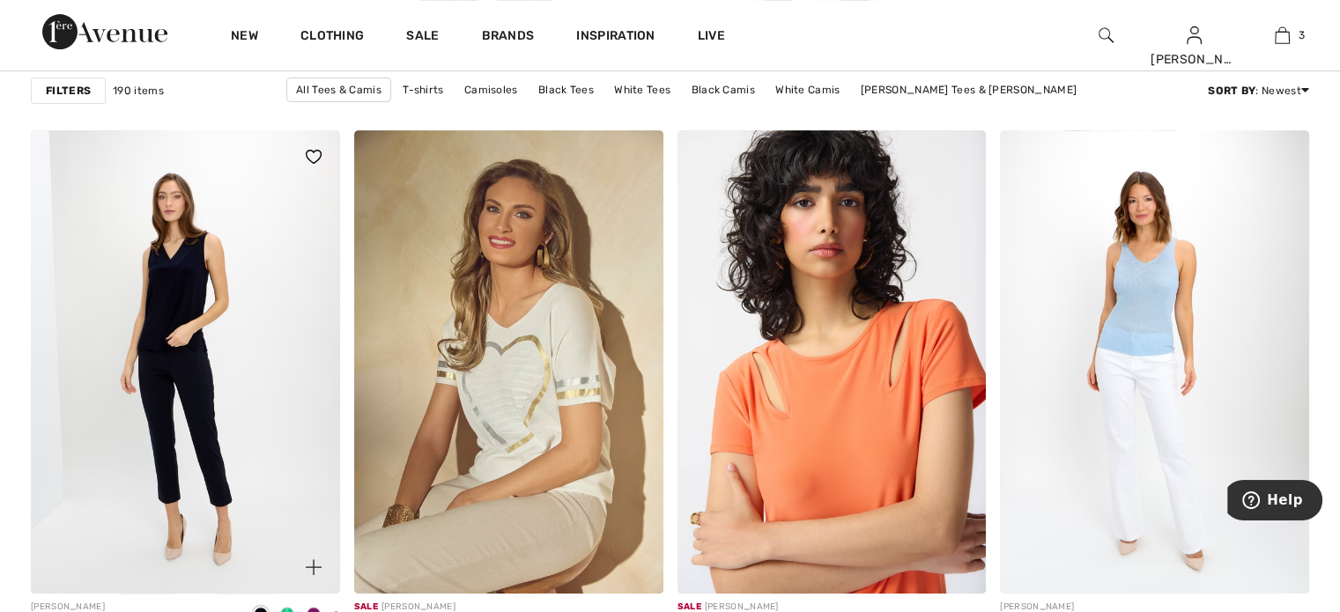
scroll to position [7370, 0]
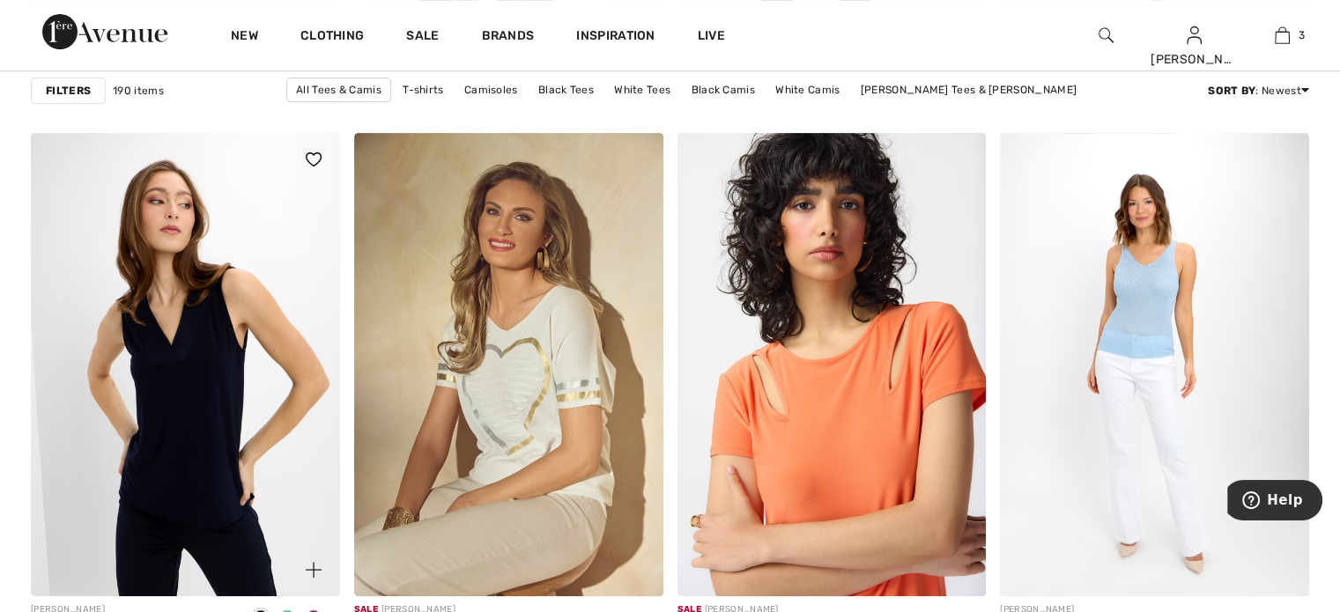
click at [264, 226] on img at bounding box center [185, 364] width 309 height 463
click at [233, 332] on img at bounding box center [185, 364] width 309 height 463
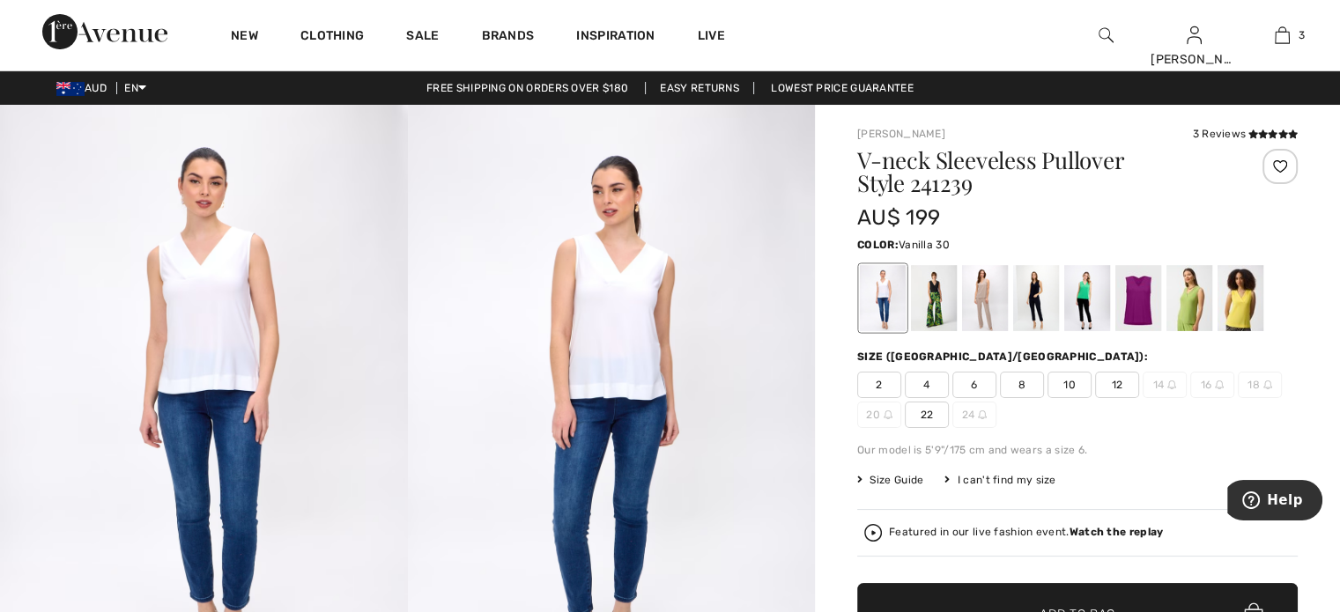
checkbox input "true"
click at [635, 329] on img at bounding box center [612, 410] width 408 height 611
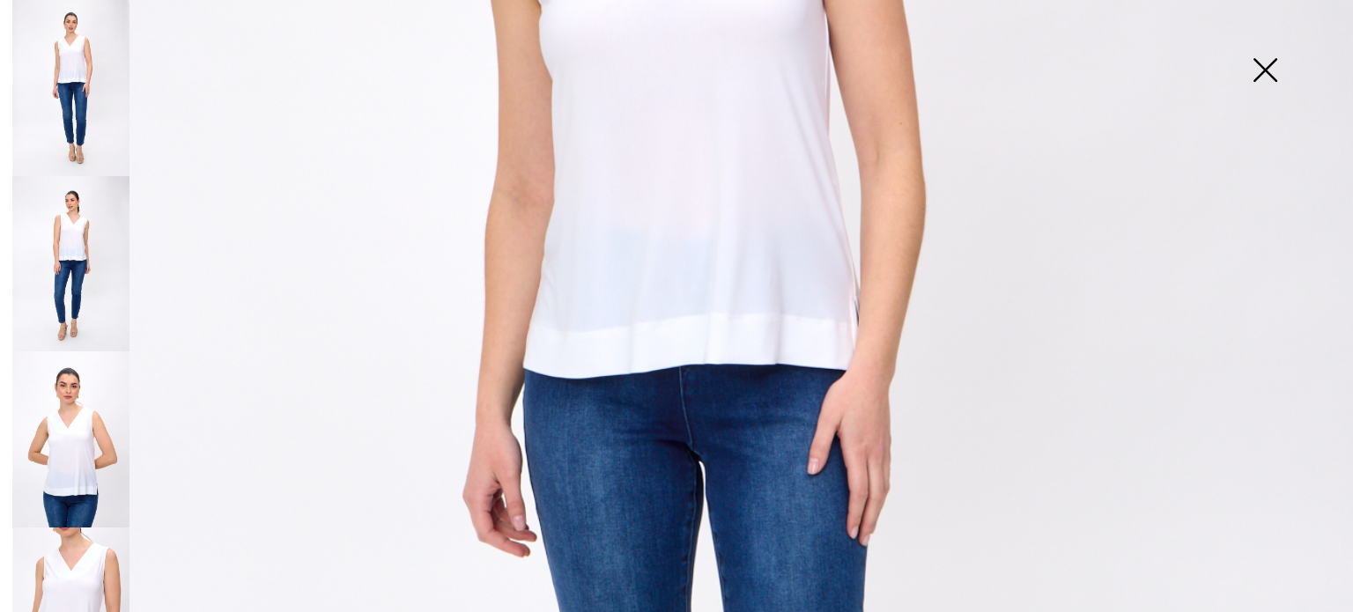
scroll to position [587, 0]
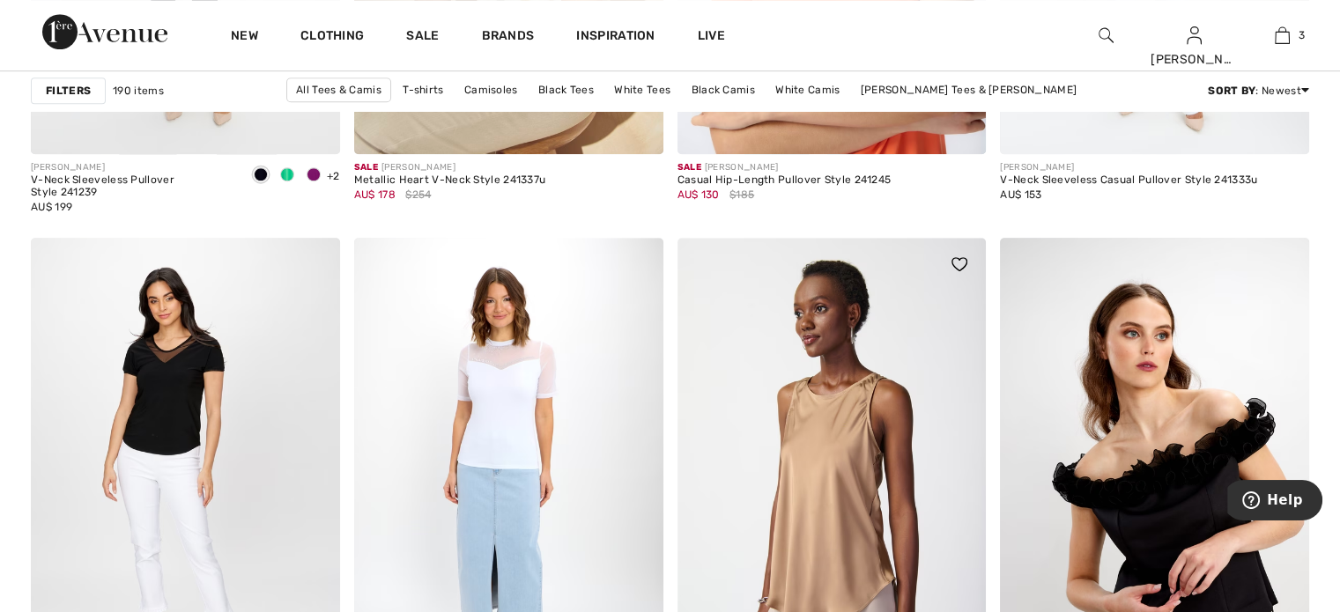
scroll to position [7811, 0]
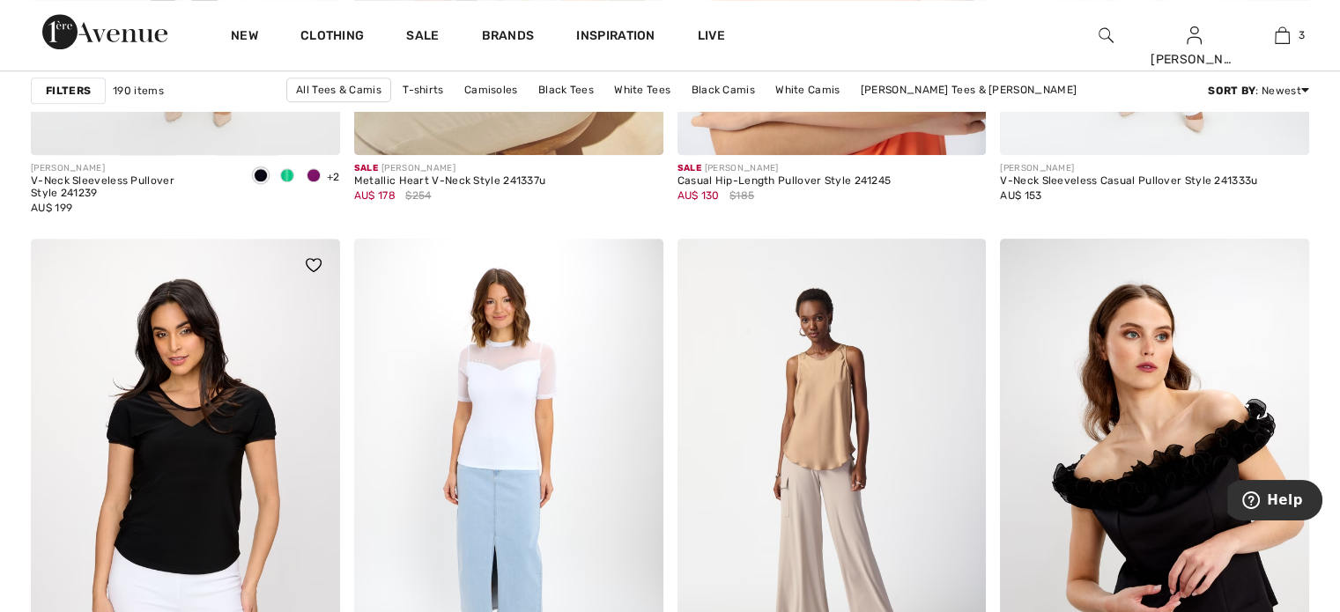
click at [187, 543] on img at bounding box center [185, 470] width 309 height 463
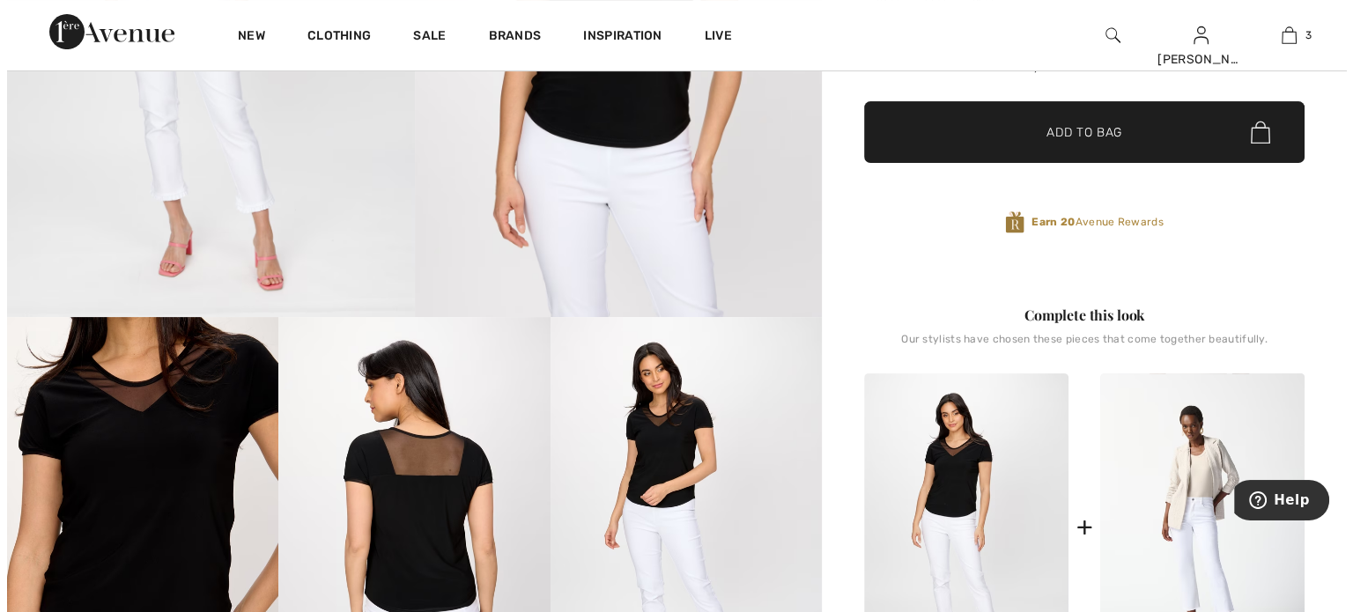
scroll to position [411, 0]
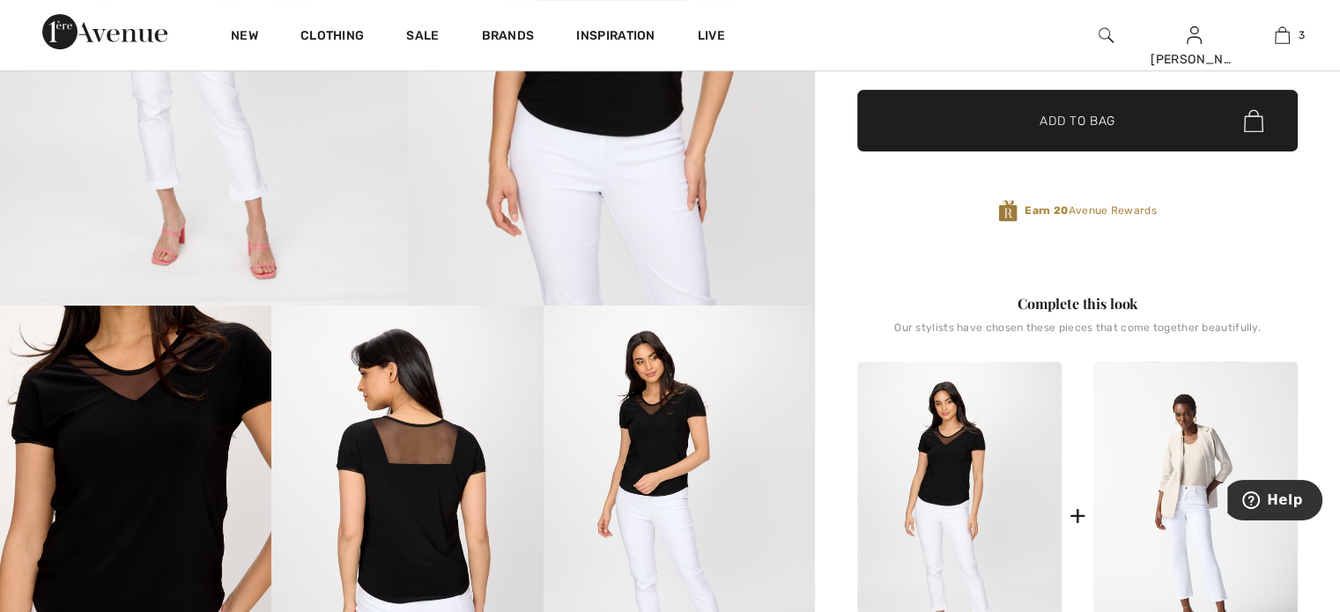
click at [670, 431] on img at bounding box center [679, 509] width 271 height 407
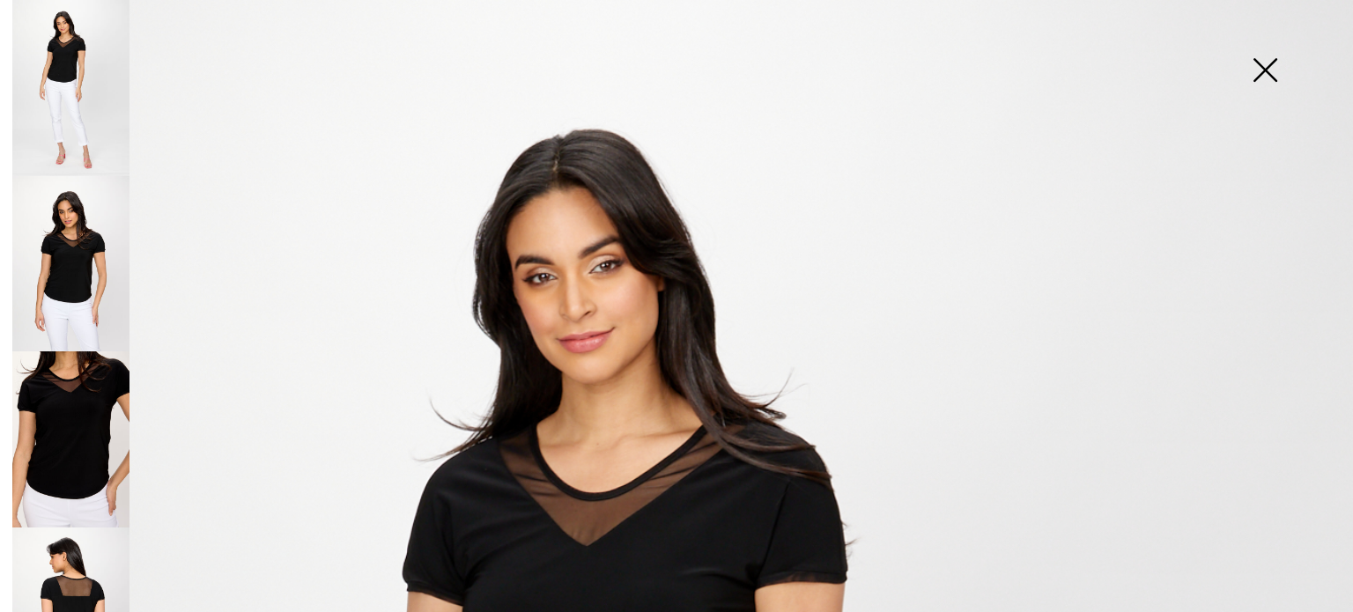
click at [74, 421] on img at bounding box center [70, 439] width 117 height 176
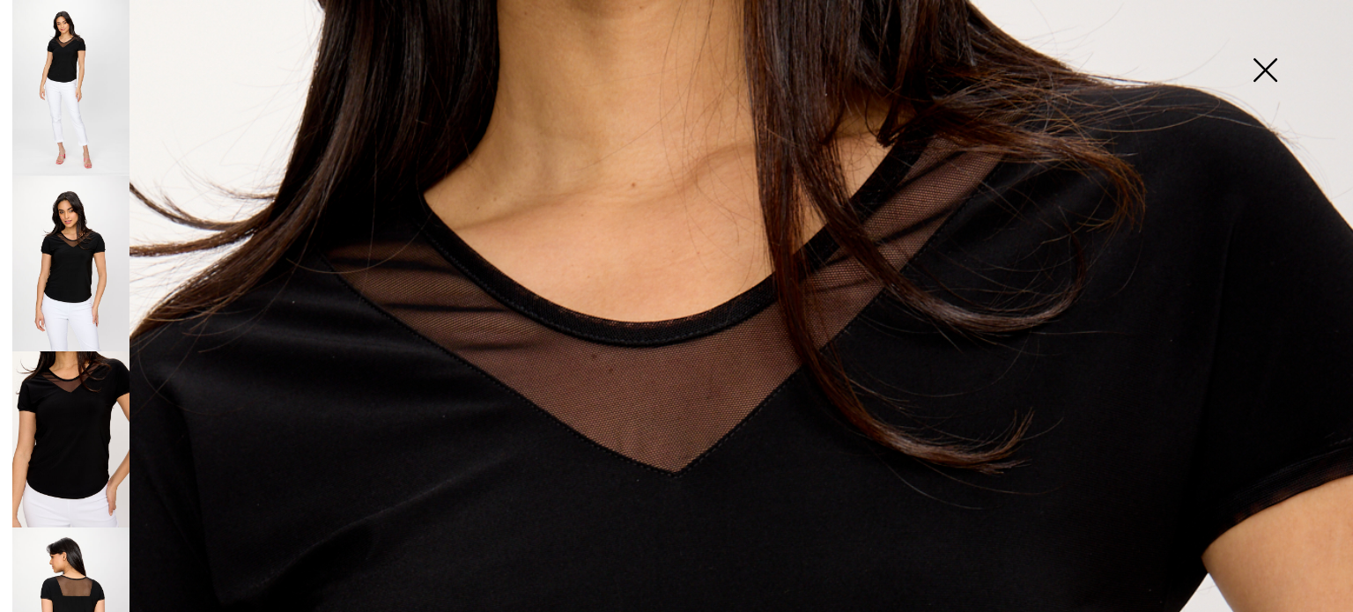
click at [71, 584] on img at bounding box center [70, 616] width 117 height 176
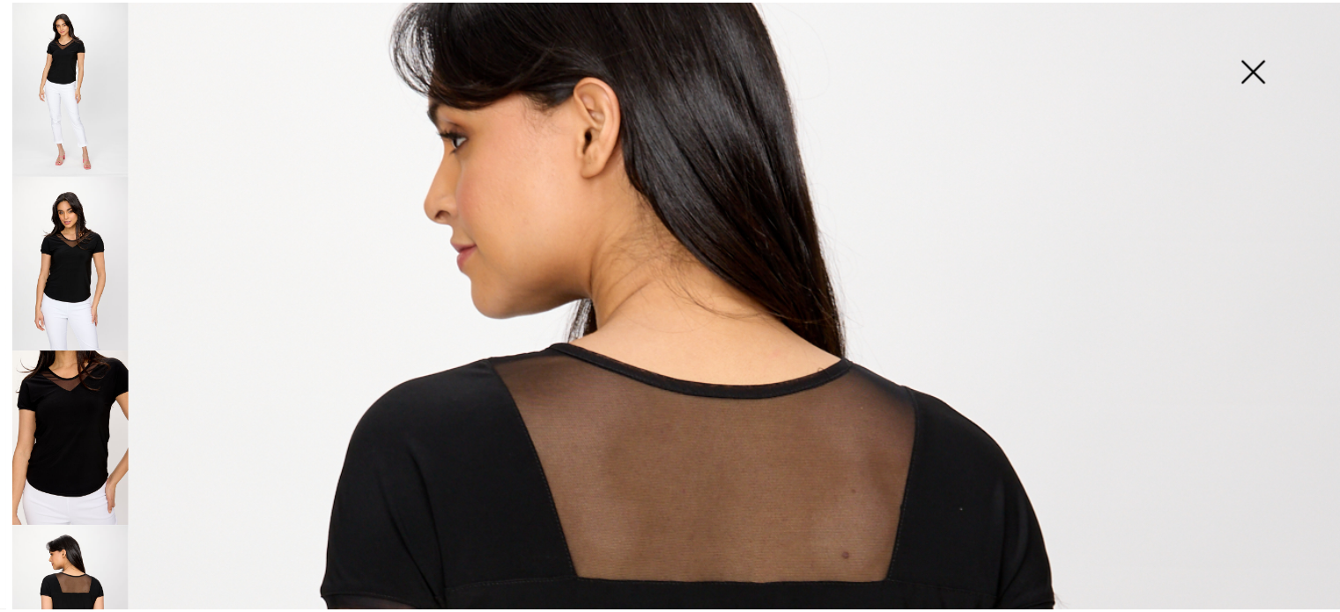
scroll to position [381, 0]
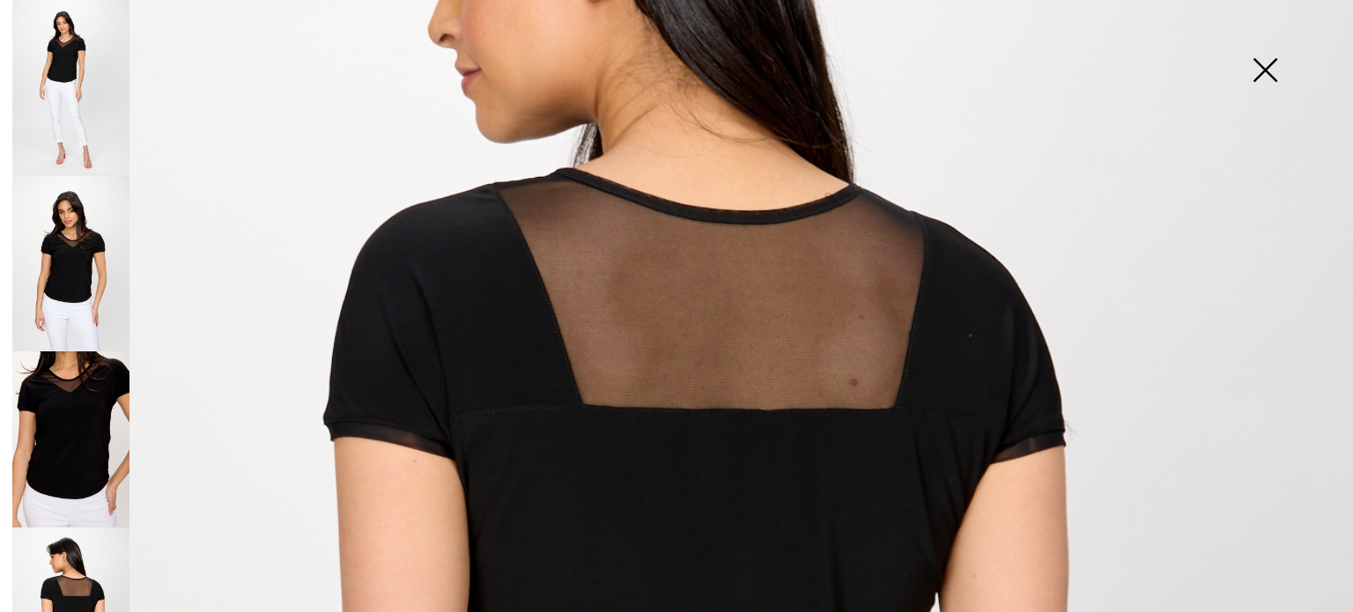
click at [70, 232] on img at bounding box center [70, 264] width 117 height 176
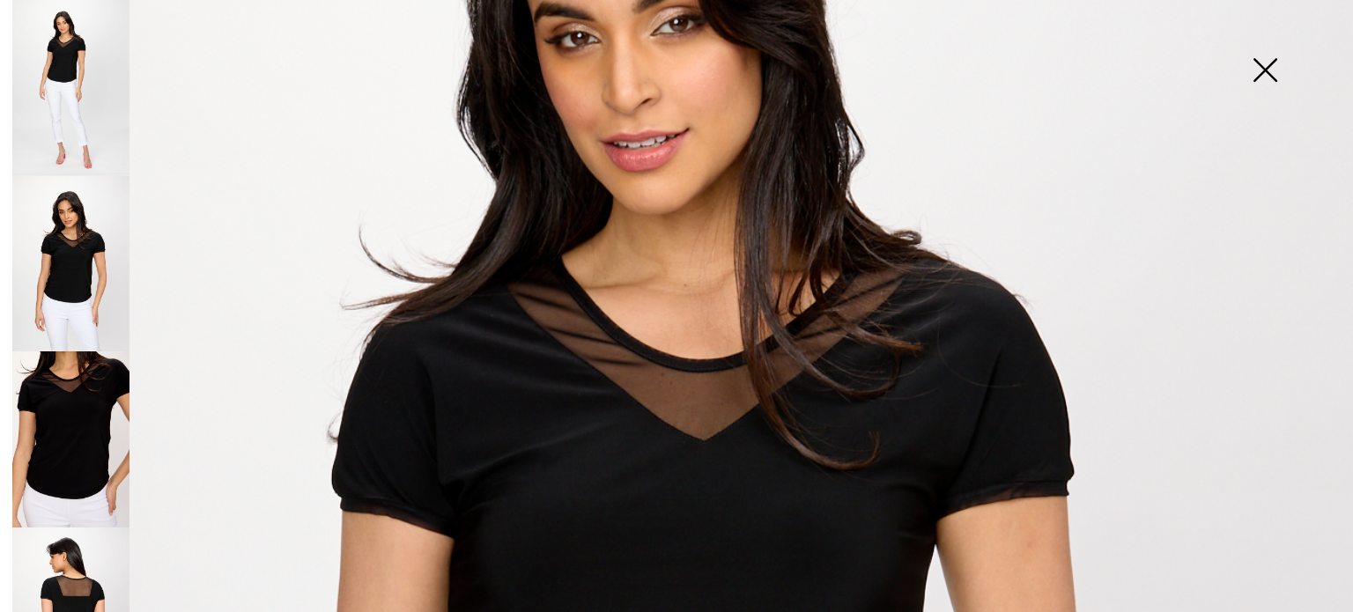
click at [74, 65] on img at bounding box center [70, 88] width 117 height 176
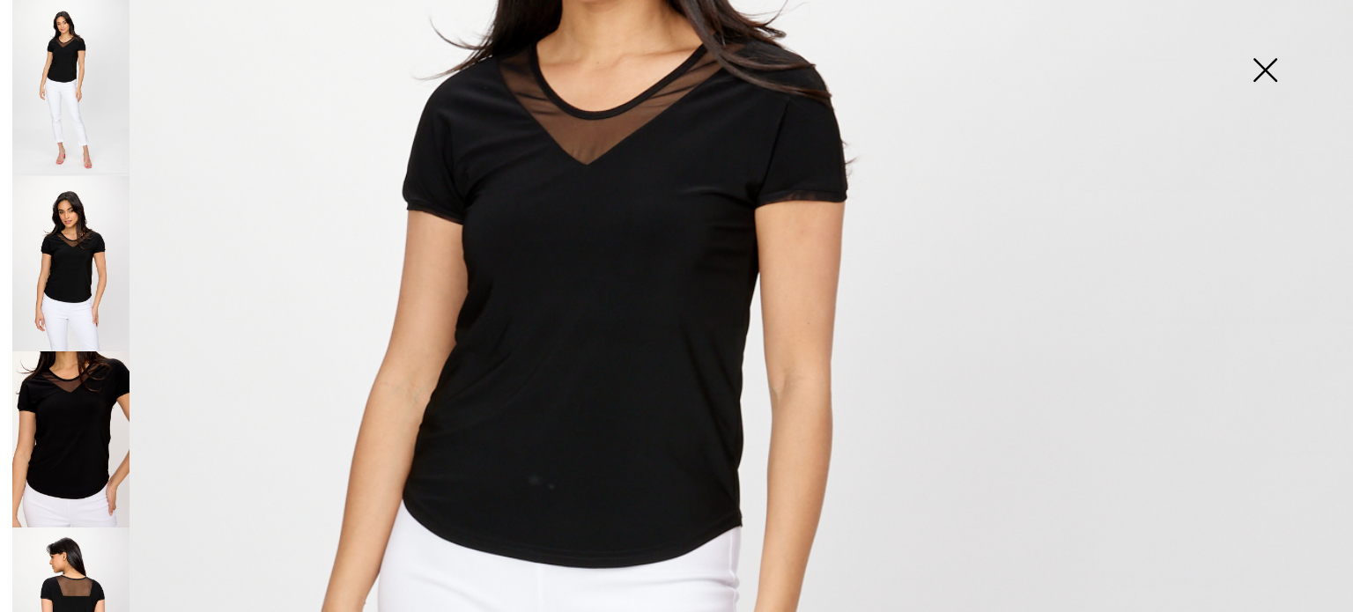
click at [1273, 78] on img at bounding box center [1265, 71] width 88 height 91
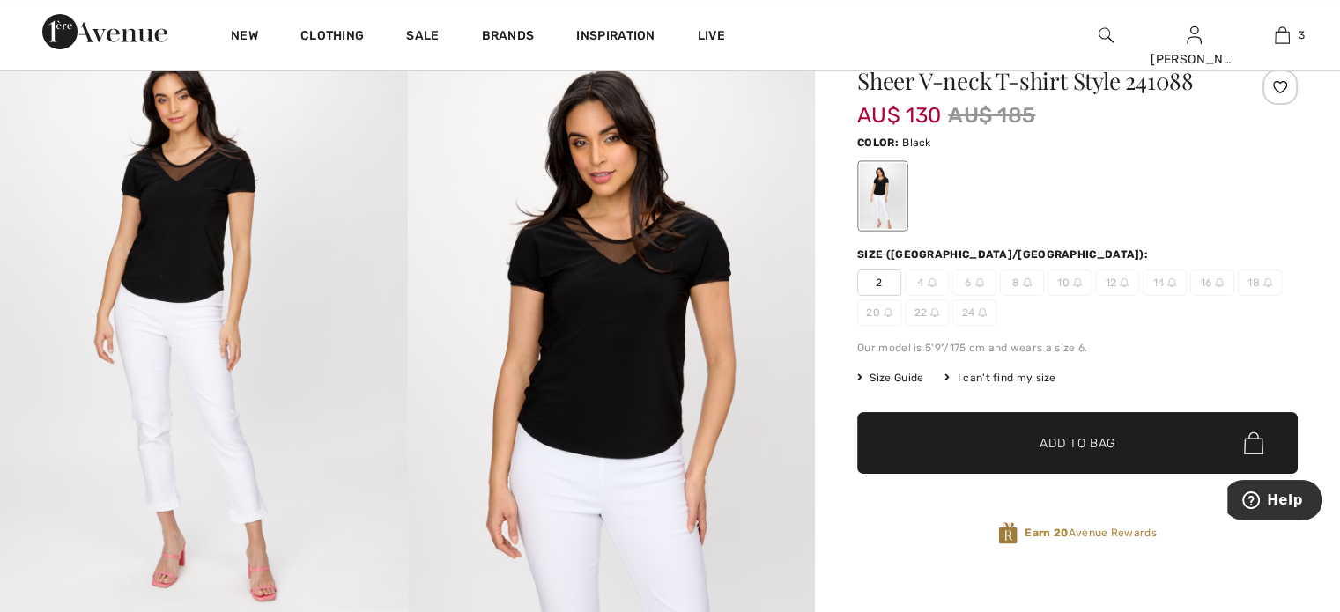
scroll to position [0, 0]
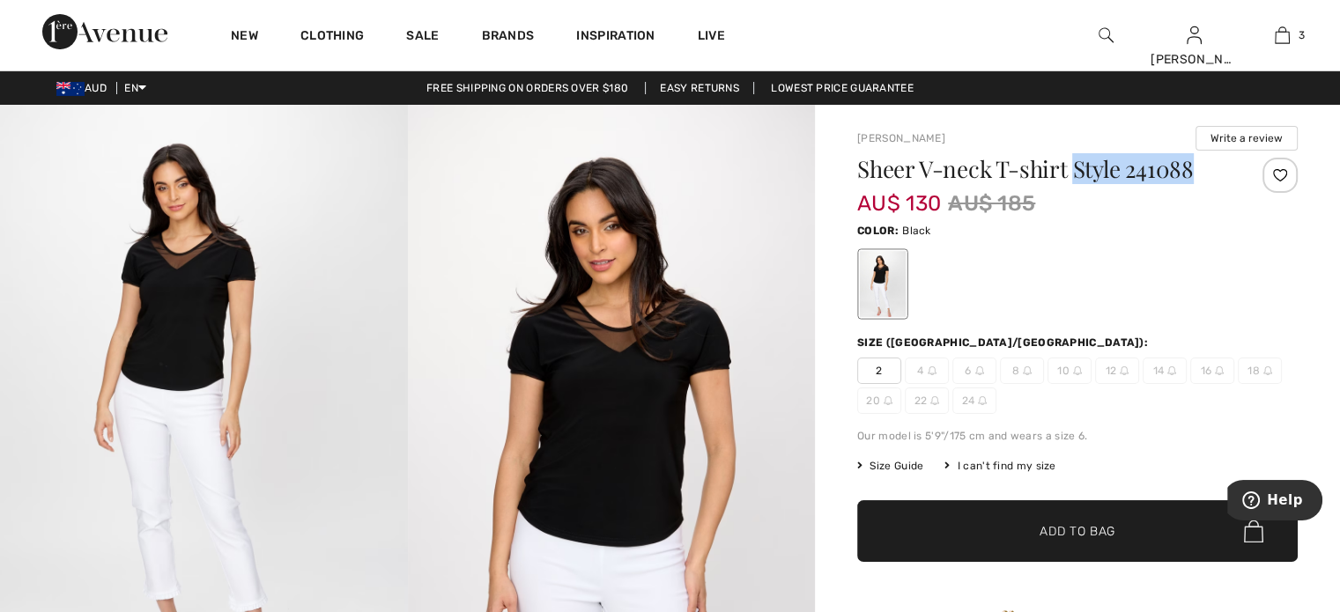
drag, startPoint x: 1077, startPoint y: 168, endPoint x: 1205, endPoint y: 154, distance: 128.5
click at [1205, 154] on div "Joseph Ribkoff Write a review Sheer V-neck T-shirt Style 241088 AU$ 130 AU$ 185…" at bounding box center [1077, 394] width 440 height 536
copy h1 "Style 241088"
